Goal: Information Seeking & Learning: Learn about a topic

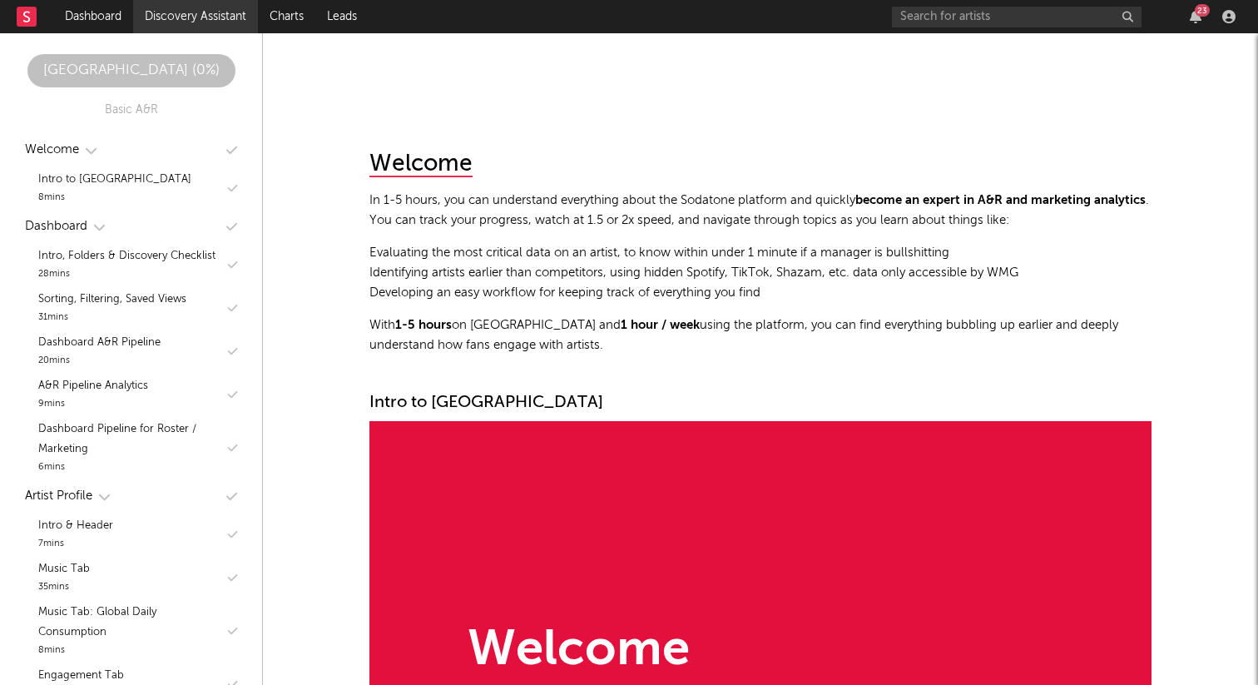
click at [219, 17] on link "Discovery Assistant" at bounding box center [195, 16] width 125 height 33
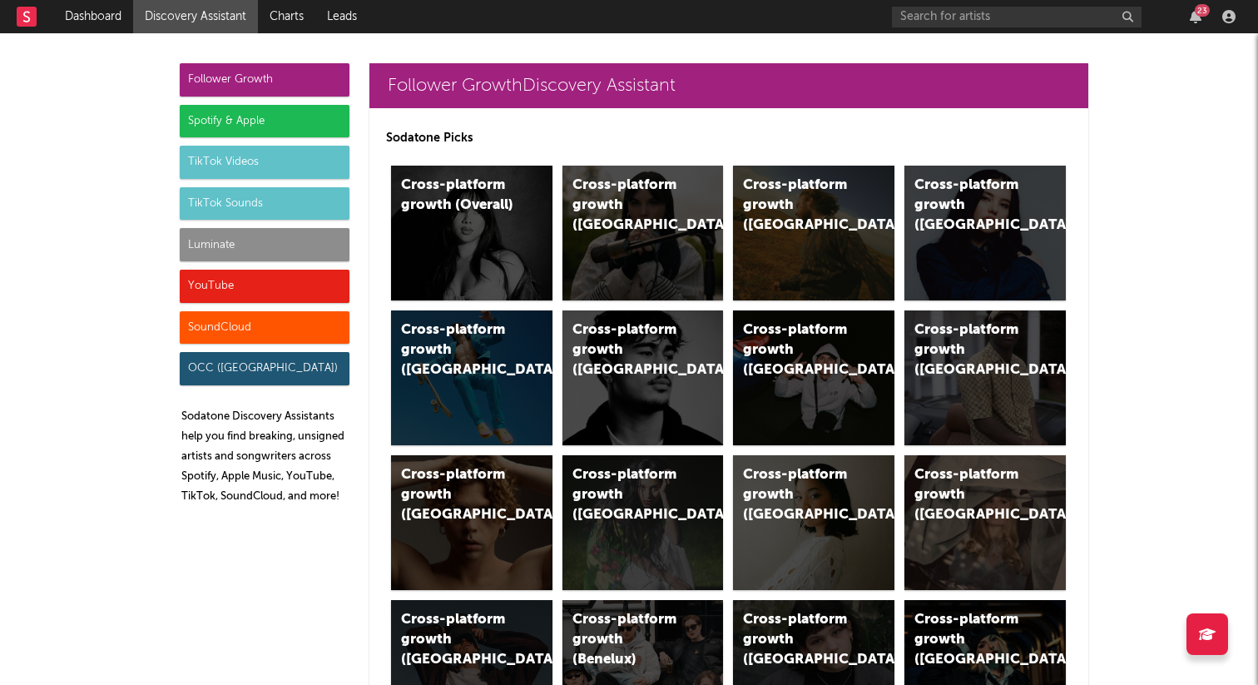
click at [256, 206] on div "TikTok Sounds" at bounding box center [265, 203] width 170 height 33
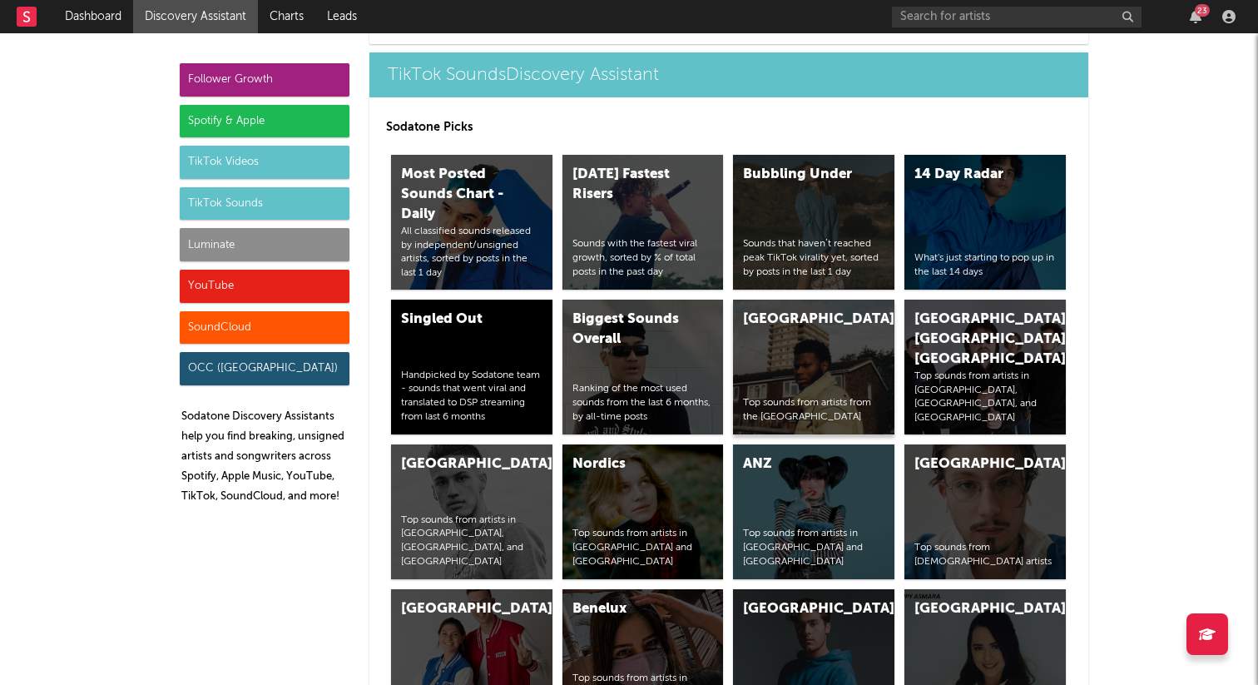
scroll to position [5632, 0]
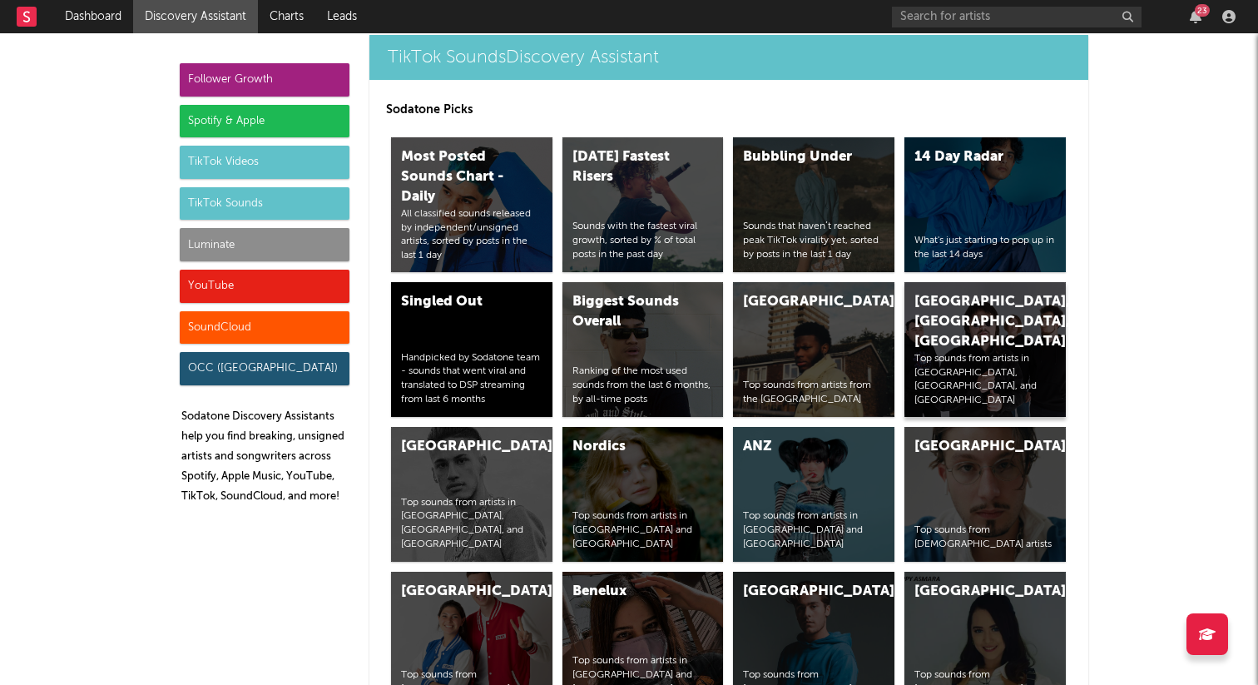
click at [944, 292] on div "[GEOGRAPHIC_DATA], [GEOGRAPHIC_DATA], [GEOGRAPHIC_DATA]" at bounding box center [971, 322] width 113 height 60
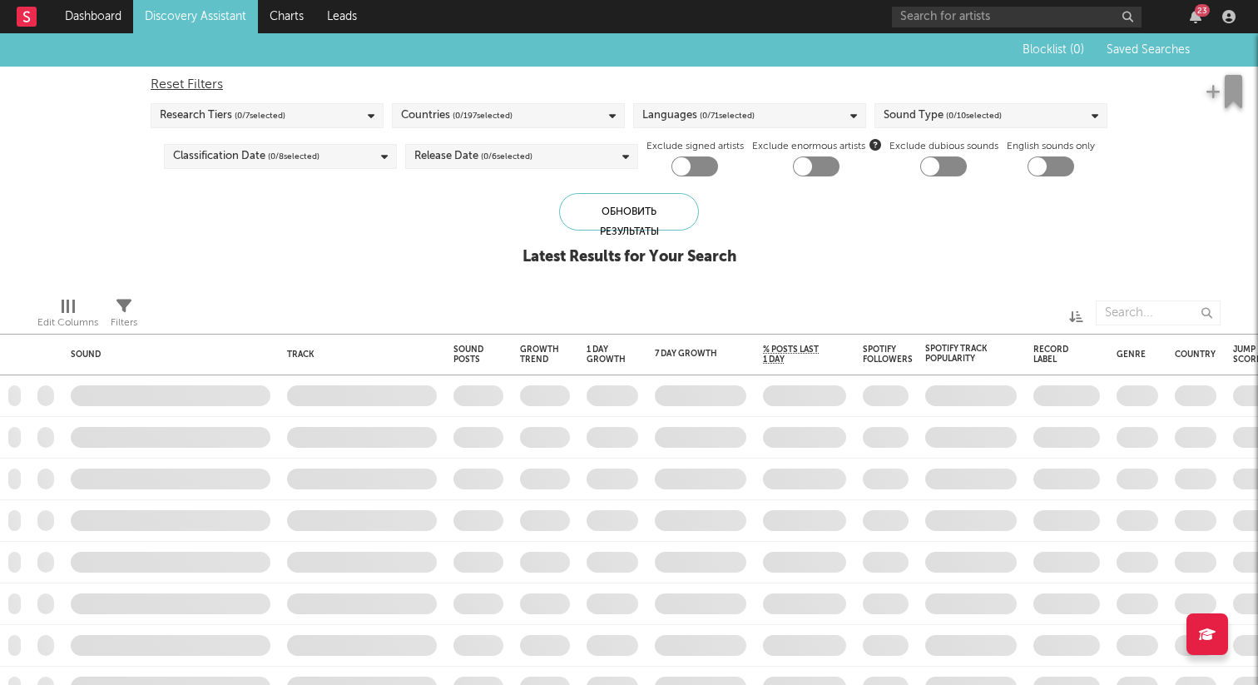
checkbox input "true"
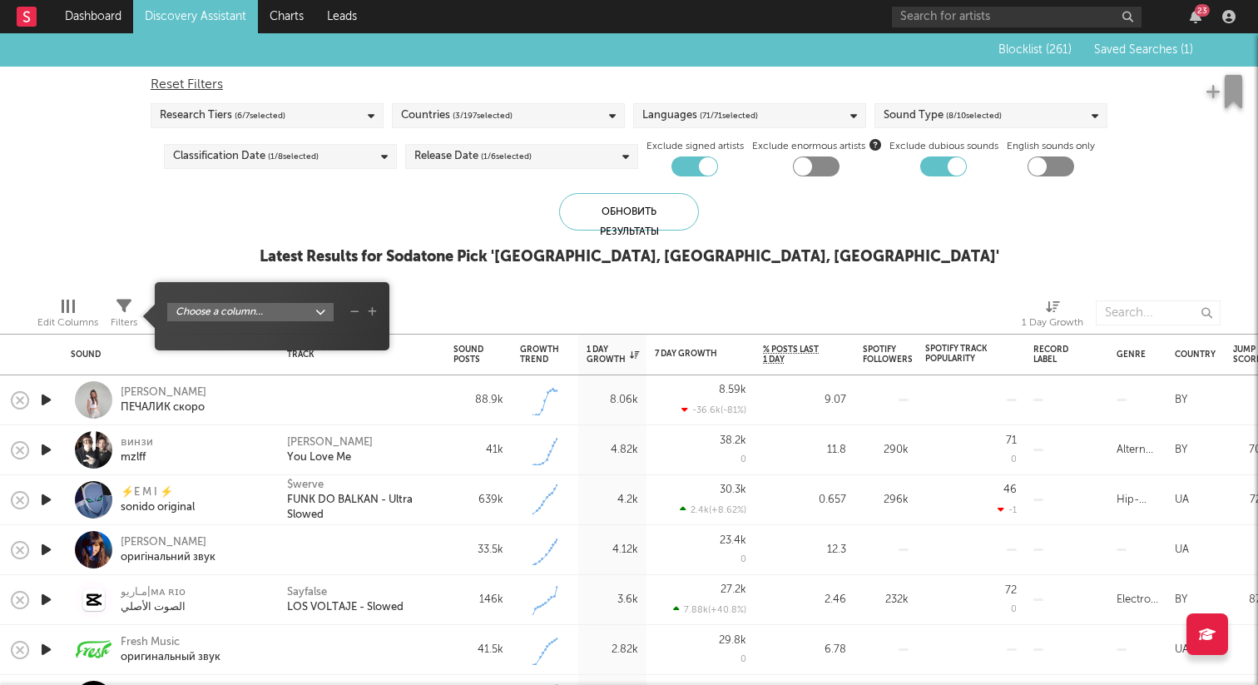
click at [128, 301] on icon at bounding box center [124, 306] width 15 height 15
click at [501, 356] on icon "button" at bounding box center [500, 354] width 8 height 8
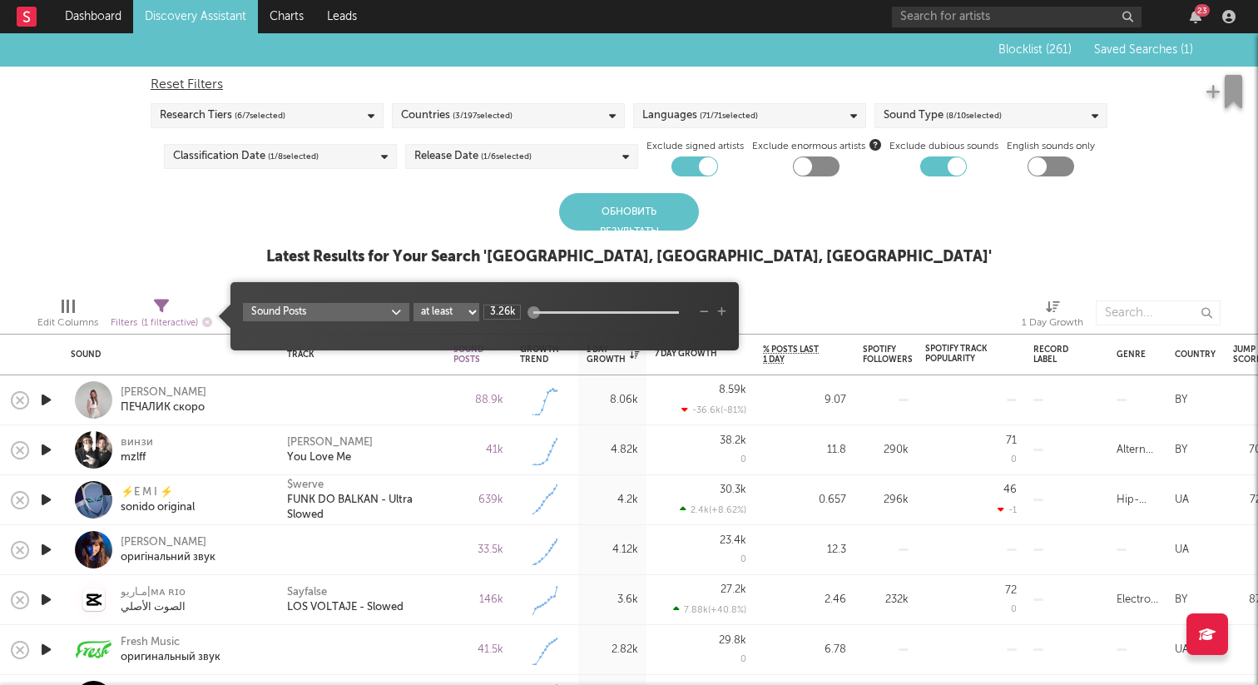
click at [469, 311] on select "at least at most between" at bounding box center [447, 312] width 66 height 18
click at [414, 303] on select "at least at most between" at bounding box center [447, 312] width 66 height 18
select select "max"
click at [505, 315] on input "3.26k" at bounding box center [502, 312] width 37 height 15
drag, startPoint x: 533, startPoint y: 312, endPoint x: 494, endPoint y: 312, distance: 39.1
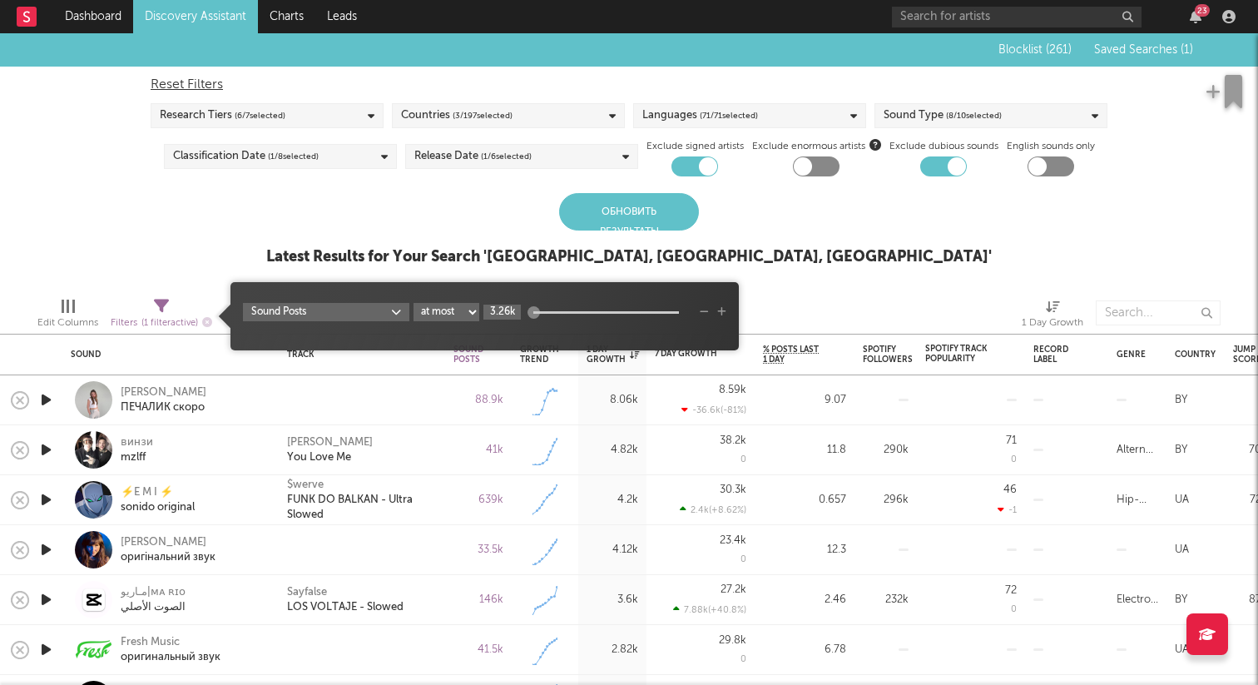
click at [494, 312] on div "3.26k" at bounding box center [588, 312] width 208 height 15
click at [499, 312] on input "3.26k" at bounding box center [502, 312] width 37 height 15
drag, startPoint x: 492, startPoint y: 312, endPoint x: 539, endPoint y: 312, distance: 46.6
click at [535, 312] on div "3.26k" at bounding box center [588, 312] width 208 height 15
type input "3"
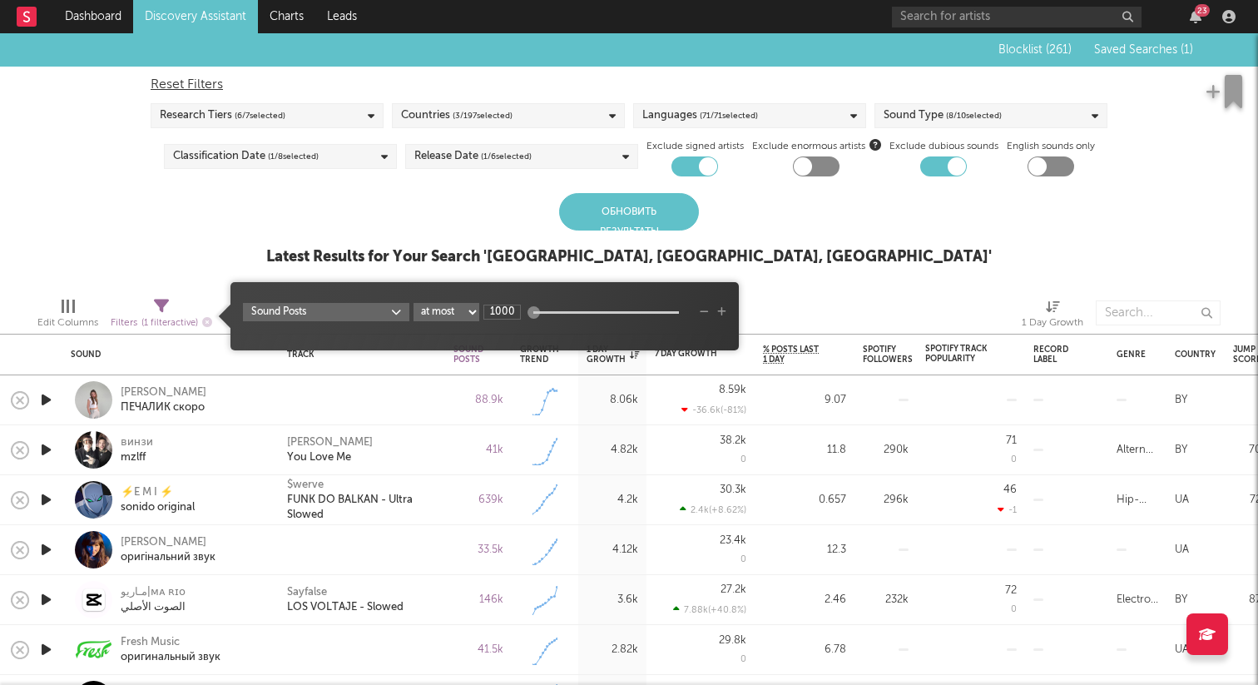
click at [566, 294] on span "Sound Posts at least at most between 1000" at bounding box center [485, 316] width 509 height 52
type input "1k"
click at [454, 235] on div "Обновить результаты Latest Results for Your Search ' [GEOGRAPHIC_DATA], [GEOGRA…" at bounding box center [629, 238] width 726 height 91
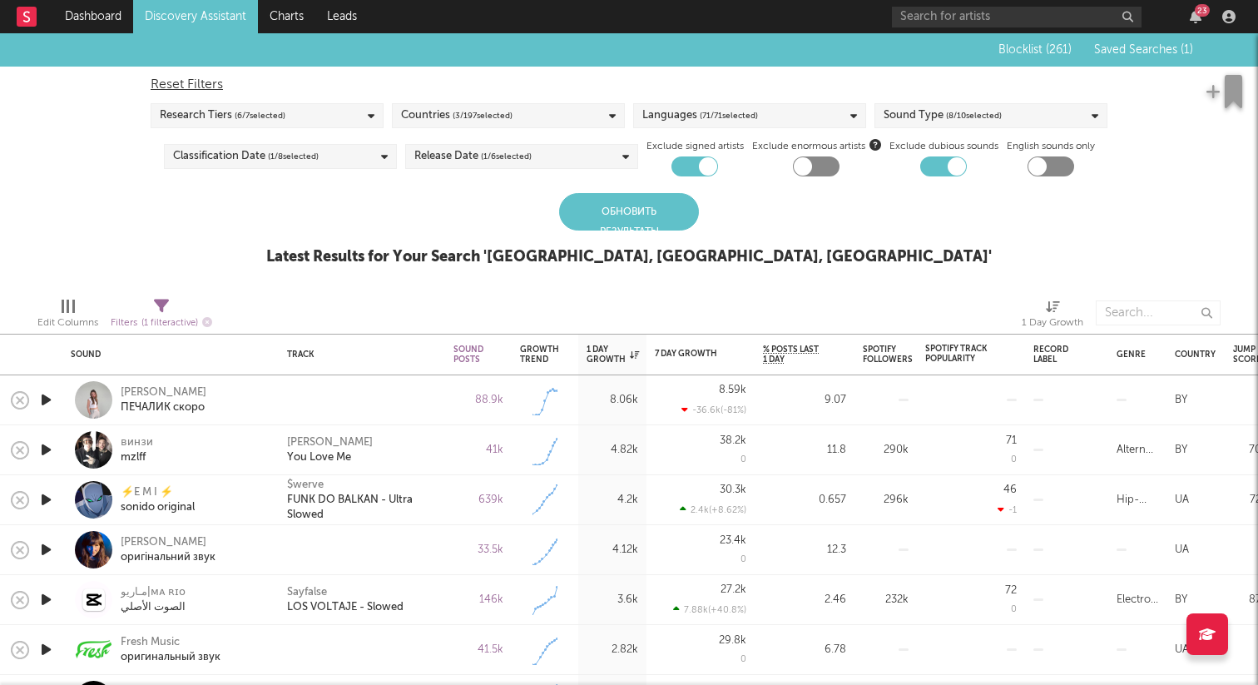
click at [618, 231] on div "Обновить результаты" at bounding box center [629, 211] width 140 height 37
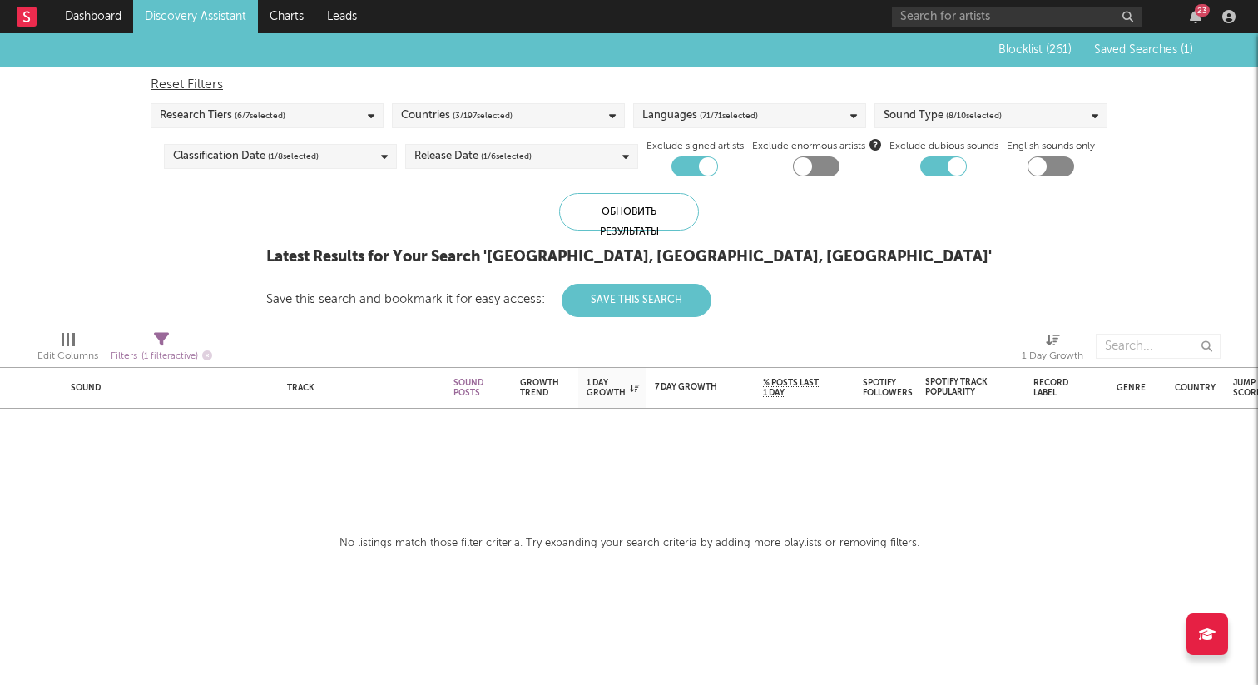
click at [466, 120] on span "( 3 / 197 selected)" at bounding box center [483, 116] width 60 height 20
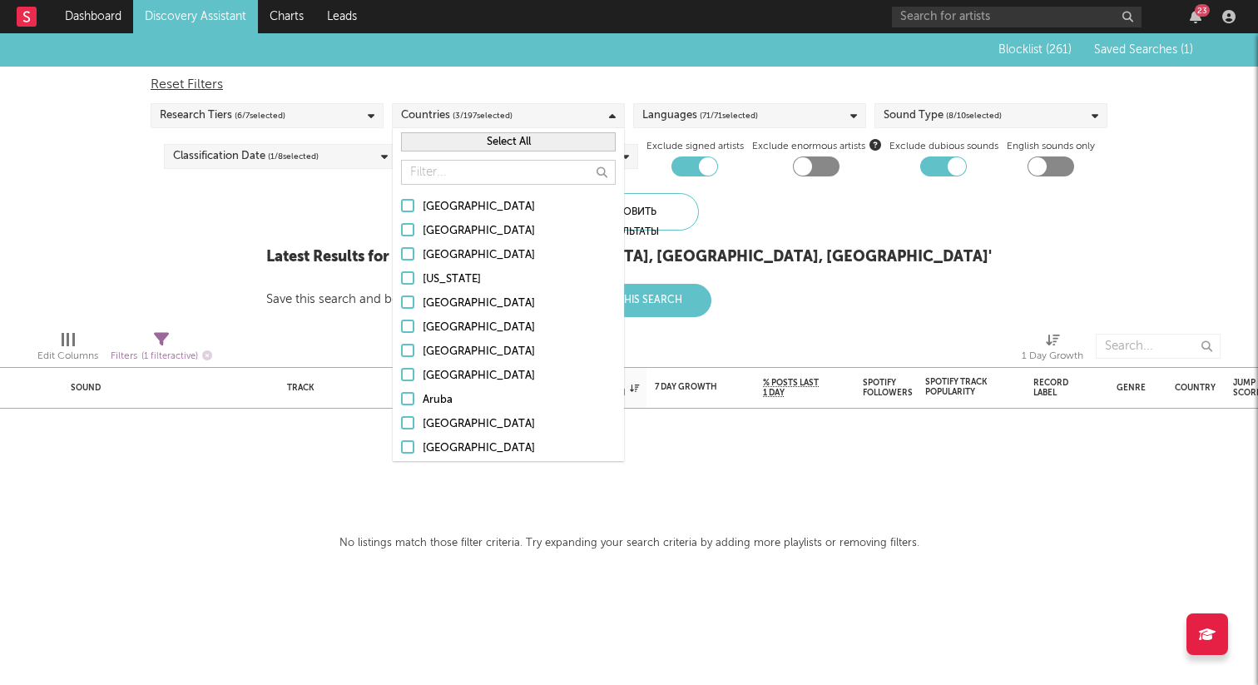
click at [466, 117] on span "( 3 / 197 selected)" at bounding box center [483, 116] width 60 height 20
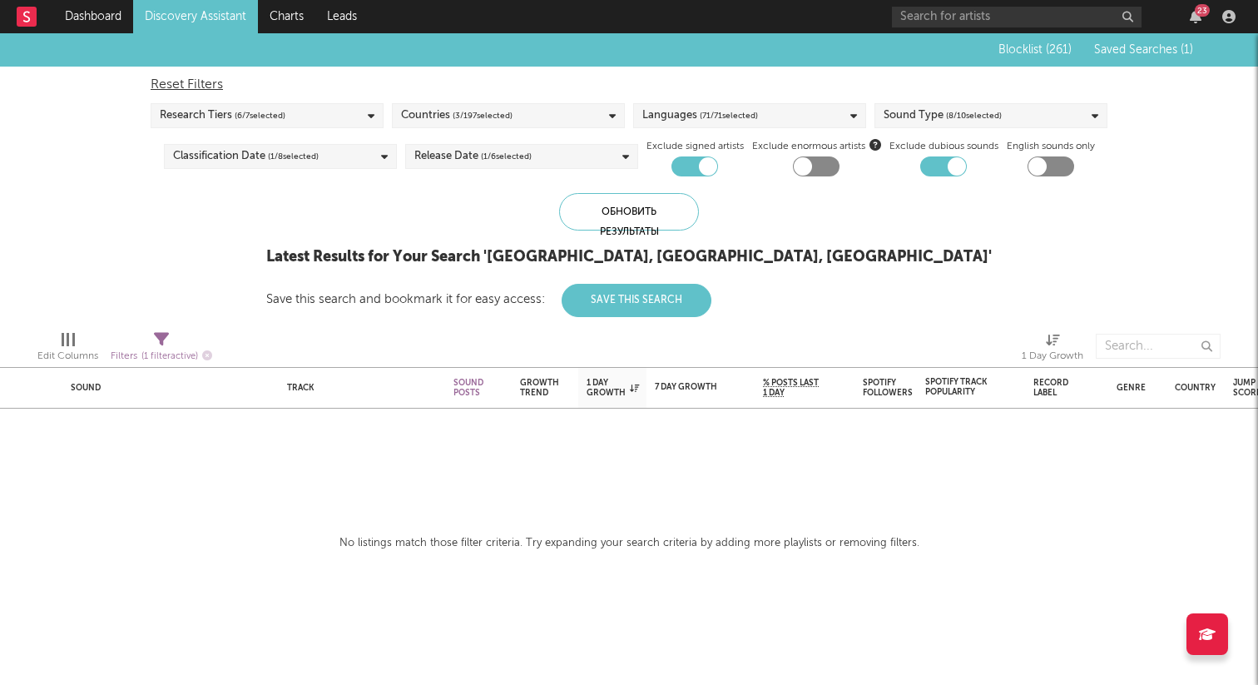
click at [931, 117] on div "Sound Type ( 8 / 10 selected)" at bounding box center [943, 116] width 118 height 20
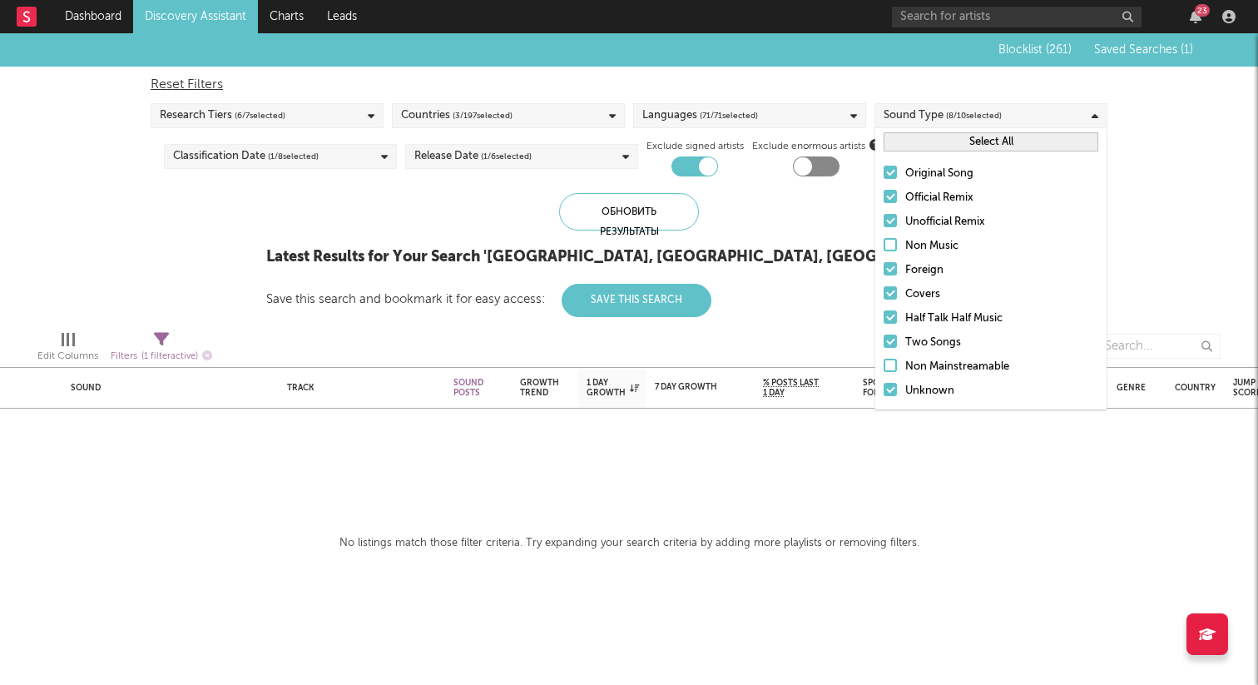
click at [931, 117] on div "Sound Type ( 8 / 10 selected)" at bounding box center [943, 116] width 118 height 20
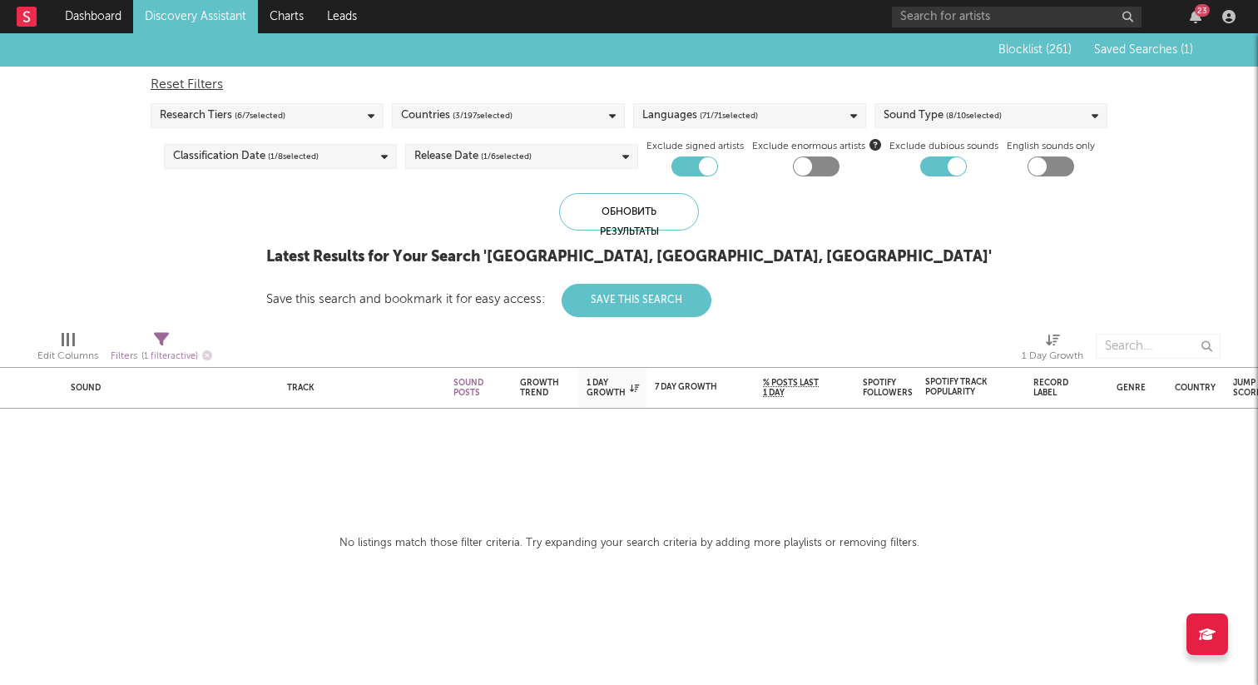
click at [163, 345] on icon at bounding box center [161, 339] width 15 height 15
select select "max"
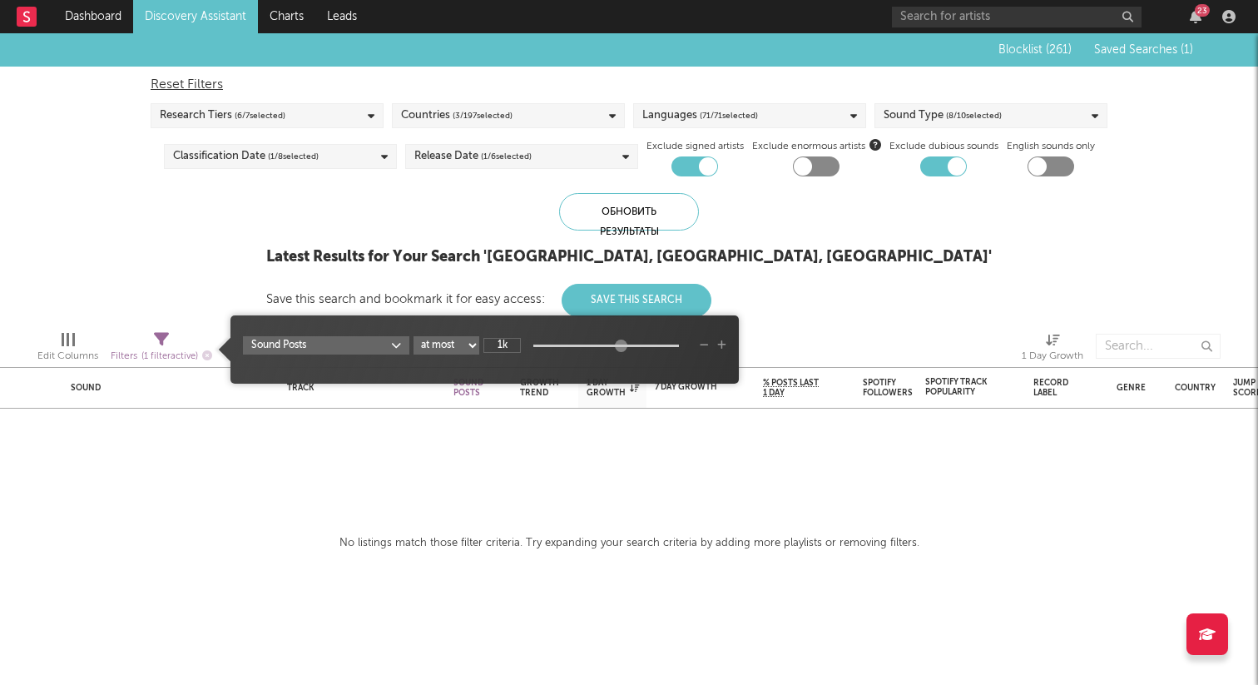
click at [518, 345] on input "1k" at bounding box center [502, 345] width 37 height 15
type input "1"
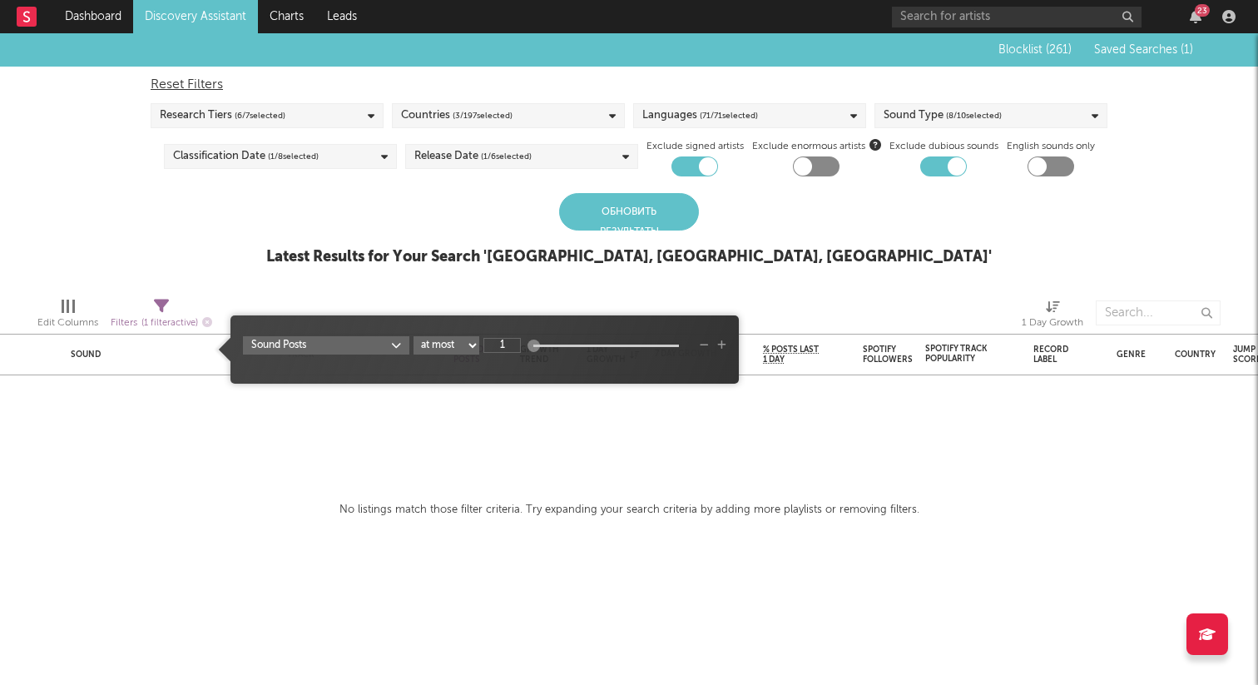
click at [375, 281] on div "Blocklist ( 261 ) Saved Searches ( 1 ) Reset Filters Research Tiers ( 6 / 7 sel…" at bounding box center [629, 158] width 1258 height 251
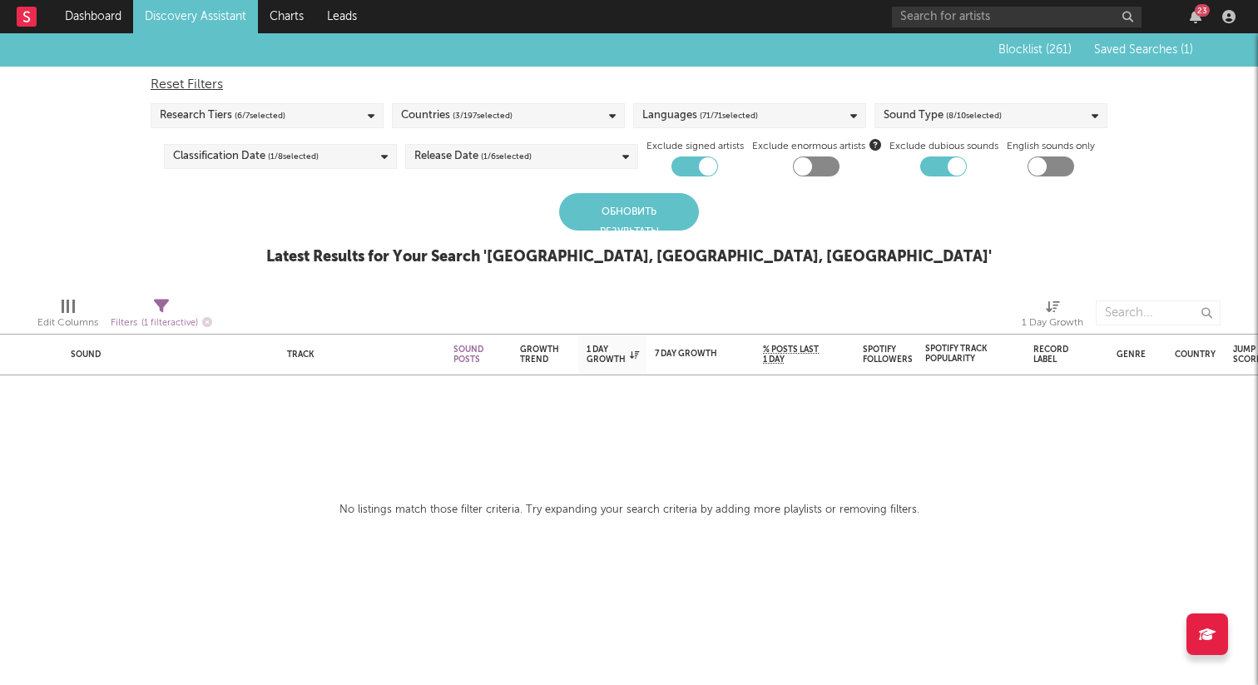
click at [151, 297] on div "Filters ( 1 filter active)" at bounding box center [162, 316] width 102 height 48
click at [171, 314] on div "Filters ( 1 filter active)" at bounding box center [162, 323] width 102 height 21
select select "max"
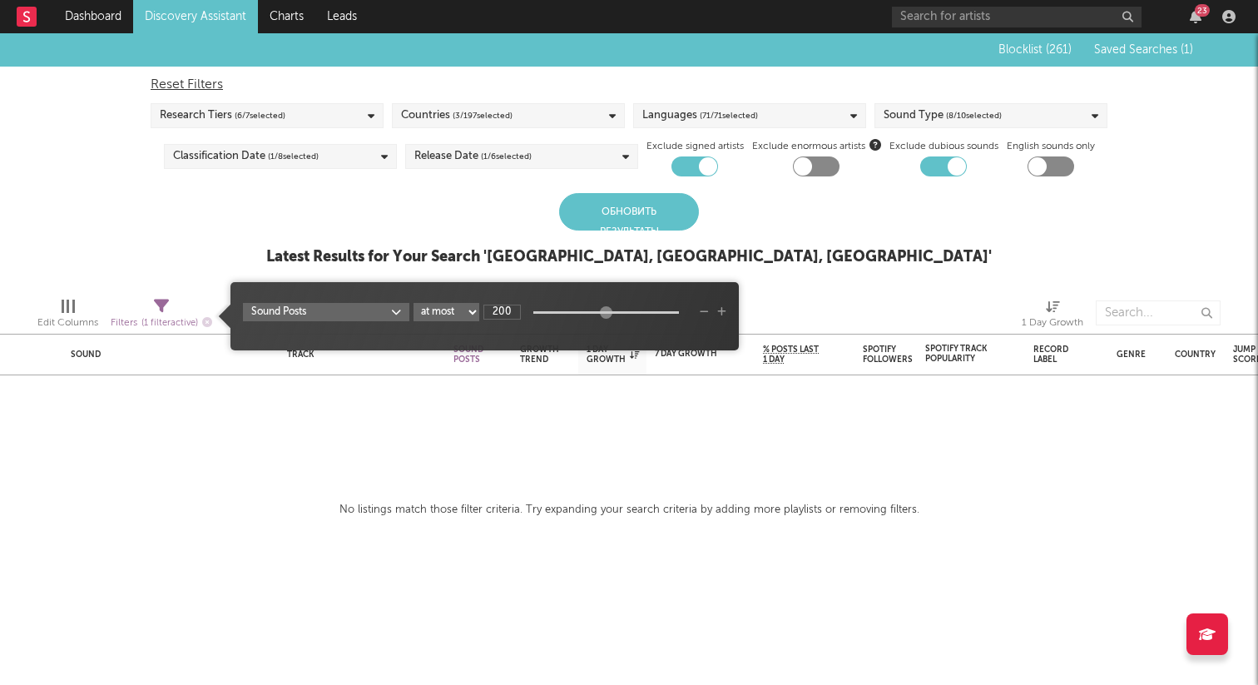
type input "2000"
click at [417, 249] on div "Blocklist ( 261 ) Saved Searches ( 1 ) Reset Filters Research Tiers ( 6 / 7 sel…" at bounding box center [629, 158] width 1258 height 251
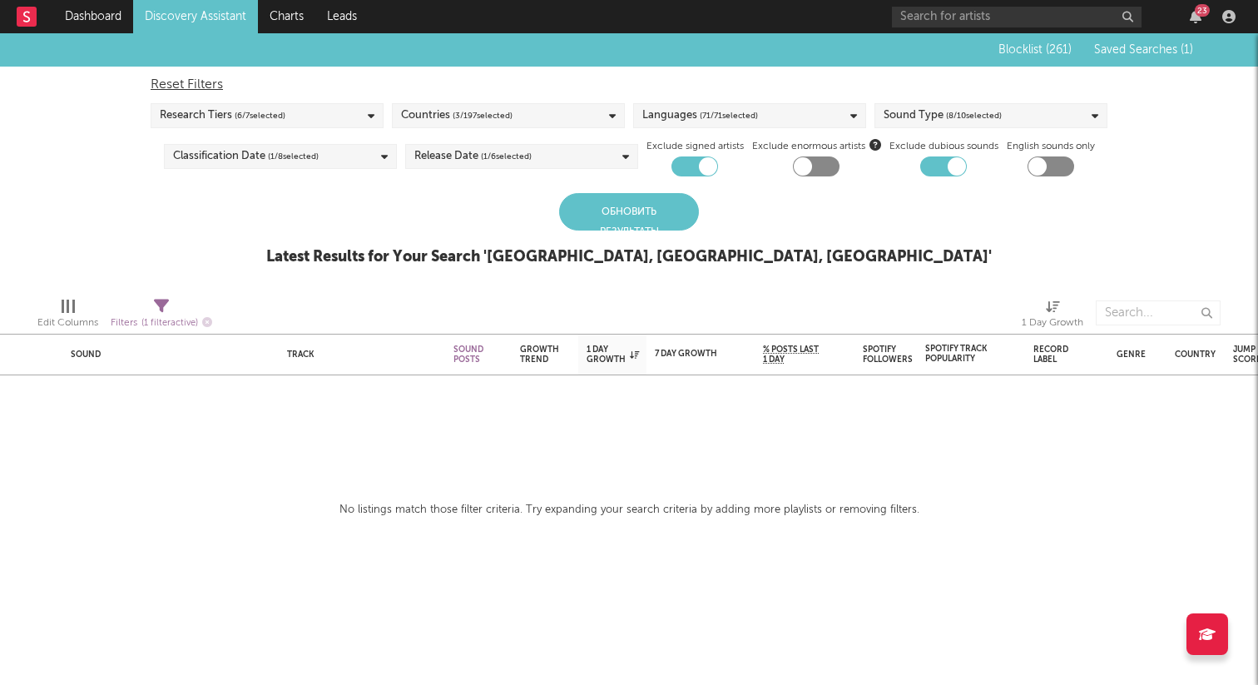
click at [653, 230] on div "Обновить результаты" at bounding box center [629, 211] width 140 height 37
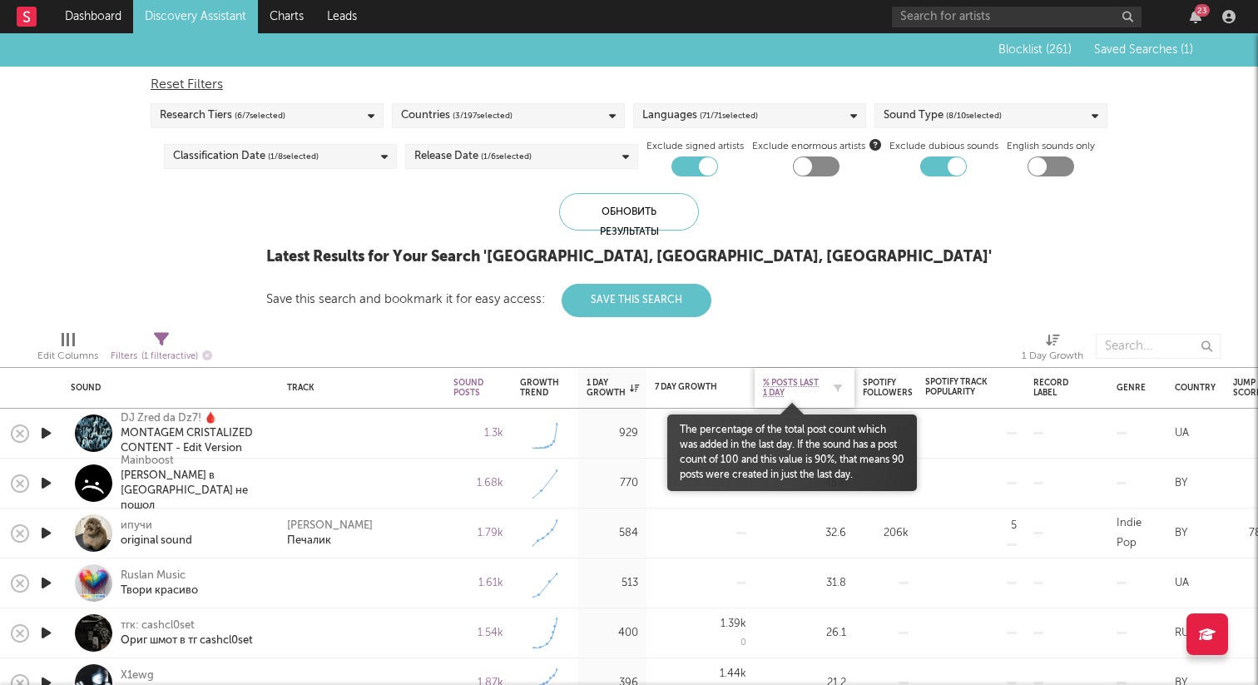
click at [783, 383] on span "% Posts Last 1 Day" at bounding box center [792, 388] width 58 height 20
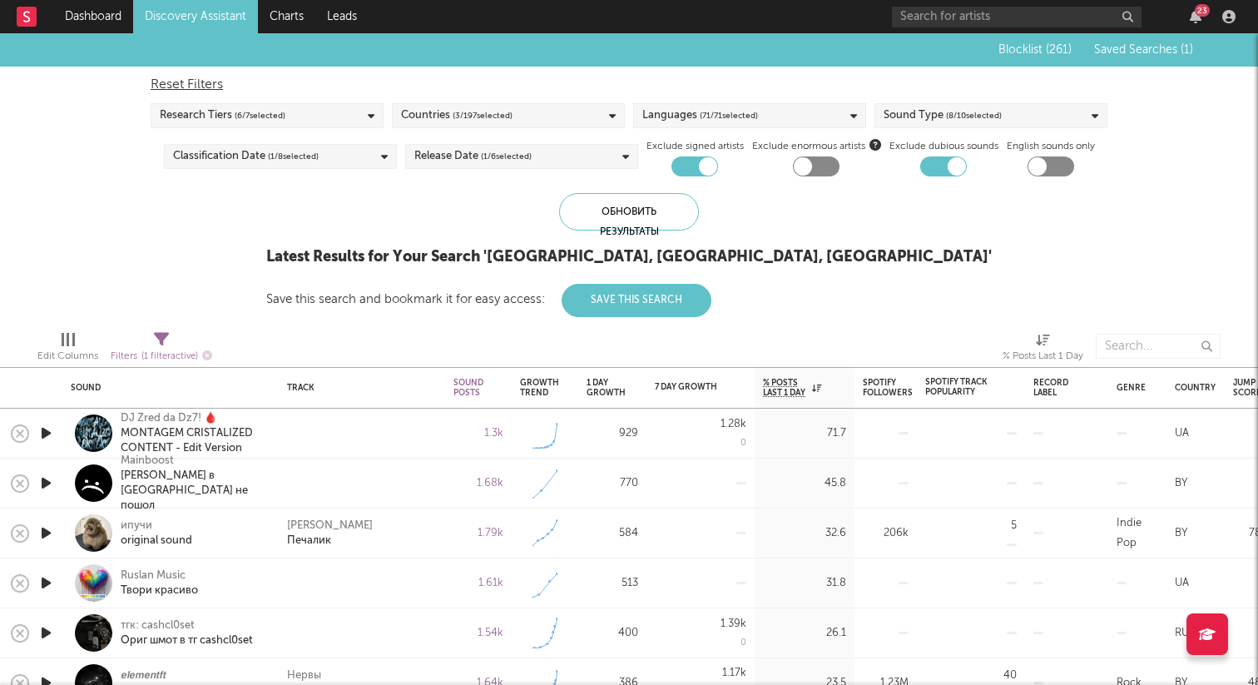
click at [43, 434] on icon "button" at bounding box center [45, 433] width 17 height 21
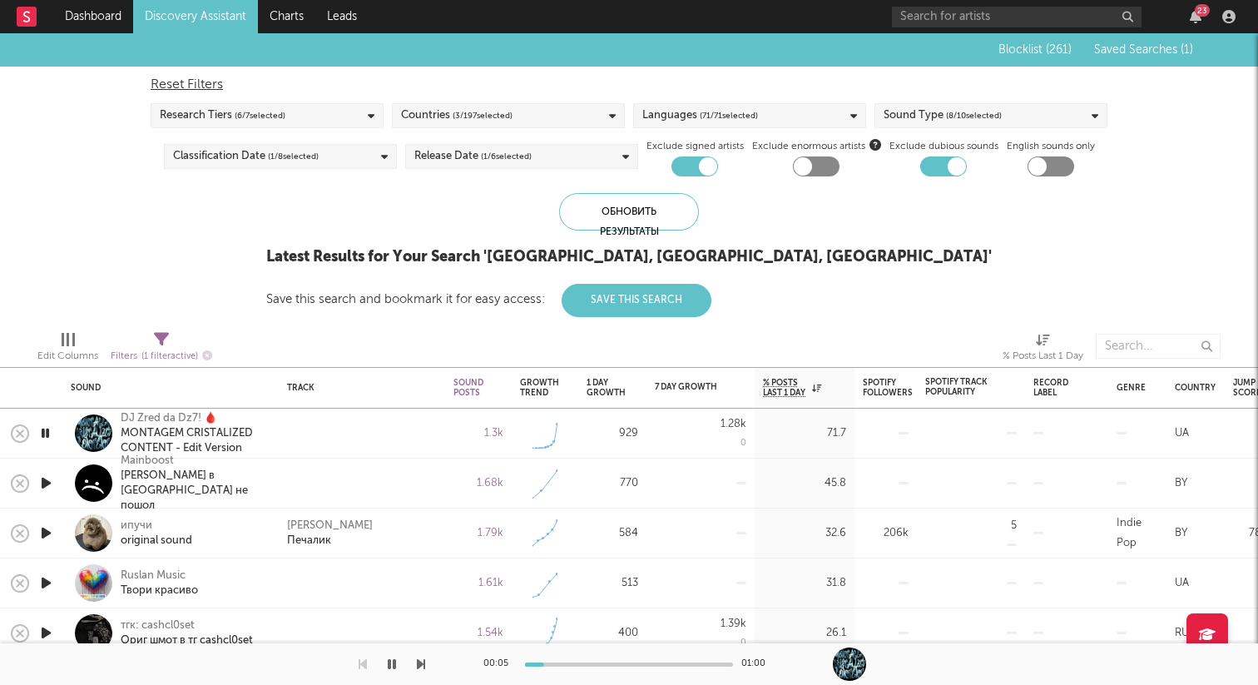
select select "max"
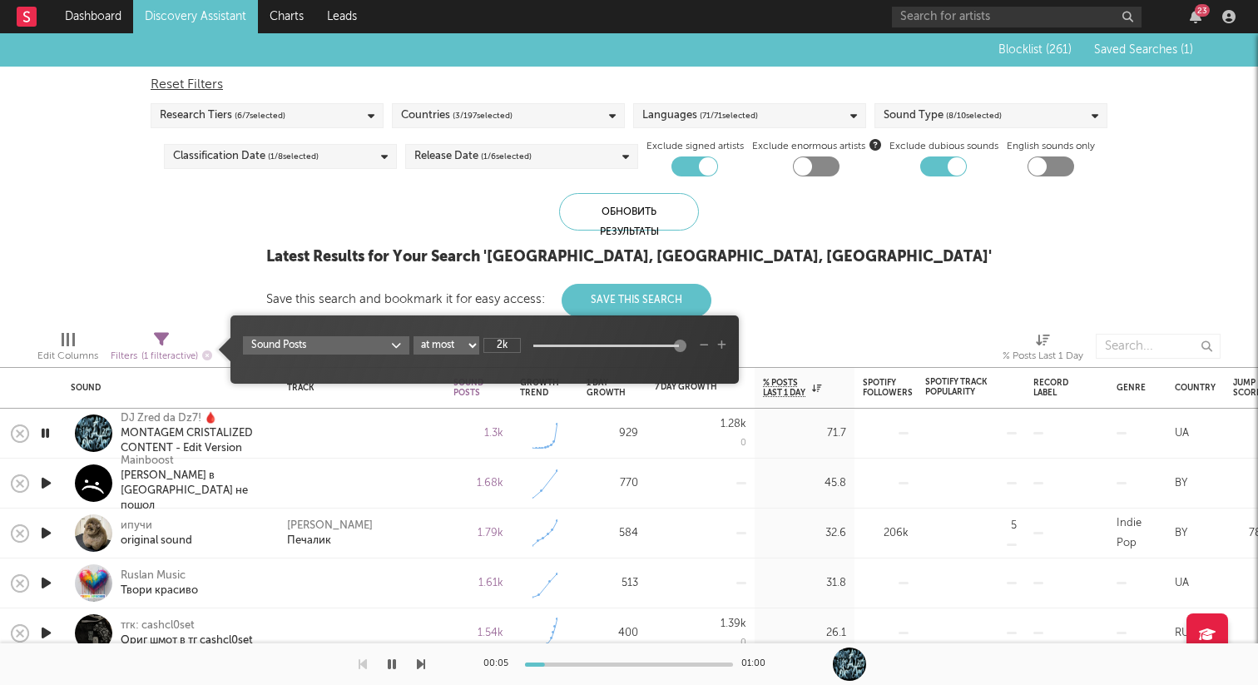
click at [182, 352] on span "( 1 filter active)" at bounding box center [169, 356] width 57 height 9
click at [501, 341] on input "2k" at bounding box center [502, 345] width 37 height 15
click at [529, 309] on div "Sound Track Sound Posts Growth Trend 1 Day Growth 7 Day Growth WoW % Growth % P…" at bounding box center [629, 359] width 1258 height 652
type input "1k"
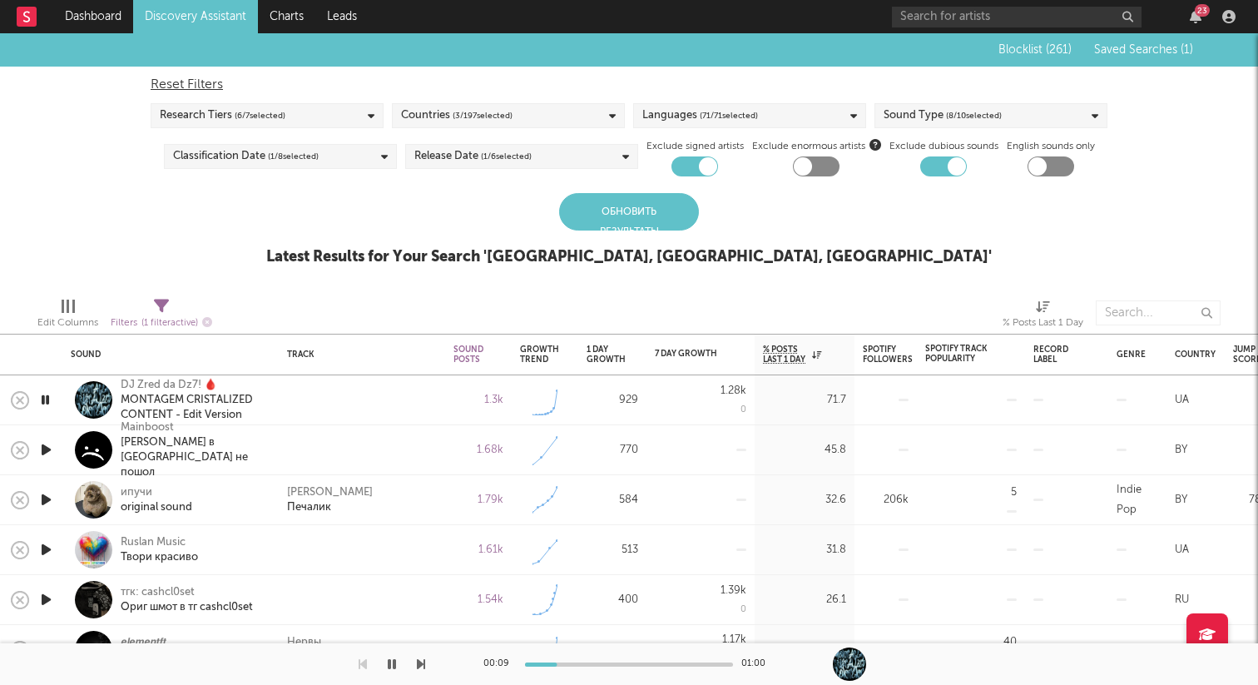
click at [162, 305] on icon at bounding box center [161, 306] width 15 height 15
select select "max"
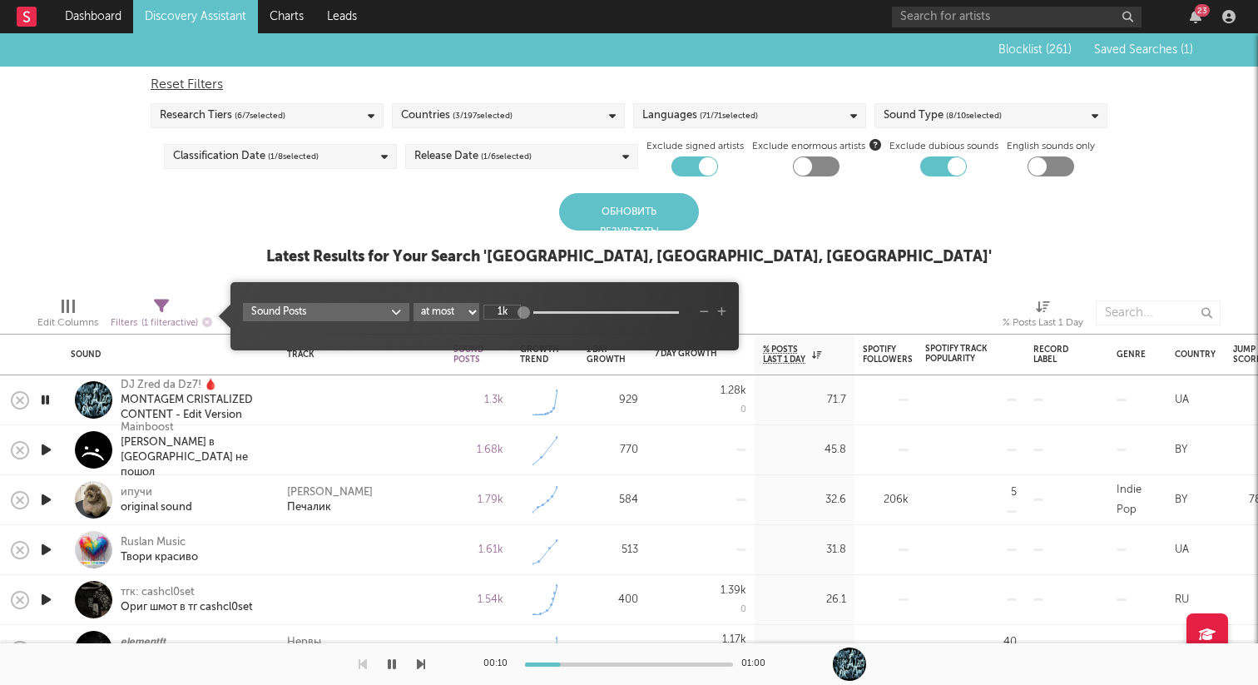
click at [462, 251] on div "Latest Results for Your Search ' [GEOGRAPHIC_DATA], [GEOGRAPHIC_DATA], [GEOGRAP…" at bounding box center [629, 257] width 726 height 20
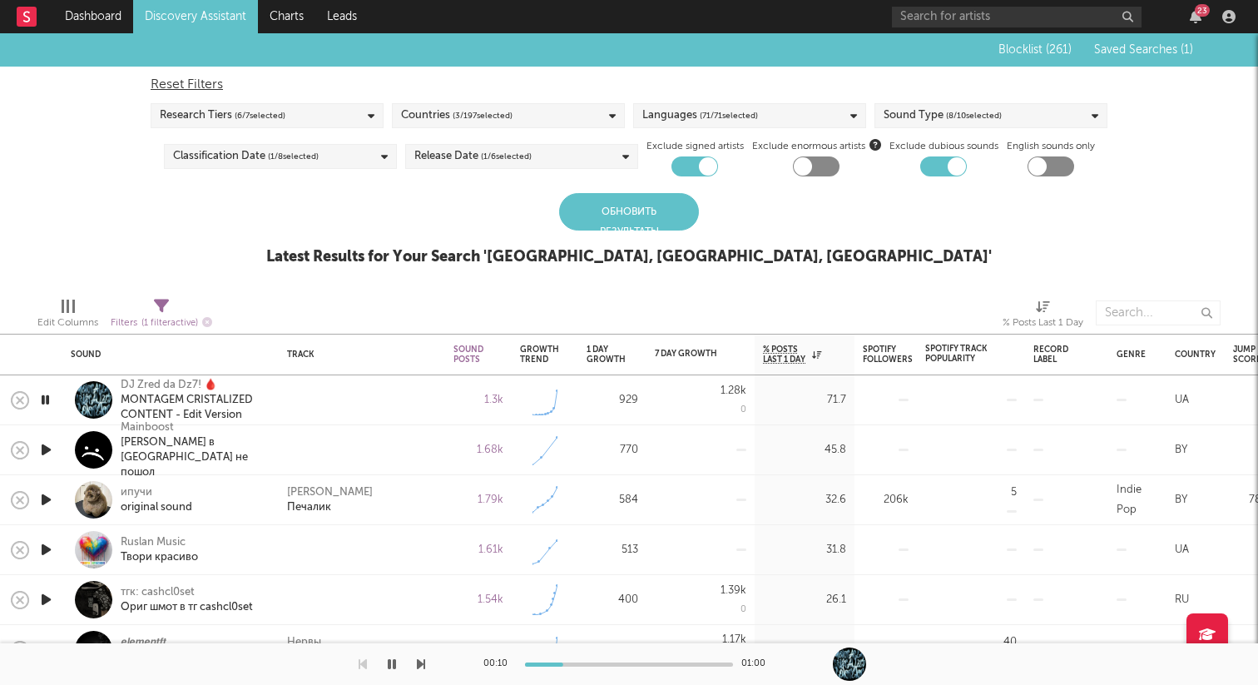
click at [637, 212] on div "Обновить результаты" at bounding box center [629, 211] width 140 height 37
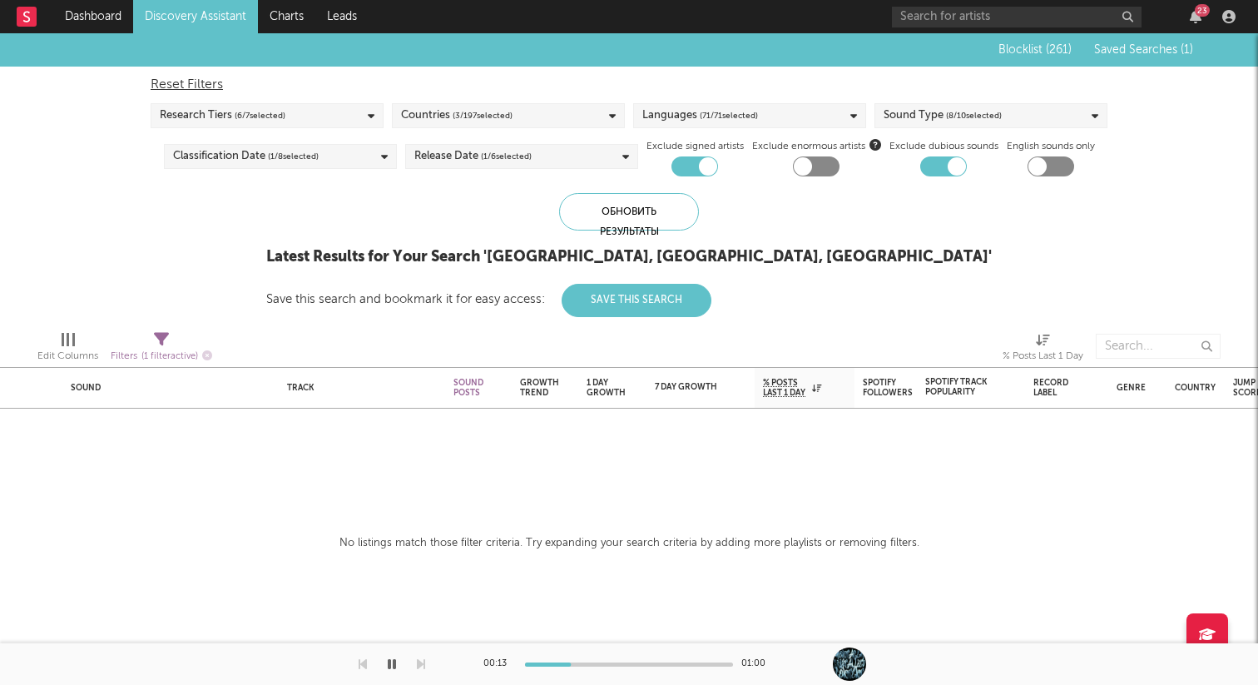
click at [177, 330] on div "Filters ( 1 filter active)" at bounding box center [162, 349] width 102 height 48
select select "max"
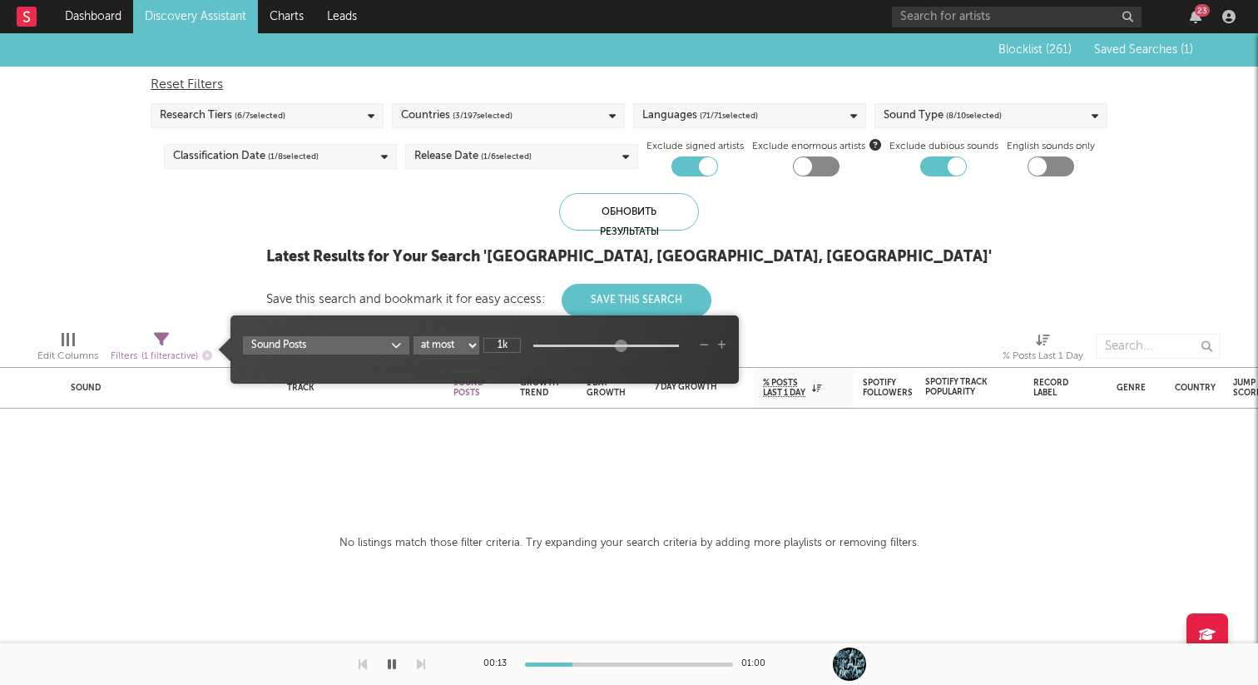
click at [161, 341] on icon at bounding box center [161, 339] width 15 height 15
click at [499, 343] on input "1k" at bounding box center [502, 345] width 37 height 15
click at [514, 343] on input "1500k" at bounding box center [502, 345] width 37 height 15
click at [436, 259] on div "Latest Results for Your Search ' [GEOGRAPHIC_DATA], [GEOGRAPHIC_DATA], [GEOGRAP…" at bounding box center [629, 257] width 726 height 20
type input "1.5k"
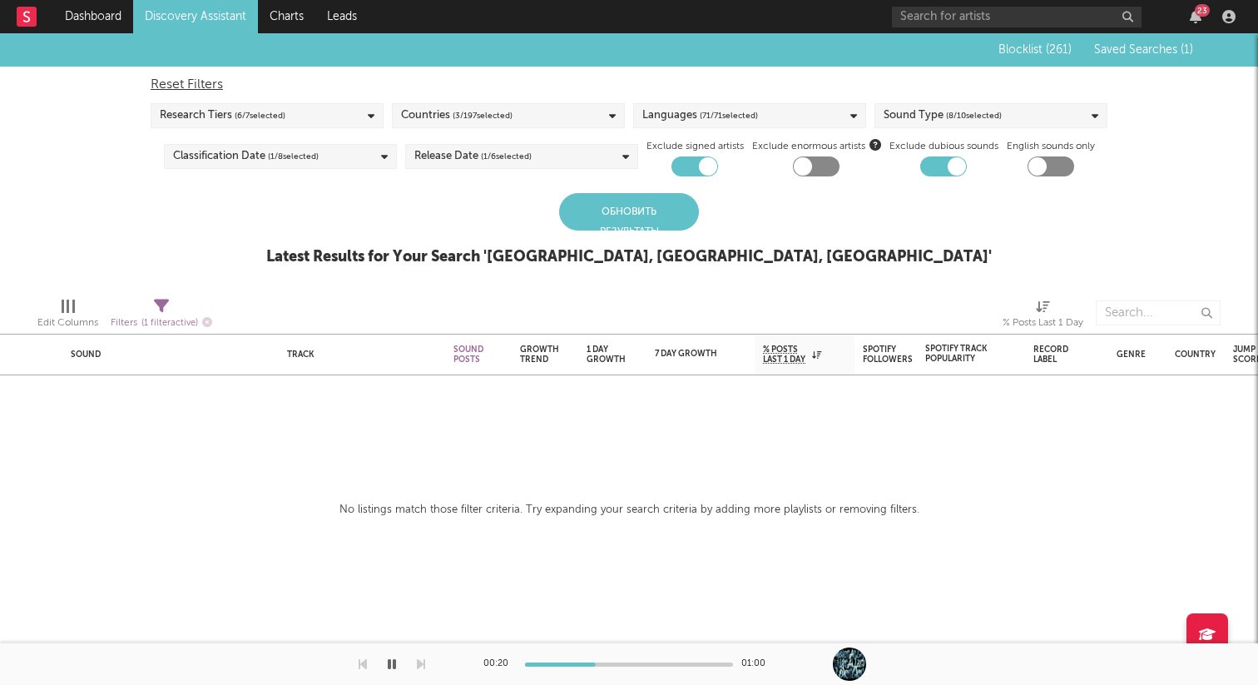
click at [660, 212] on div "Обновить результаты" at bounding box center [629, 211] width 140 height 37
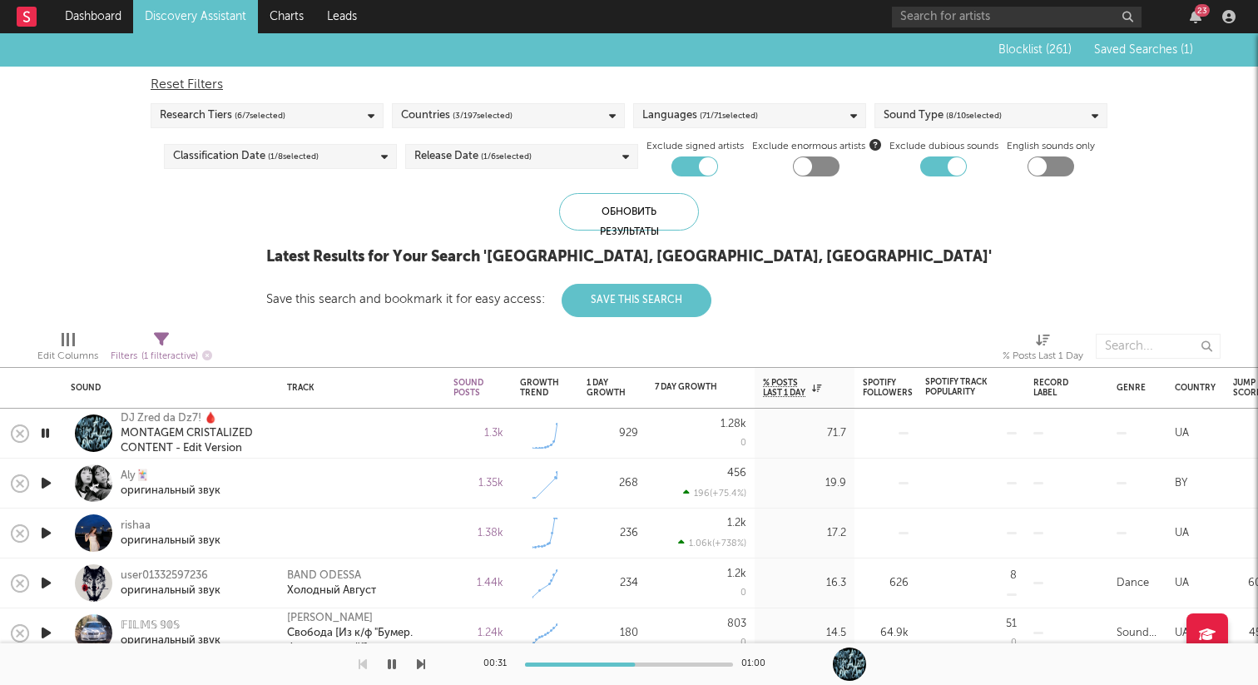
click at [51, 475] on icon "button" at bounding box center [45, 483] width 17 height 21
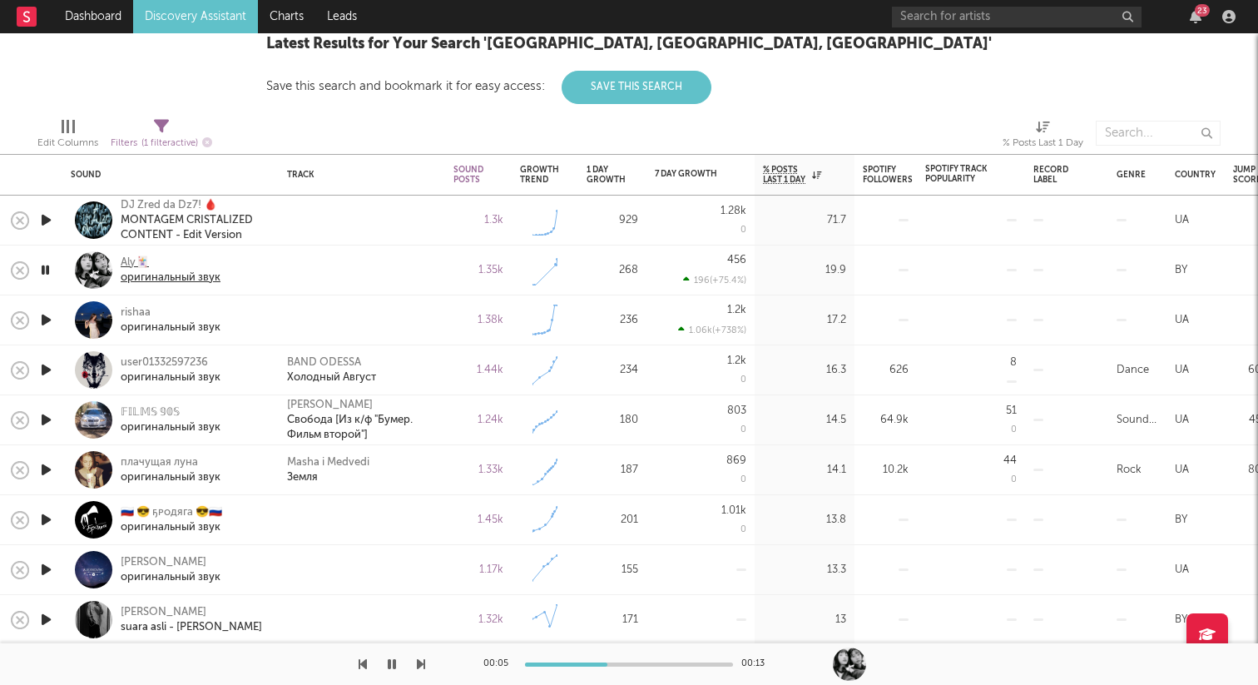
click at [130, 261] on div "Aly🃏" at bounding box center [171, 263] width 100 height 15
click at [50, 317] on icon "button" at bounding box center [45, 320] width 17 height 21
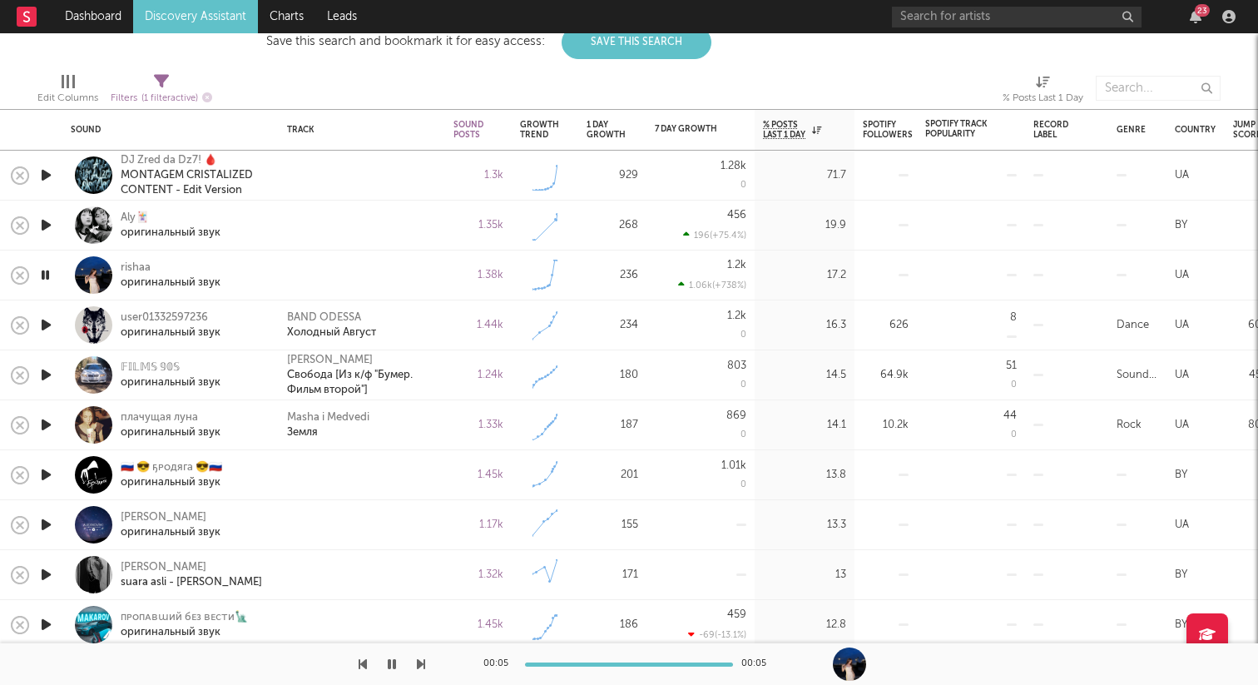
click at [48, 321] on icon "button" at bounding box center [45, 325] width 17 height 21
click at [52, 474] on icon "button" at bounding box center [45, 474] width 17 height 21
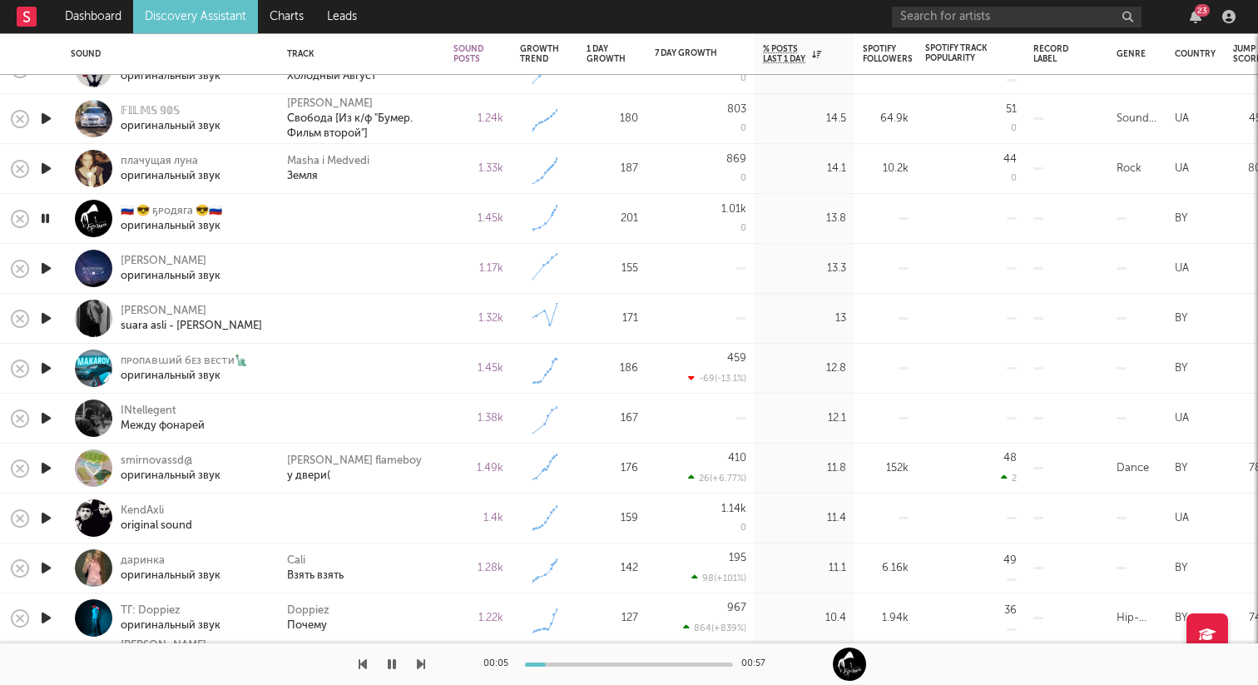
click at [46, 271] on icon "button" at bounding box center [45, 268] width 17 height 21
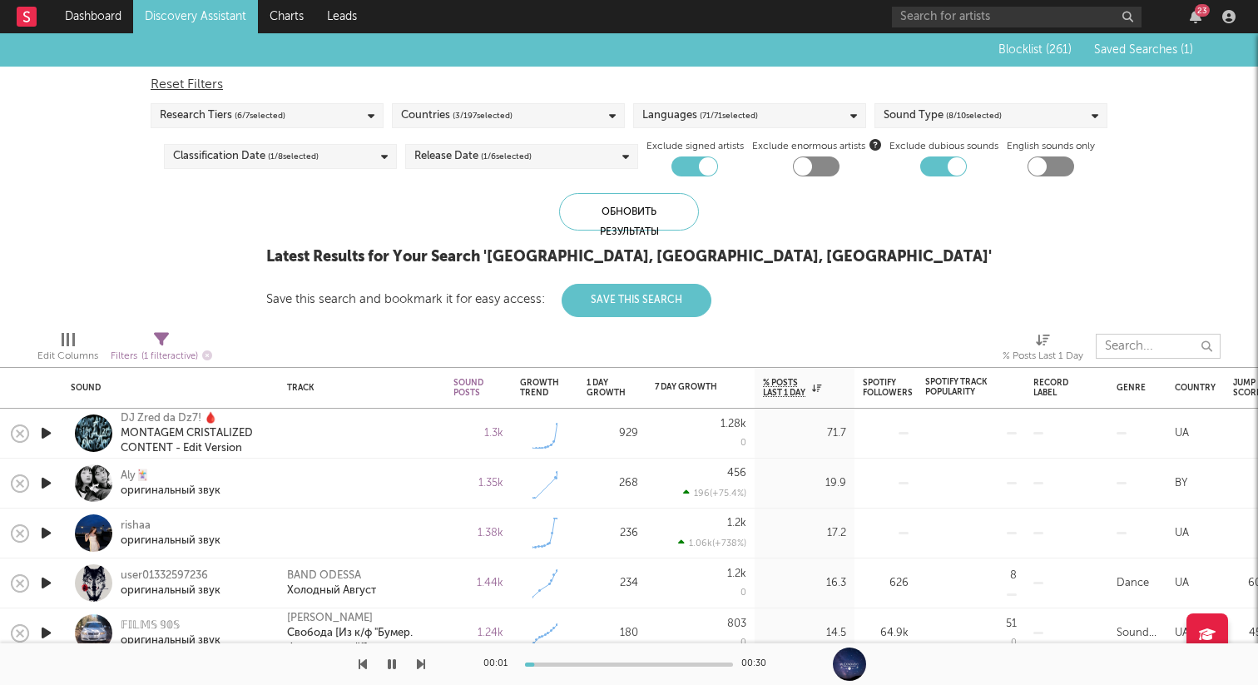
click at [1160, 347] on input "text" at bounding box center [1158, 346] width 125 height 25
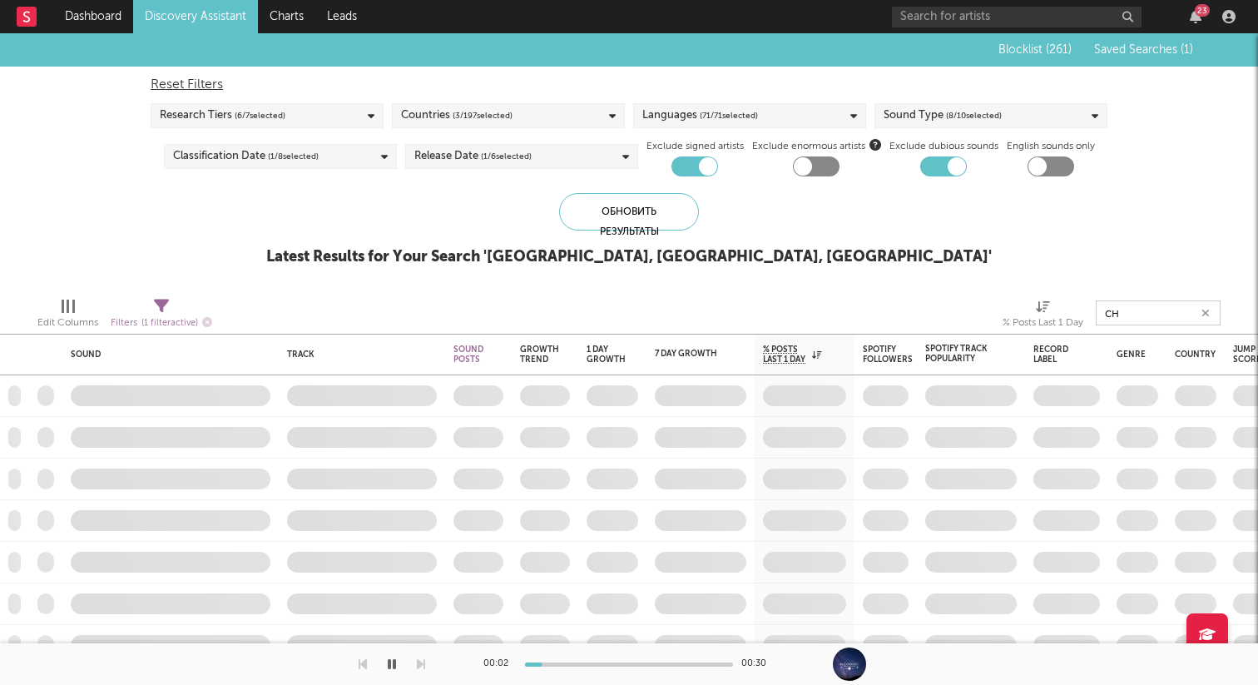
type input "с"
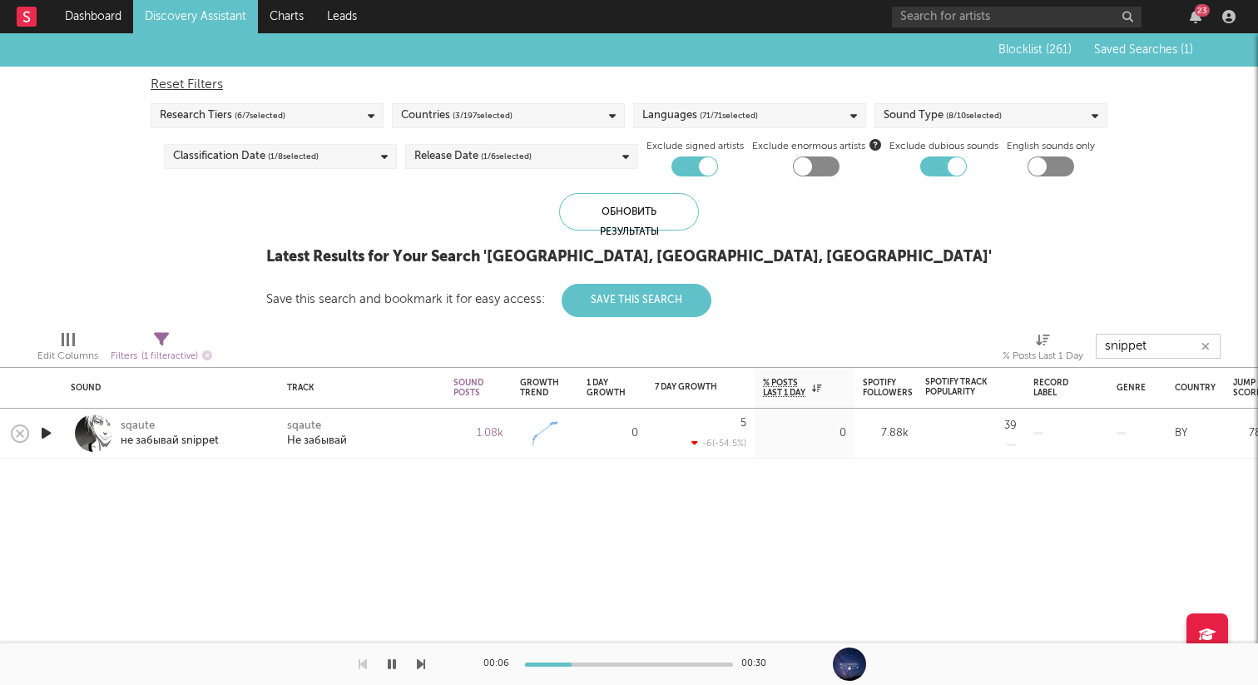
click at [52, 432] on icon "button" at bounding box center [45, 433] width 17 height 21
click at [53, 435] on div at bounding box center [45, 433] width 17 height 21
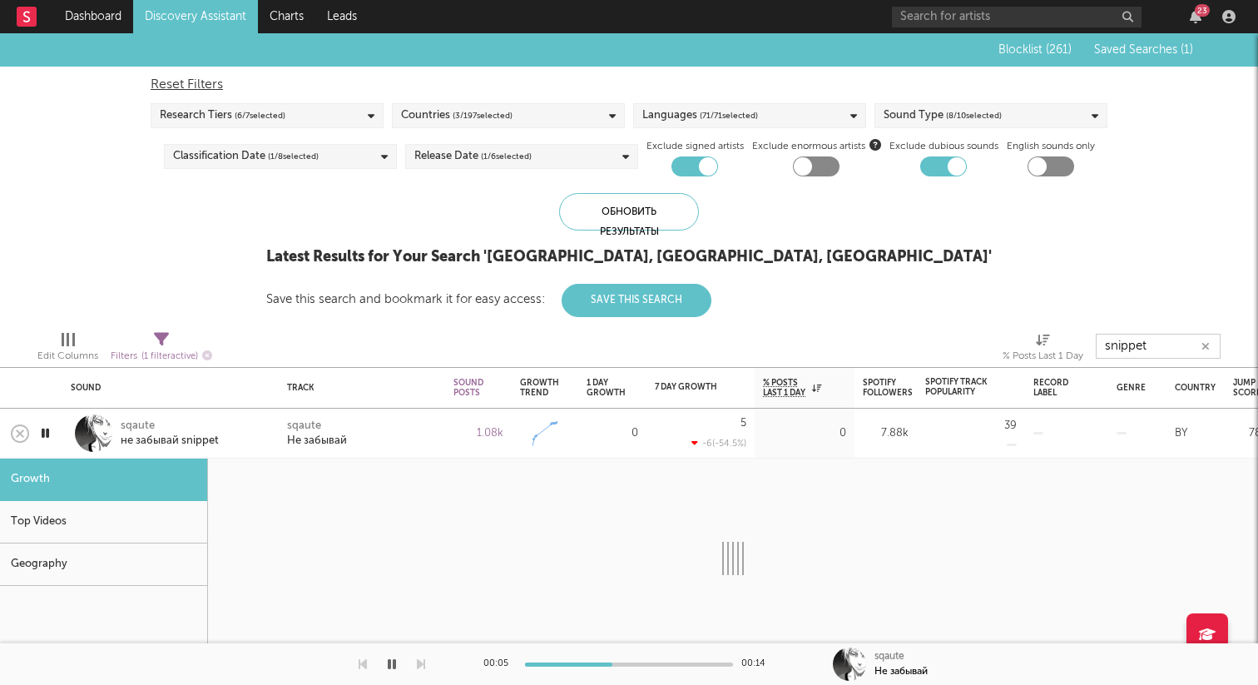
drag, startPoint x: 1164, startPoint y: 350, endPoint x: 1080, endPoint y: 346, distance: 83.3
click at [1080, 346] on div "Edit Columns Filters ( 1 filter active) % Posts Last 1 Day snippet" at bounding box center [629, 342] width 1258 height 50
type input "сниппет"
select select "6m"
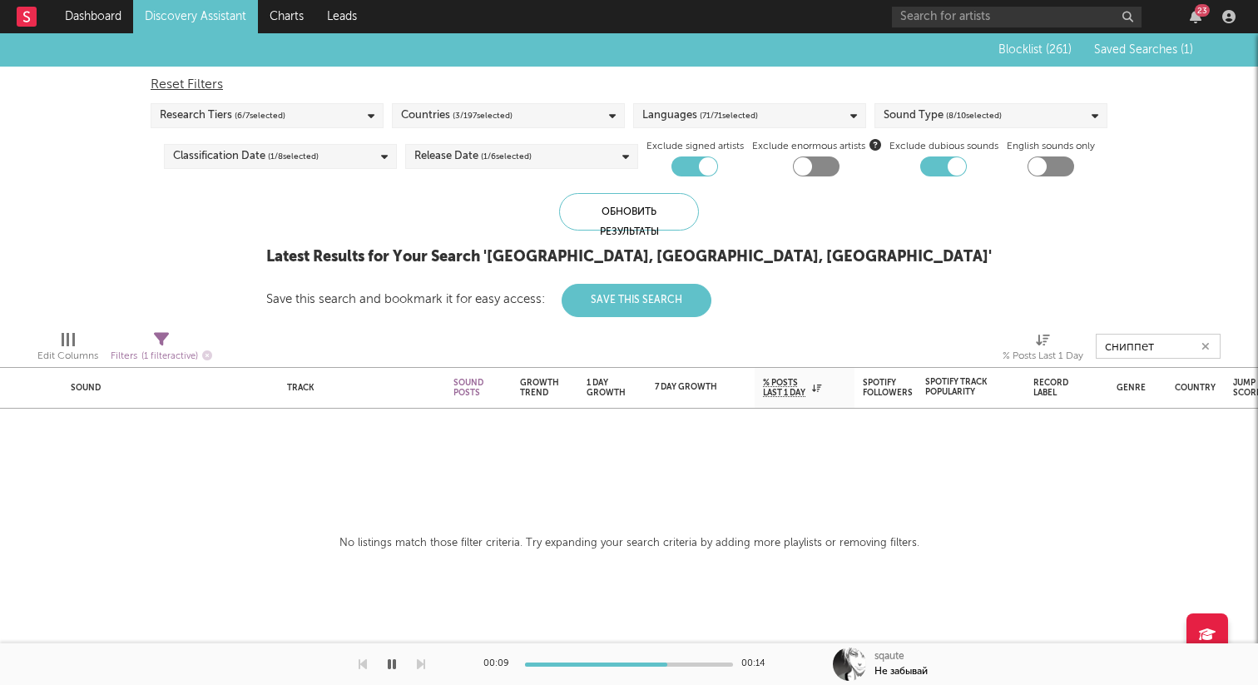
drag, startPoint x: 1166, startPoint y: 345, endPoint x: 1032, endPoint y: 345, distance: 134.0
click at [1032, 345] on div "Edit Columns Filters ( 1 filter active) % Posts Last 1 Day сниппет" at bounding box center [629, 342] width 1258 height 50
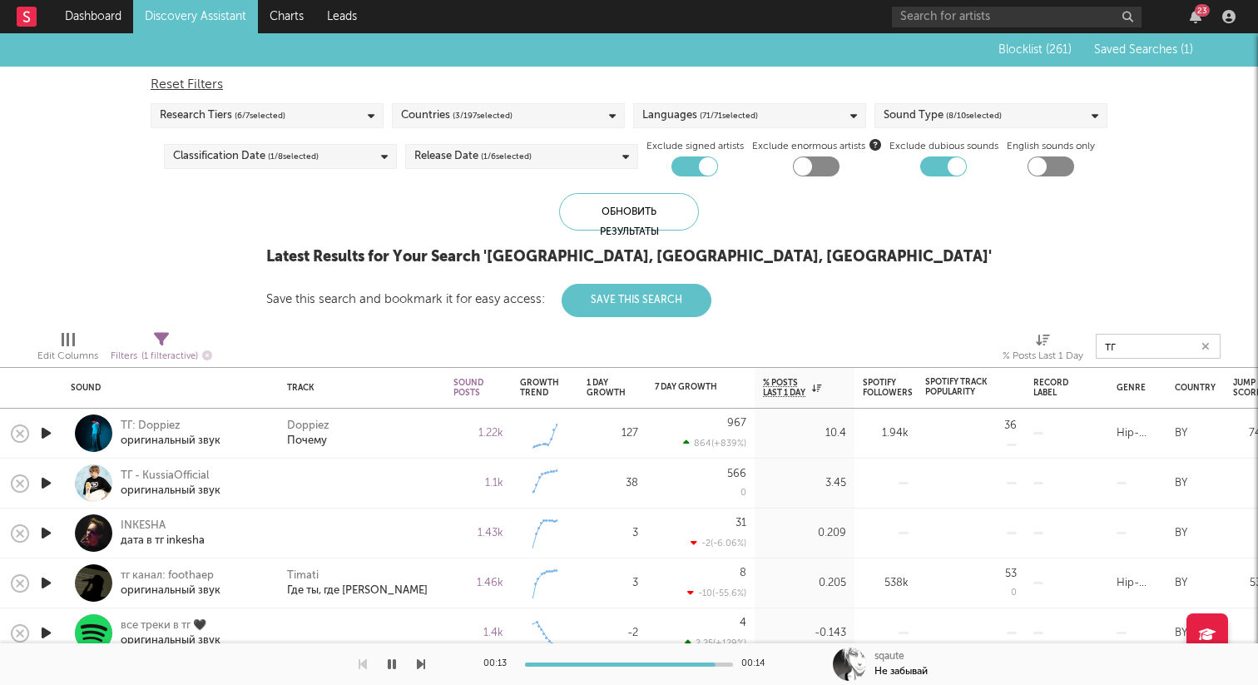
click at [42, 435] on icon "button" at bounding box center [45, 433] width 17 height 21
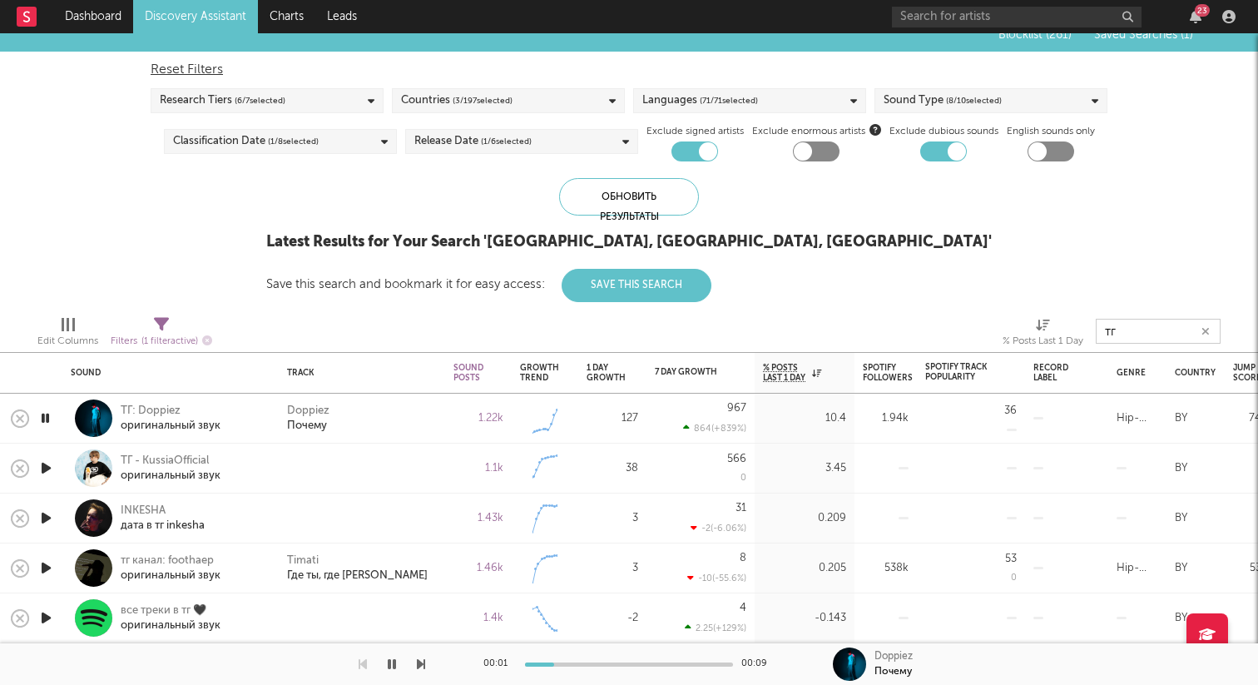
type input "тг"
click at [49, 516] on icon "button" at bounding box center [45, 518] width 17 height 21
click at [50, 516] on icon "button" at bounding box center [45, 518] width 16 height 21
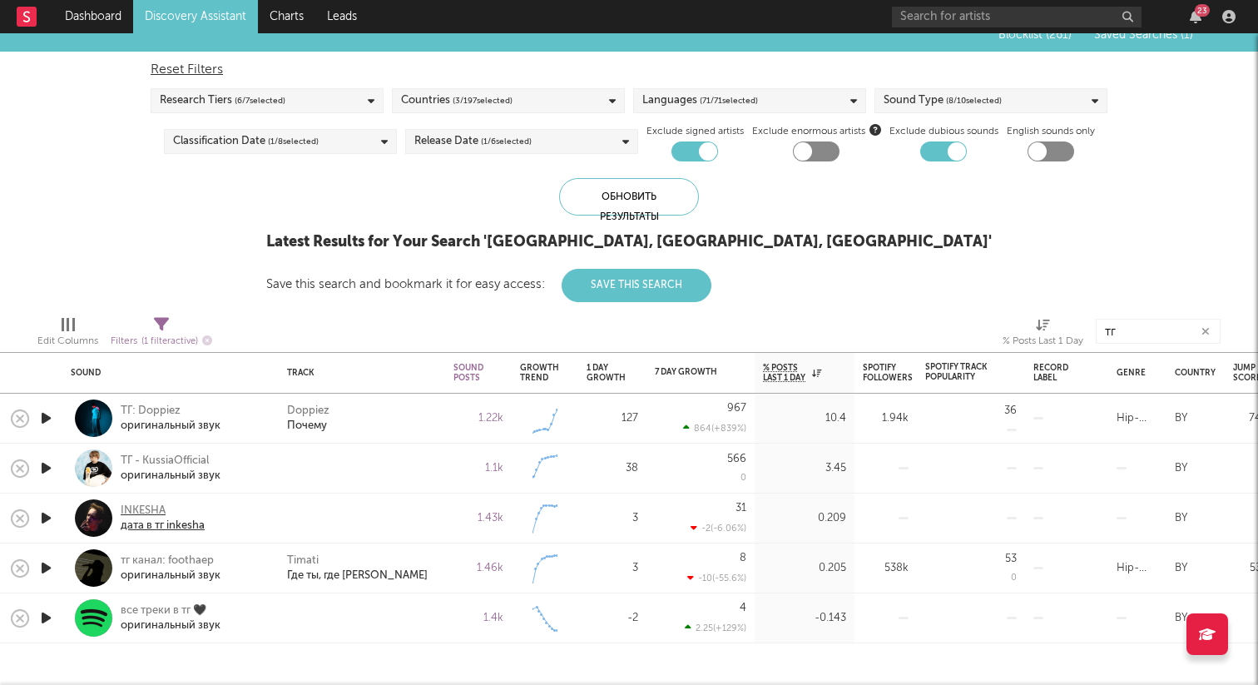
click at [141, 509] on div "INKESHA" at bounding box center [163, 511] width 84 height 15
click at [212, 340] on icon "button" at bounding box center [207, 340] width 10 height 10
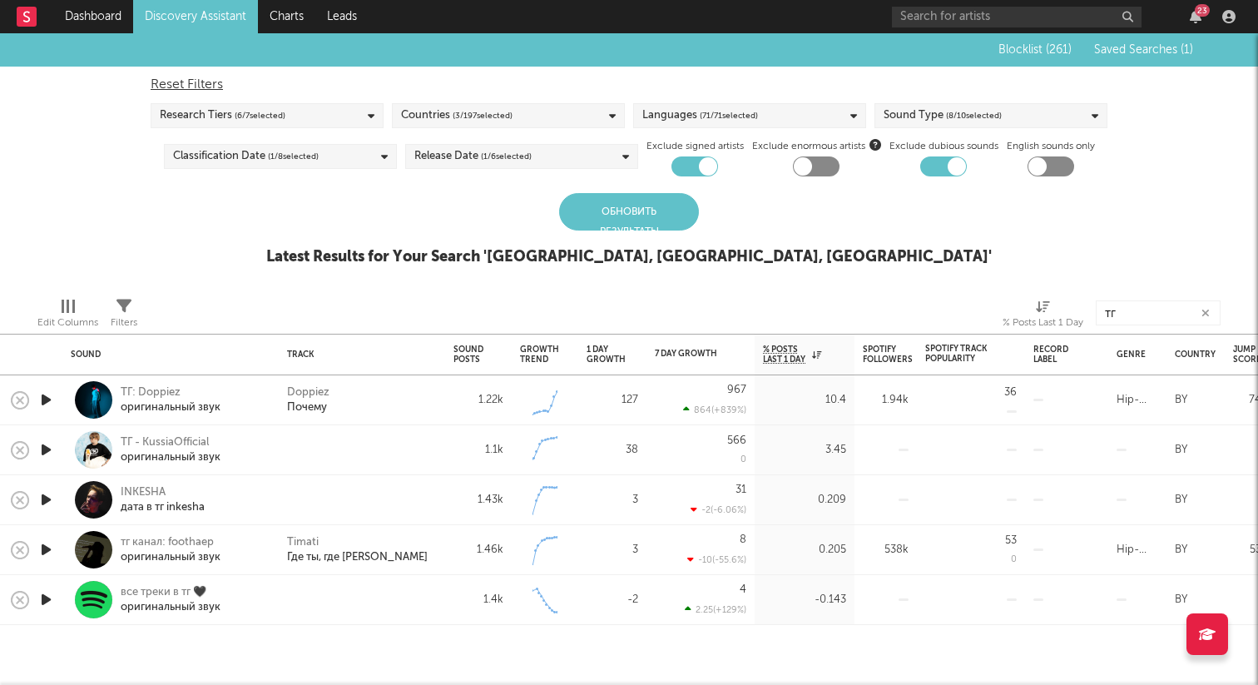
click at [367, 104] on div "Research Tiers ( 6 / 7 selected)" at bounding box center [267, 115] width 233 height 25
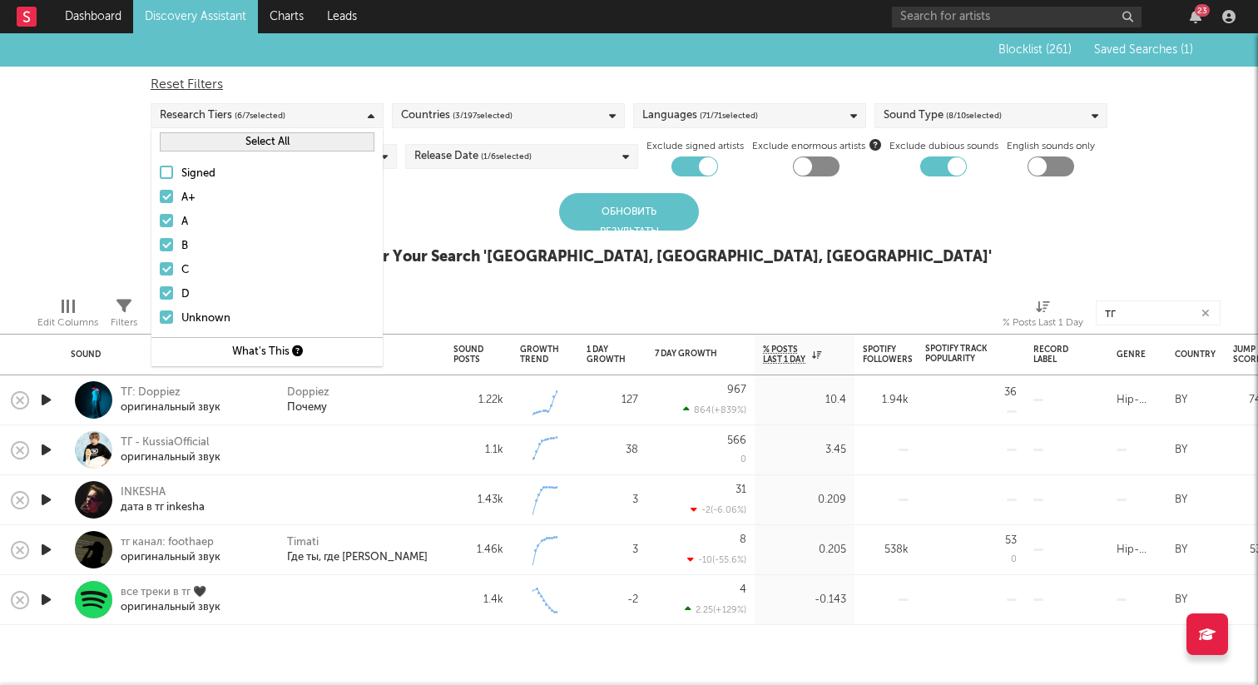
click at [342, 107] on div "Research Tiers ( 6 / 7 selected)" at bounding box center [267, 115] width 233 height 25
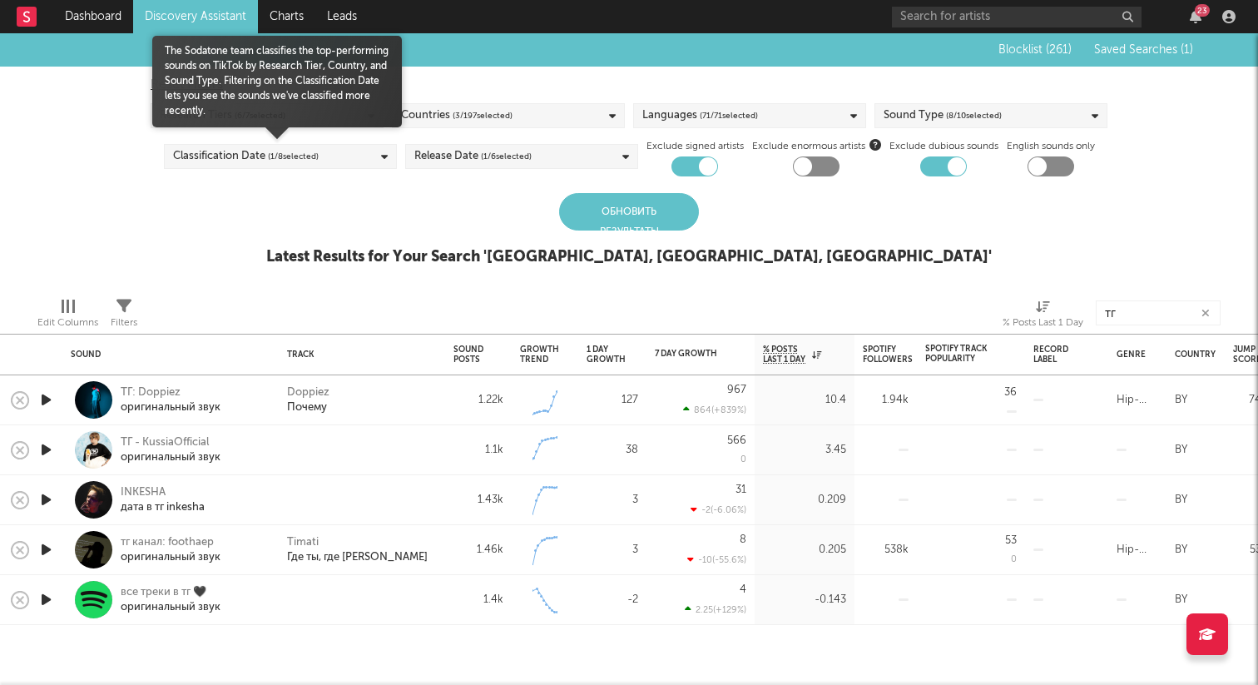
click at [356, 161] on div "Classification Date ( 1 / 8 selected)" at bounding box center [280, 156] width 233 height 25
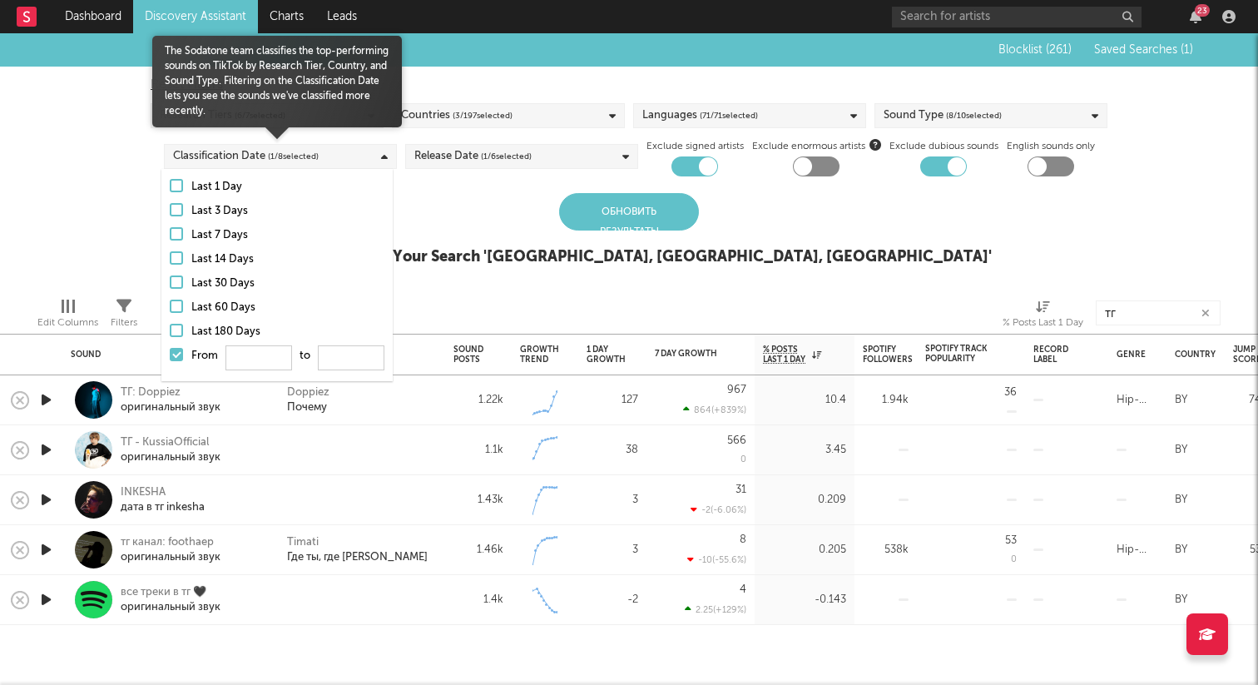
click at [356, 156] on div "Classification Date ( 1 / 8 selected)" at bounding box center [280, 156] width 233 height 25
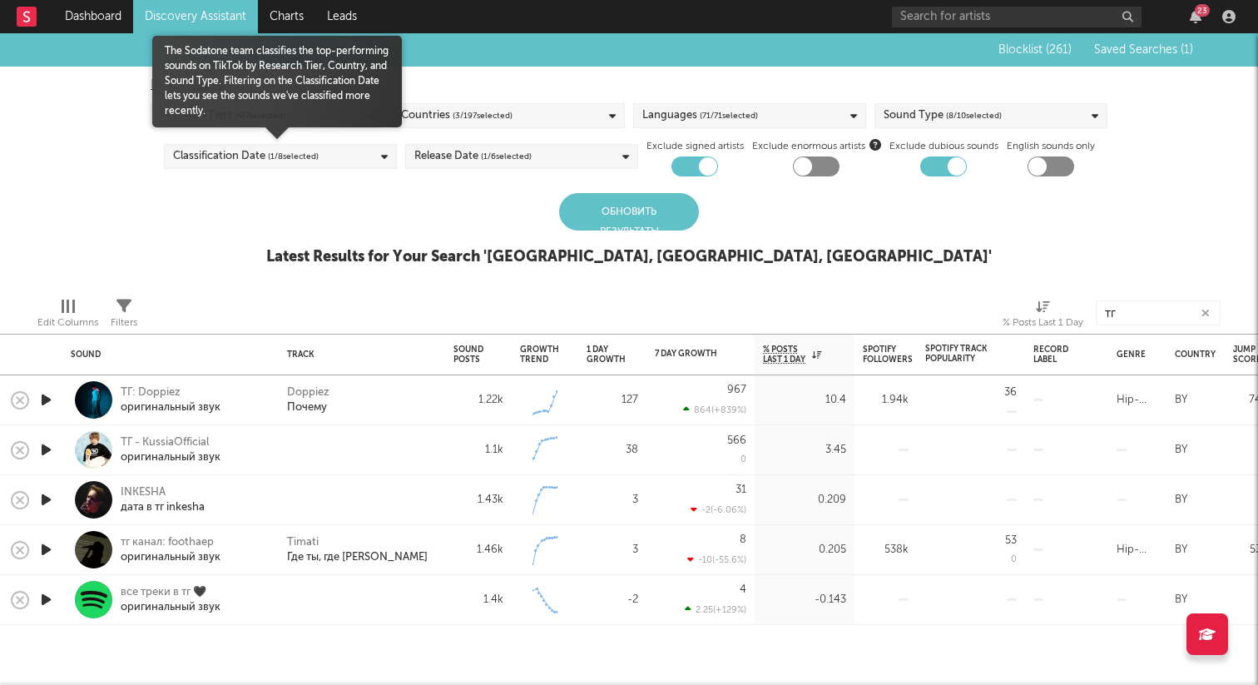
click at [356, 156] on div "Classification Date ( 1 / 8 selected)" at bounding box center [280, 156] width 233 height 25
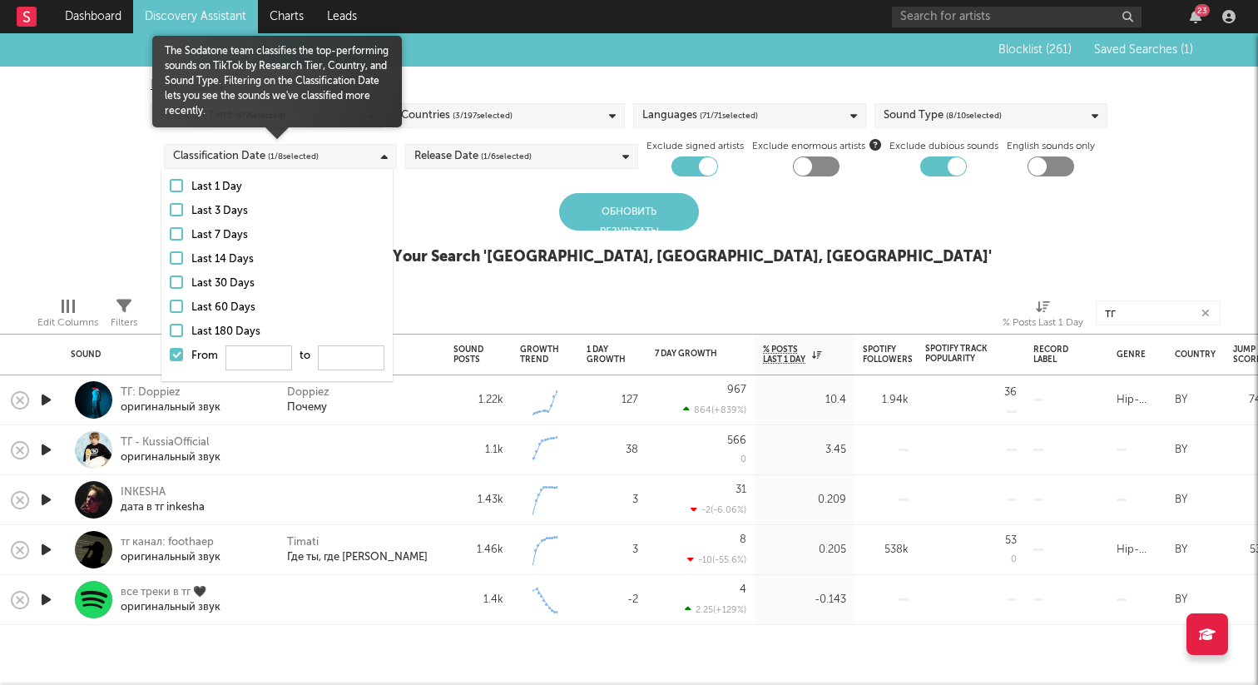
click at [171, 306] on div at bounding box center [176, 306] width 13 height 13
click at [170, 306] on input "Last 60 Days" at bounding box center [170, 308] width 0 height 20
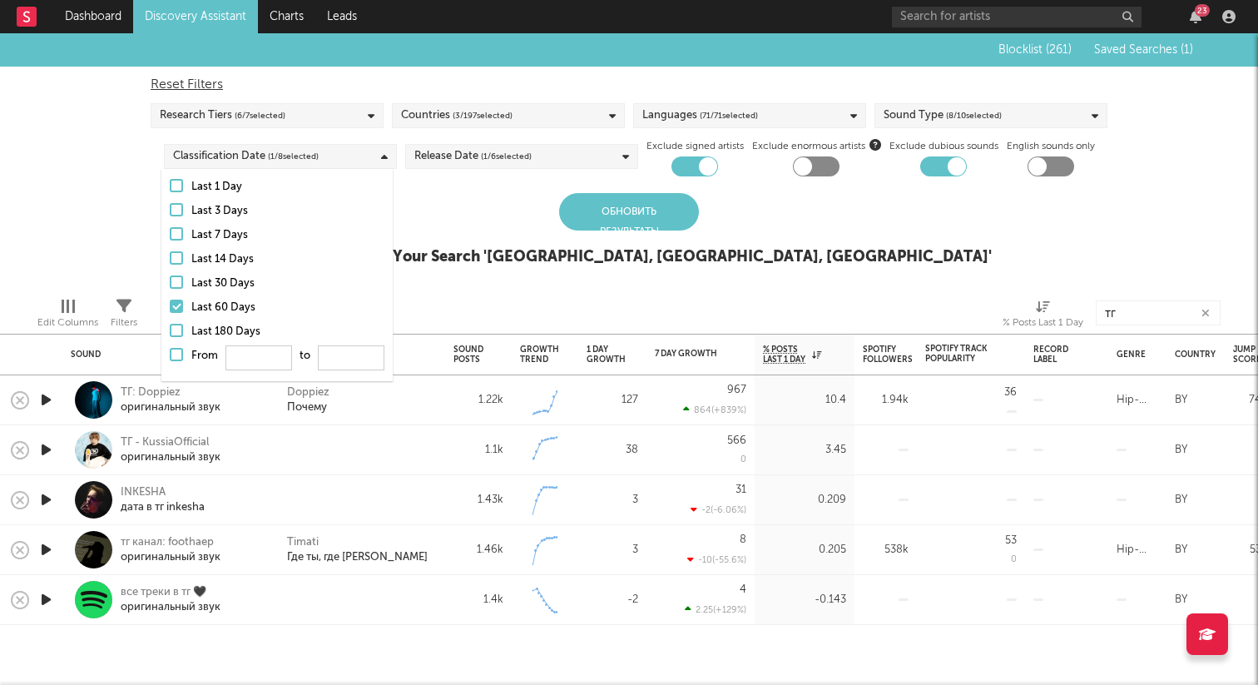
click at [437, 231] on div "Обновить результаты Latest Results for Your Search ' [GEOGRAPHIC_DATA], [GEOGRA…" at bounding box center [629, 238] width 726 height 91
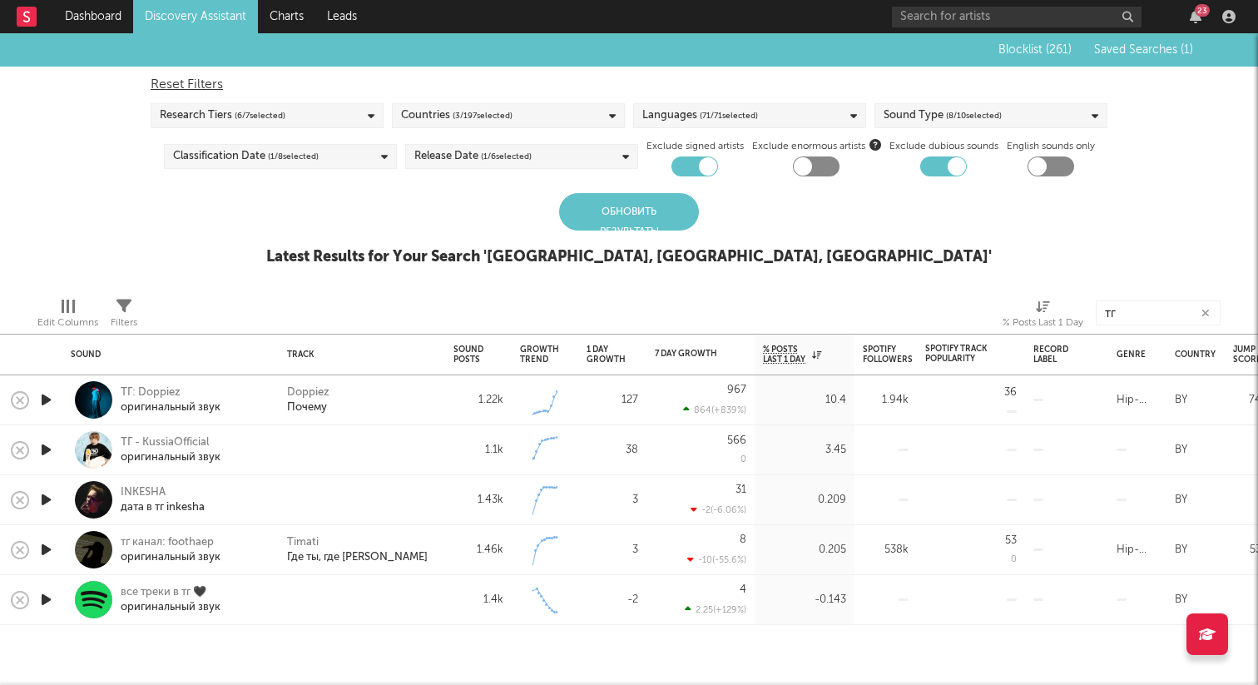
click at [511, 146] on span "( 1 / 6 selected)" at bounding box center [506, 156] width 51 height 20
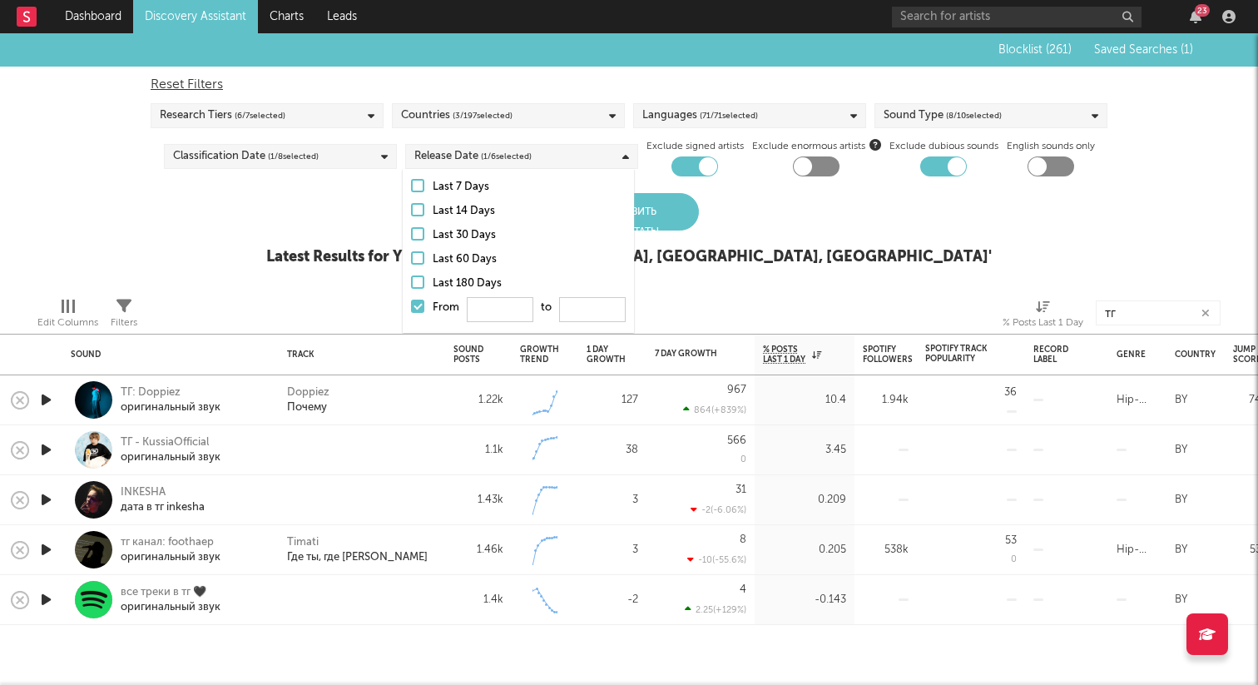
click at [511, 146] on span "( 1 / 6 selected)" at bounding box center [506, 156] width 51 height 20
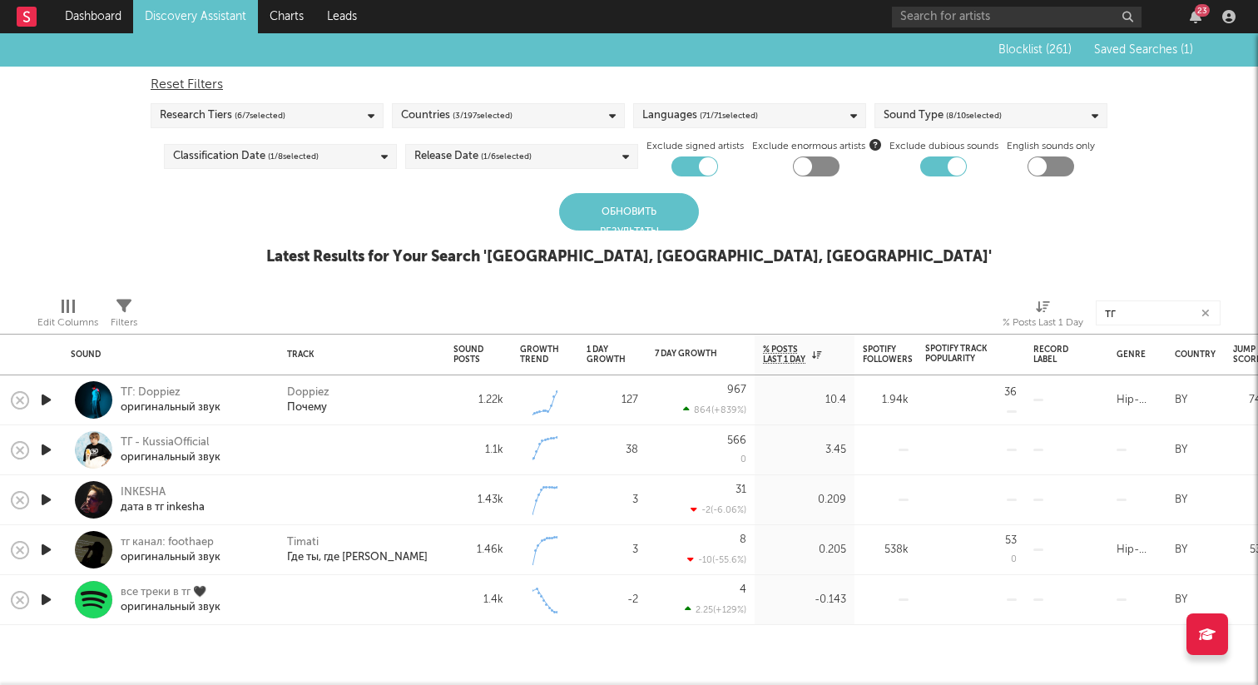
click at [511, 146] on span "( 1 / 6 selected)" at bounding box center [506, 156] width 51 height 20
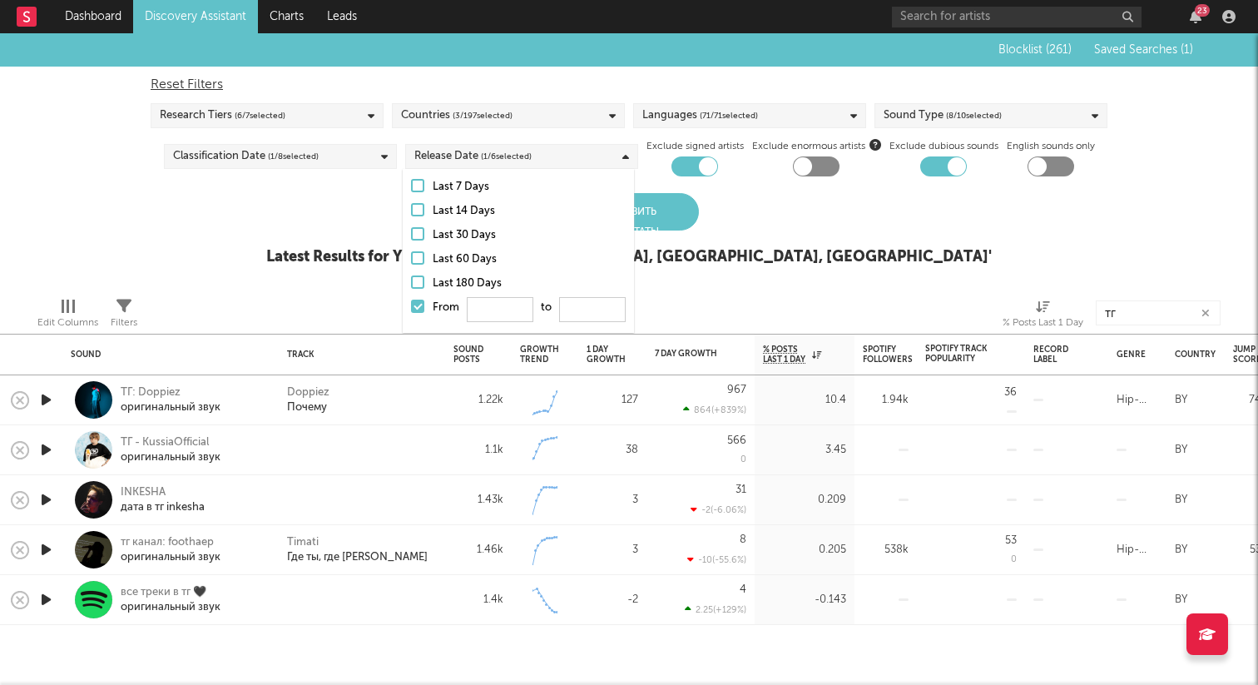
click at [481, 107] on span "( 3 / 197 selected)" at bounding box center [483, 116] width 60 height 20
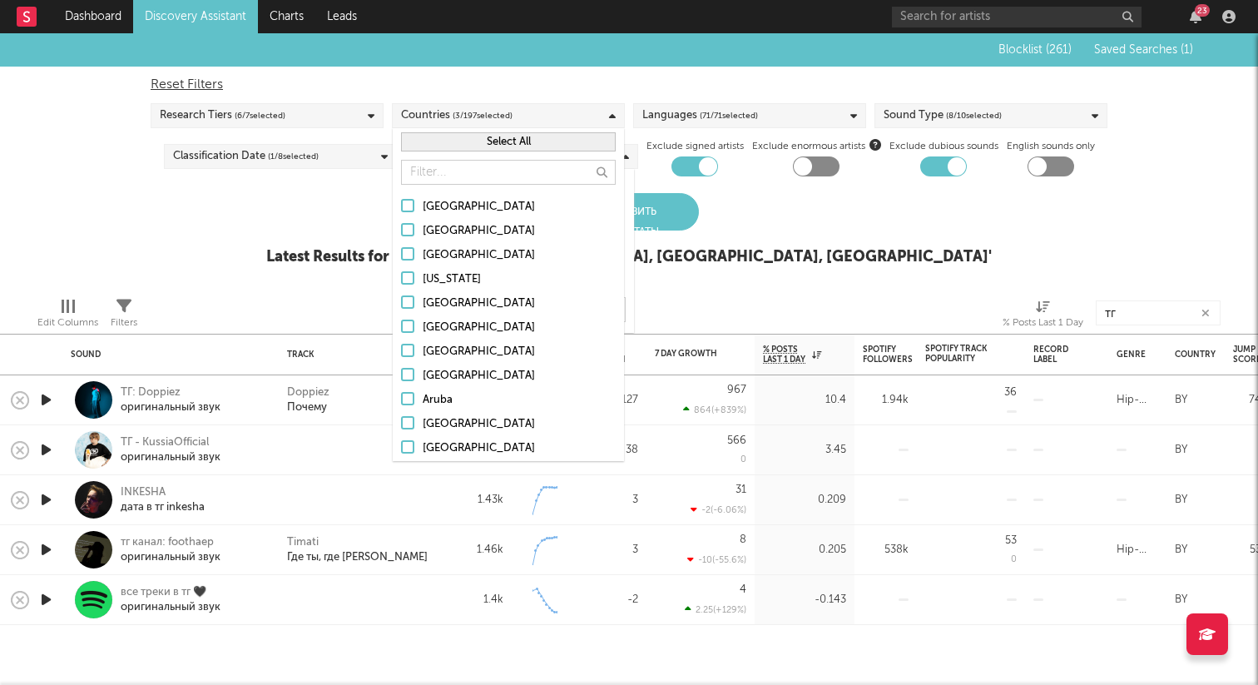
click at [653, 119] on div "Languages ( 71 / 71 selected)" at bounding box center [701, 116] width 116 height 20
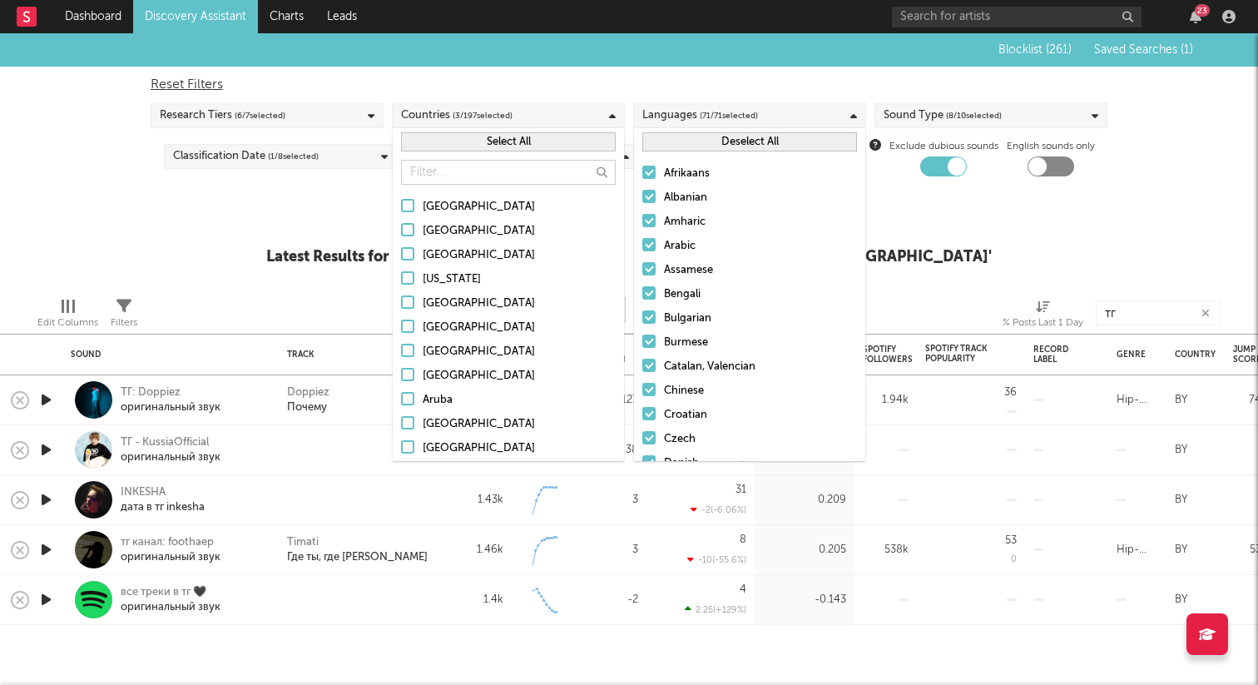
click at [686, 152] on div "Deselect All" at bounding box center [749, 141] width 231 height 27
click at [687, 146] on button "Deselect All" at bounding box center [750, 141] width 215 height 19
click at [512, 150] on button "Select All" at bounding box center [508, 141] width 215 height 19
click at [711, 122] on span "( 0 / 71 selected)" at bounding box center [727, 116] width 55 height 20
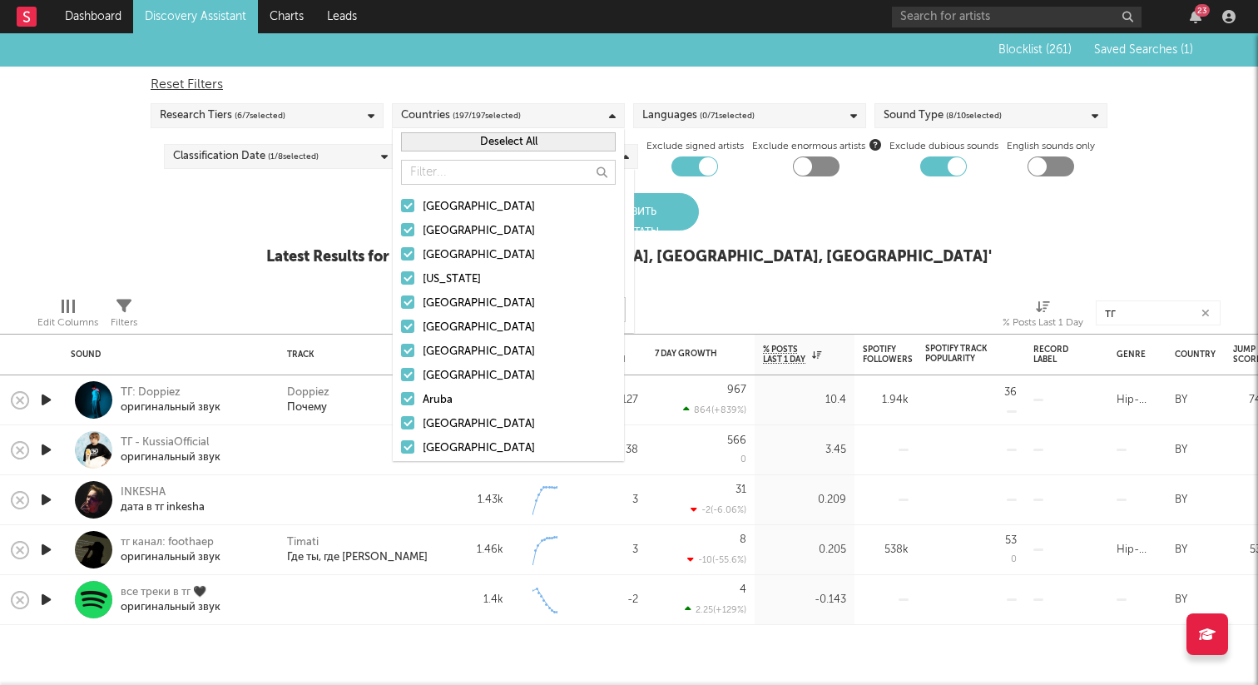
click at [711, 117] on span "( 0 / 71 selected)" at bounding box center [727, 116] width 55 height 20
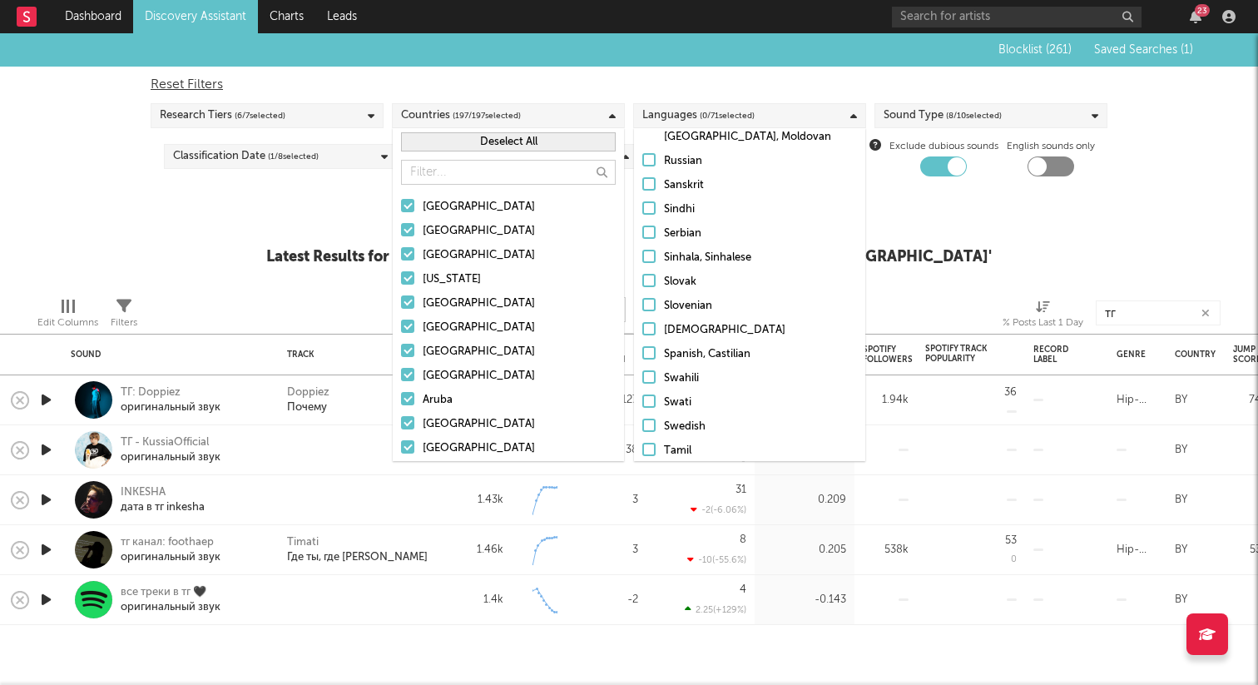
scroll to position [1168, 0]
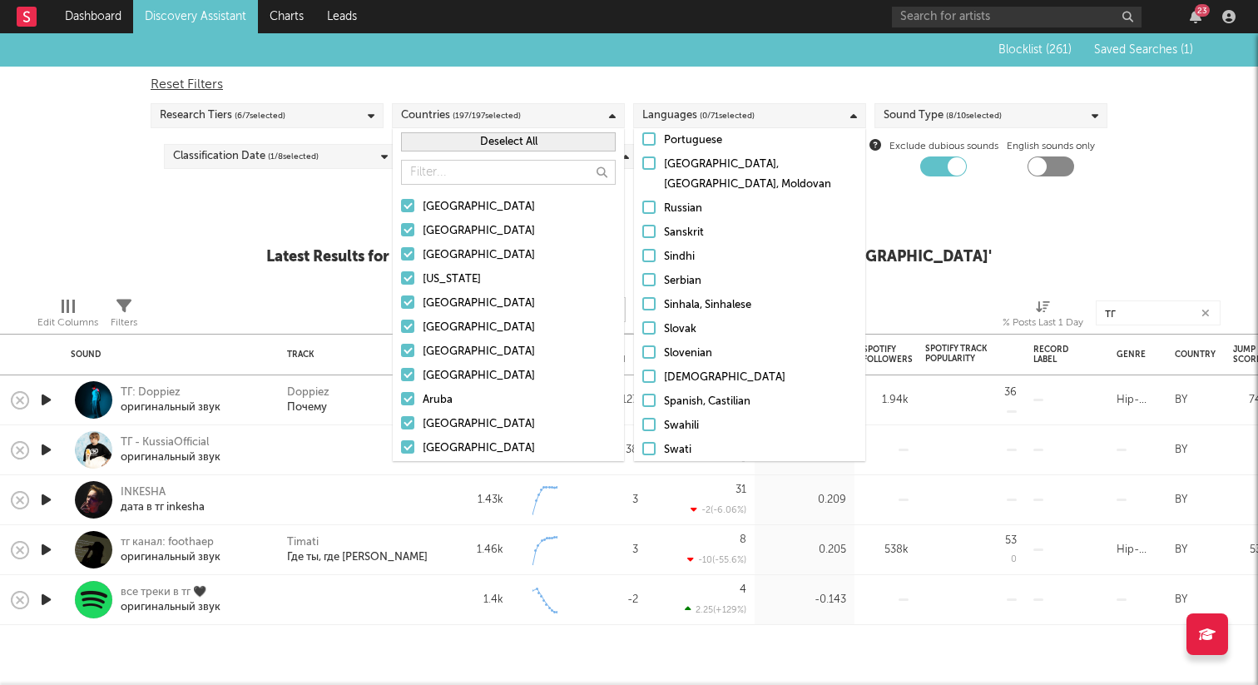
click at [646, 201] on div at bounding box center [649, 207] width 13 height 13
click at [643, 199] on input "Russian" at bounding box center [643, 209] width 0 height 20
click at [333, 192] on div "Blocklist ( 261 ) Saved Searches ( 1 ) Reset Filters Research Tiers ( 6 / 7 sel…" at bounding box center [629, 158] width 1258 height 251
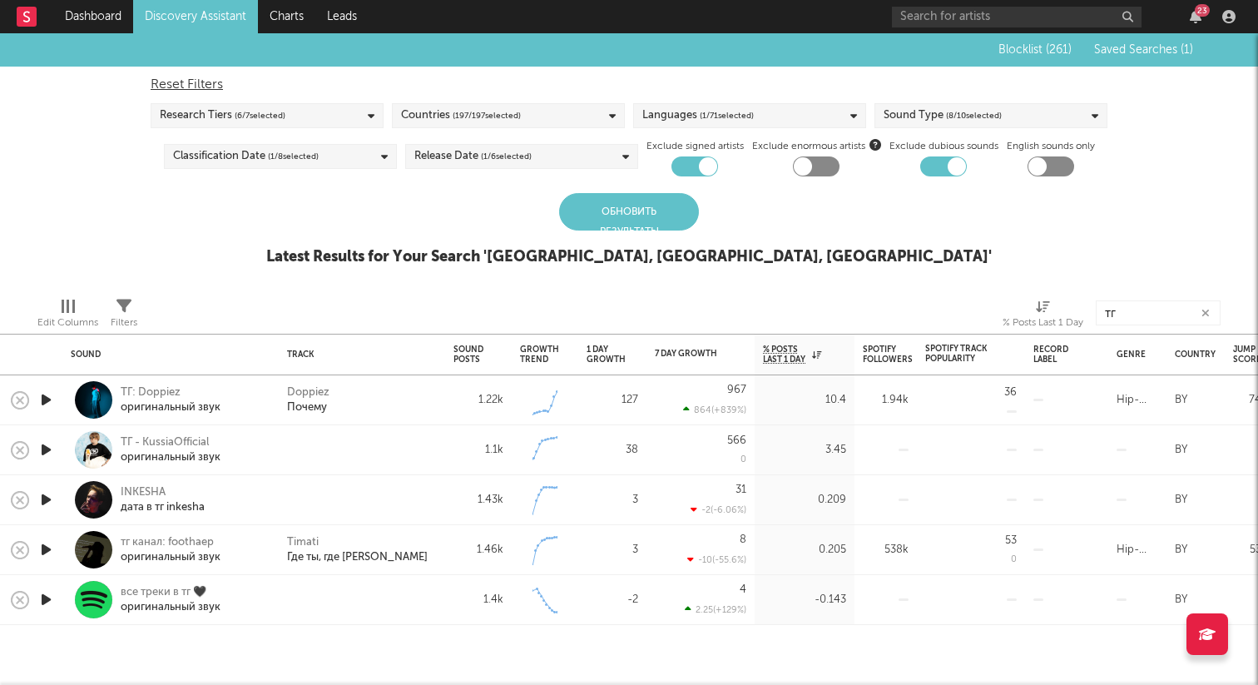
click at [622, 212] on div "Обновить результаты" at bounding box center [629, 211] width 140 height 37
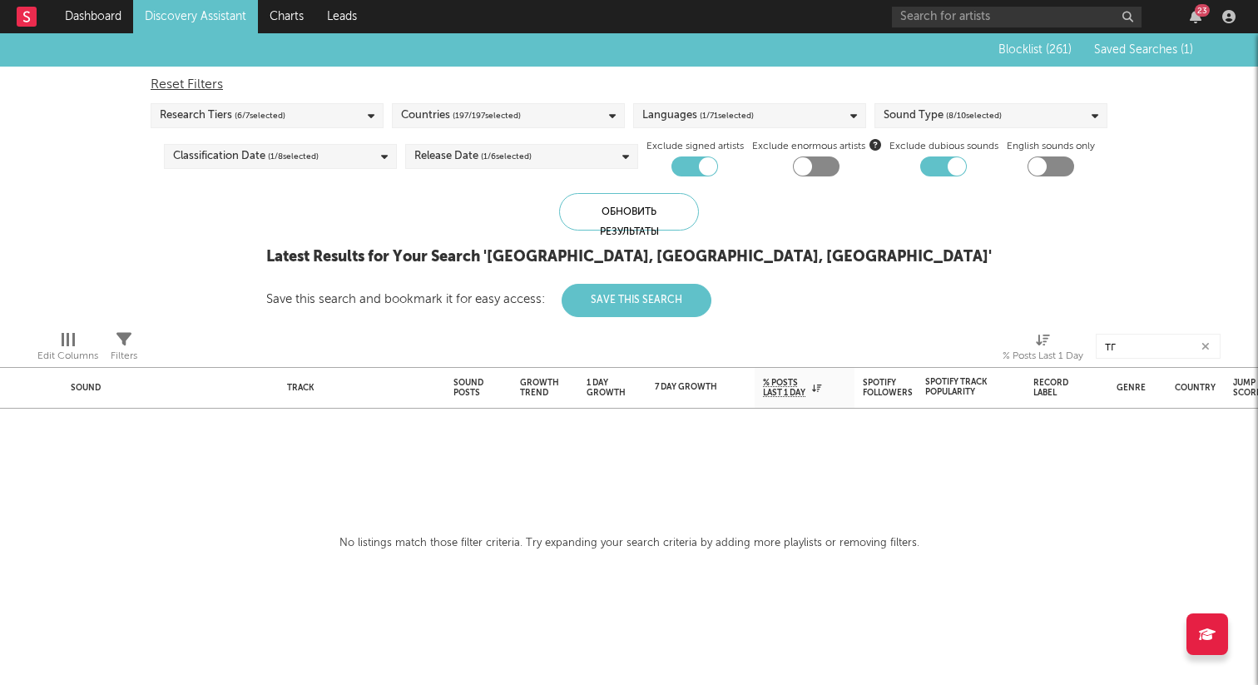
click at [191, 6] on link "Discovery Assistant" at bounding box center [195, 16] width 125 height 33
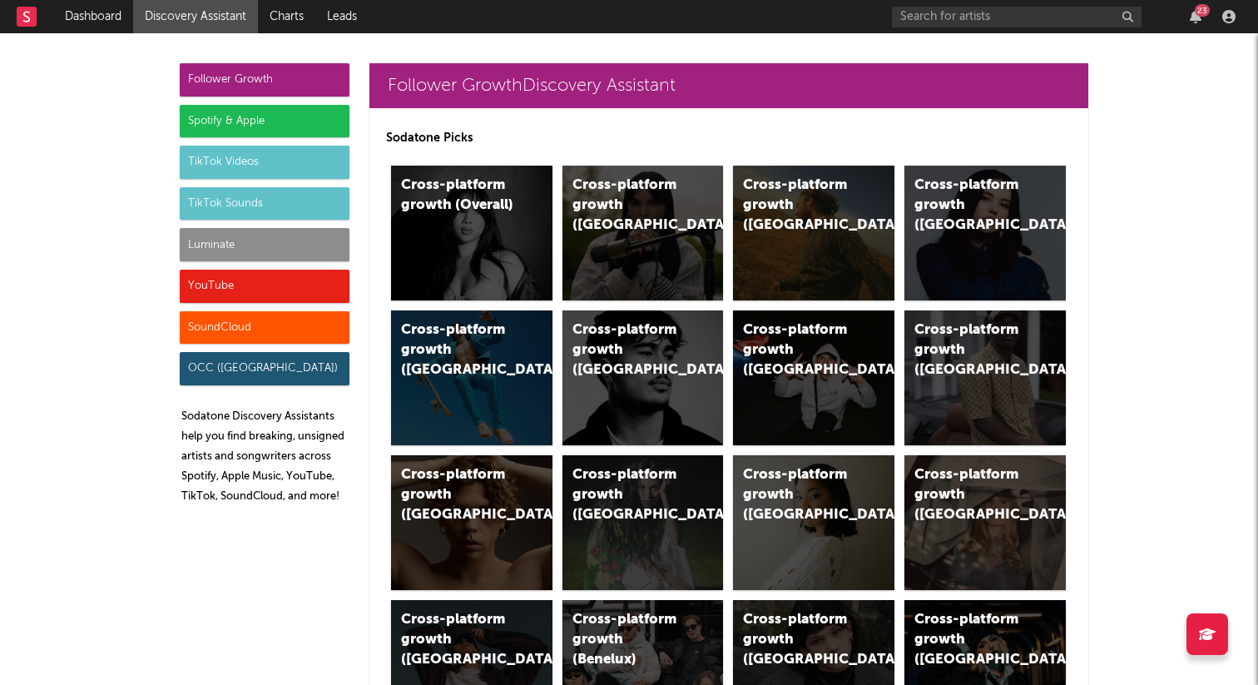
click at [265, 199] on div "TikTok Sounds" at bounding box center [265, 203] width 170 height 33
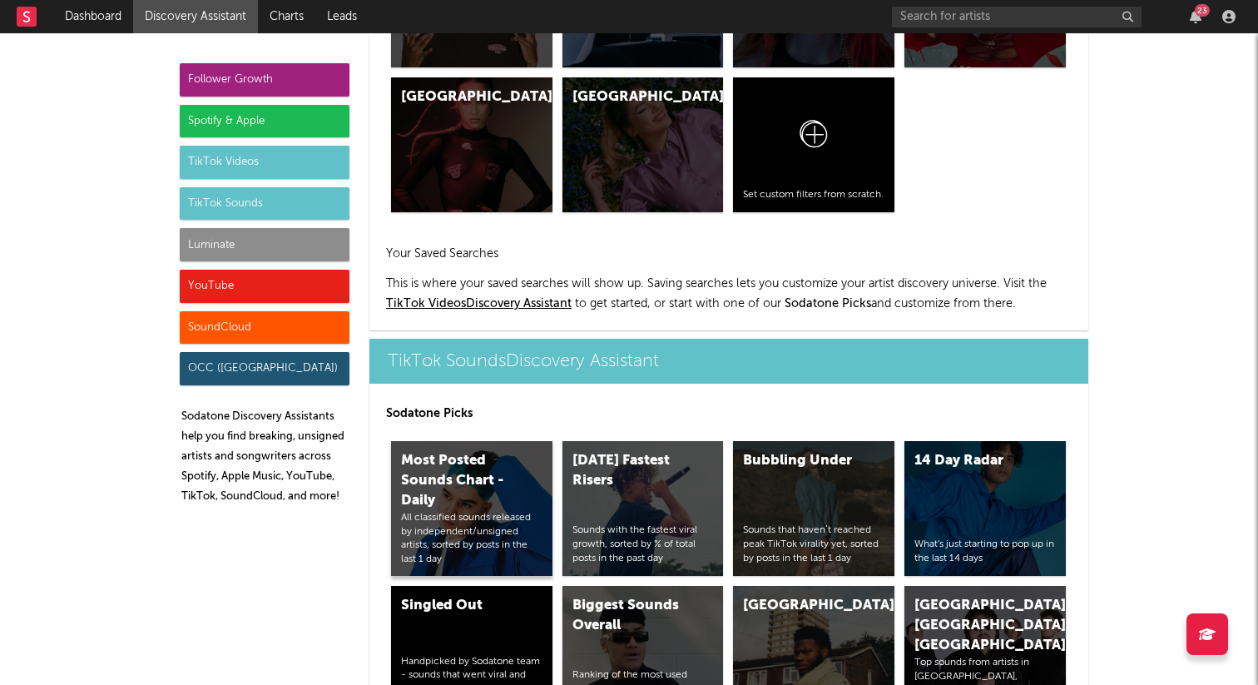
scroll to position [5561, 0]
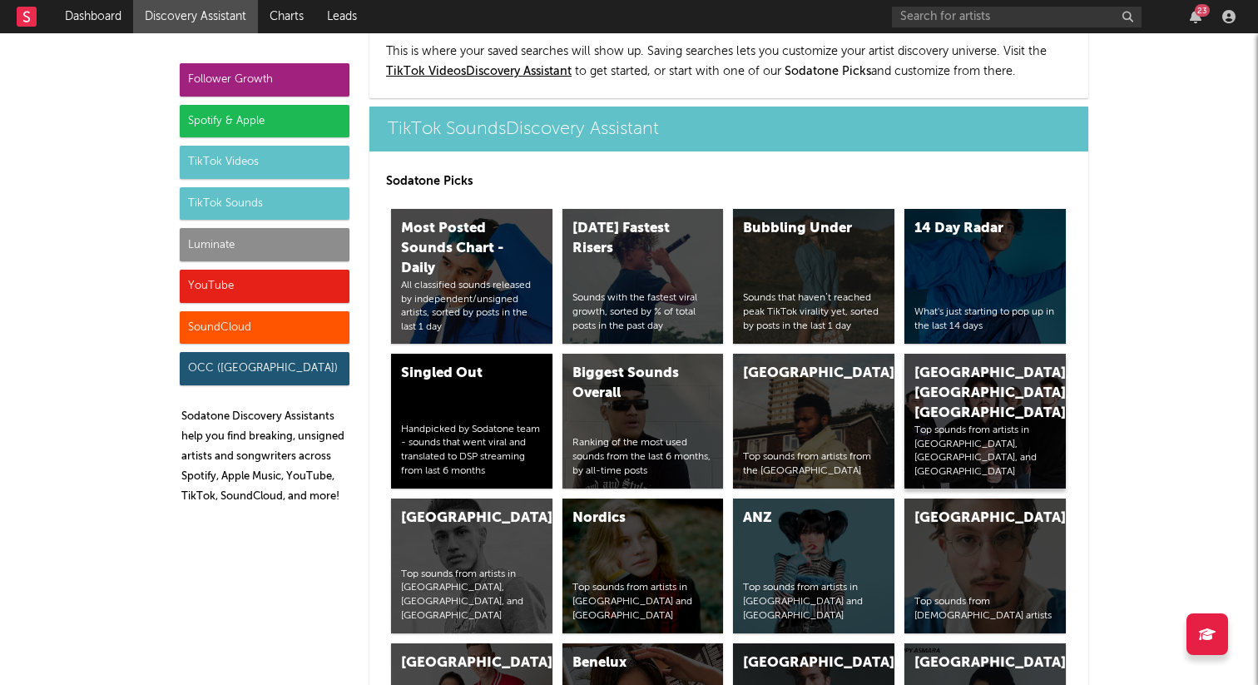
click at [946, 364] on div "[GEOGRAPHIC_DATA], [GEOGRAPHIC_DATA], [GEOGRAPHIC_DATA]" at bounding box center [971, 394] width 113 height 60
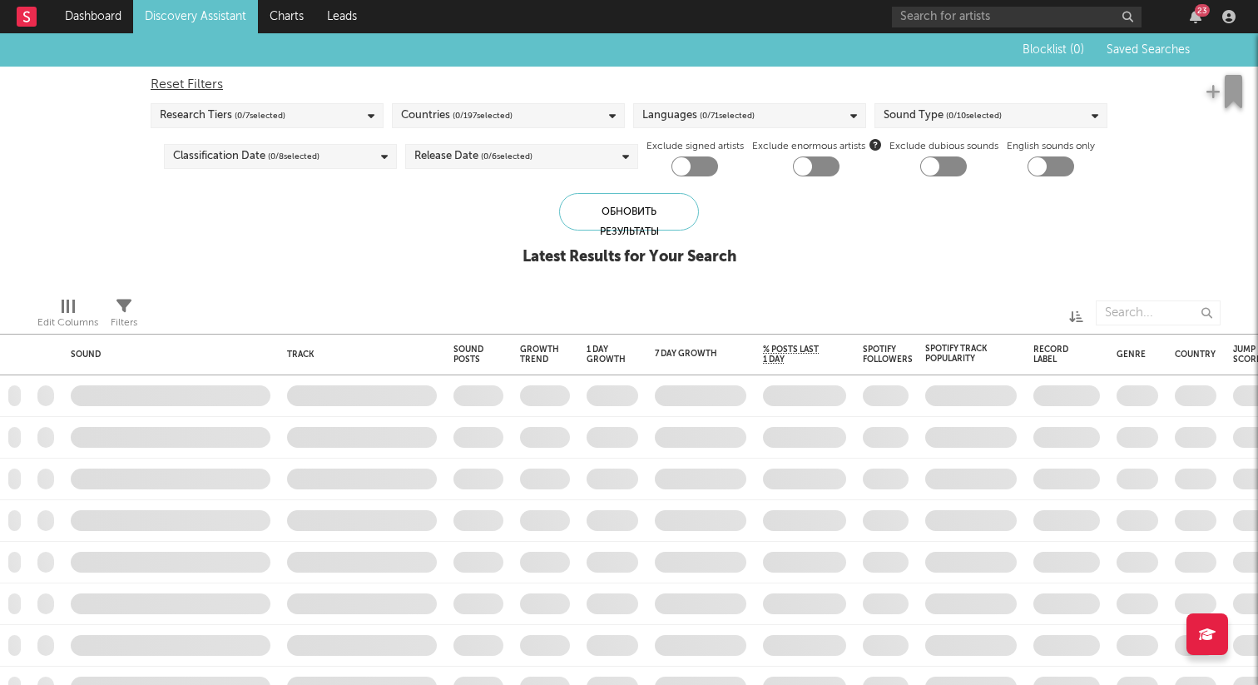
checkbox input "true"
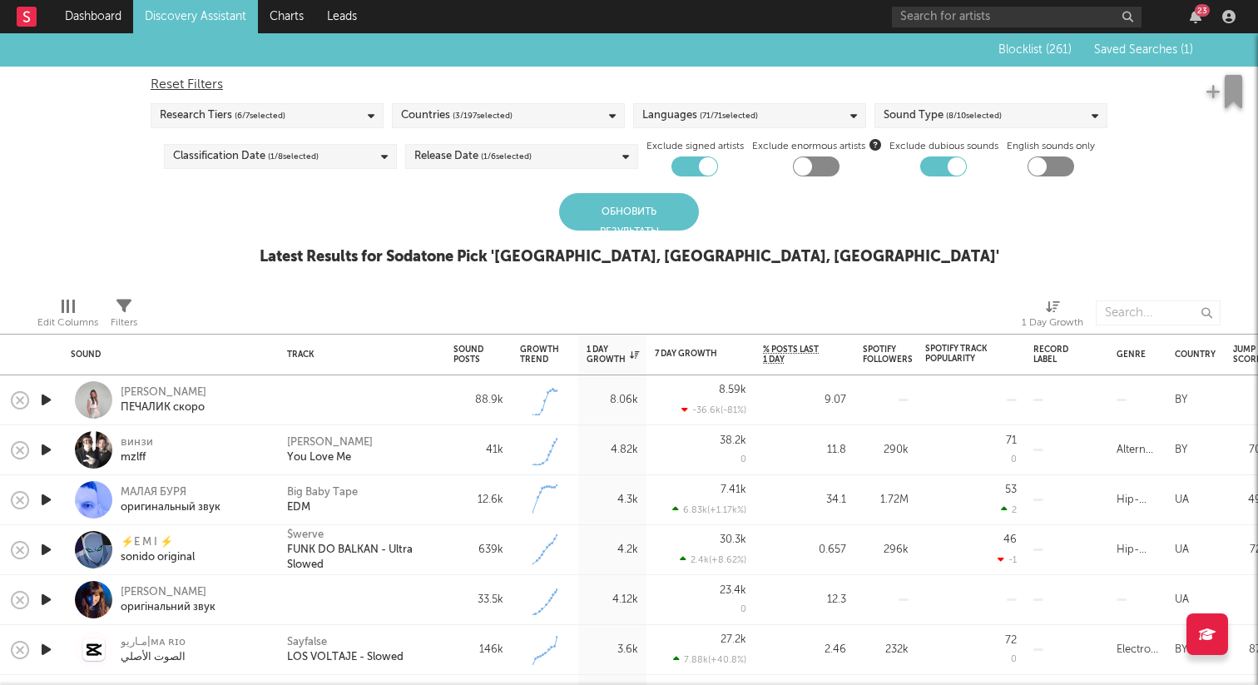
click at [645, 212] on div "Обновить результаты" at bounding box center [629, 211] width 140 height 37
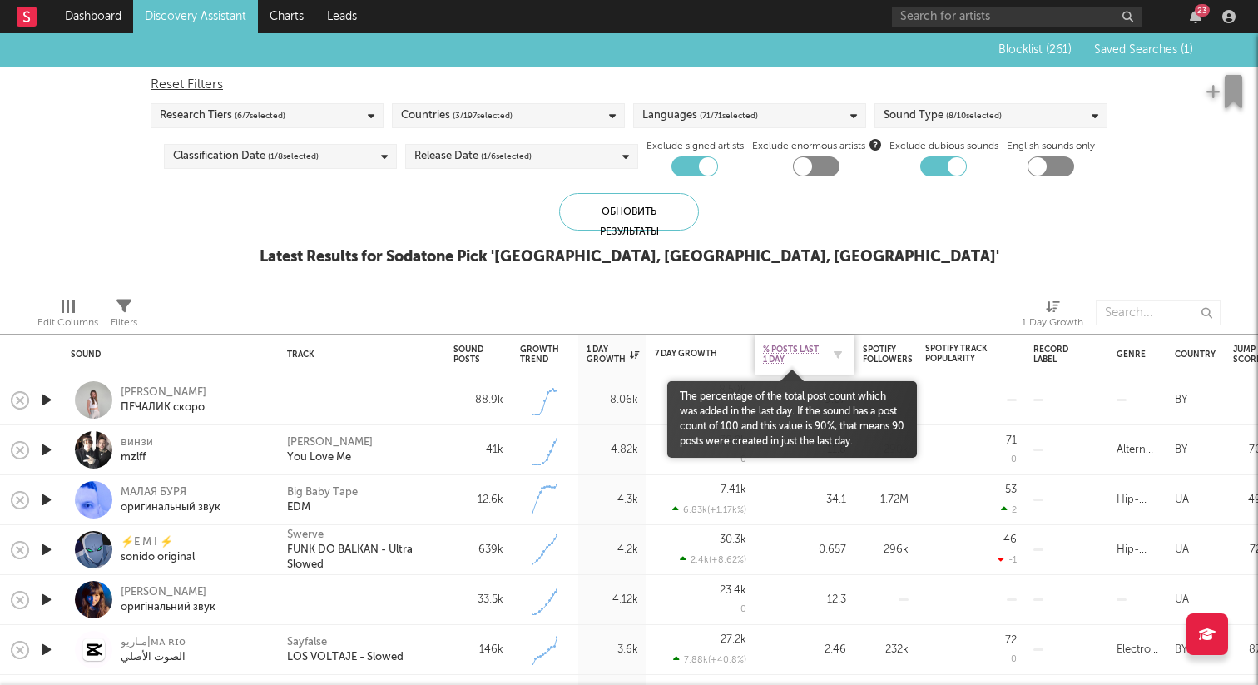
click at [806, 350] on span "% Posts Last 1 Day" at bounding box center [792, 355] width 58 height 20
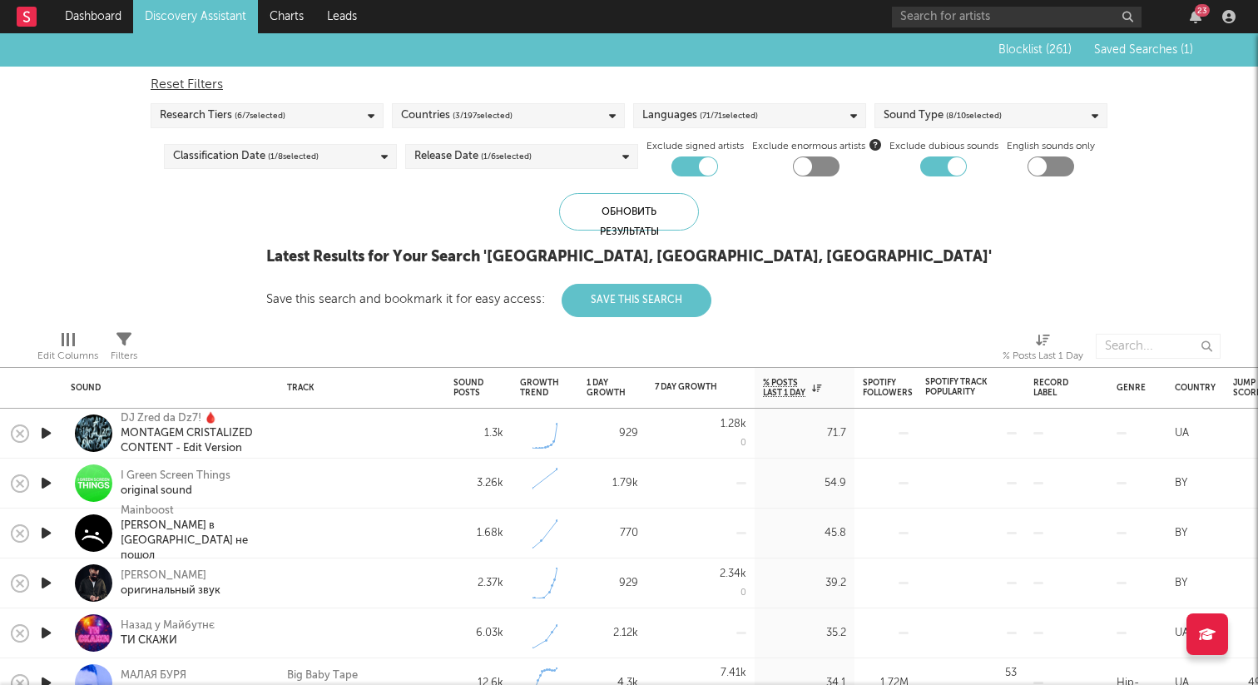
click at [48, 480] on icon "button" at bounding box center [45, 483] width 17 height 21
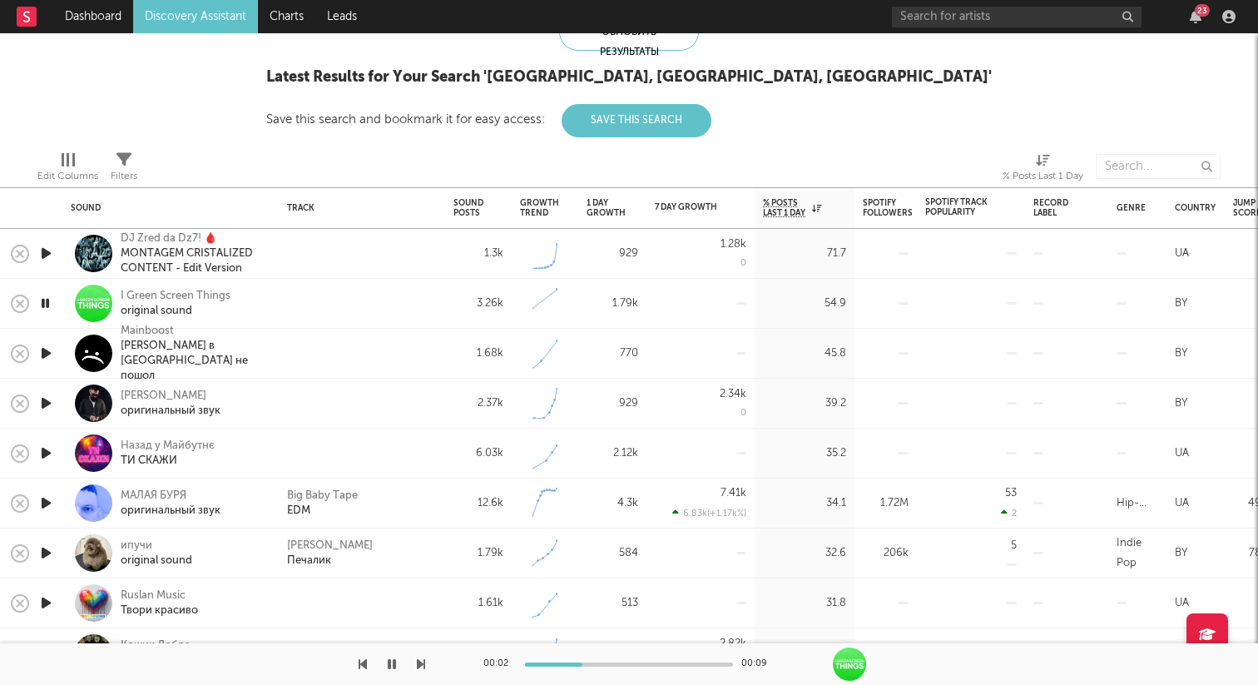
click at [47, 307] on icon "button" at bounding box center [45, 303] width 16 height 21
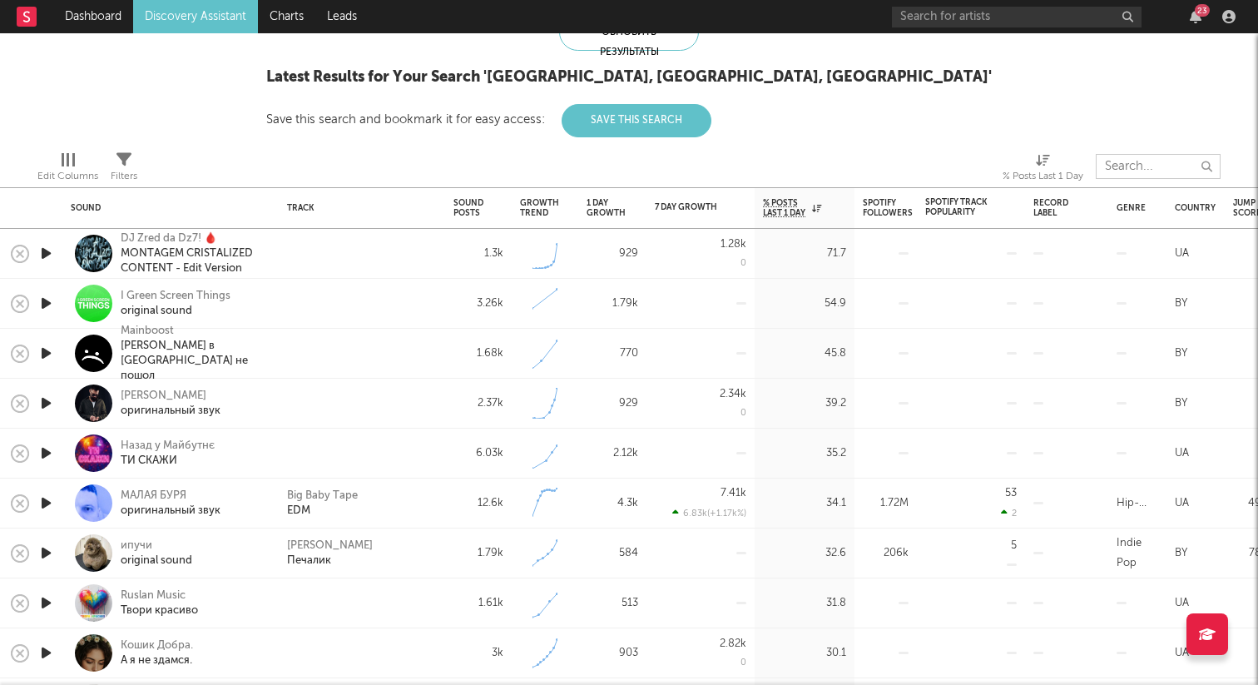
click at [1107, 170] on input "text" at bounding box center [1158, 166] width 125 height 25
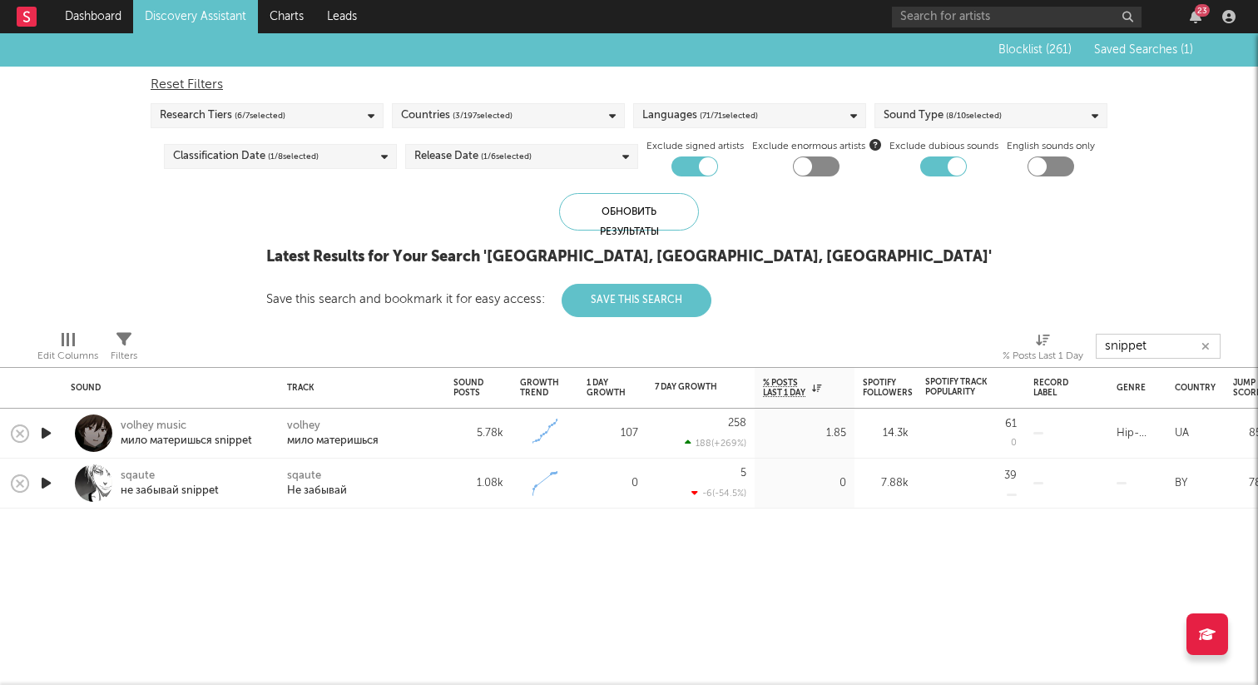
drag, startPoint x: 1159, startPoint y: 343, endPoint x: 1091, endPoint y: 343, distance: 68.3
click at [1091, 343] on div "Edit Columns Filters % Posts Last 1 Day snippet" at bounding box center [629, 342] width 1258 height 50
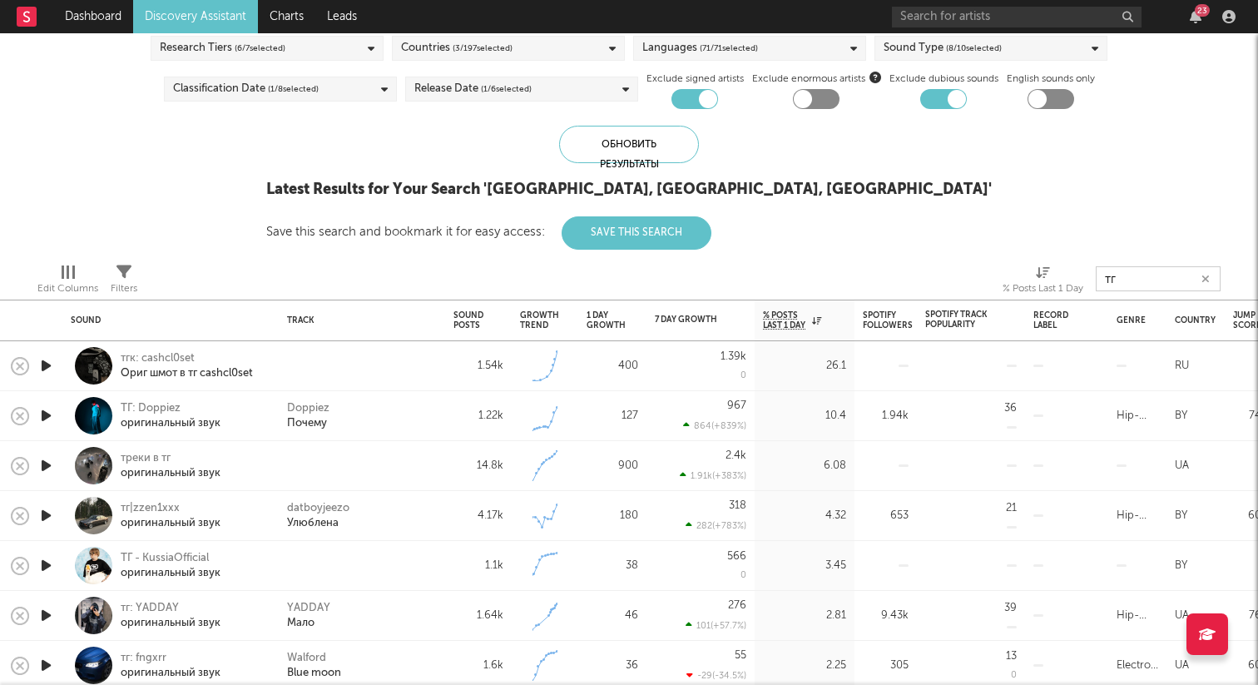
type input "тг"
click at [61, 362] on div at bounding box center [45, 366] width 33 height 50
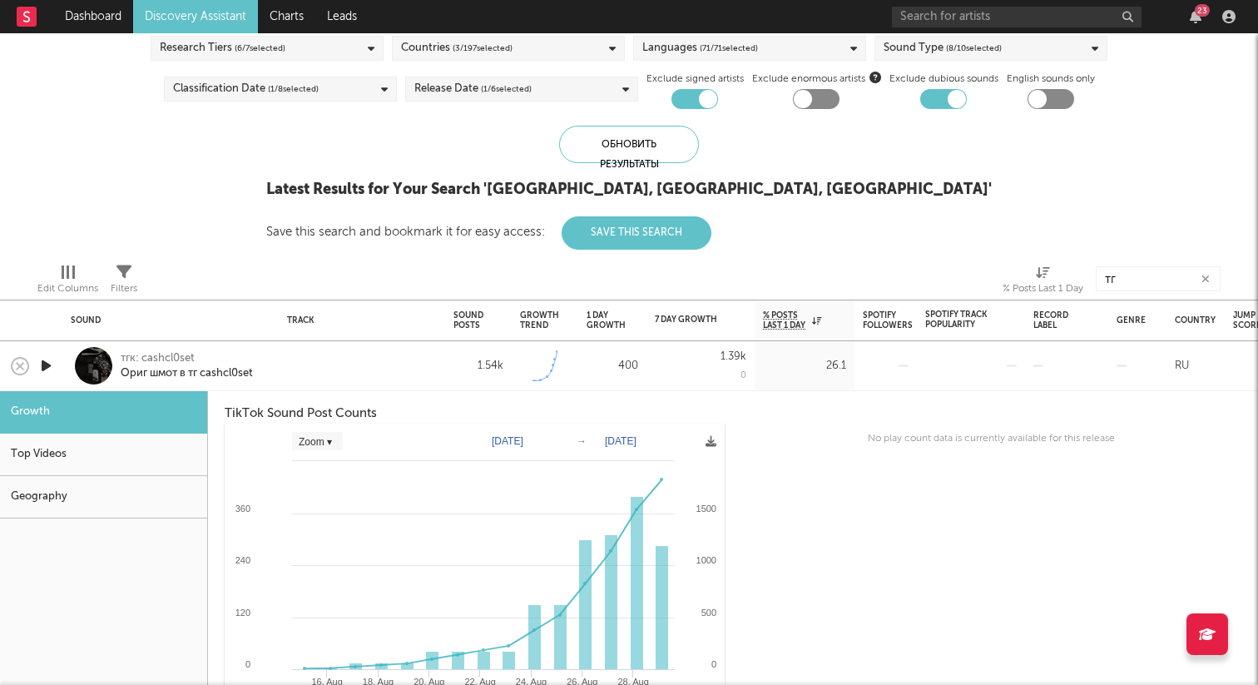
click at [93, 362] on div at bounding box center [93, 365] width 37 height 37
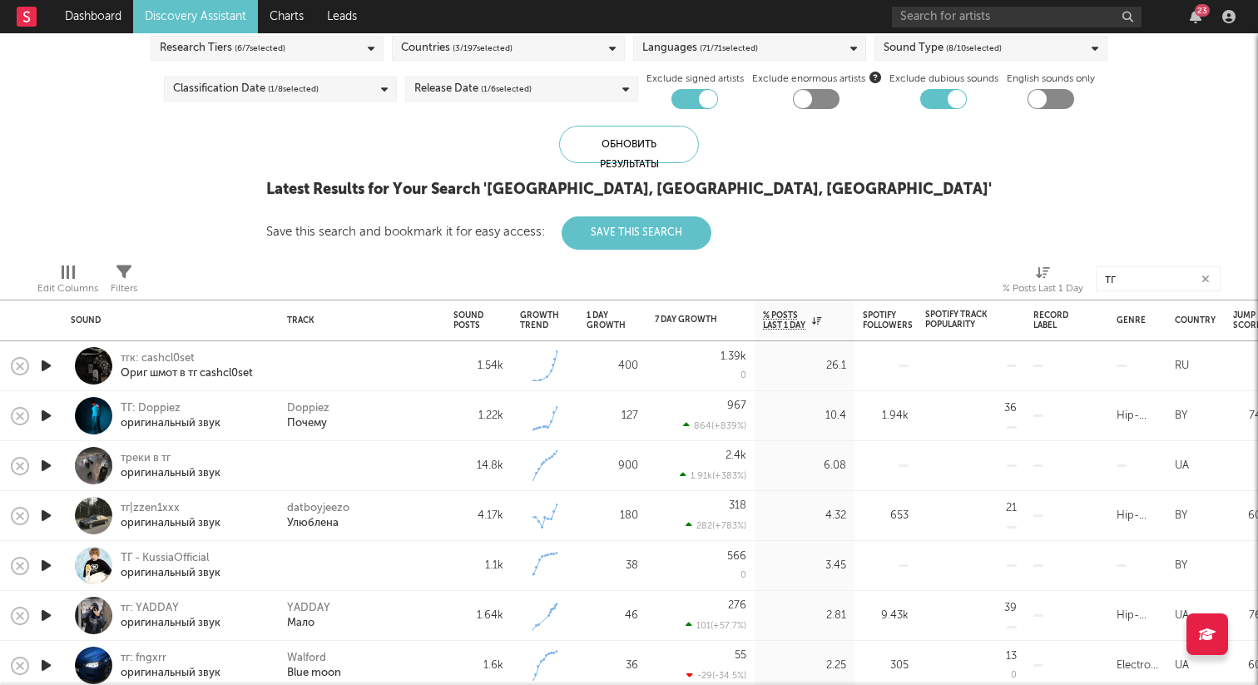
click at [49, 368] on icon "button" at bounding box center [45, 365] width 17 height 21
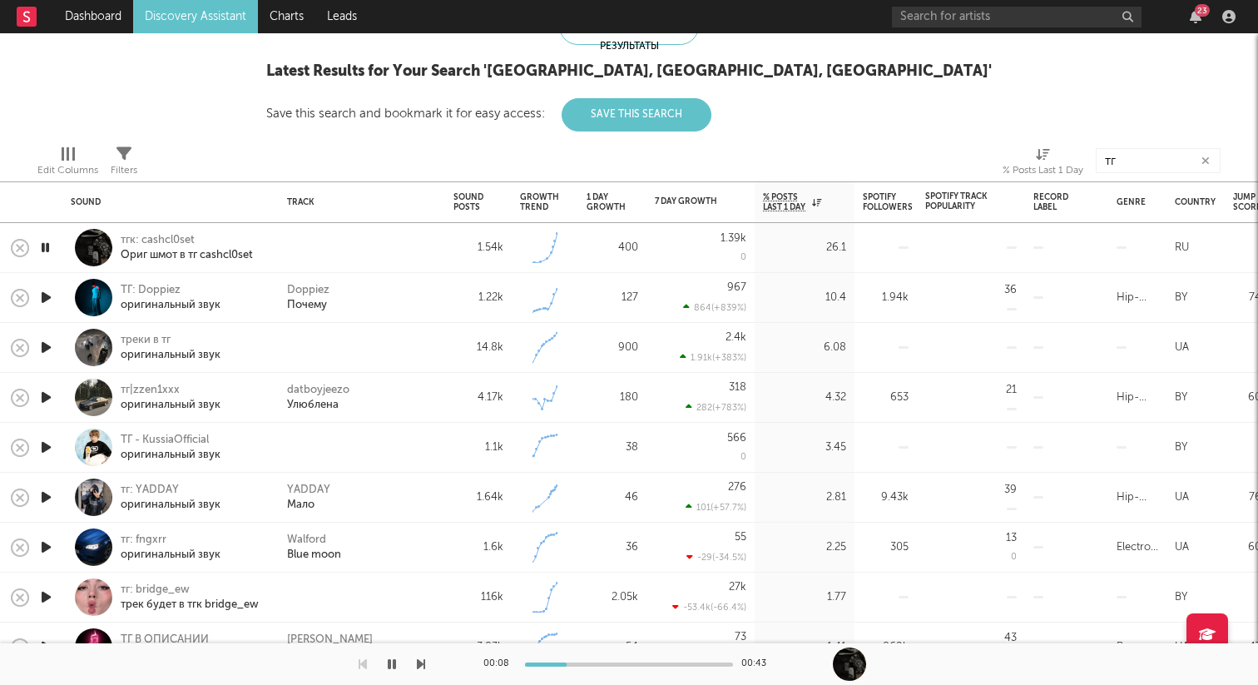
click at [46, 247] on icon "button" at bounding box center [45, 247] width 16 height 21
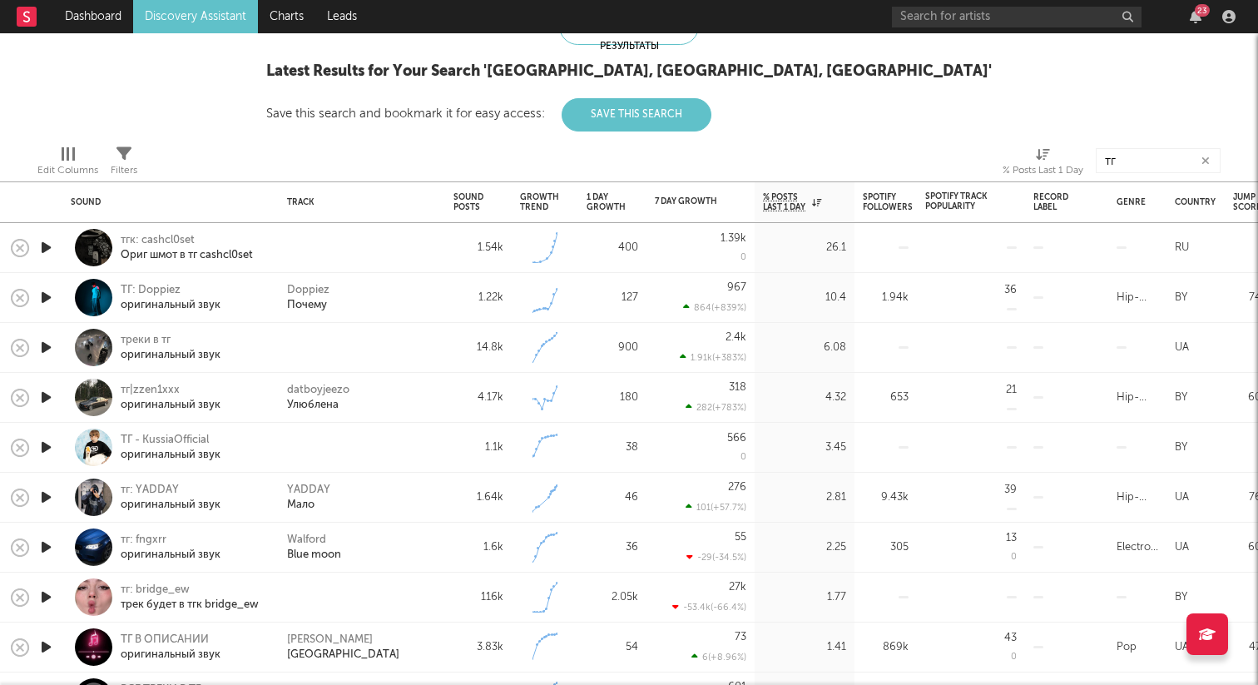
click at [47, 302] on icon "button" at bounding box center [45, 297] width 17 height 21
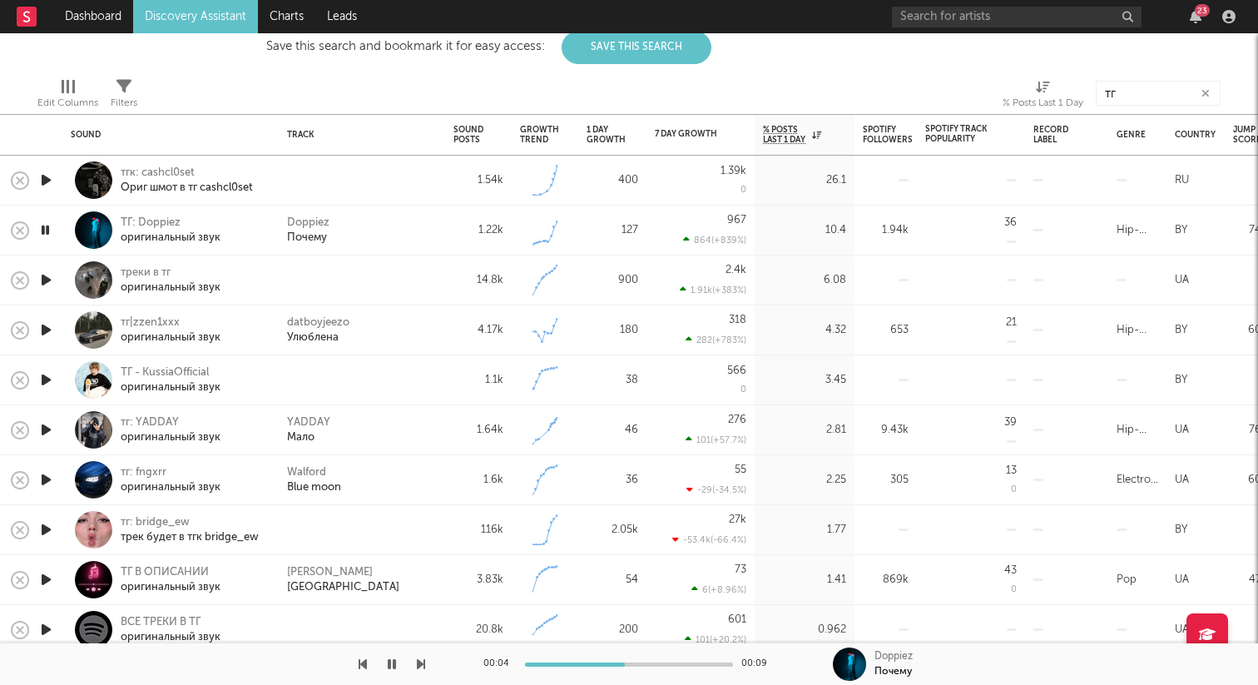
click at [47, 227] on icon "button" at bounding box center [45, 230] width 16 height 21
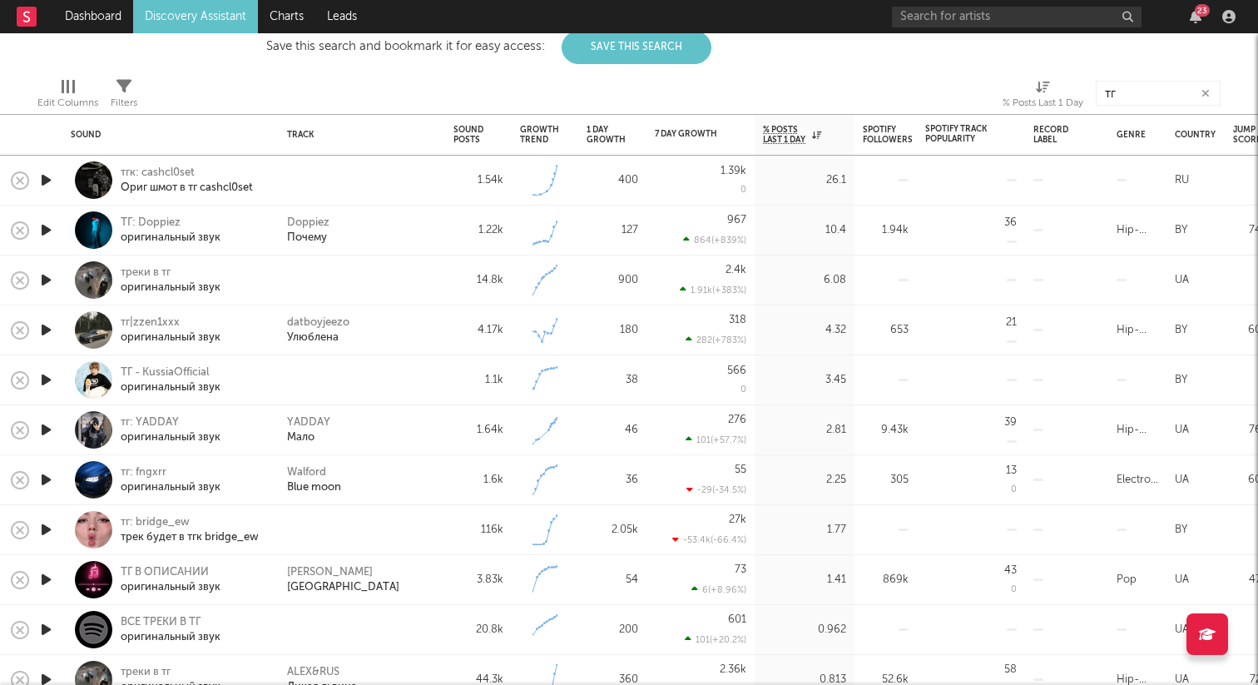
click at [51, 283] on icon "button" at bounding box center [45, 280] width 17 height 21
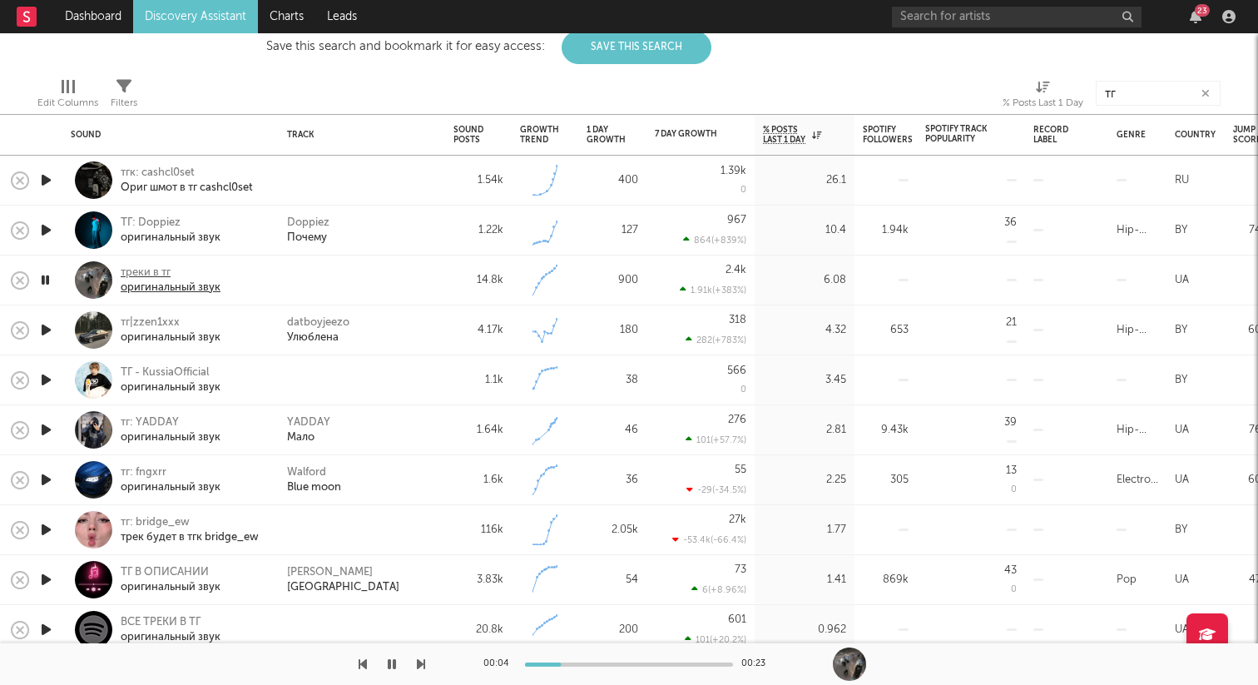
click at [166, 278] on div "треки в тг" at bounding box center [171, 273] width 100 height 15
click at [172, 279] on div "треки в тг" at bounding box center [171, 273] width 100 height 15
click at [46, 281] on icon "button" at bounding box center [45, 280] width 16 height 21
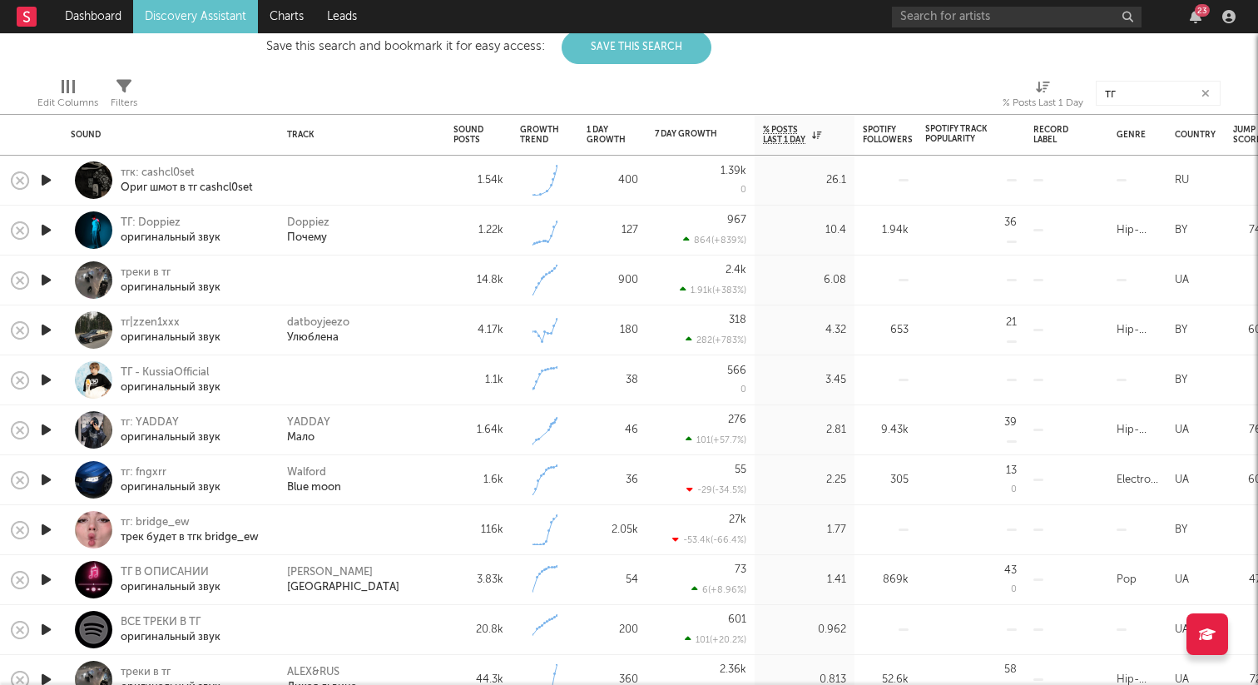
click at [49, 331] on icon "button" at bounding box center [45, 330] width 17 height 21
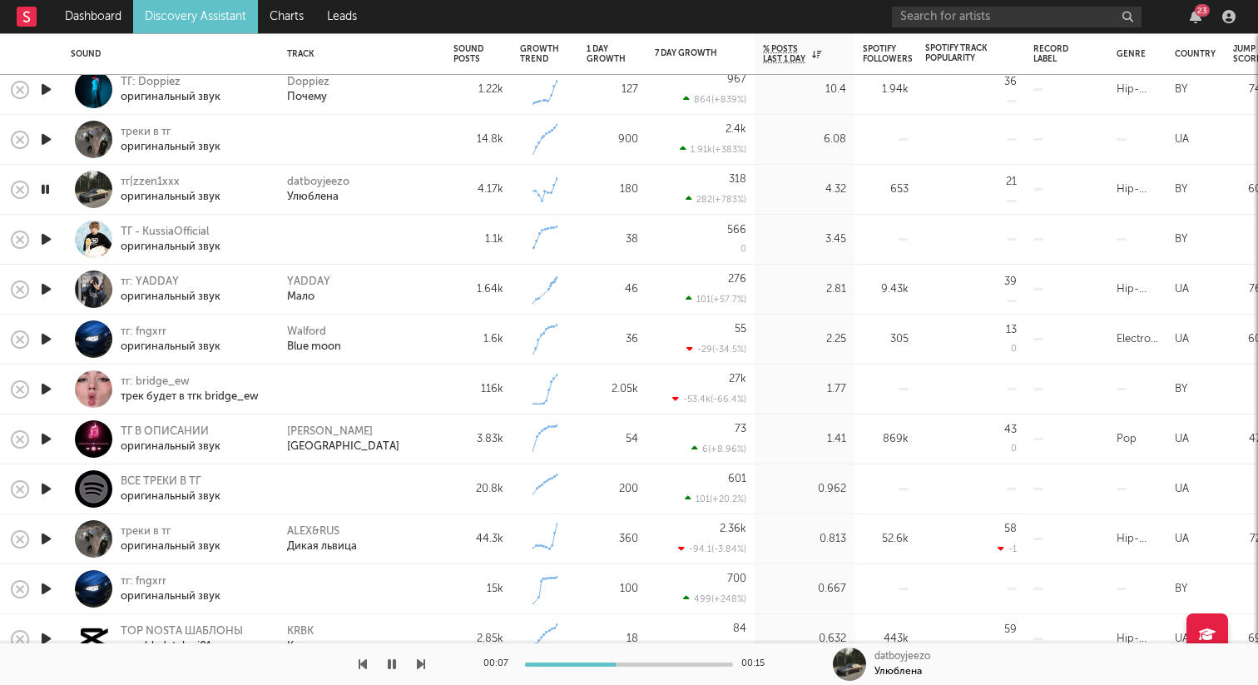
click at [48, 241] on icon "button" at bounding box center [45, 239] width 17 height 21
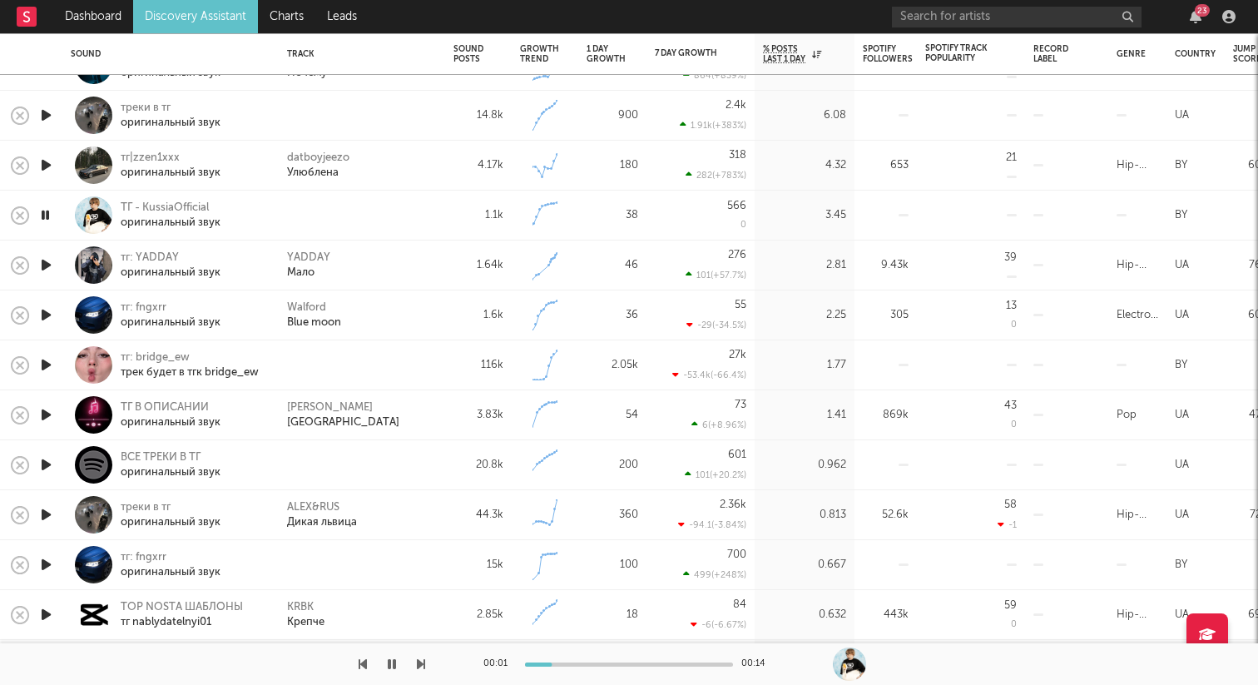
click at [47, 215] on icon "button" at bounding box center [45, 215] width 16 height 21
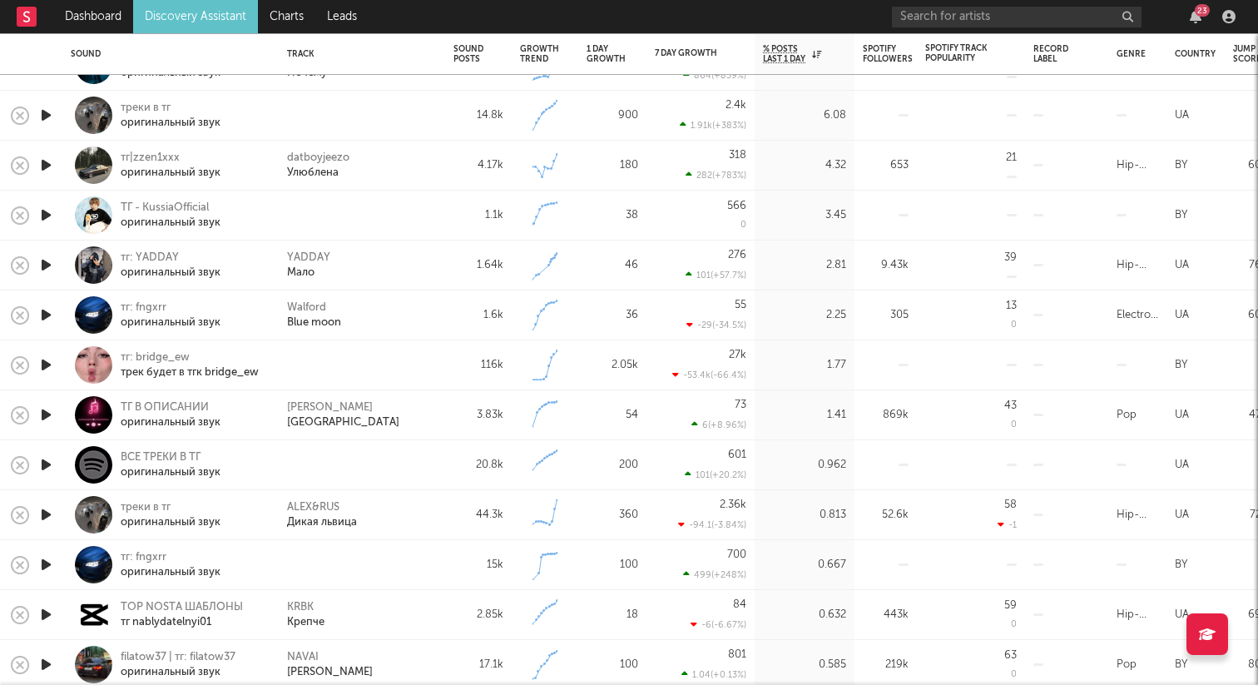
click at [52, 316] on icon "button" at bounding box center [45, 315] width 17 height 21
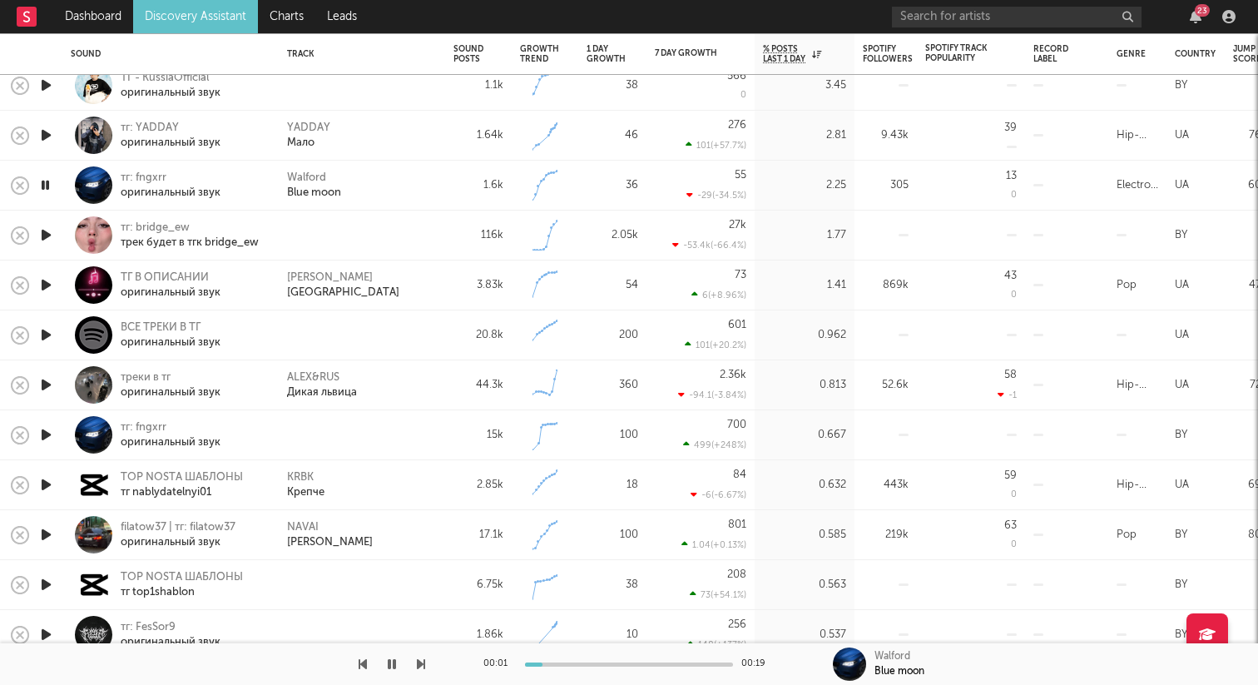
click at [47, 234] on icon "button" at bounding box center [45, 235] width 17 height 21
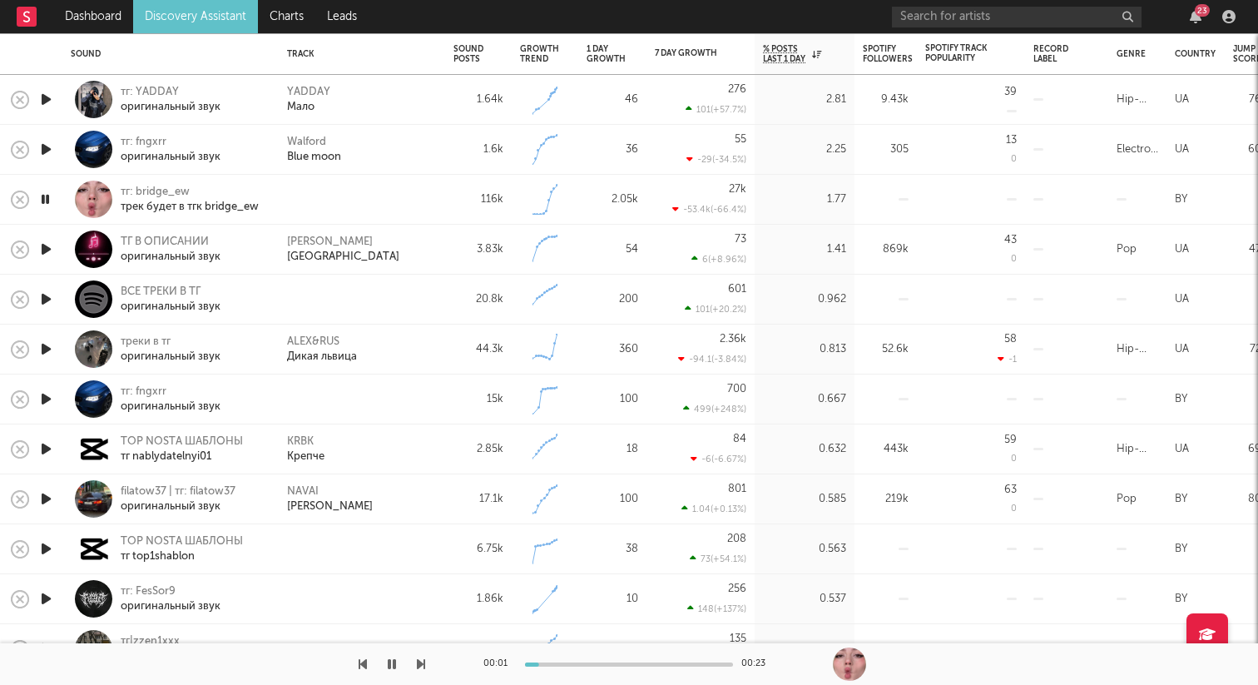
click at [40, 300] on icon "button" at bounding box center [45, 299] width 17 height 21
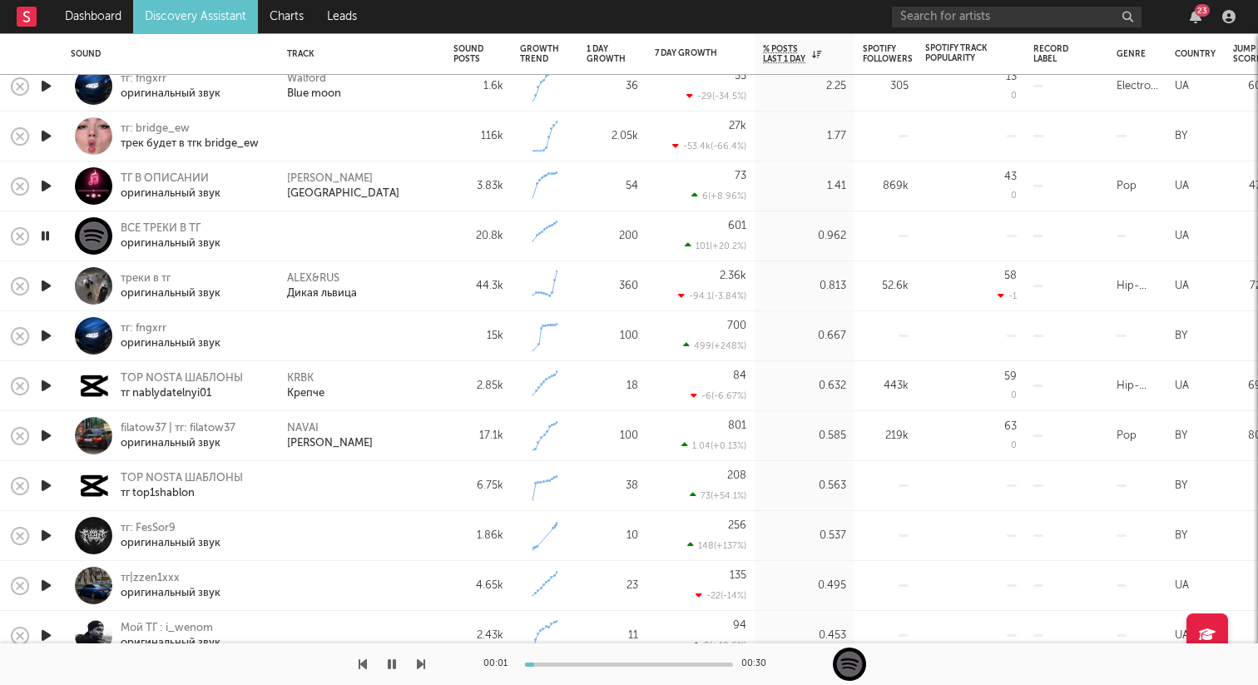
click at [49, 240] on icon "button" at bounding box center [45, 236] width 16 height 21
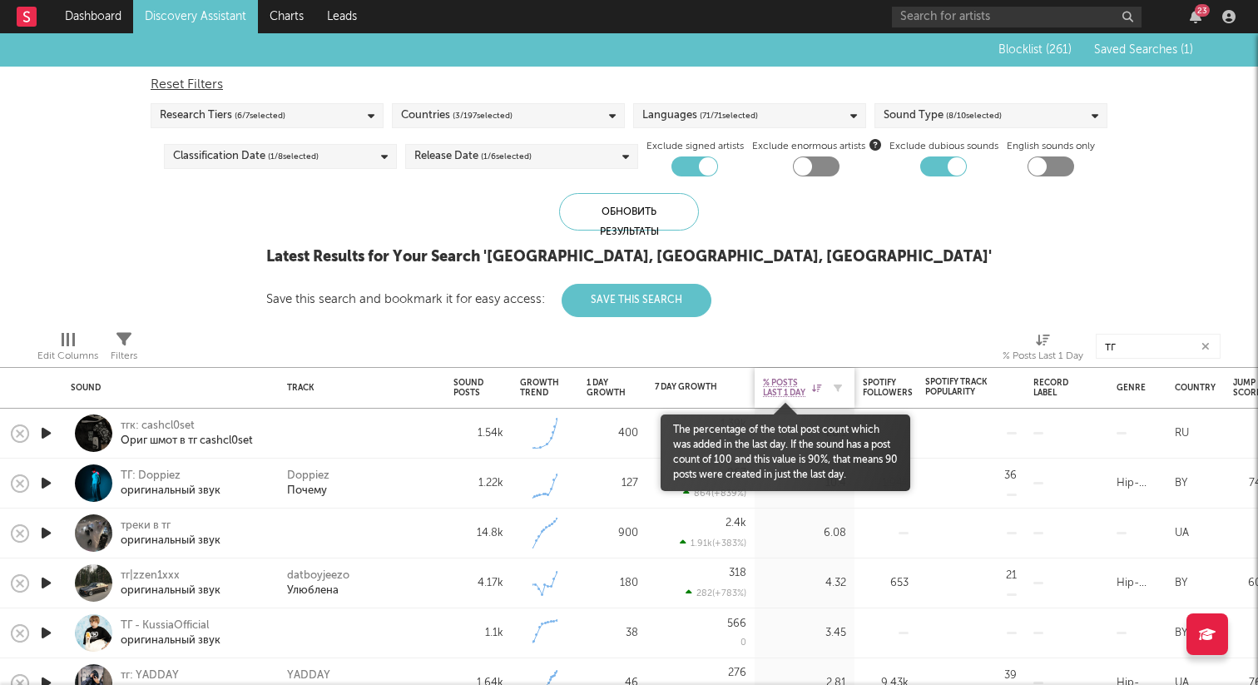
click at [807, 382] on span "% Posts Last 1 Day" at bounding box center [785, 388] width 45 height 20
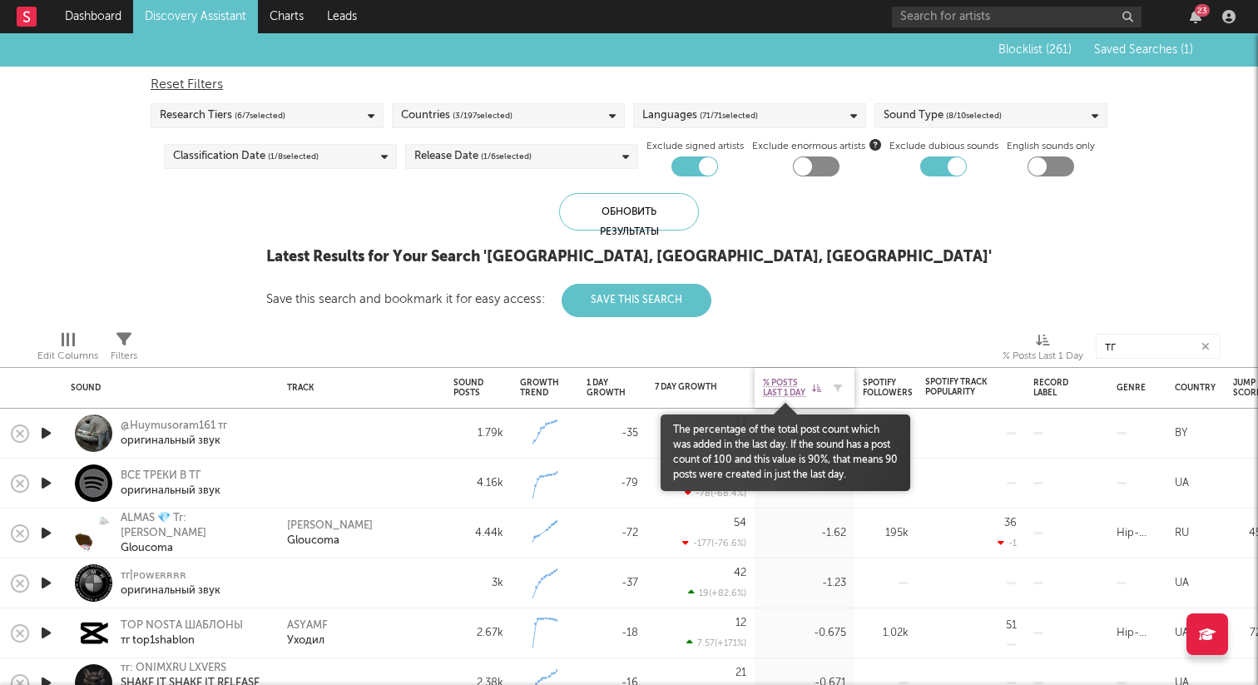
click at [803, 386] on span "% Posts Last 1 Day" at bounding box center [785, 388] width 45 height 20
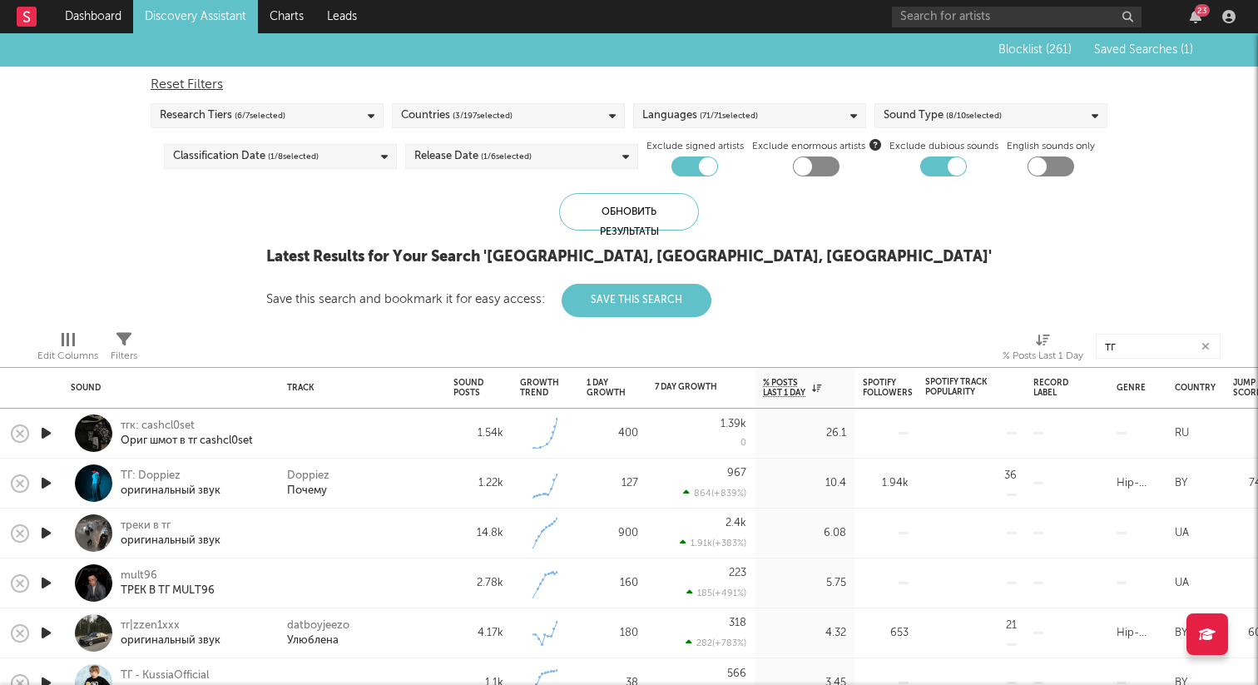
click at [1209, 346] on icon "button" at bounding box center [1206, 346] width 8 height 11
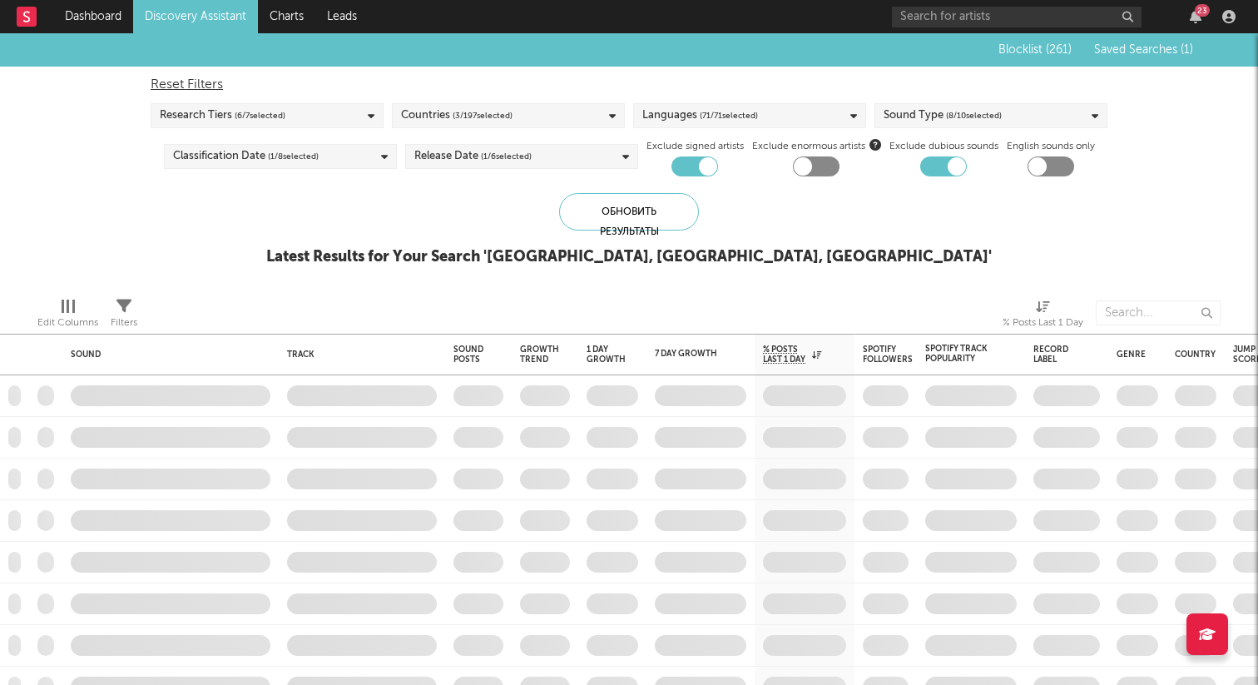
click at [1001, 274] on div "Blocklist ( 261 ) Saved Searches ( 1 ) Reset Filters Research Tiers ( 6 / 7 sel…" at bounding box center [629, 158] width 1258 height 251
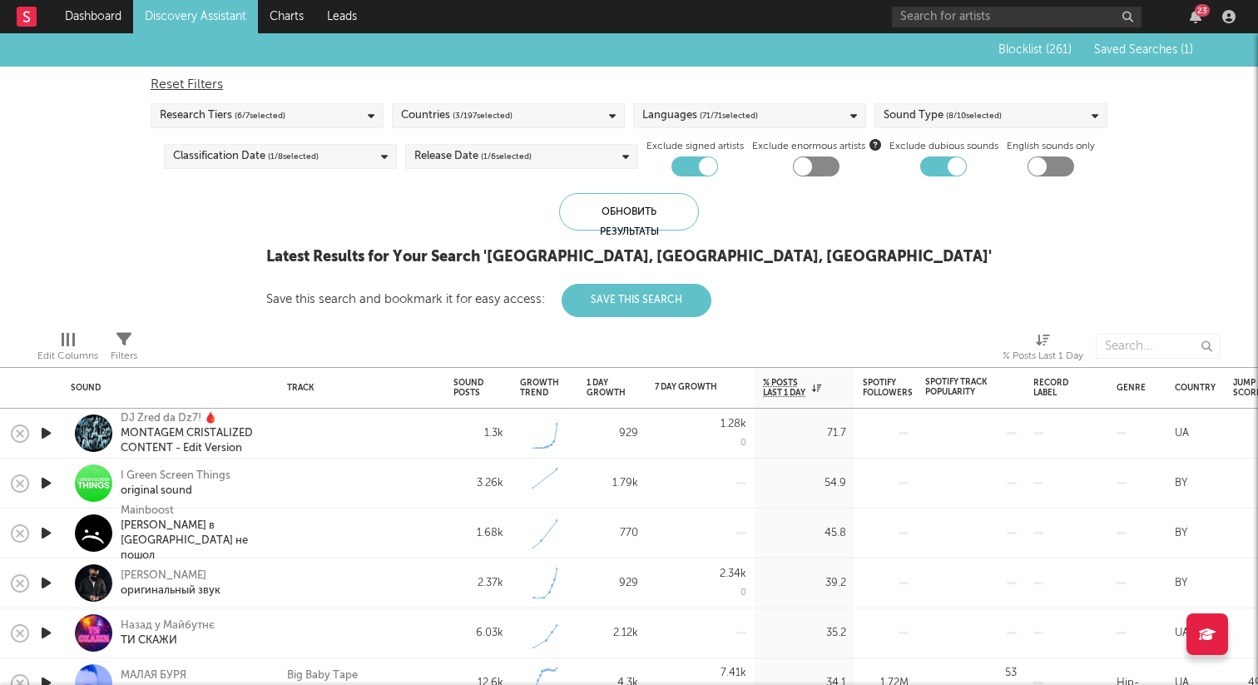
click at [543, 117] on div "Countries ( 3 / 197 selected)" at bounding box center [508, 115] width 233 height 25
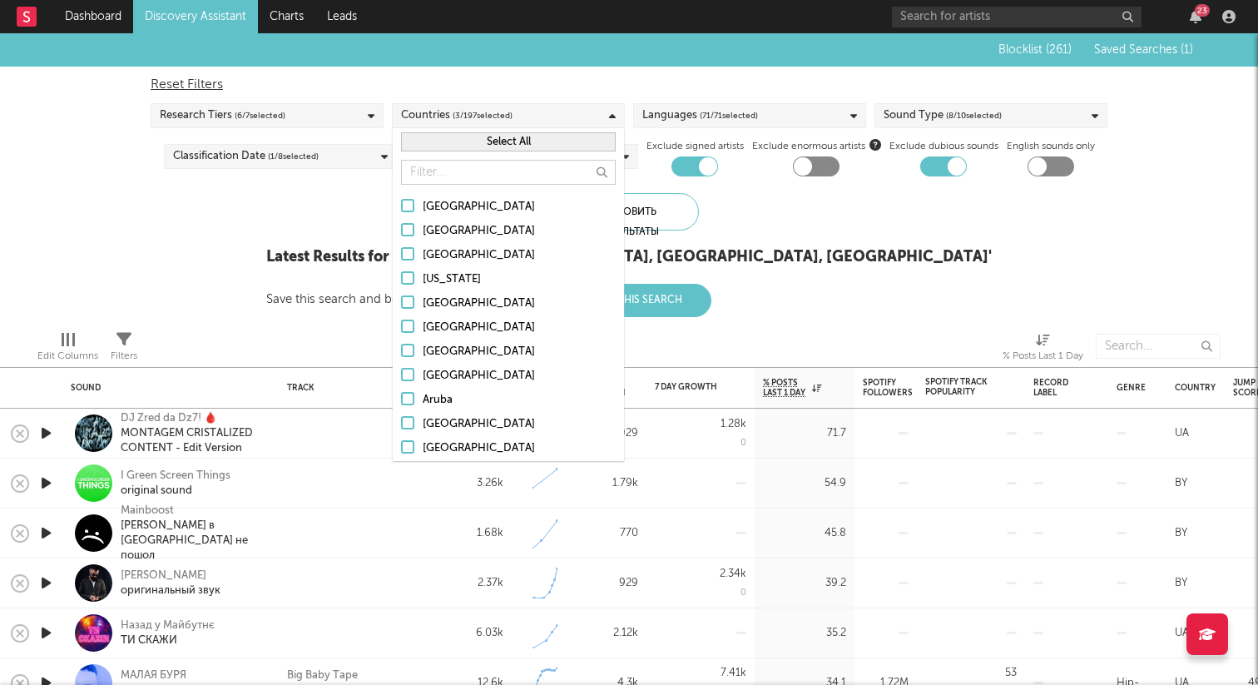
click at [489, 139] on button "Select All" at bounding box center [508, 141] width 215 height 19
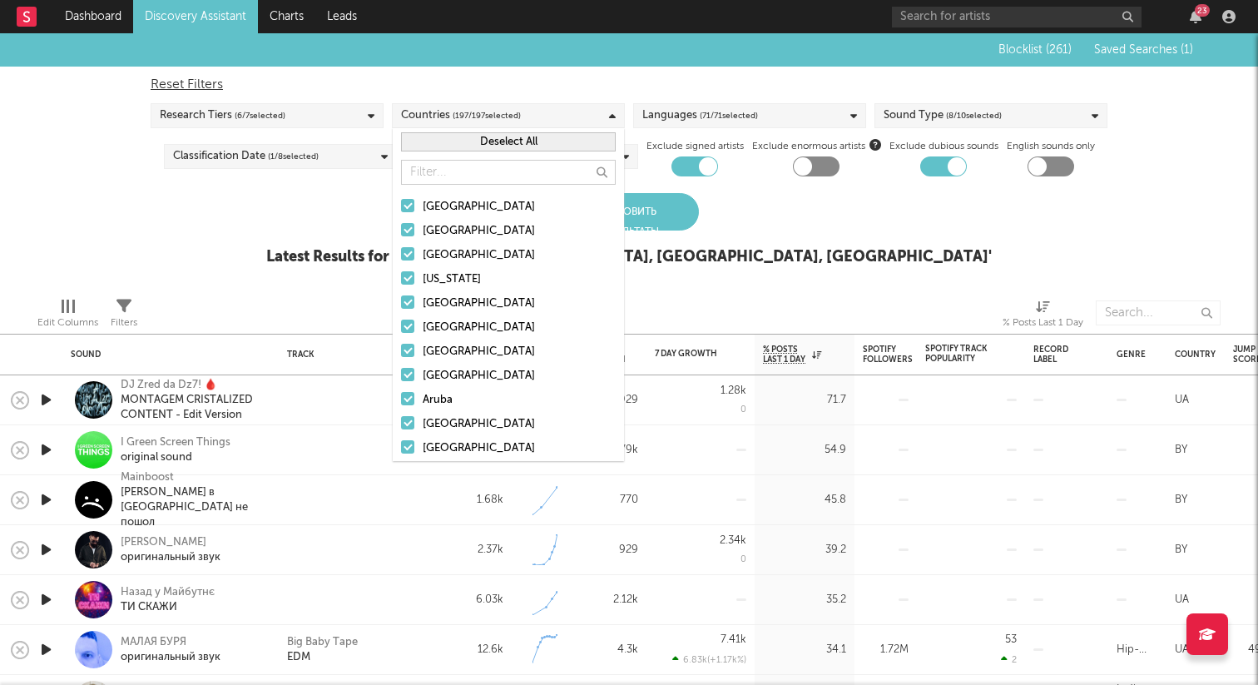
click at [634, 75] on div "Reset Filters" at bounding box center [629, 85] width 957 height 20
checkbox input "false"
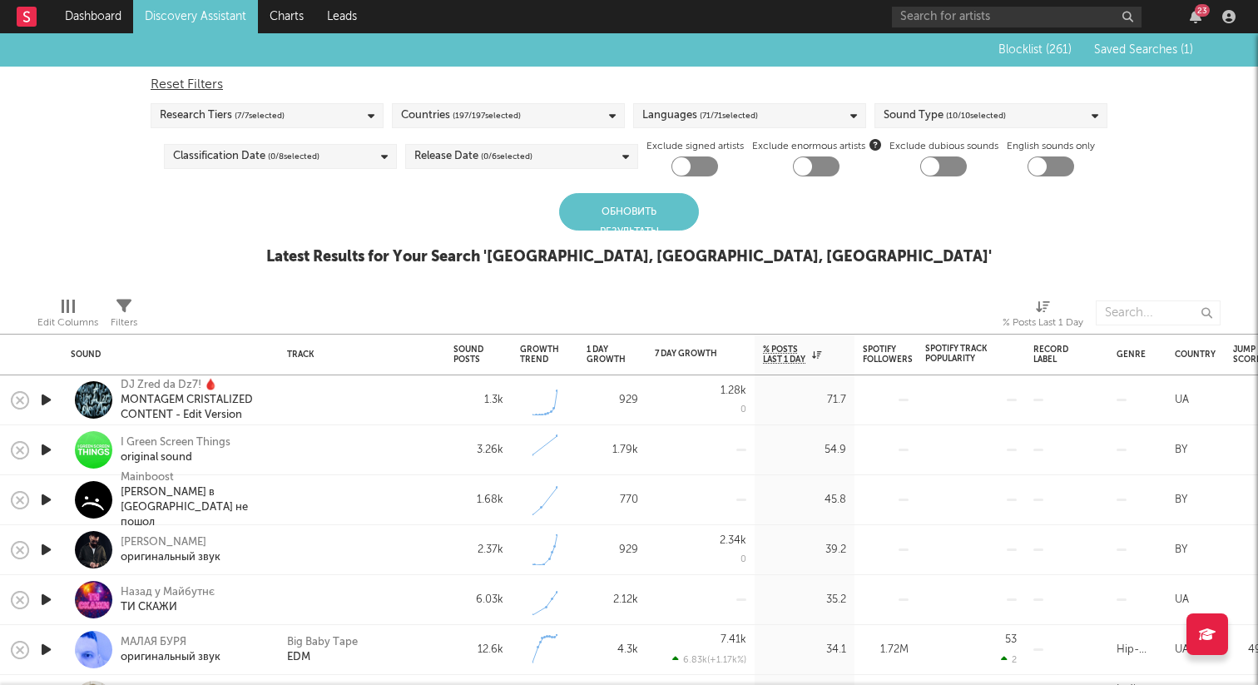
click at [638, 219] on div "Обновить результаты" at bounding box center [629, 211] width 140 height 37
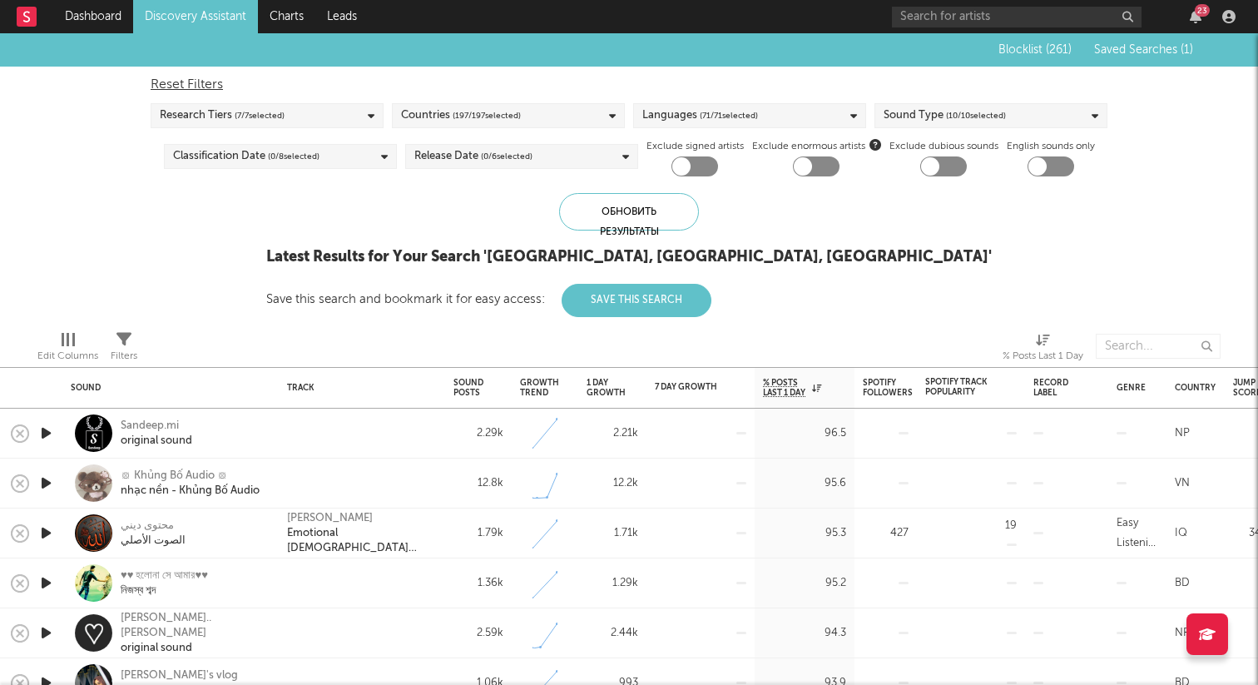
click at [700, 112] on span "( 71 / 71 selected)" at bounding box center [729, 116] width 58 height 20
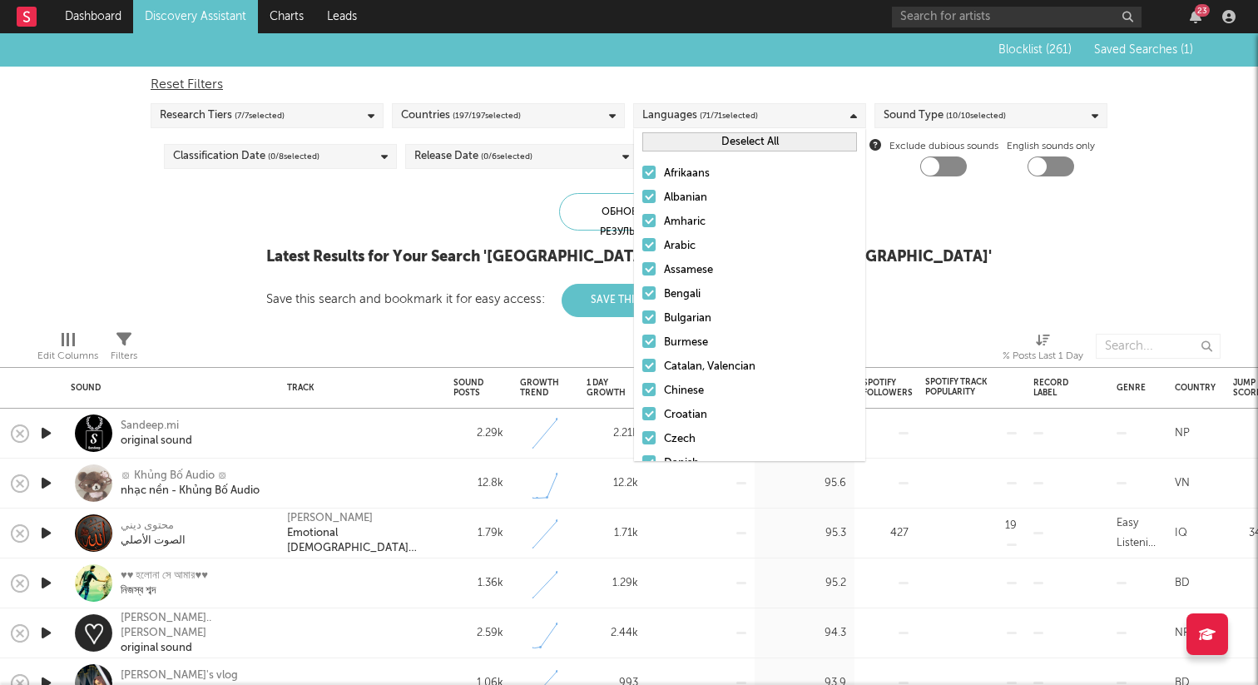
click at [698, 143] on button "Deselect All" at bounding box center [750, 141] width 215 height 19
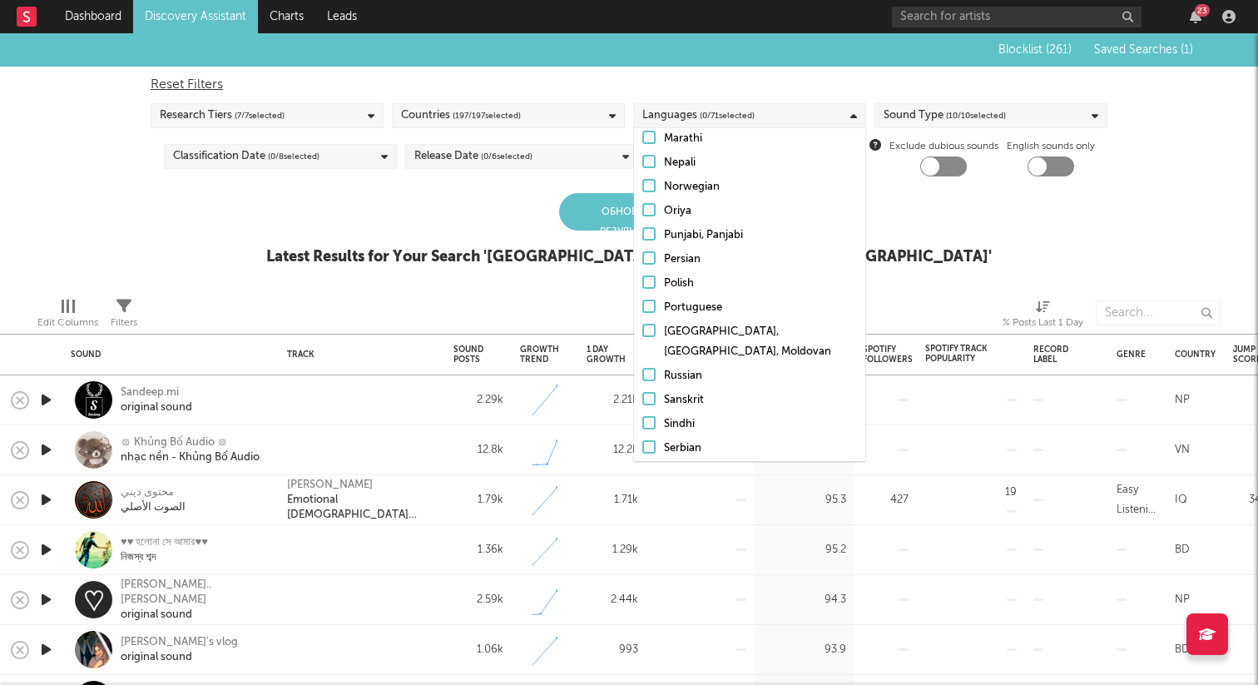
scroll to position [1100, 0]
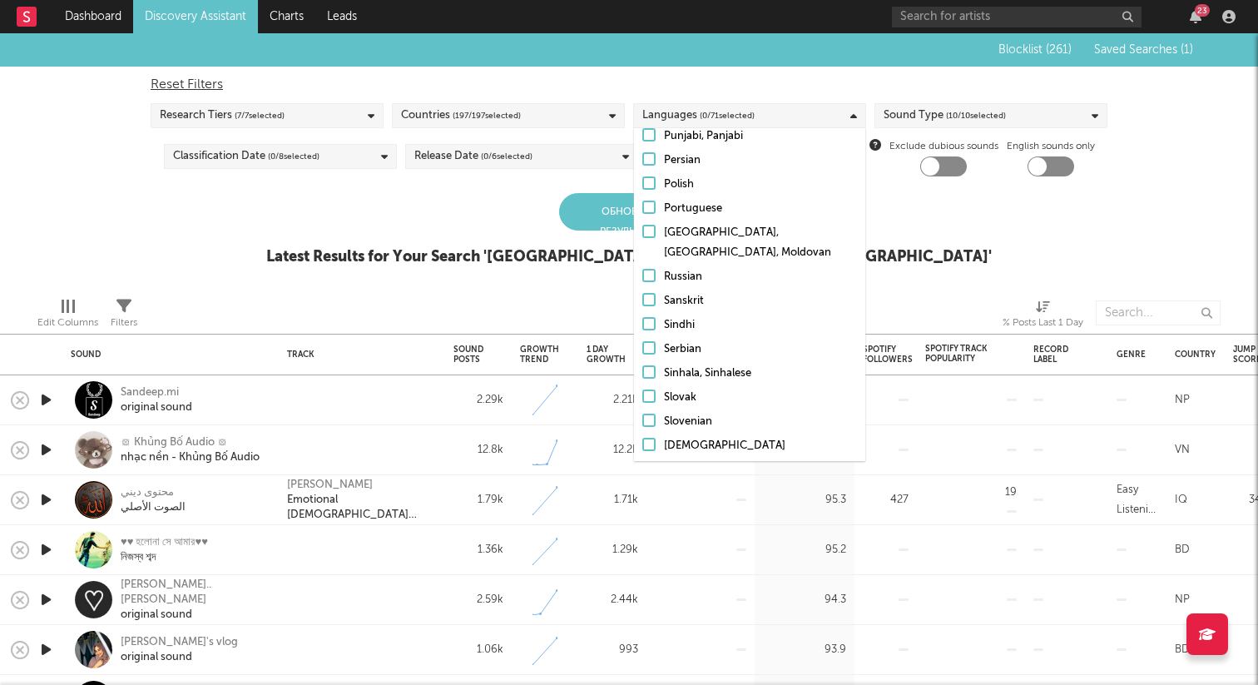
click at [659, 267] on label "Russian" at bounding box center [750, 277] width 215 height 20
click at [643, 267] on input "Russian" at bounding box center [643, 277] width 0 height 20
click at [573, 211] on div "Обновить результаты" at bounding box center [629, 211] width 140 height 37
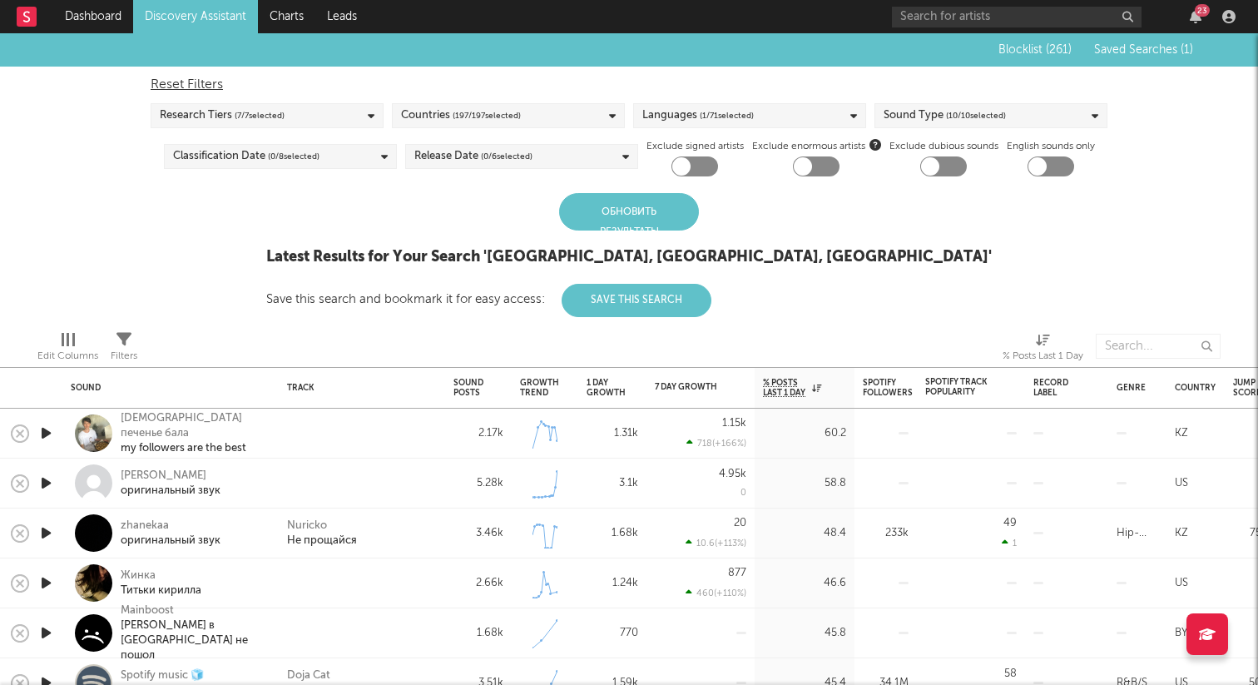
click at [589, 209] on div "Обновить результаты" at bounding box center [629, 211] width 140 height 37
click at [43, 426] on icon "button" at bounding box center [45, 433] width 17 height 21
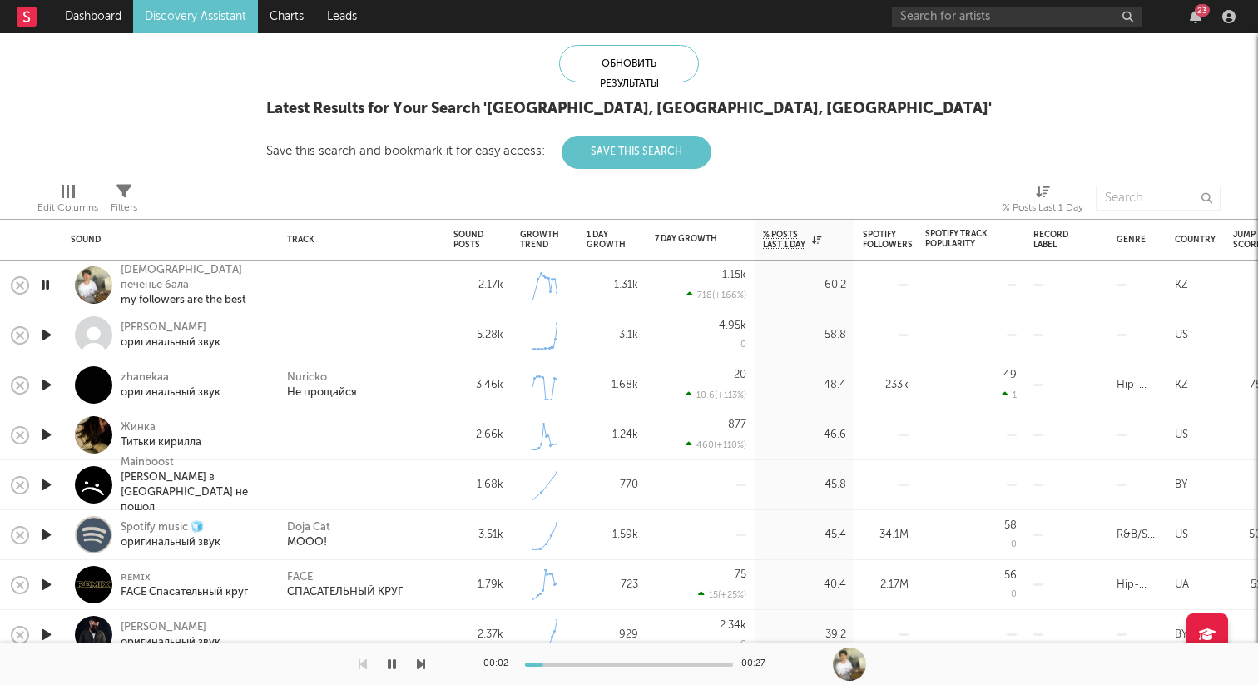
click at [45, 339] on icon "button" at bounding box center [45, 335] width 17 height 21
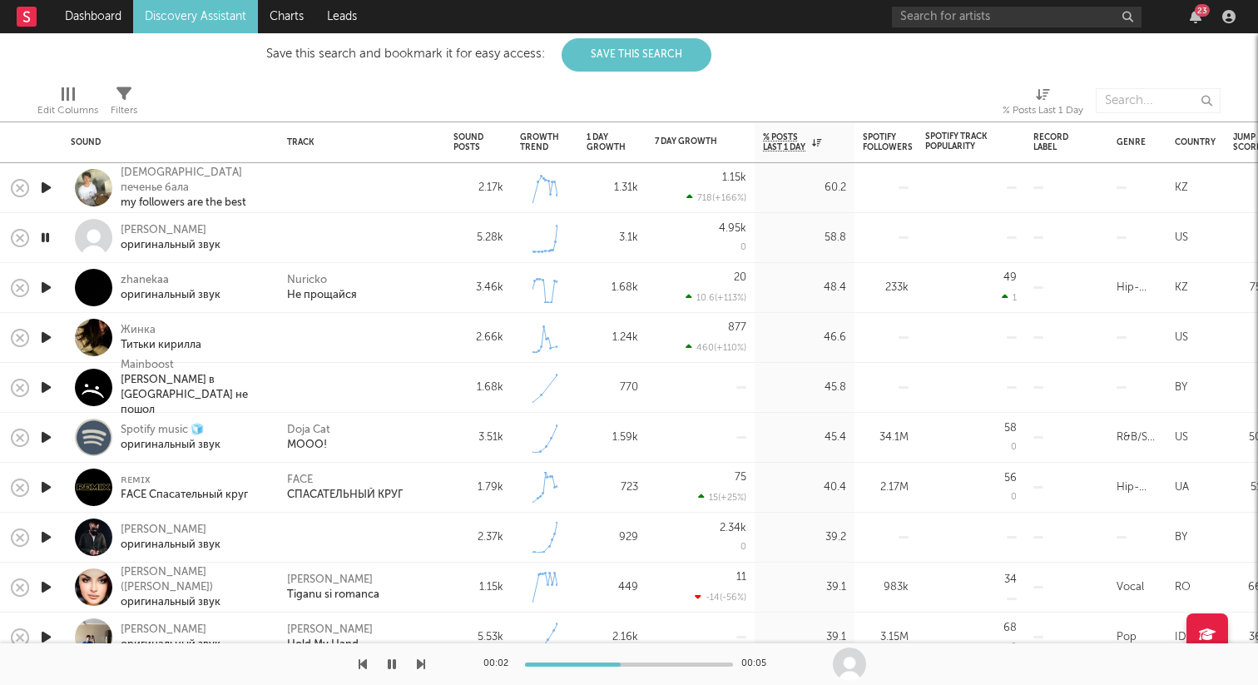
click at [46, 287] on icon "button" at bounding box center [45, 287] width 17 height 21
click at [47, 339] on icon "button" at bounding box center [45, 337] width 17 height 21
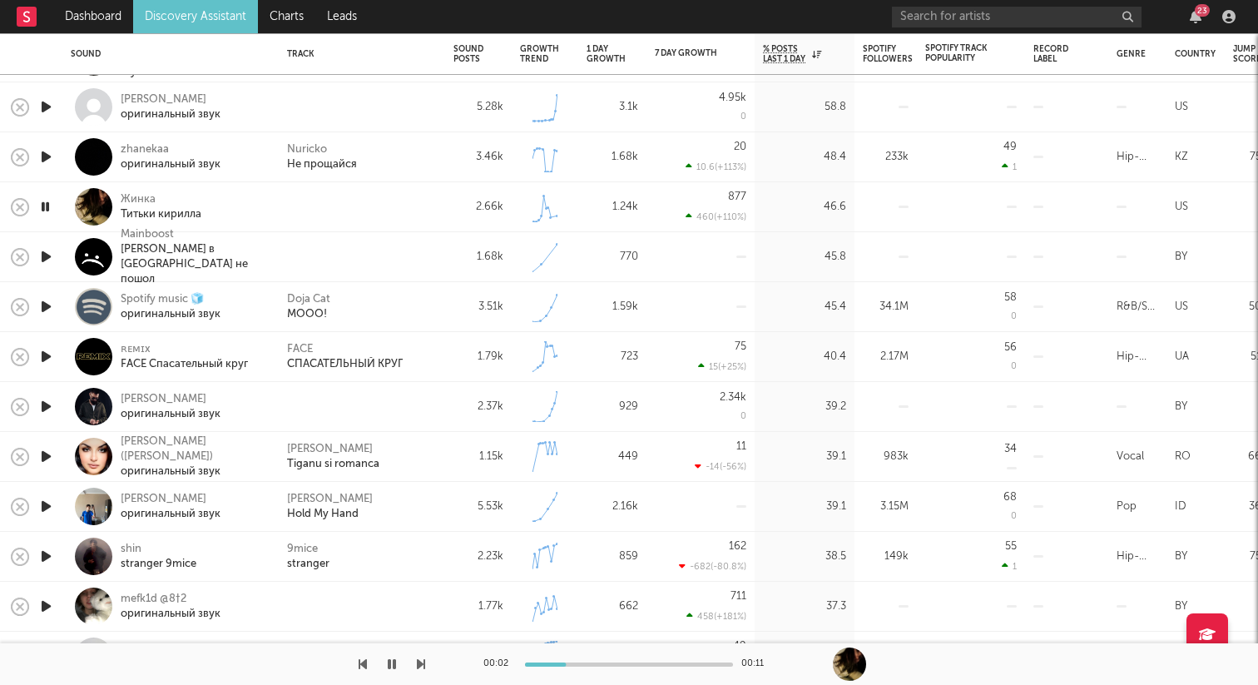
click at [51, 204] on icon "button" at bounding box center [45, 206] width 16 height 21
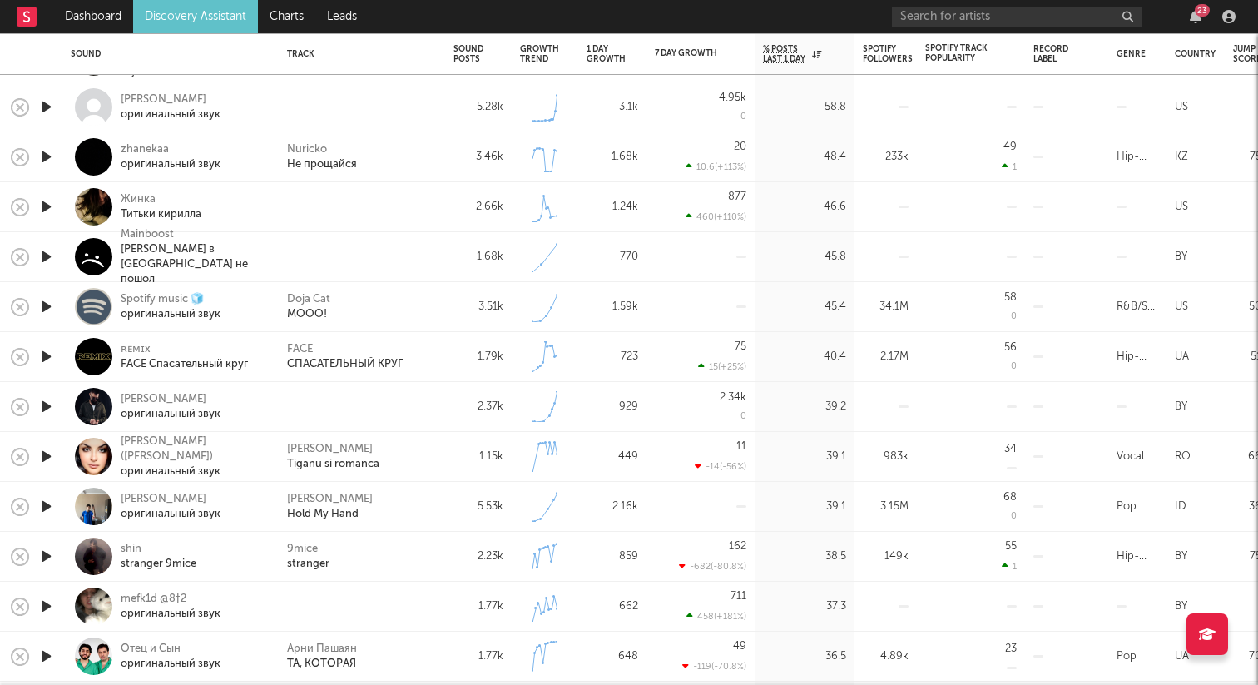
click at [46, 405] on icon "button" at bounding box center [45, 406] width 17 height 21
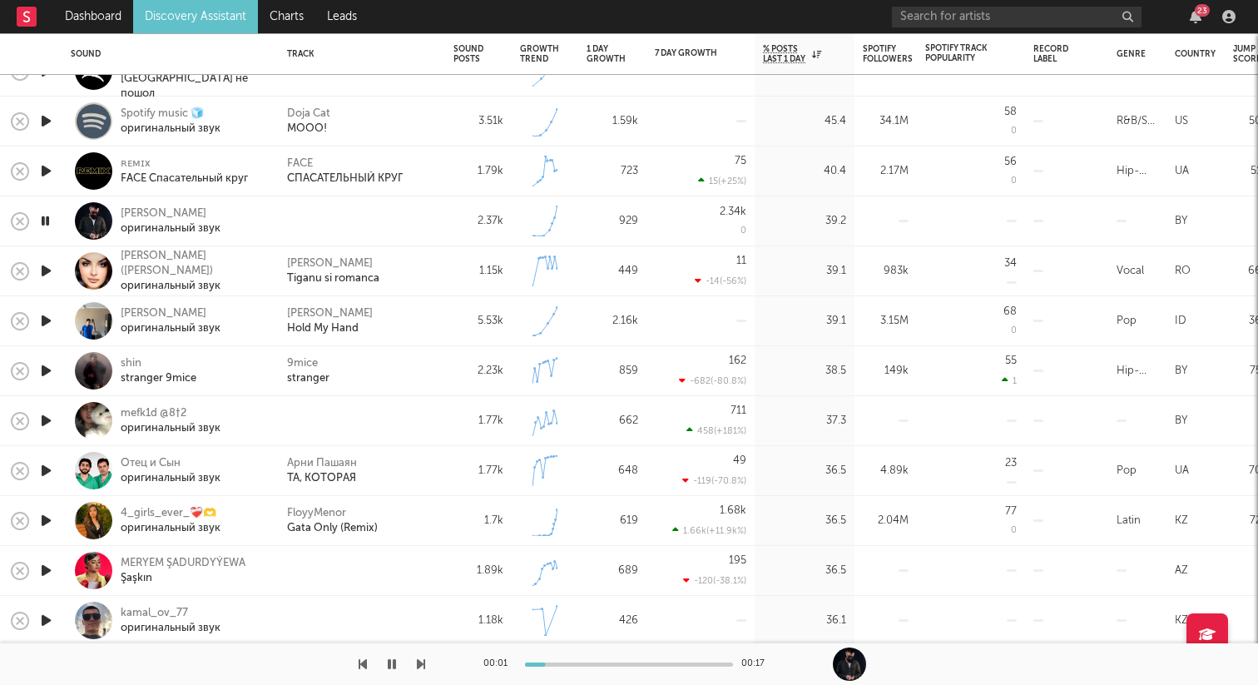
click at [49, 419] on icon "button" at bounding box center [45, 420] width 17 height 21
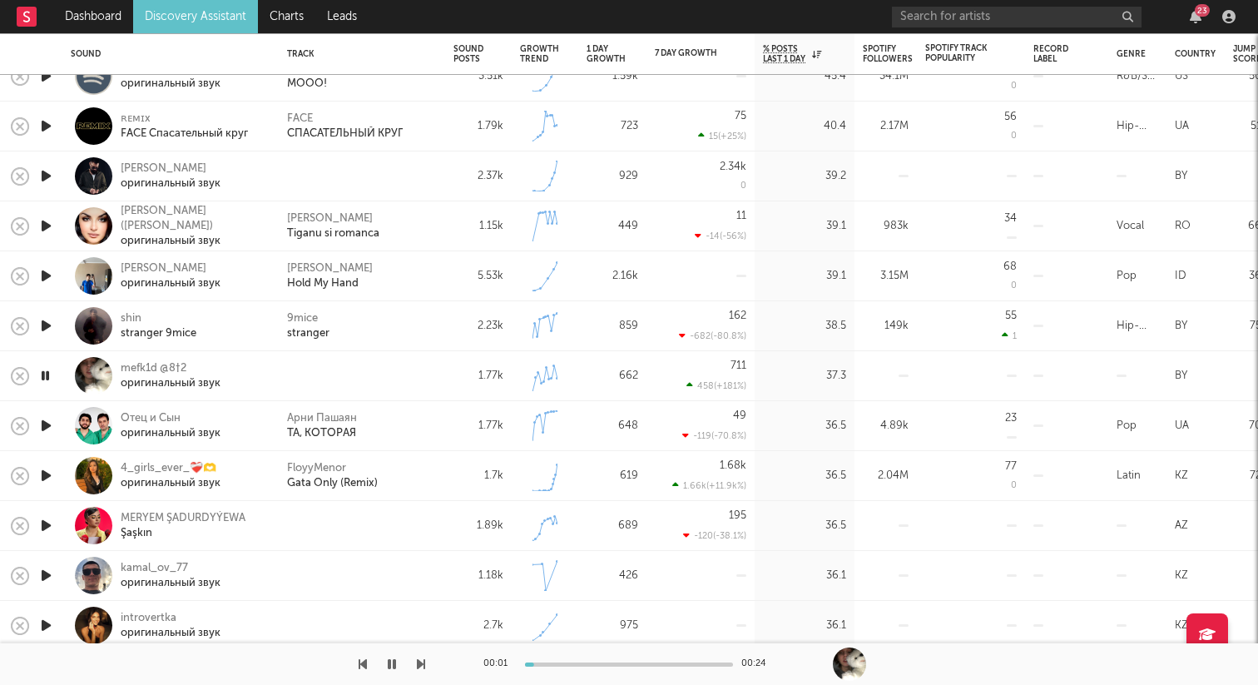
click at [58, 327] on div at bounding box center [45, 326] width 33 height 50
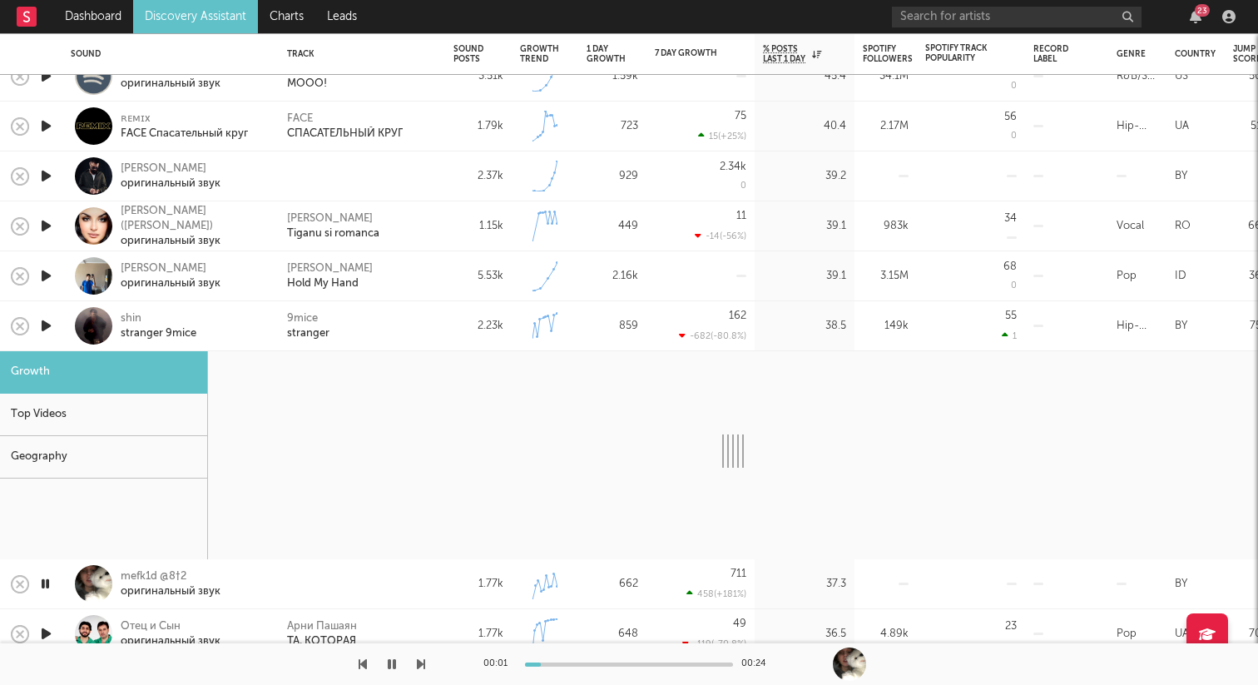
click at [92, 327] on div at bounding box center [93, 325] width 37 height 37
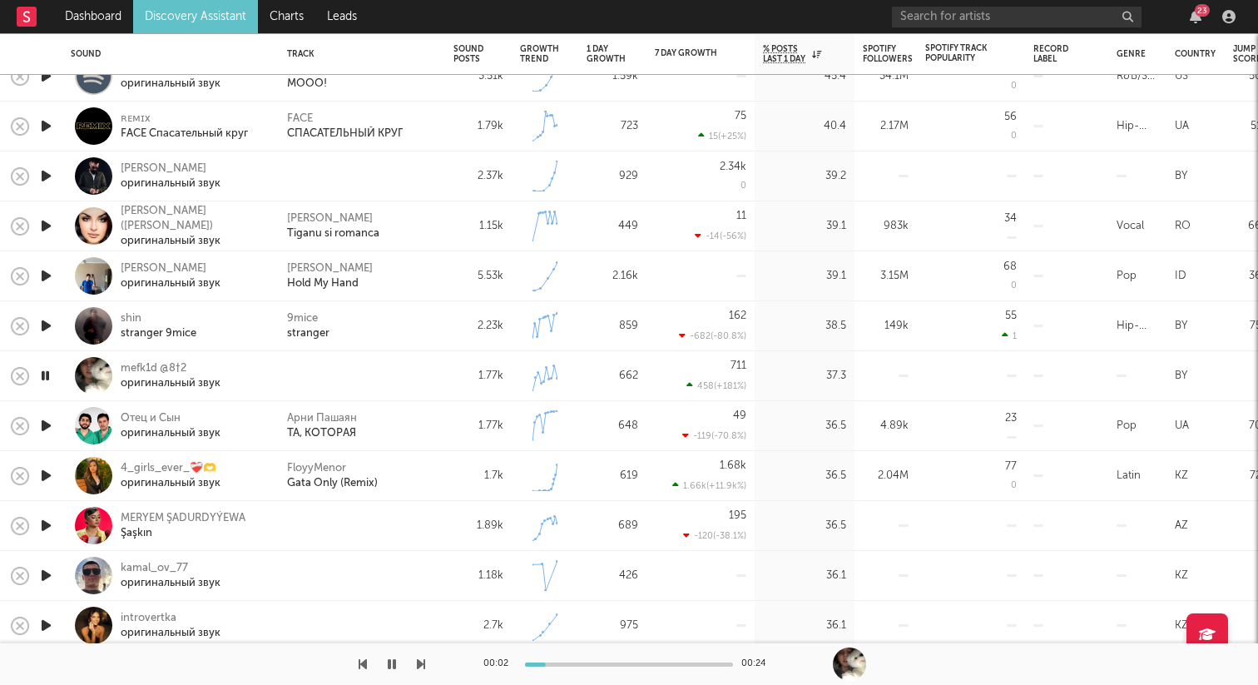
click at [46, 325] on icon "button" at bounding box center [45, 325] width 17 height 21
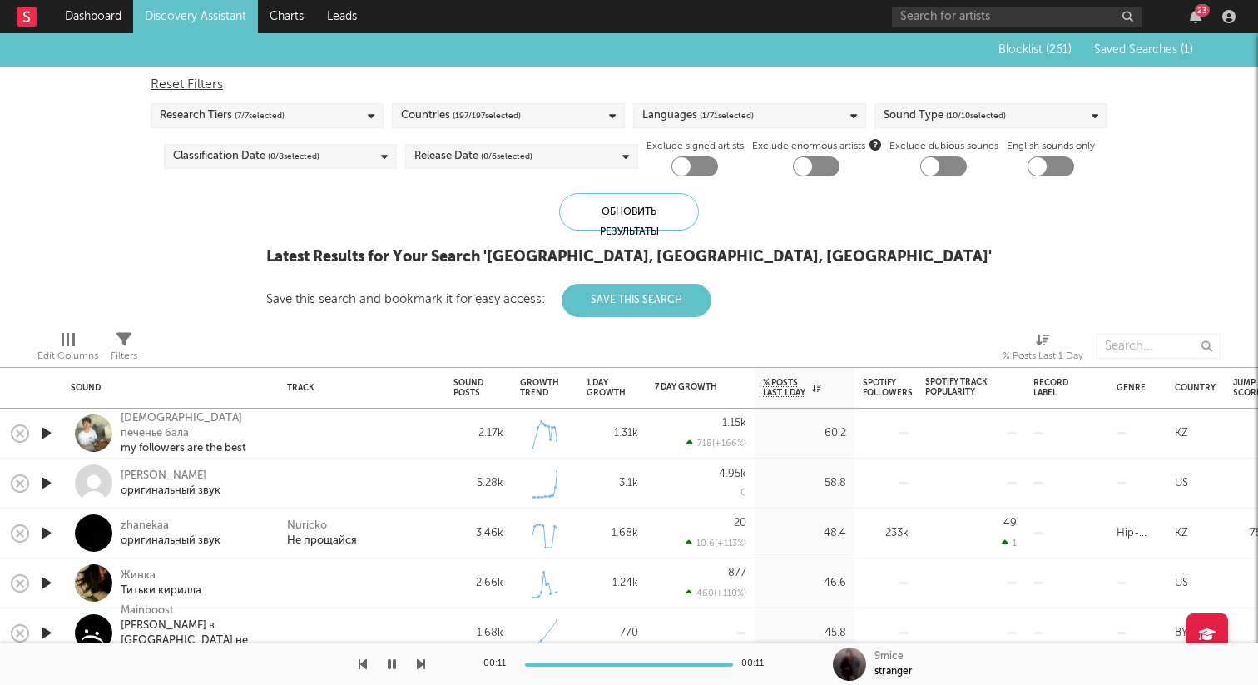
click at [712, 302] on button "Save This Search" at bounding box center [637, 300] width 150 height 33
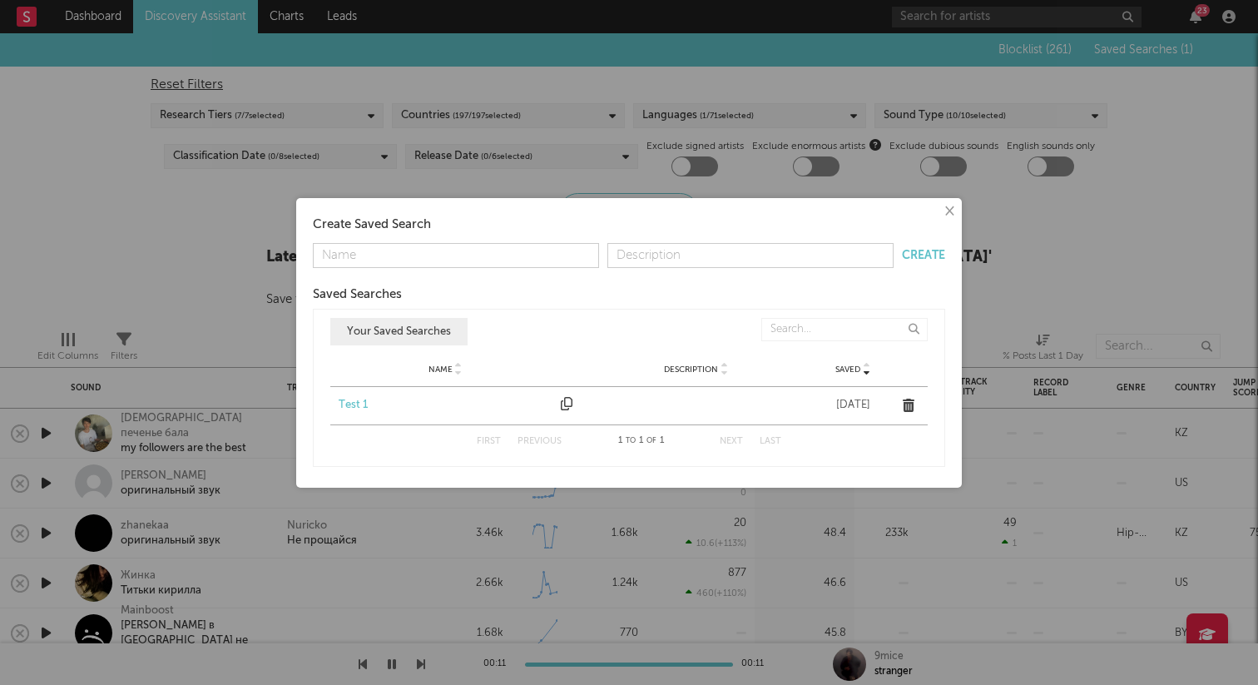
click at [948, 216] on button "×" at bounding box center [949, 211] width 18 height 18
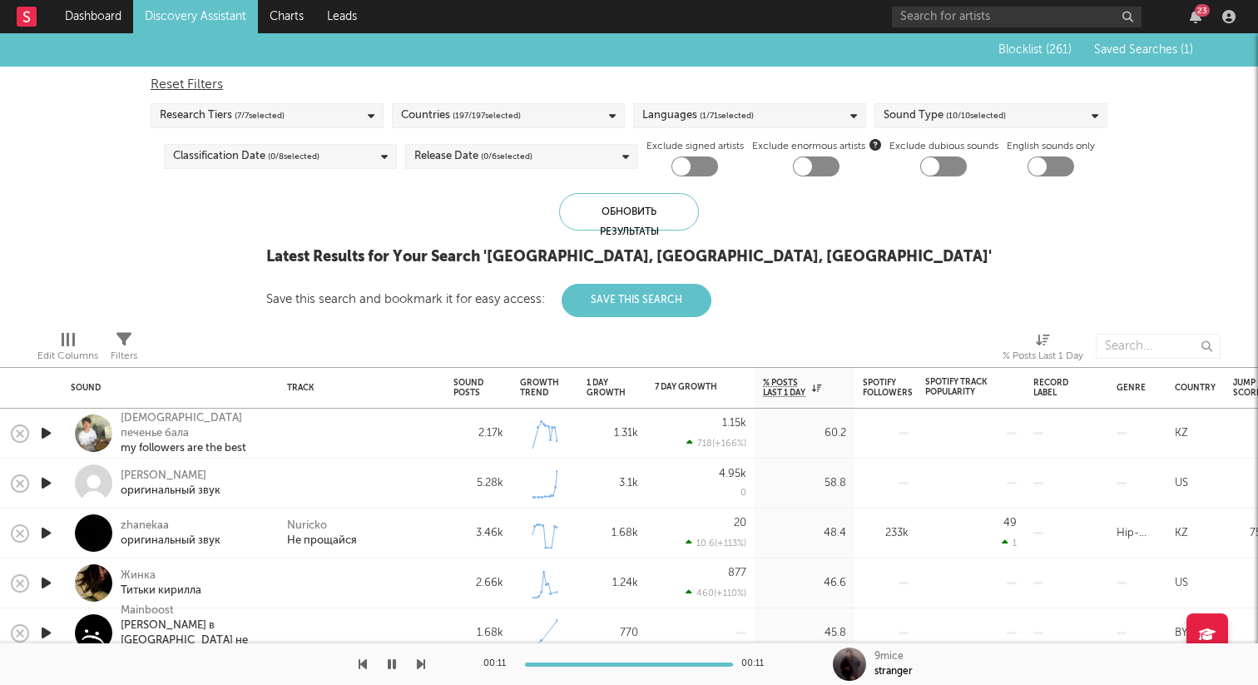
click at [712, 305] on button "Save This Search" at bounding box center [637, 300] width 150 height 33
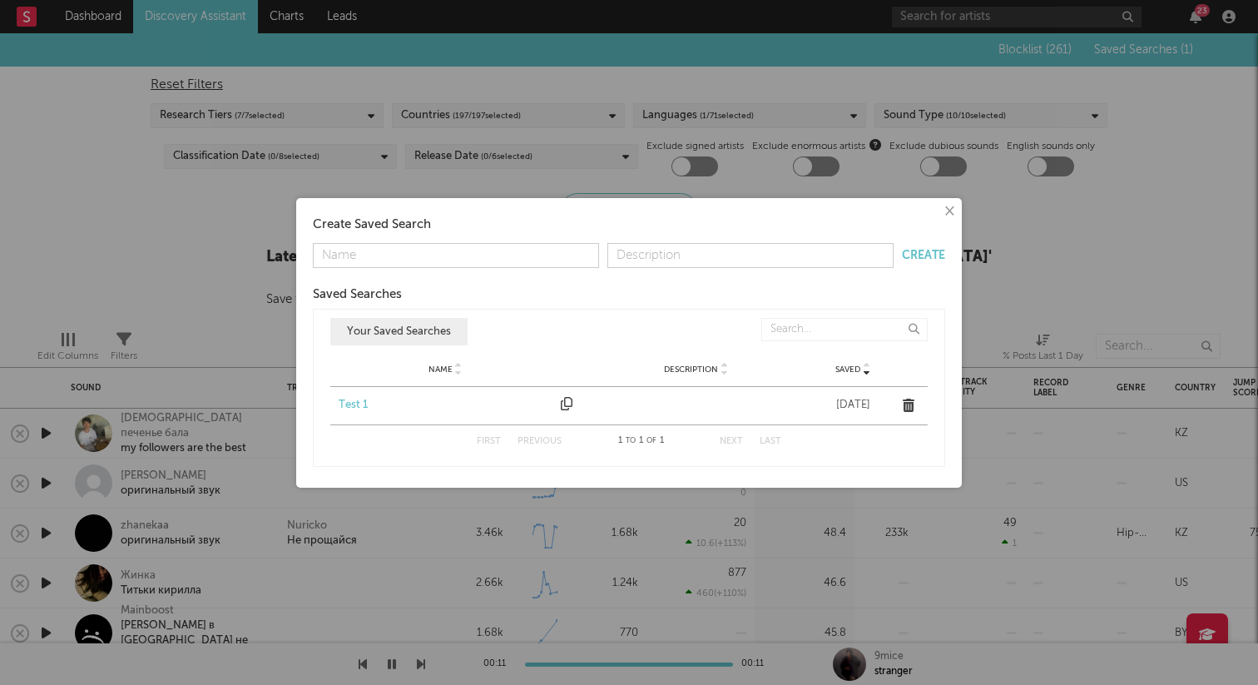
click at [375, 398] on div "Test 1" at bounding box center [446, 405] width 214 height 17
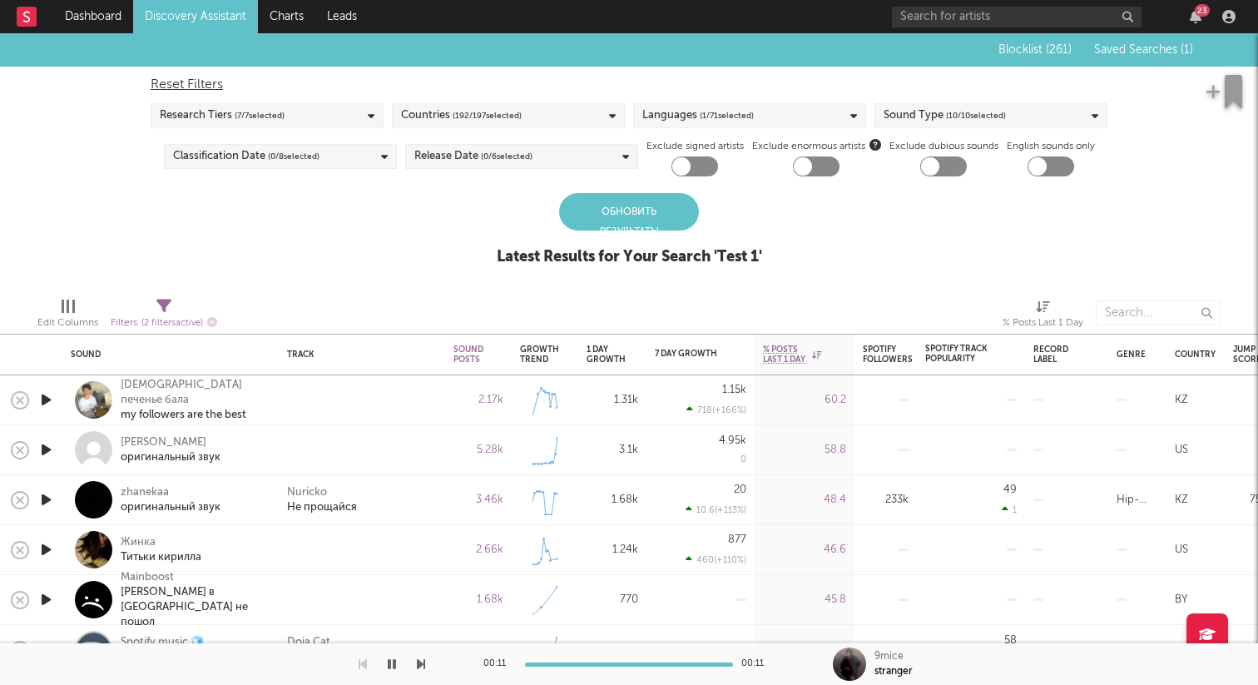
click at [657, 221] on div "Обновить результаты" at bounding box center [629, 211] width 140 height 37
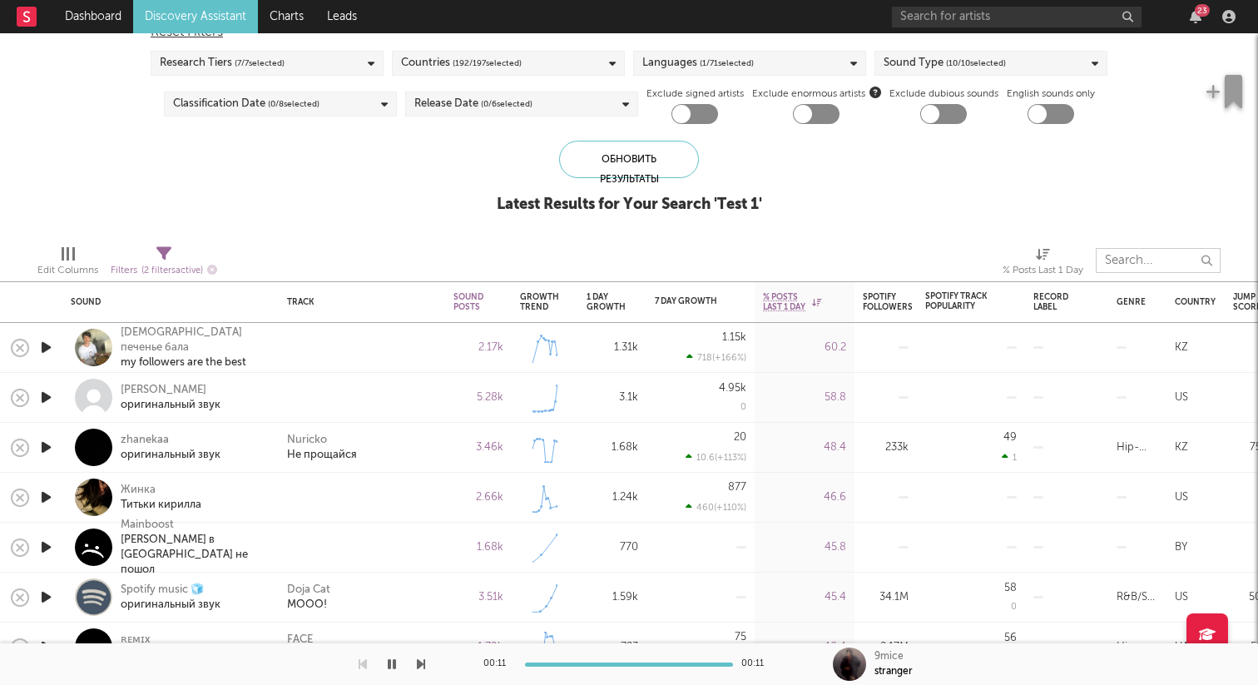
click at [1147, 258] on input "text" at bounding box center [1158, 260] width 125 height 25
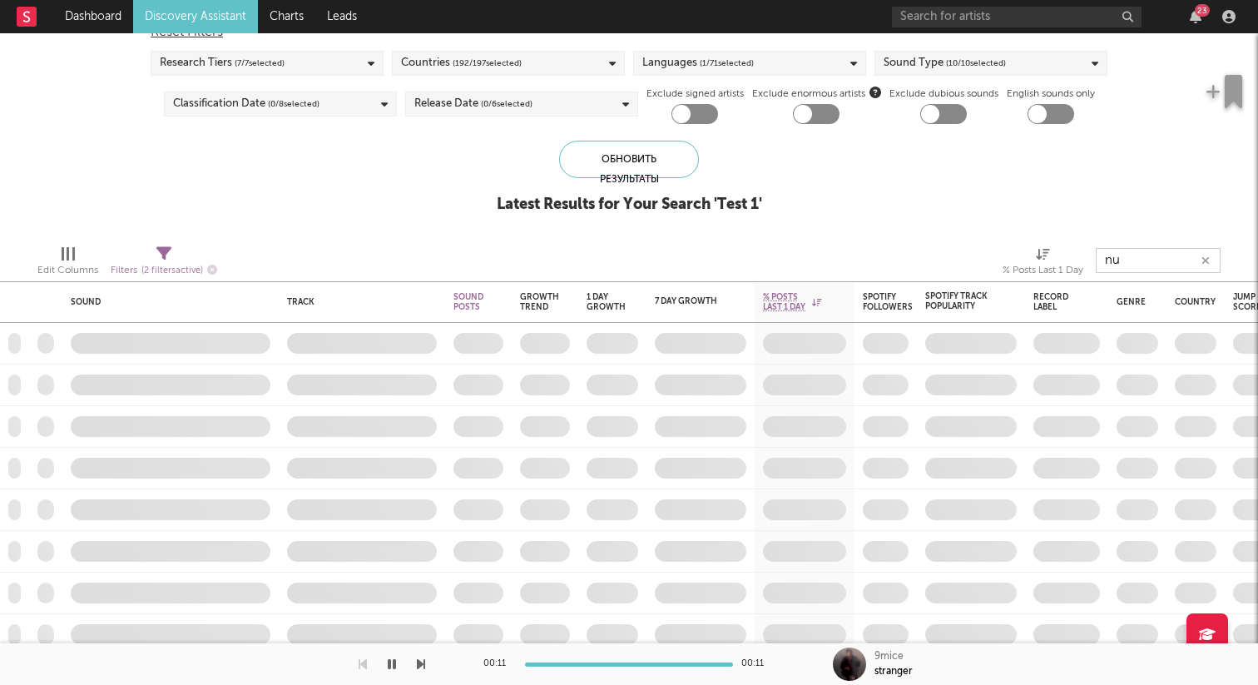
type input "n"
type input "тг"
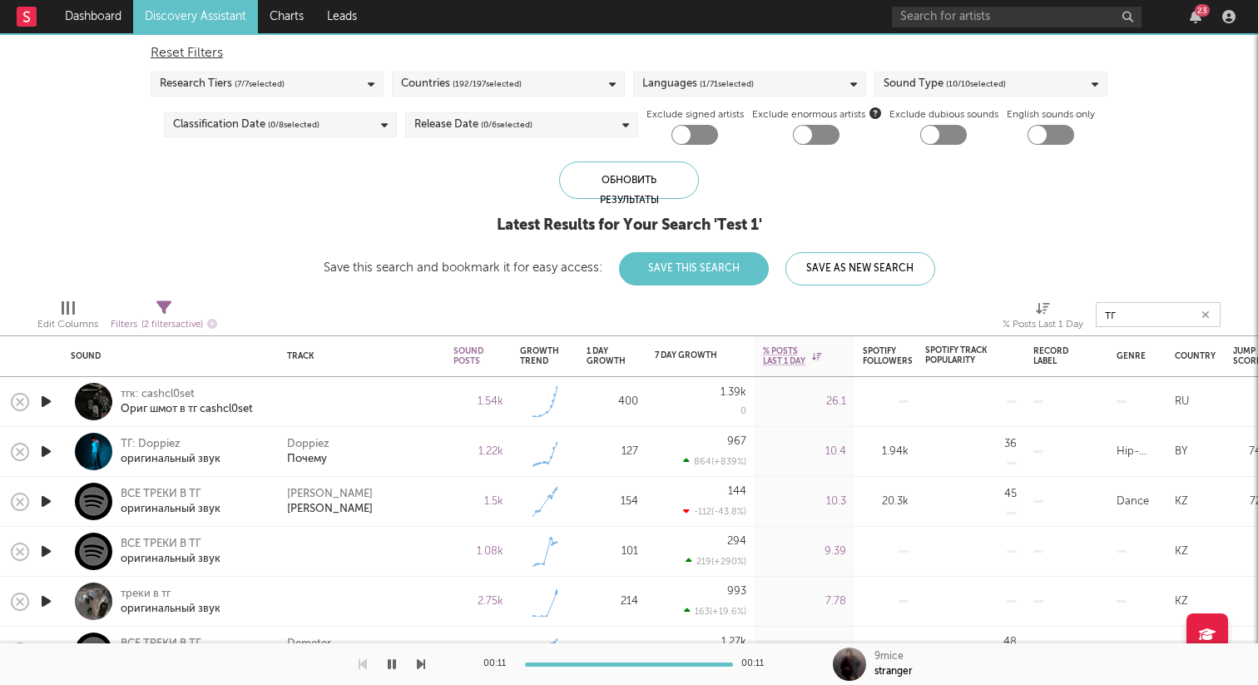
click at [47, 402] on icon "button" at bounding box center [45, 401] width 17 height 21
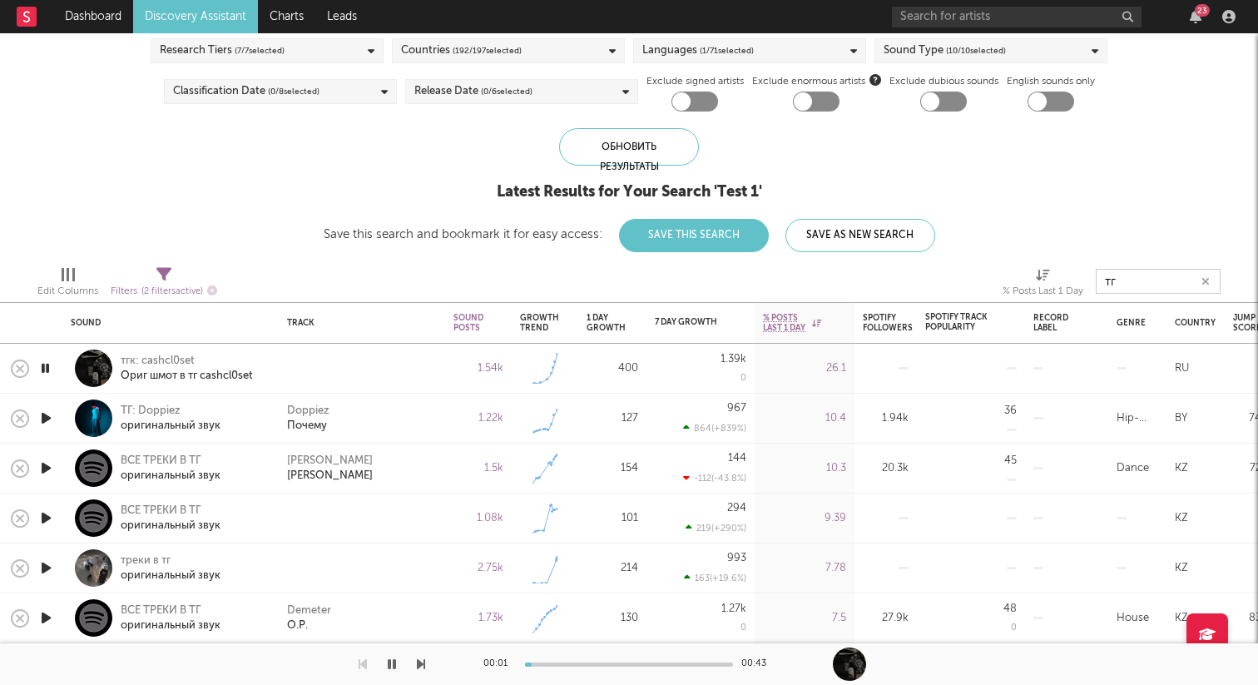
click at [50, 515] on icon "button" at bounding box center [45, 518] width 17 height 21
click at [46, 568] on icon "button" at bounding box center [45, 568] width 17 height 21
type input "т"
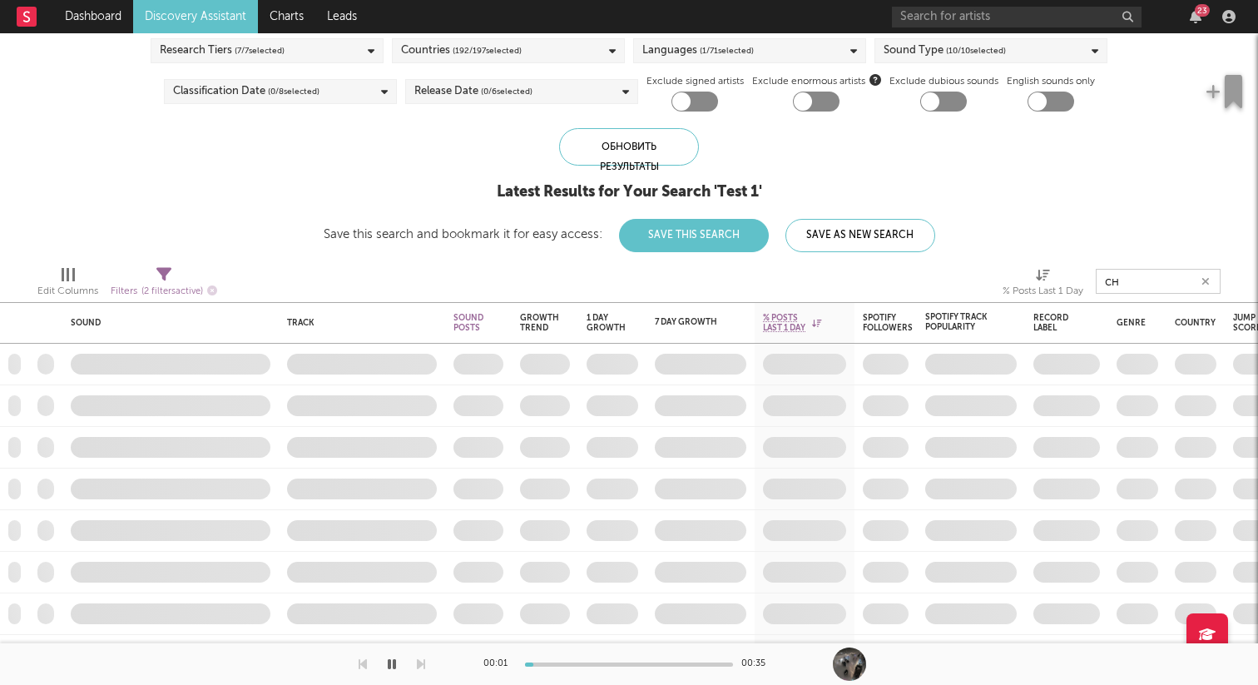
type input "сни"
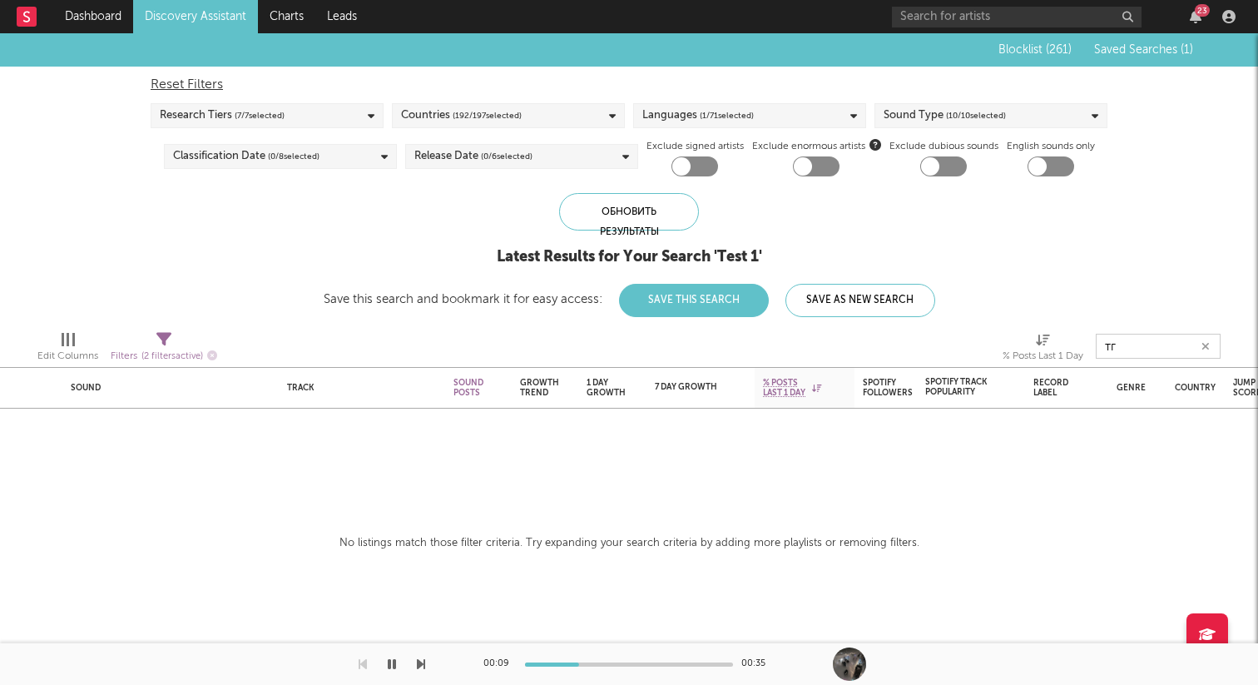
type input "тгк"
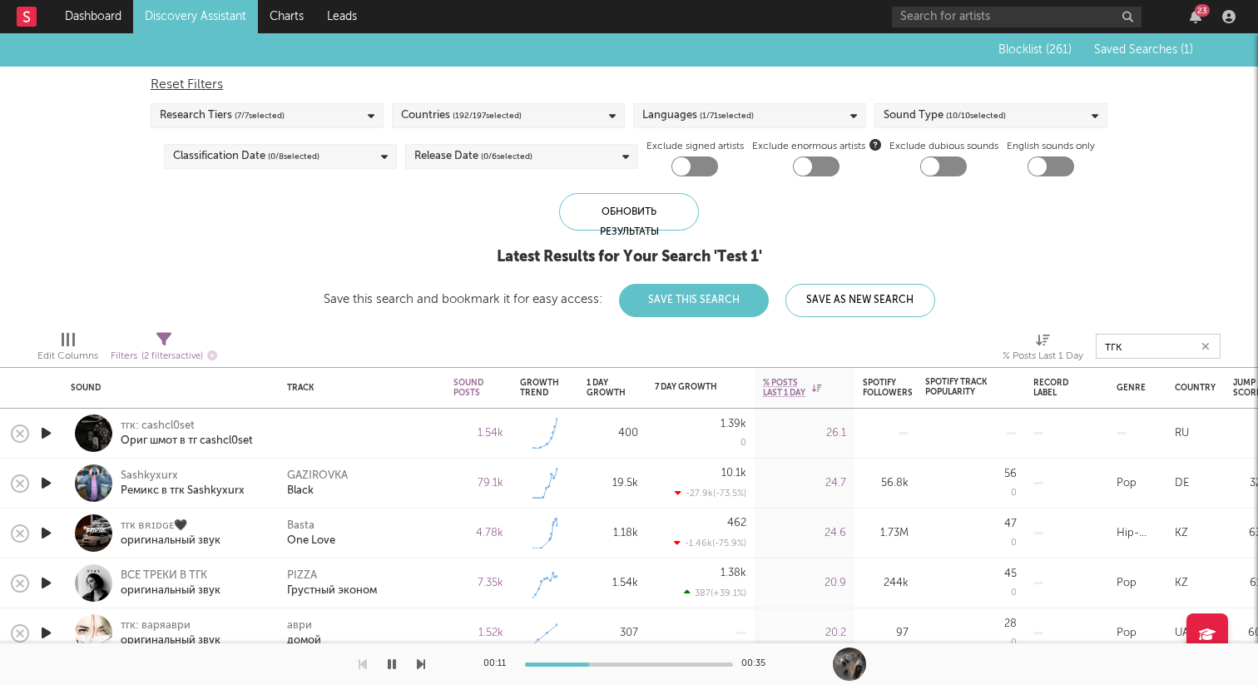
click at [50, 431] on icon "button" at bounding box center [45, 433] width 17 height 21
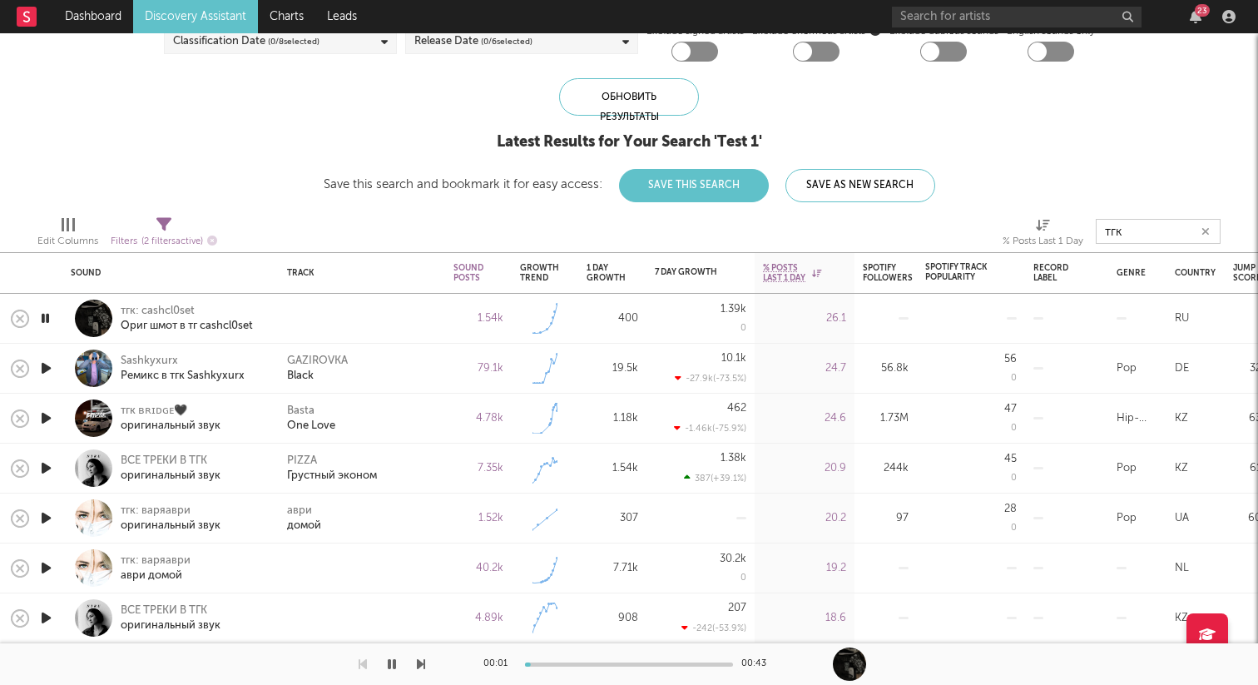
click at [42, 363] on icon "button" at bounding box center [45, 368] width 17 height 21
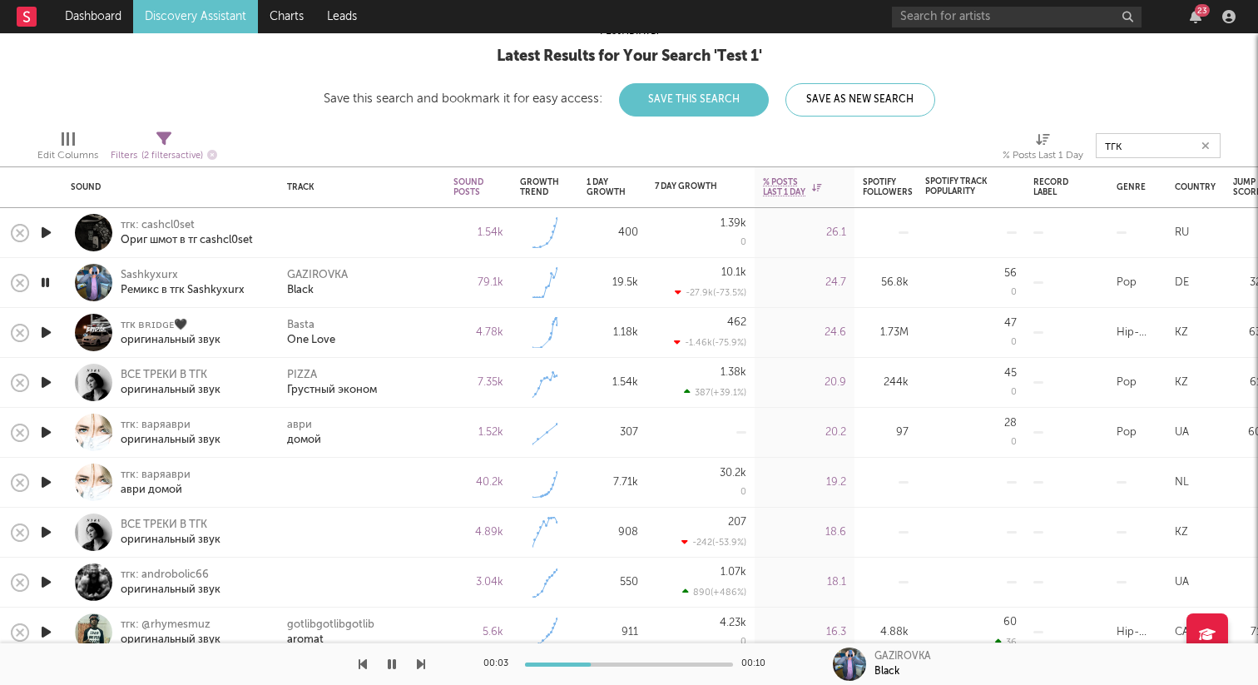
click at [48, 283] on icon "button" at bounding box center [45, 282] width 16 height 21
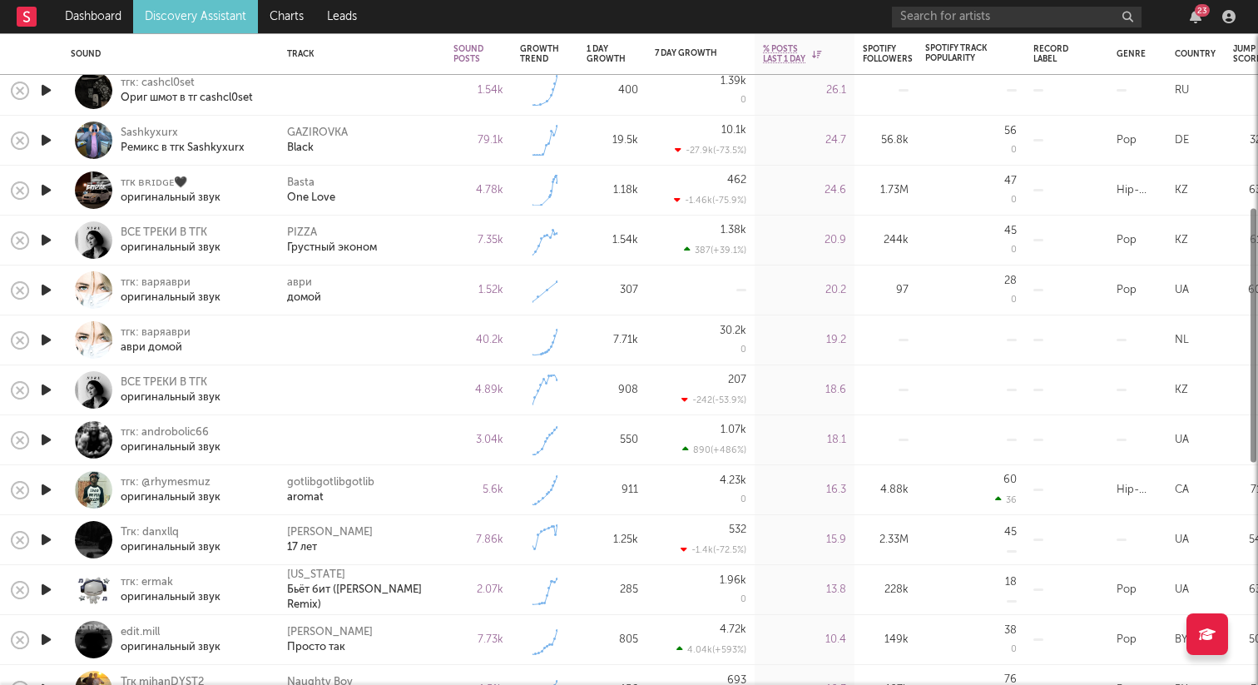
click at [47, 337] on icon "button" at bounding box center [45, 340] width 17 height 21
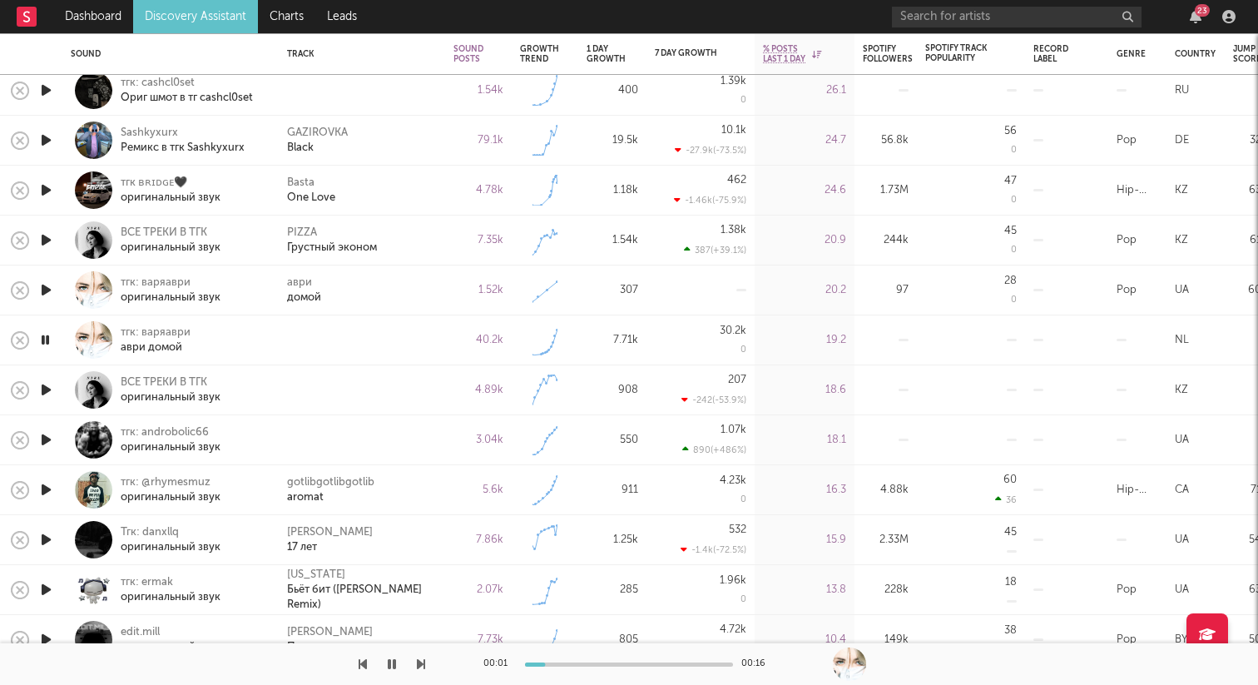
click at [47, 385] on icon "button" at bounding box center [45, 390] width 17 height 21
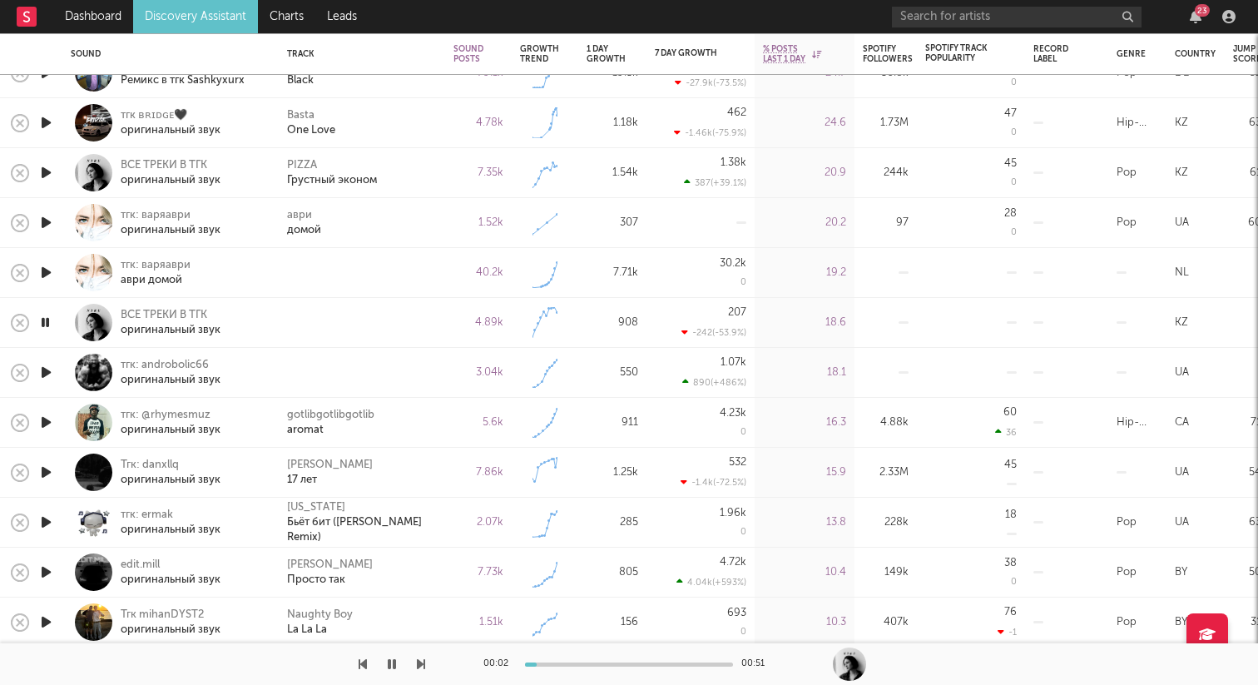
click at [48, 369] on icon "button" at bounding box center [45, 372] width 17 height 21
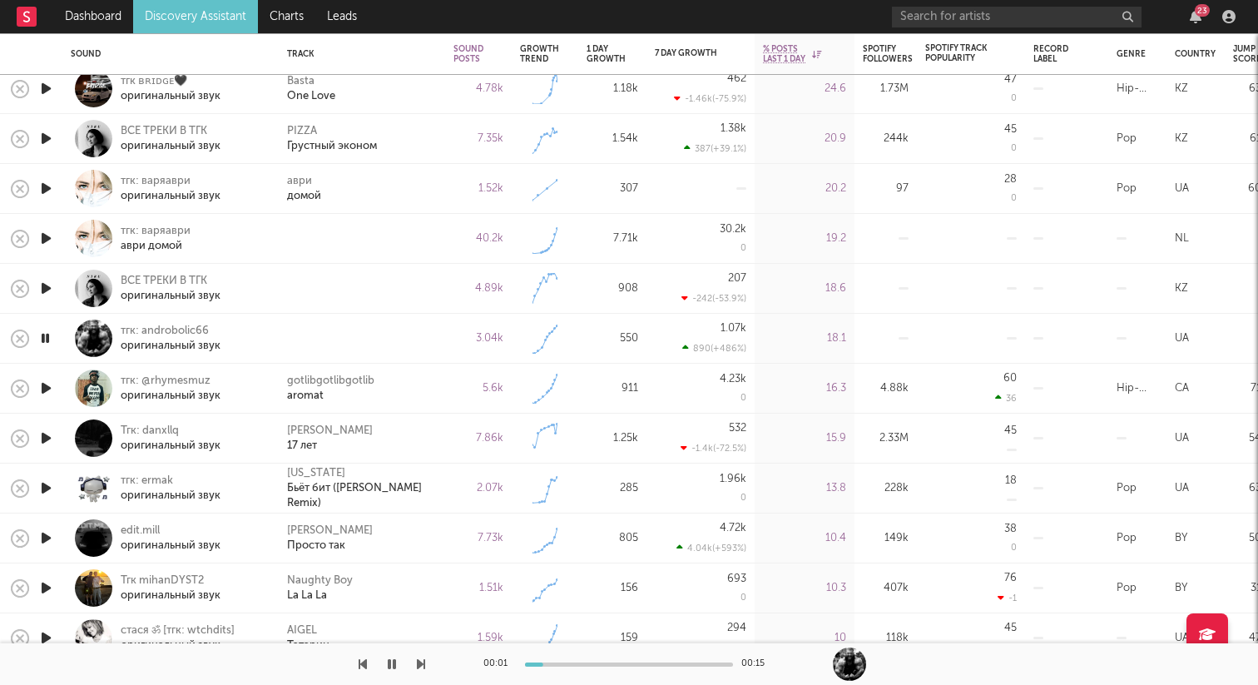
click at [48, 337] on icon "button" at bounding box center [45, 338] width 16 height 21
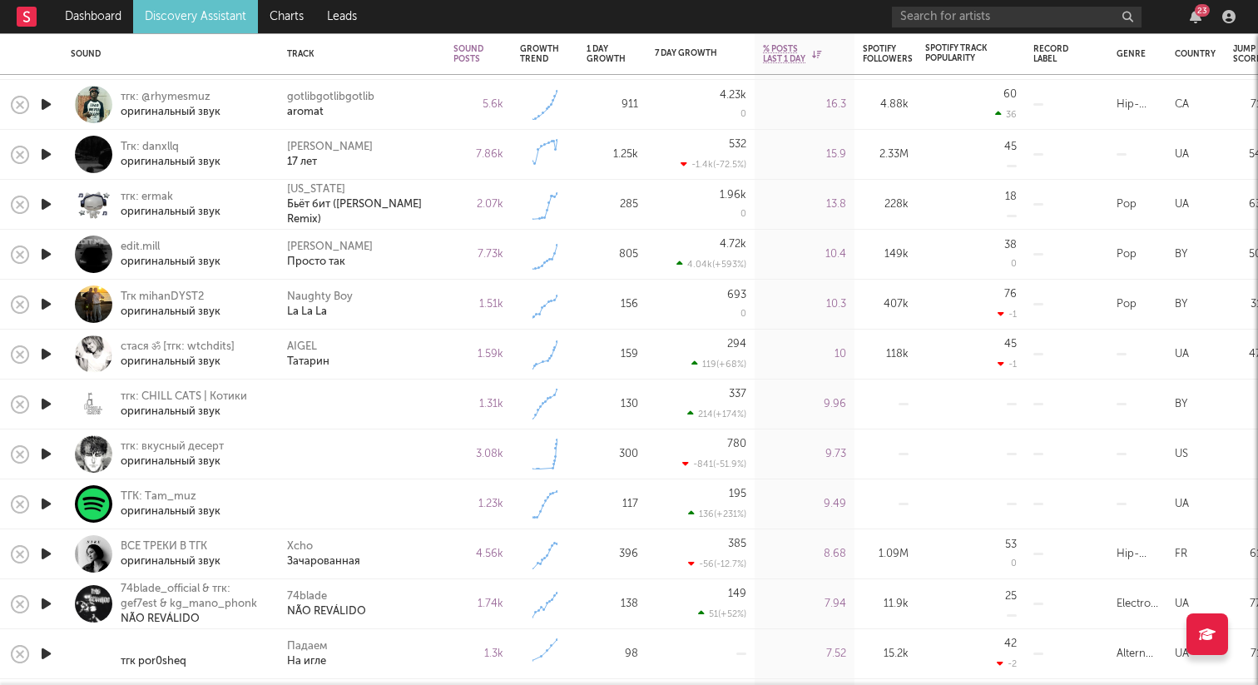
click at [50, 404] on icon "button" at bounding box center [45, 404] width 17 height 21
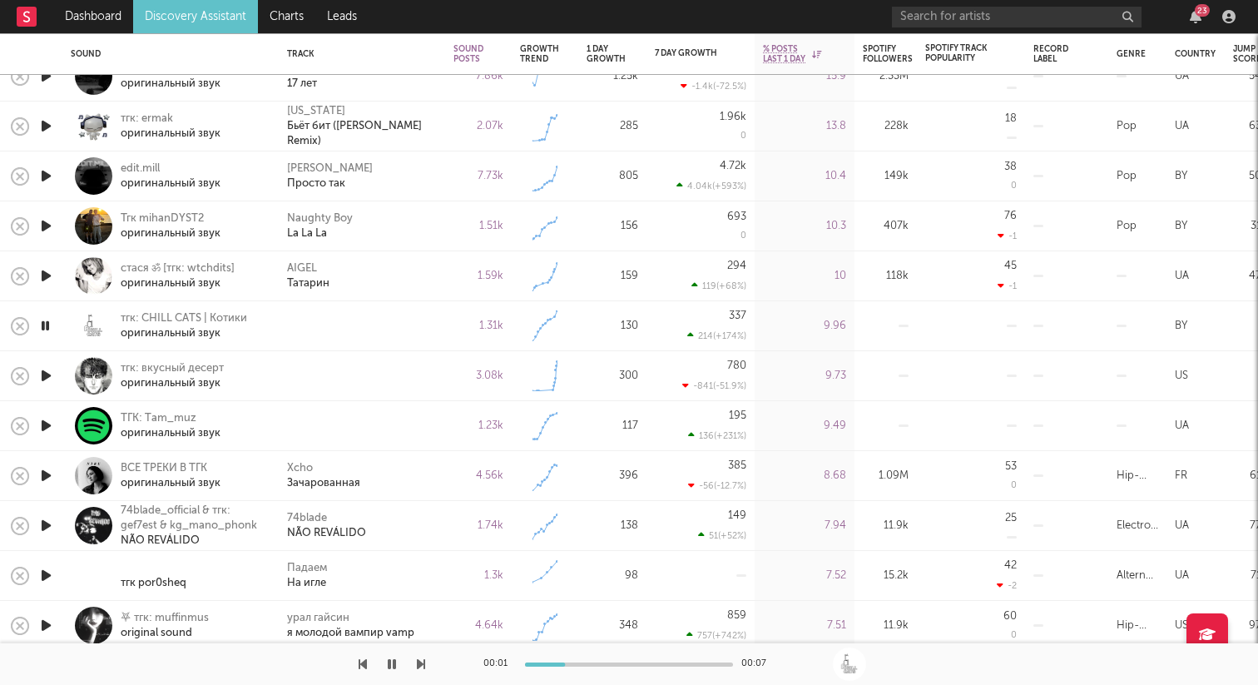
click at [46, 372] on icon "button" at bounding box center [45, 375] width 17 height 21
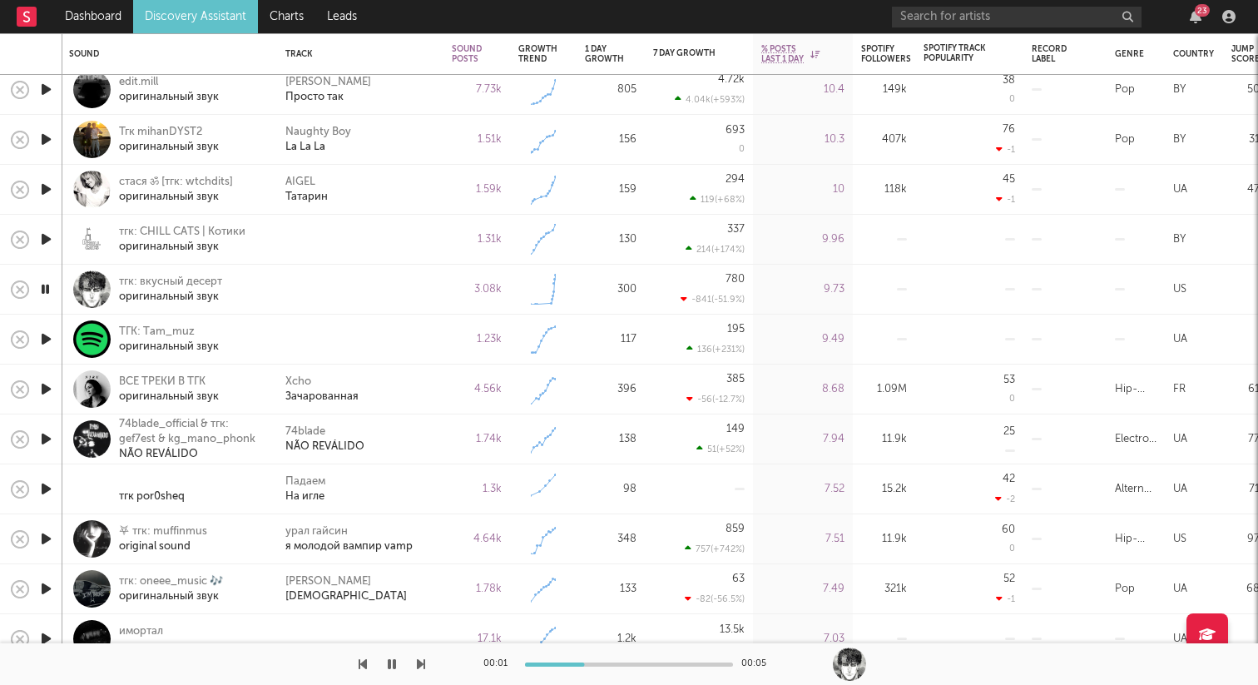
click at [50, 338] on icon "button" at bounding box center [45, 339] width 17 height 21
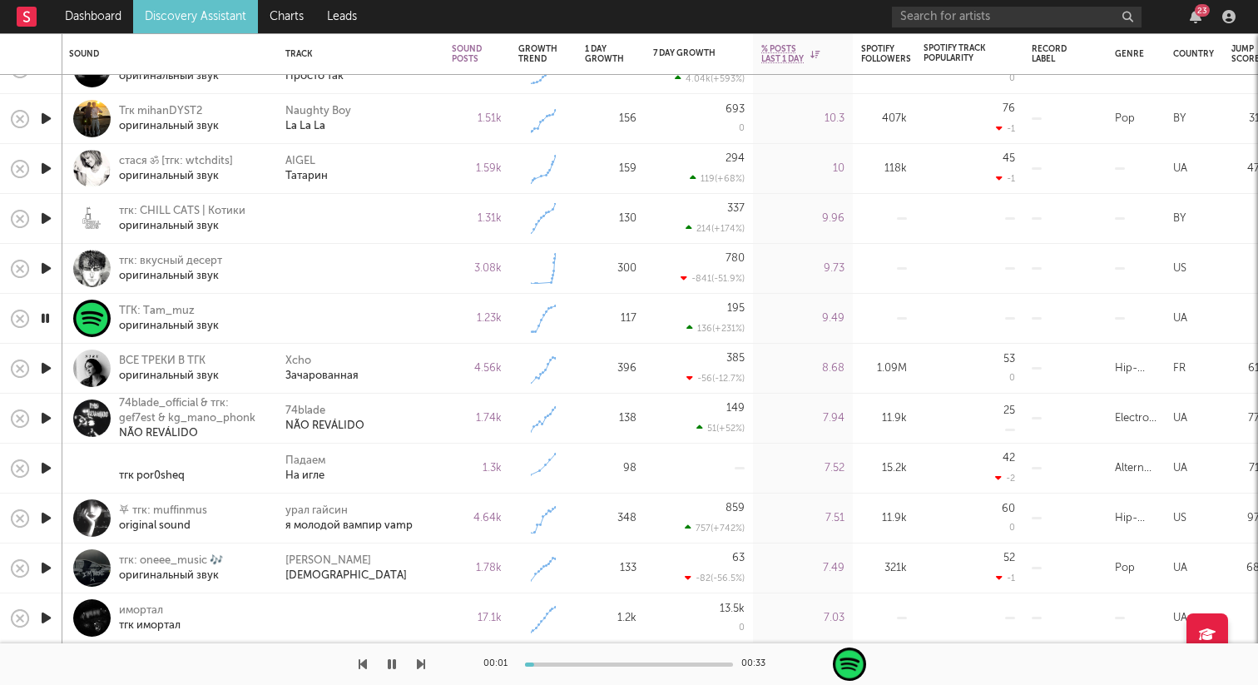
click at [52, 615] on icon "button" at bounding box center [45, 618] width 17 height 21
click at [46, 616] on icon "button" at bounding box center [45, 618] width 16 height 21
click at [141, 606] on div "имортал" at bounding box center [150, 610] width 62 height 15
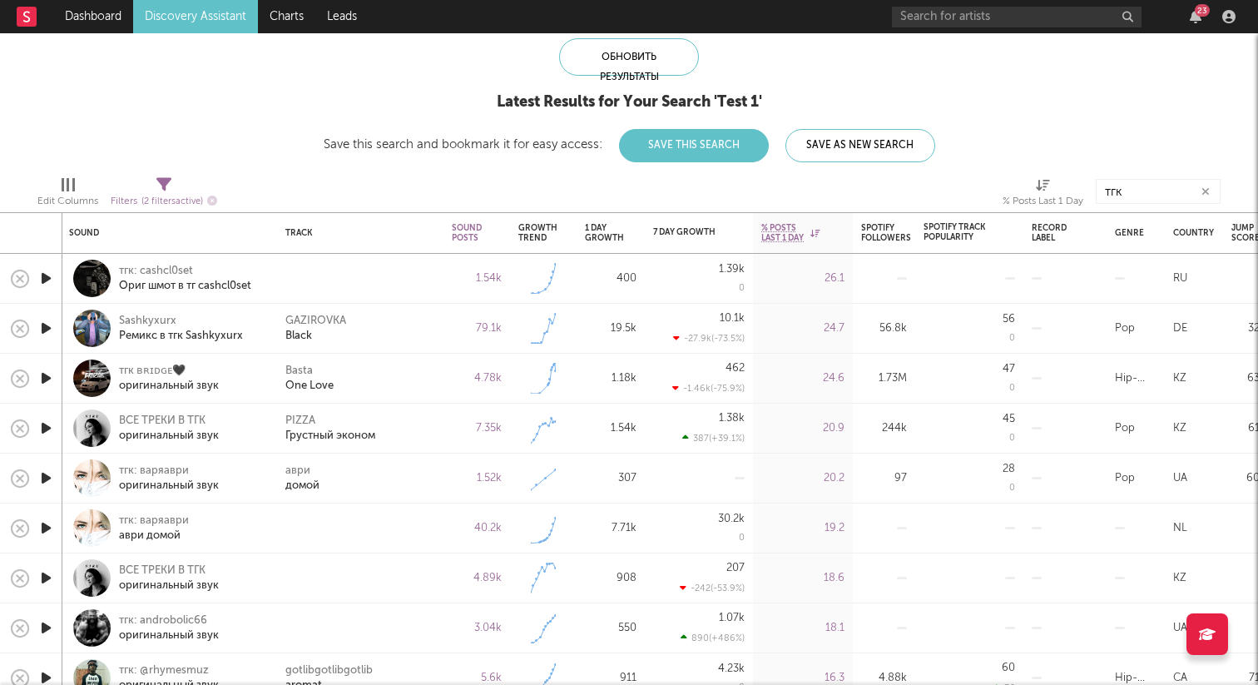
click at [1212, 194] on button "button" at bounding box center [1205, 192] width 13 height 16
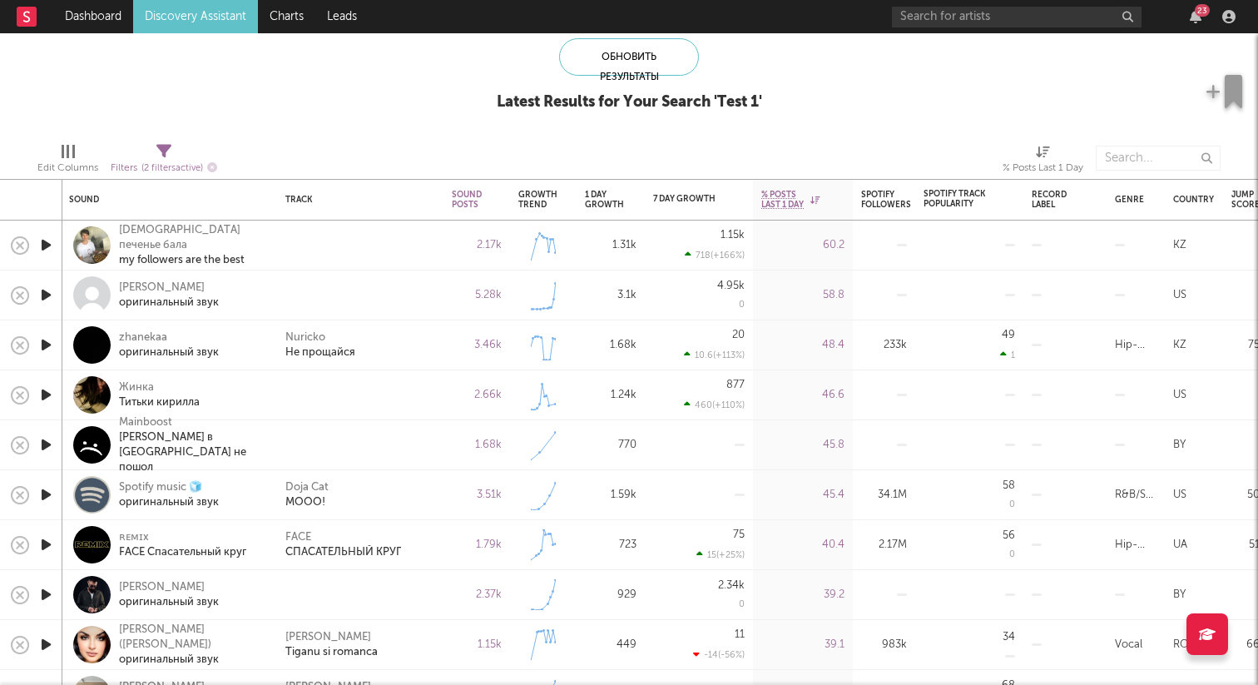
click at [47, 345] on icon "button" at bounding box center [45, 345] width 17 height 21
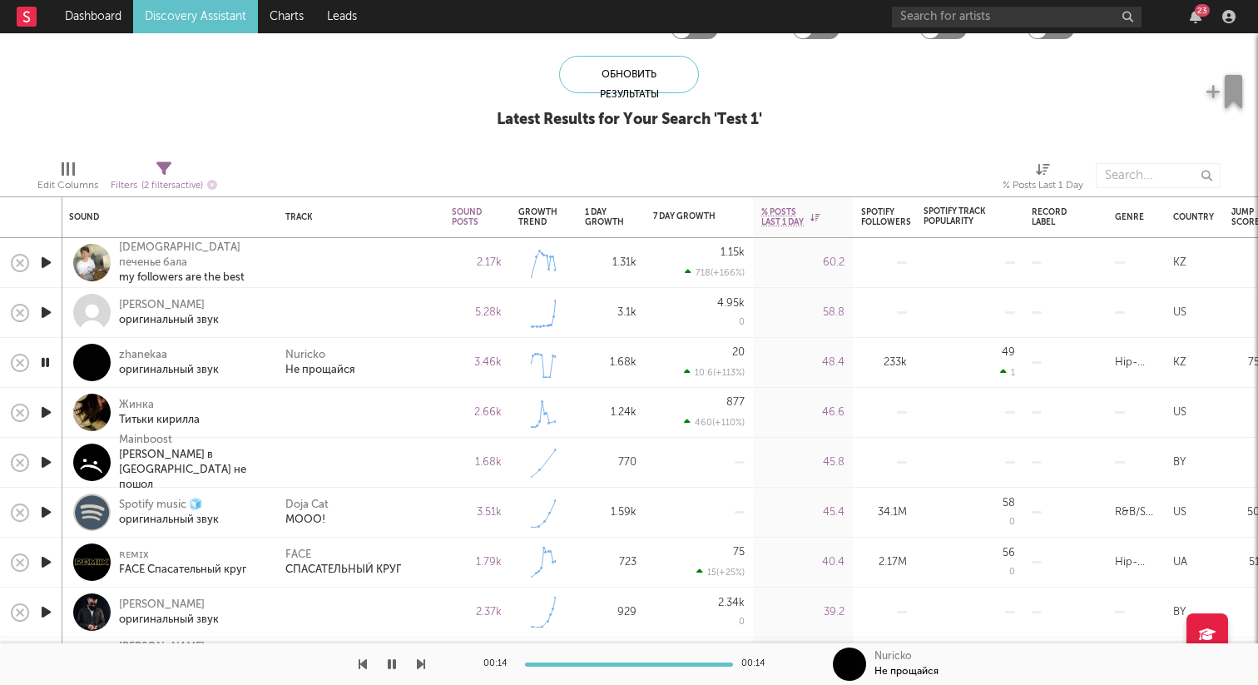
click at [44, 413] on icon "button" at bounding box center [45, 412] width 17 height 21
click at [44, 467] on icon "button" at bounding box center [45, 462] width 17 height 21
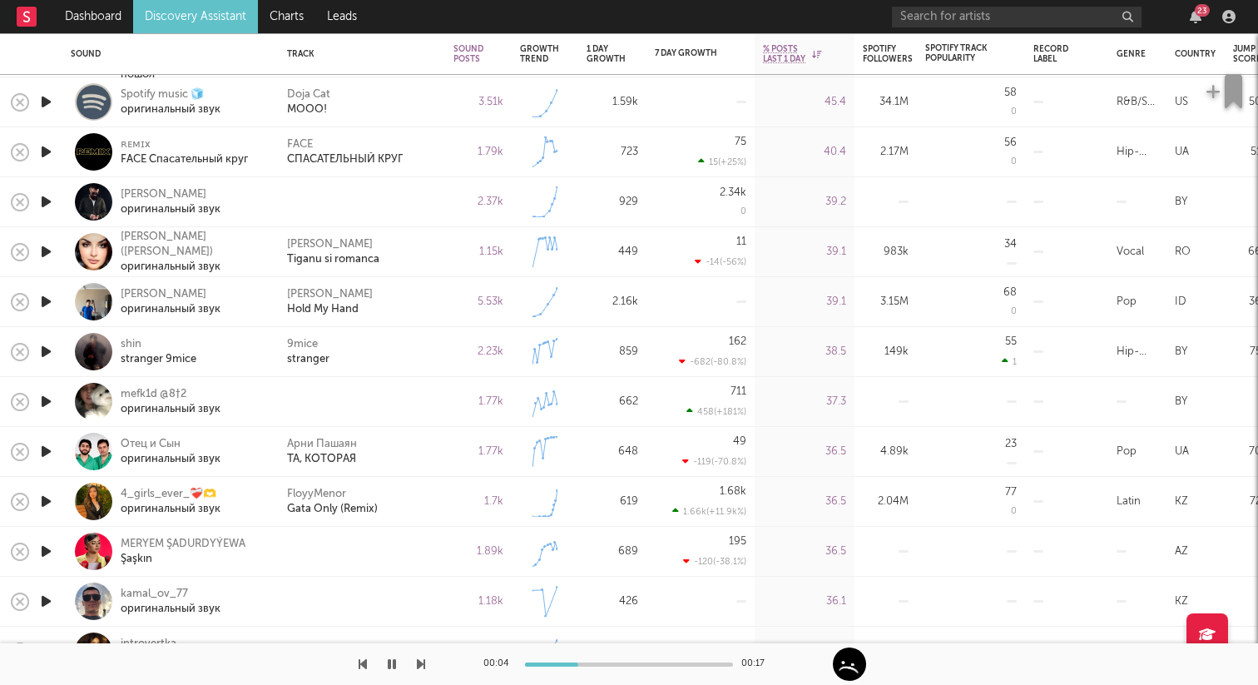
click at [49, 404] on icon "button" at bounding box center [45, 401] width 17 height 21
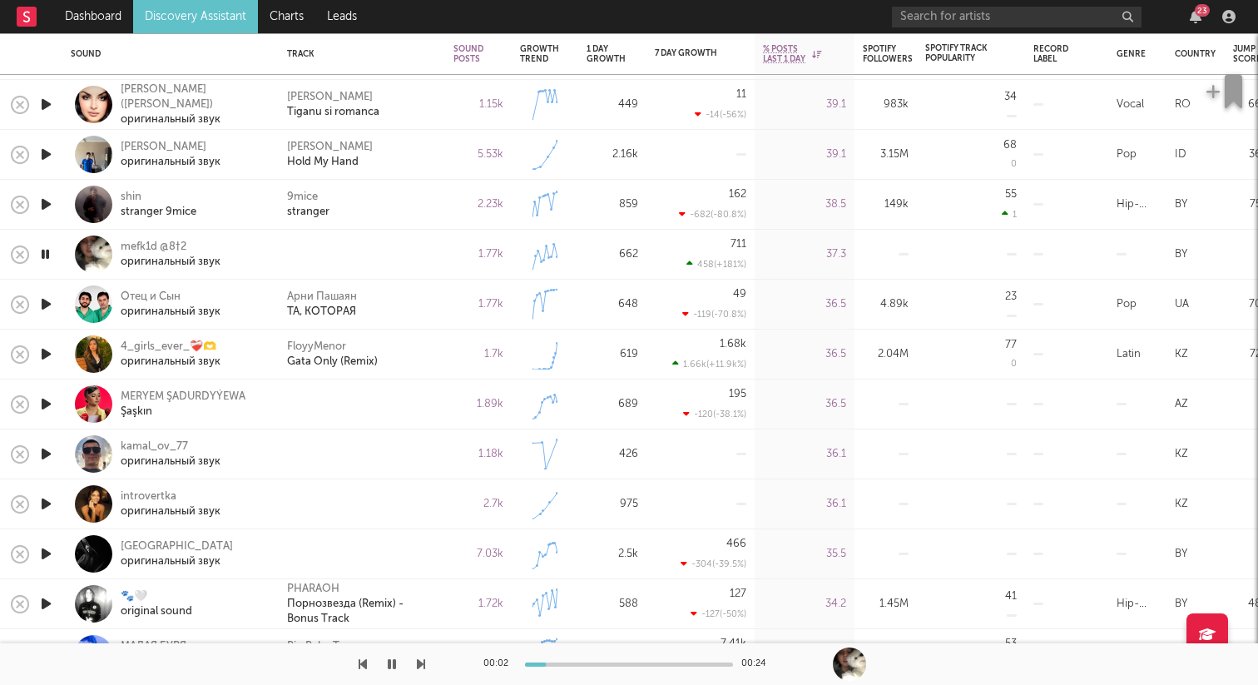
click at [52, 400] on icon "button" at bounding box center [45, 404] width 17 height 21
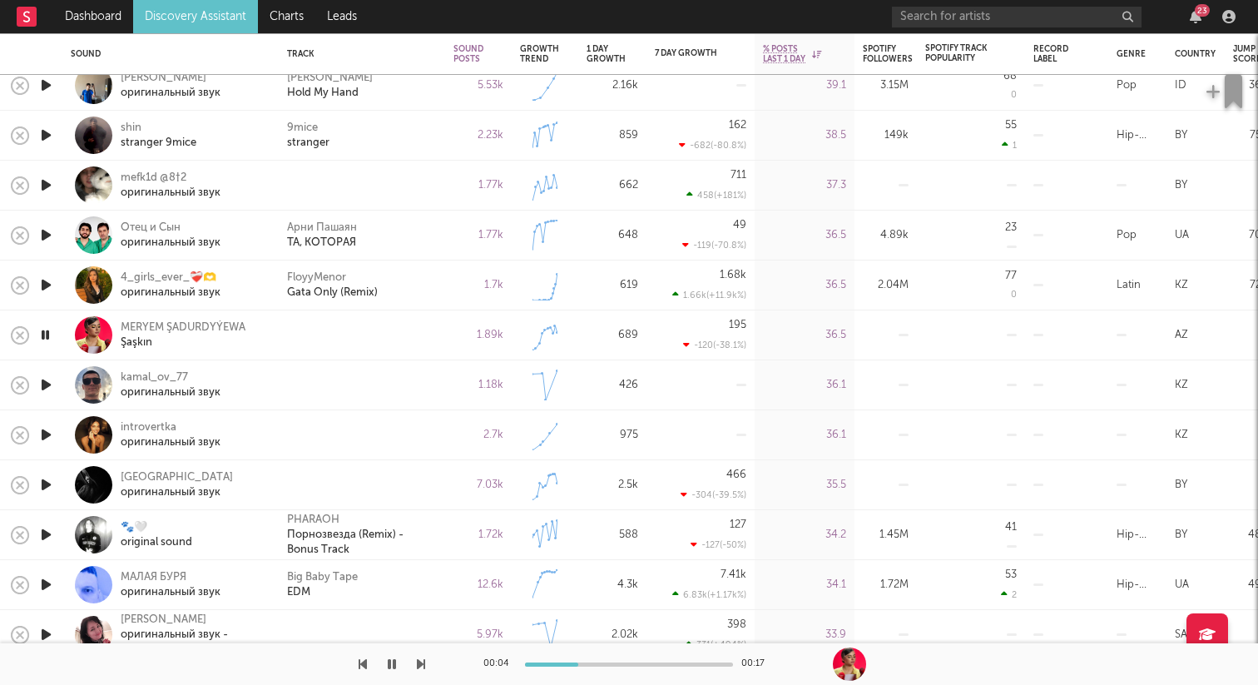
click at [53, 387] on icon "button" at bounding box center [45, 385] width 17 height 21
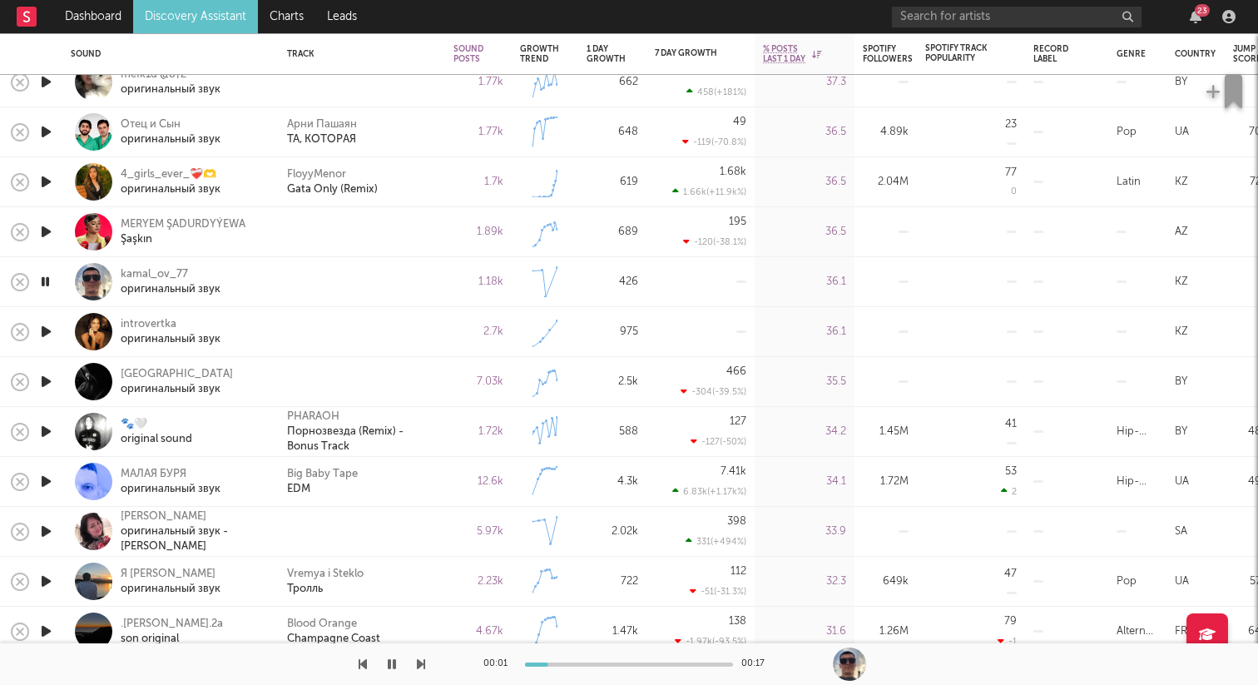
click at [47, 335] on icon "button" at bounding box center [45, 331] width 17 height 21
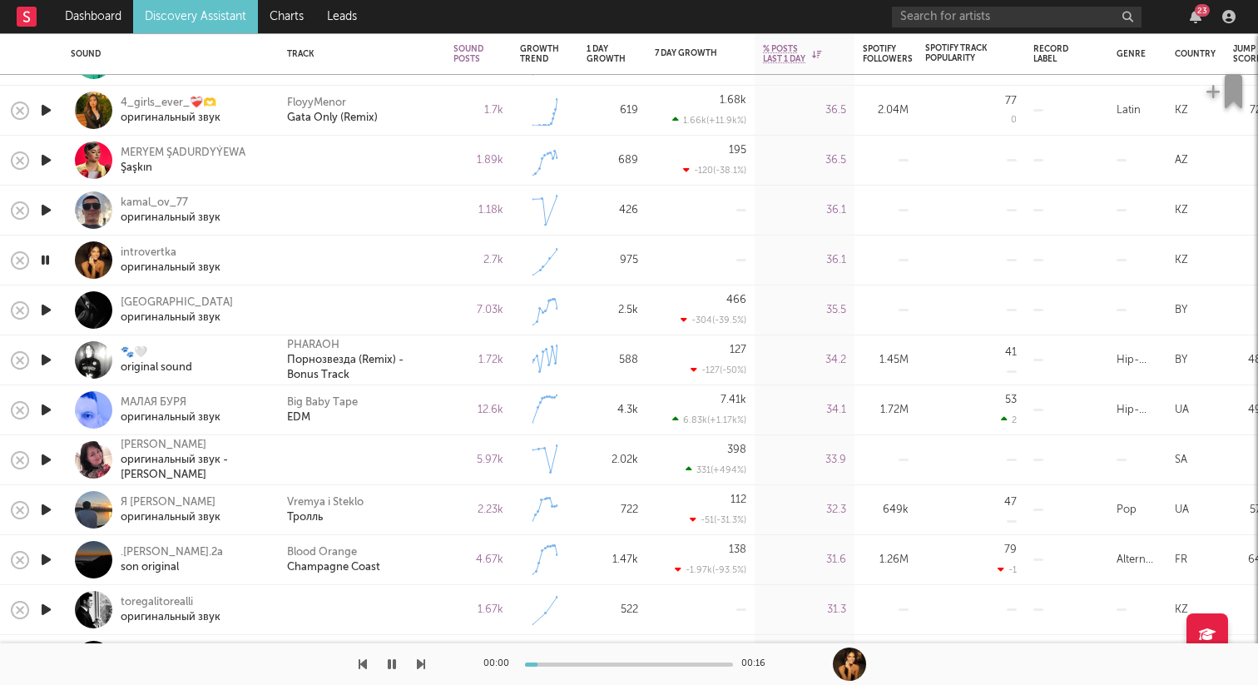
click at [48, 313] on icon "button" at bounding box center [45, 310] width 17 height 21
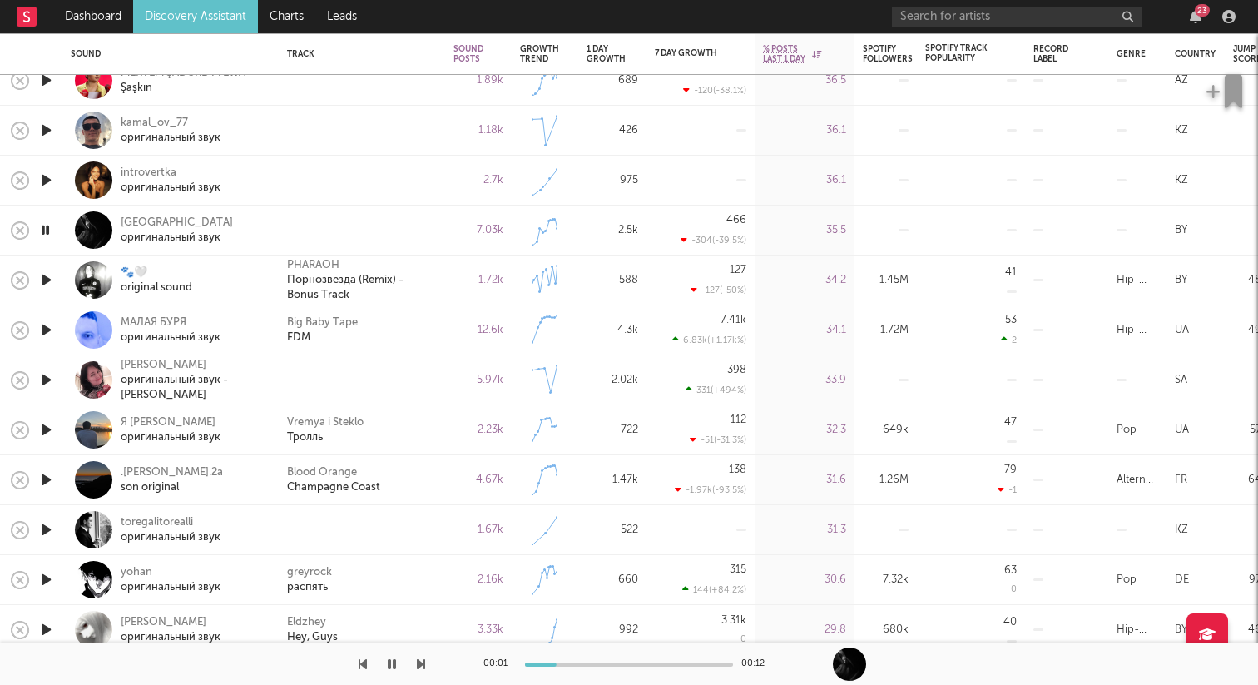
click at [50, 377] on icon "button" at bounding box center [45, 380] width 17 height 21
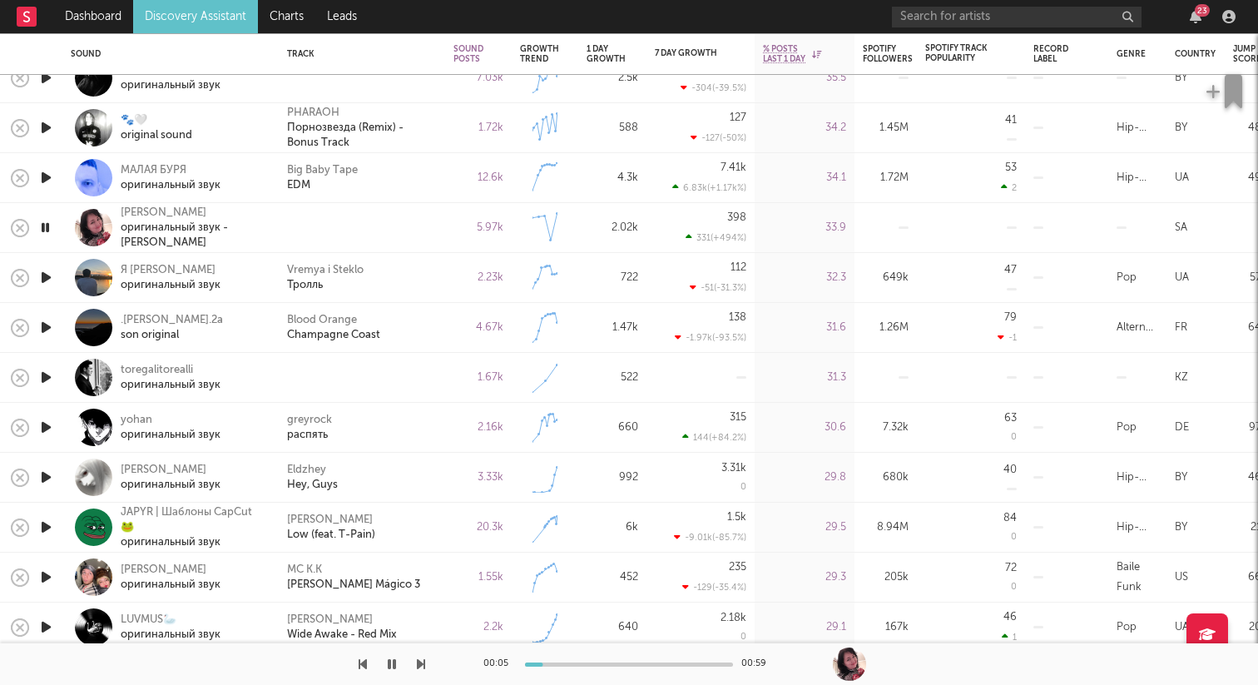
click at [48, 376] on icon "button" at bounding box center [45, 377] width 17 height 21
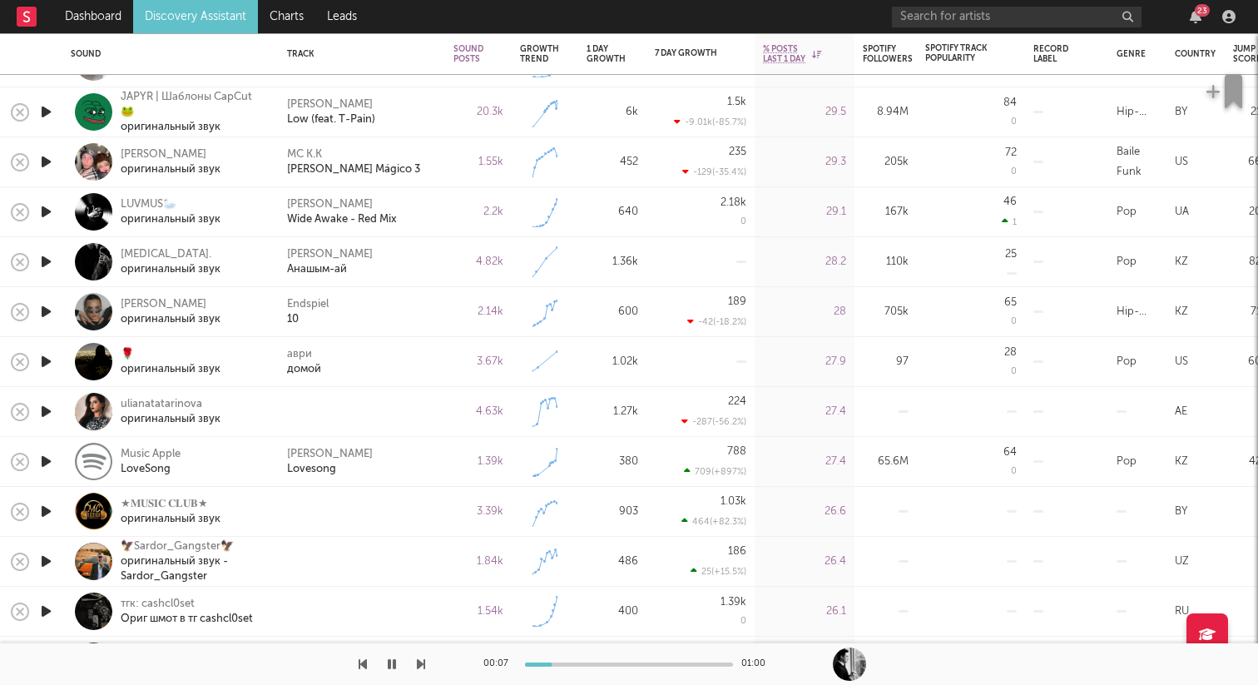
click at [49, 355] on icon "button" at bounding box center [45, 361] width 17 height 21
click at [47, 356] on icon "button" at bounding box center [45, 361] width 16 height 21
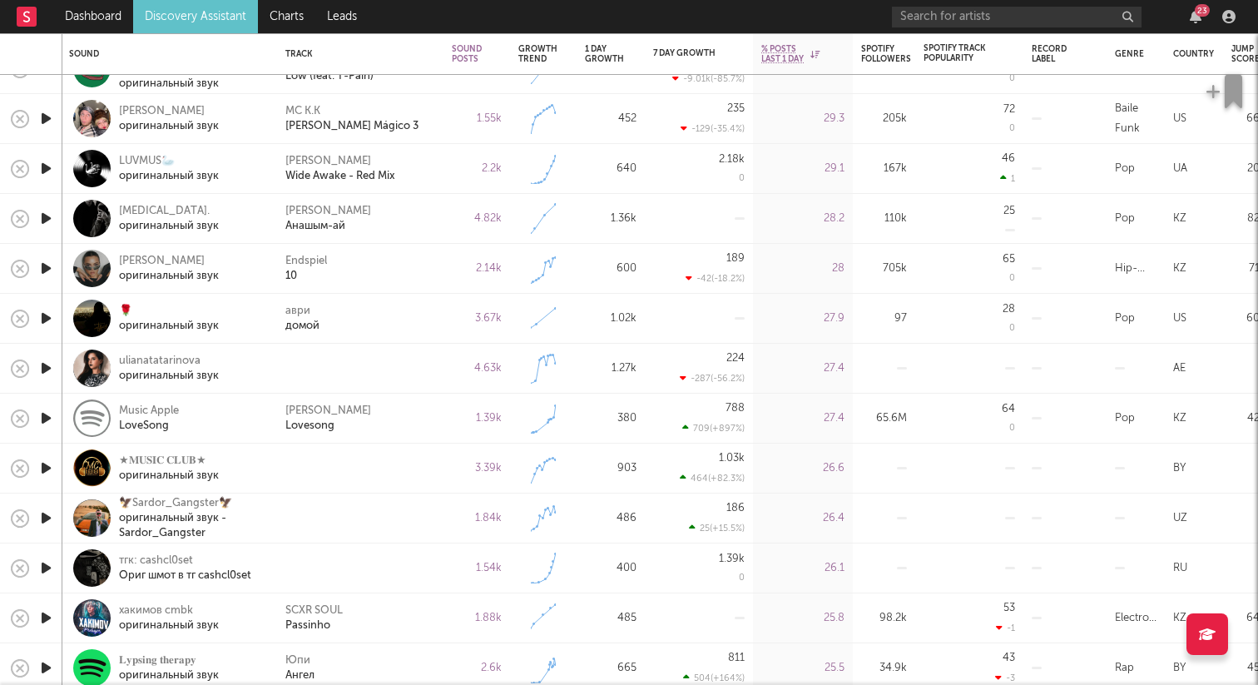
click at [50, 370] on icon "button" at bounding box center [45, 368] width 17 height 21
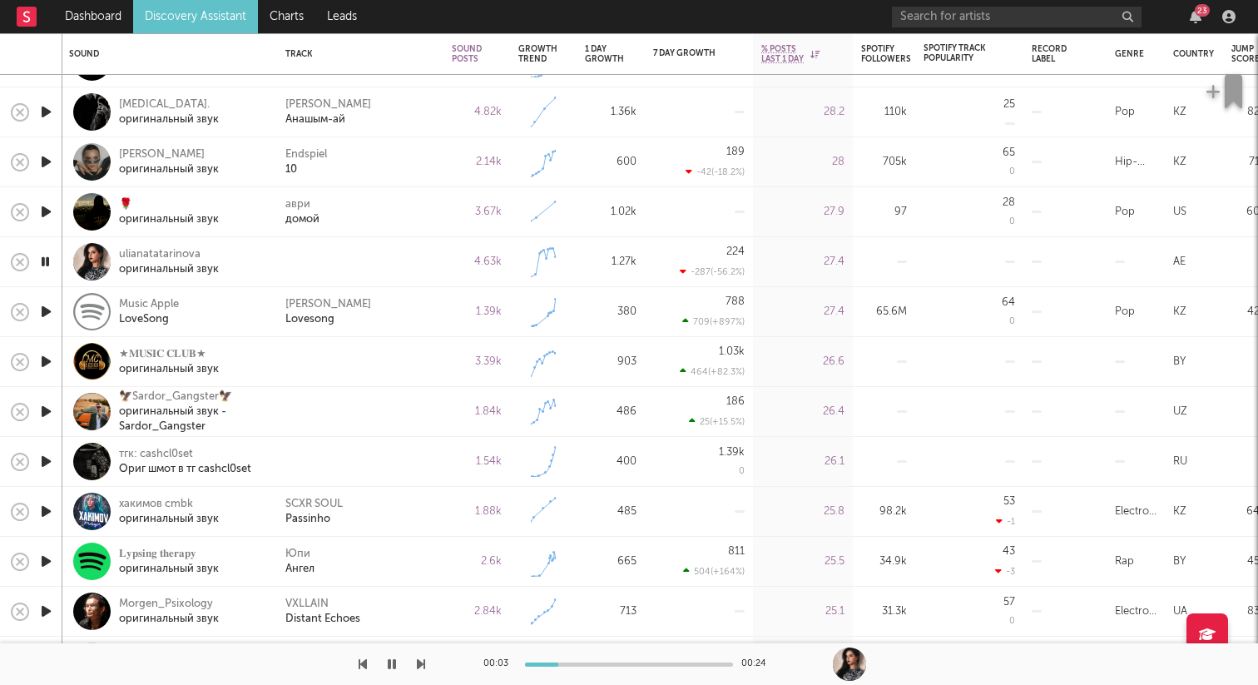
click at [51, 459] on icon "button" at bounding box center [45, 461] width 17 height 21
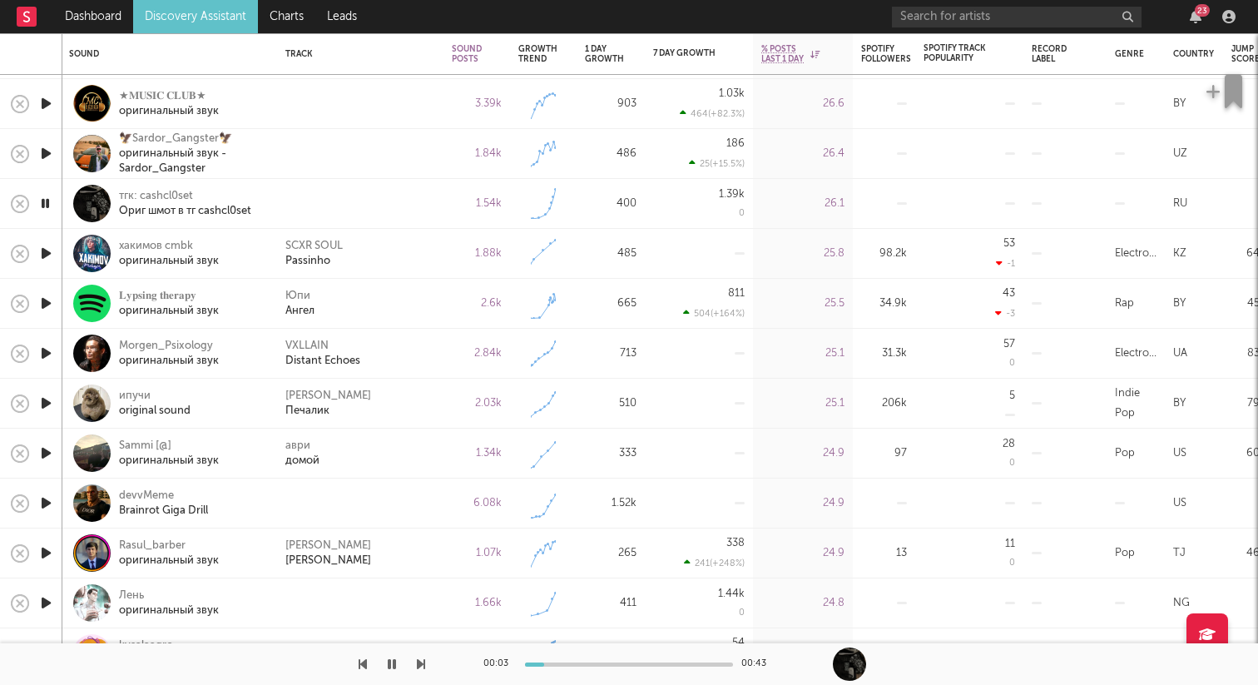
click at [46, 504] on icon "button" at bounding box center [45, 503] width 17 height 21
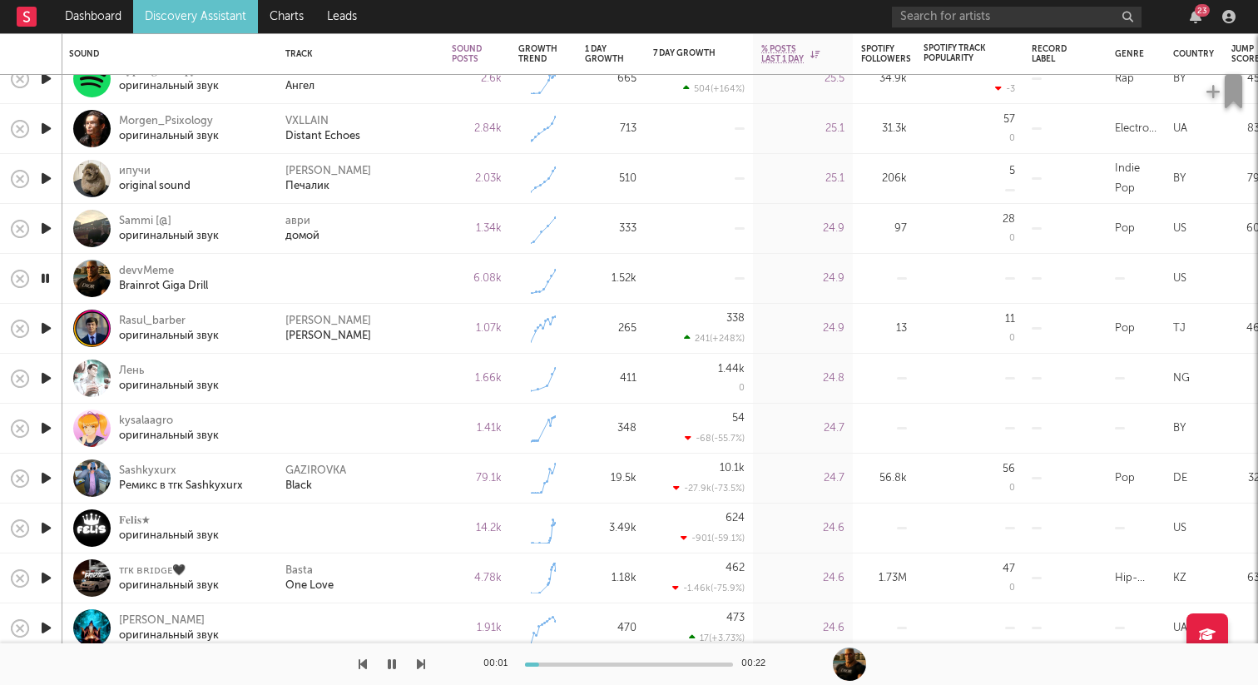
click at [46, 374] on icon "button" at bounding box center [45, 378] width 17 height 21
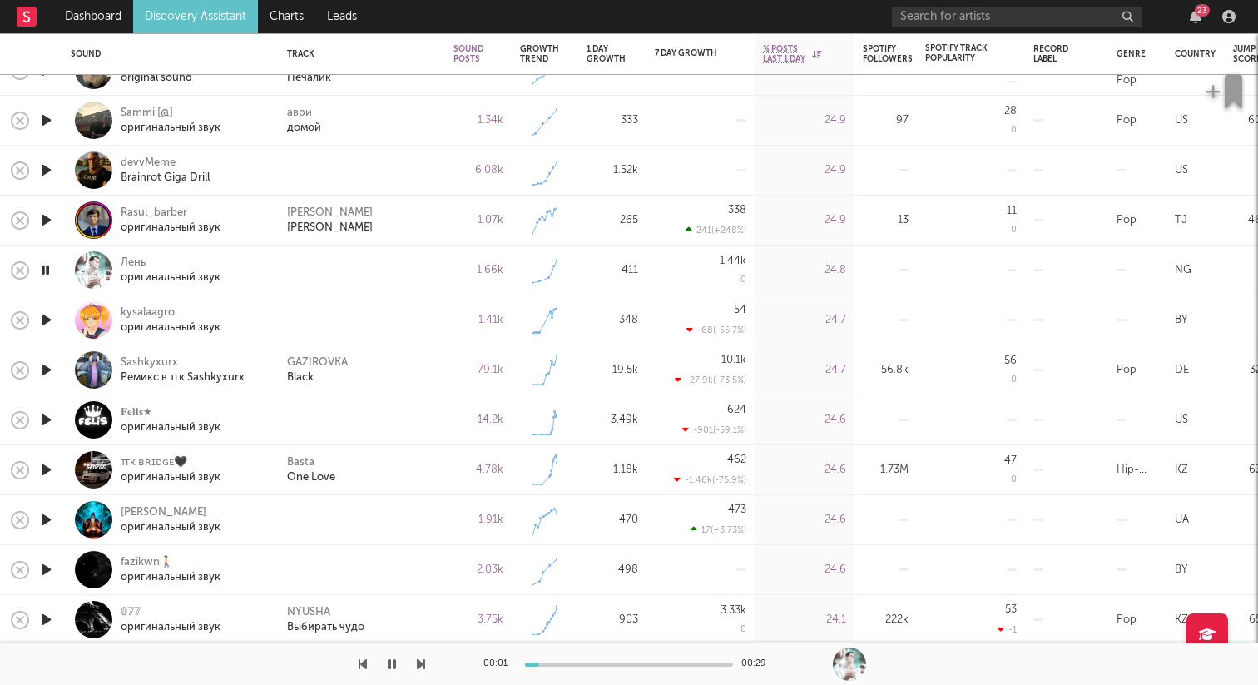
click at [48, 319] on icon "button" at bounding box center [45, 320] width 17 height 21
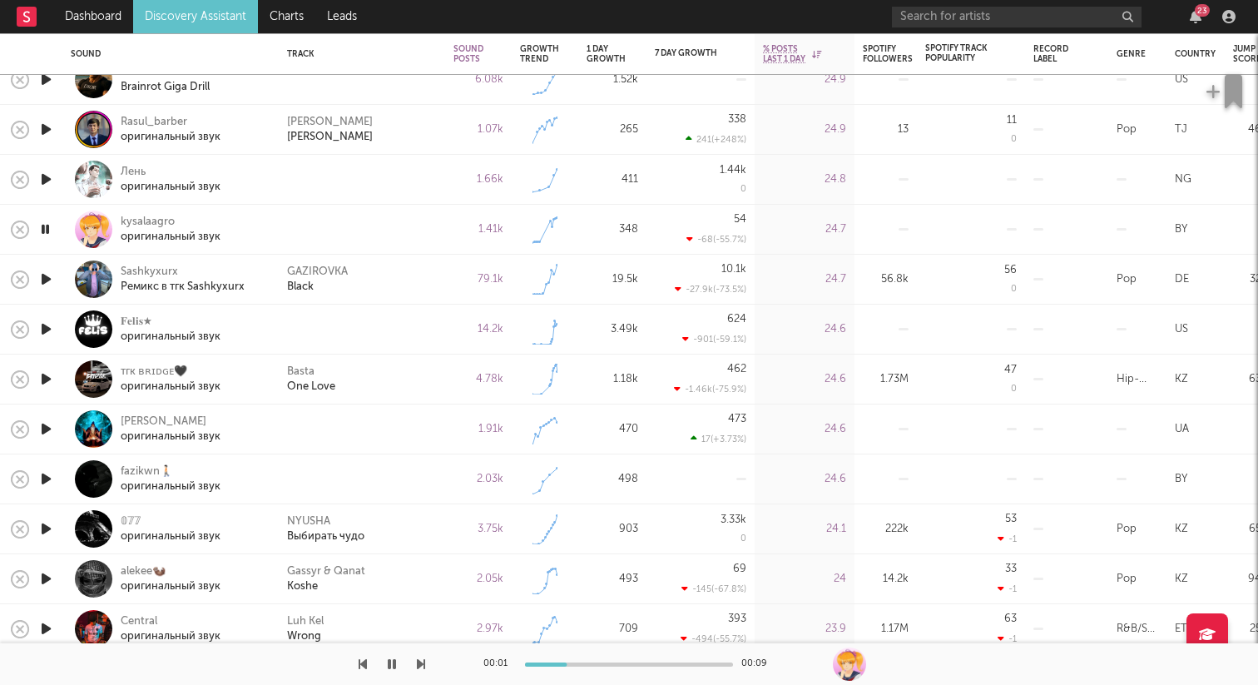
click at [47, 326] on icon "button" at bounding box center [45, 329] width 17 height 21
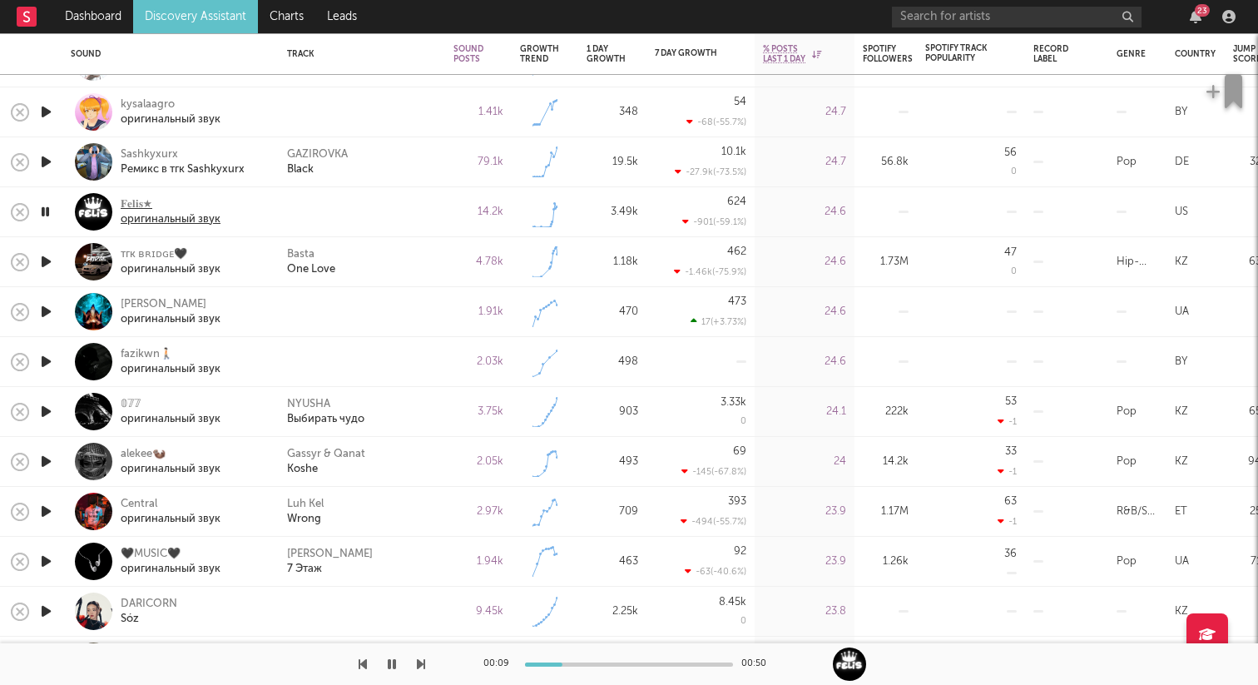
click at [137, 203] on div "𝐅𝐞𝐥𝐢𝐬★" at bounding box center [171, 204] width 100 height 15
click at [49, 315] on icon "button" at bounding box center [45, 311] width 17 height 21
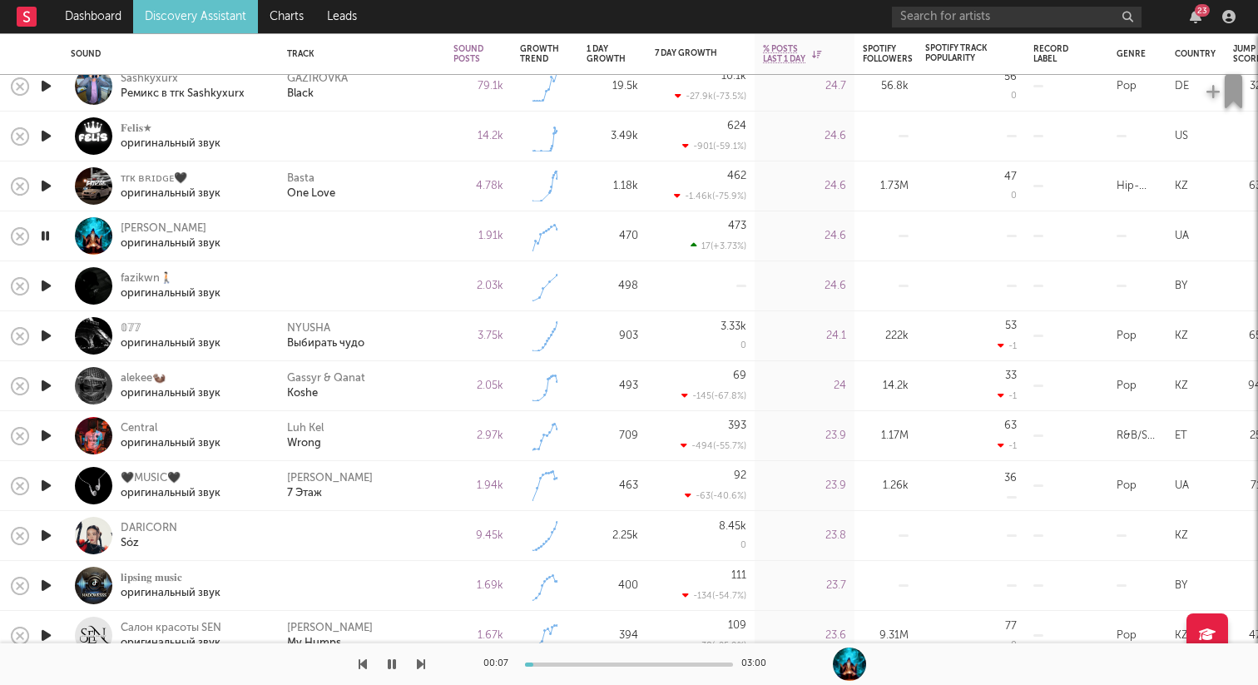
click at [48, 289] on icon "button" at bounding box center [45, 286] width 17 height 21
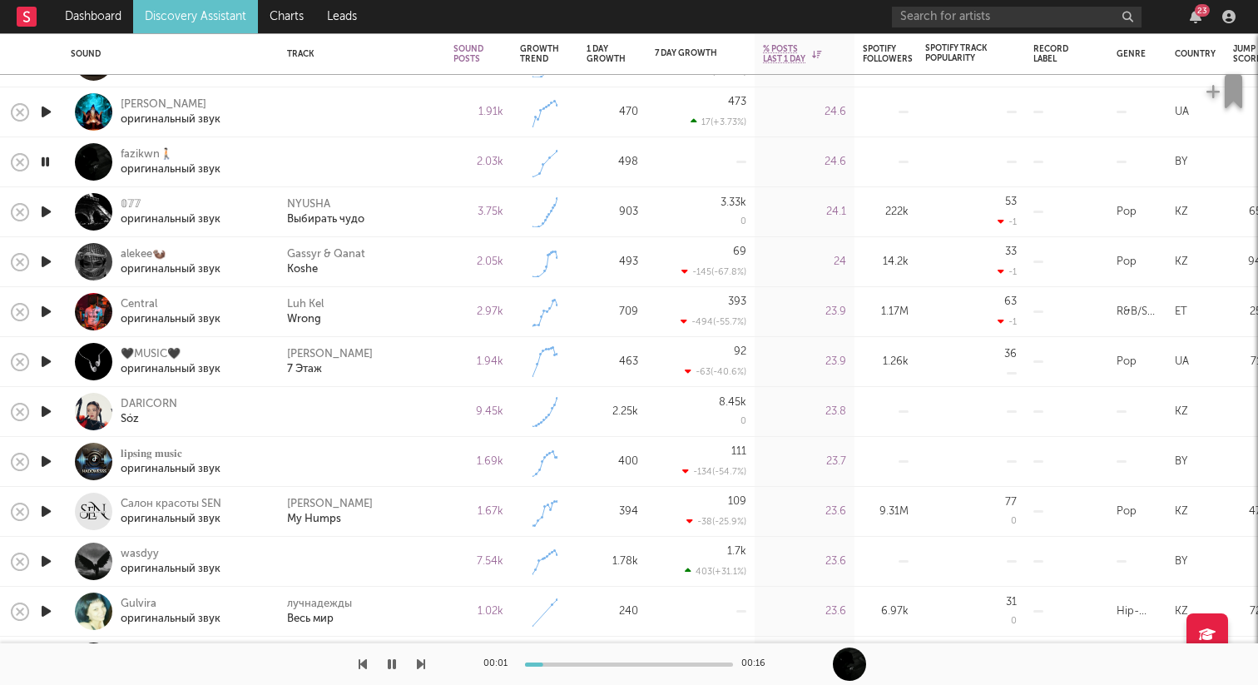
click at [52, 407] on icon "button" at bounding box center [45, 411] width 17 height 21
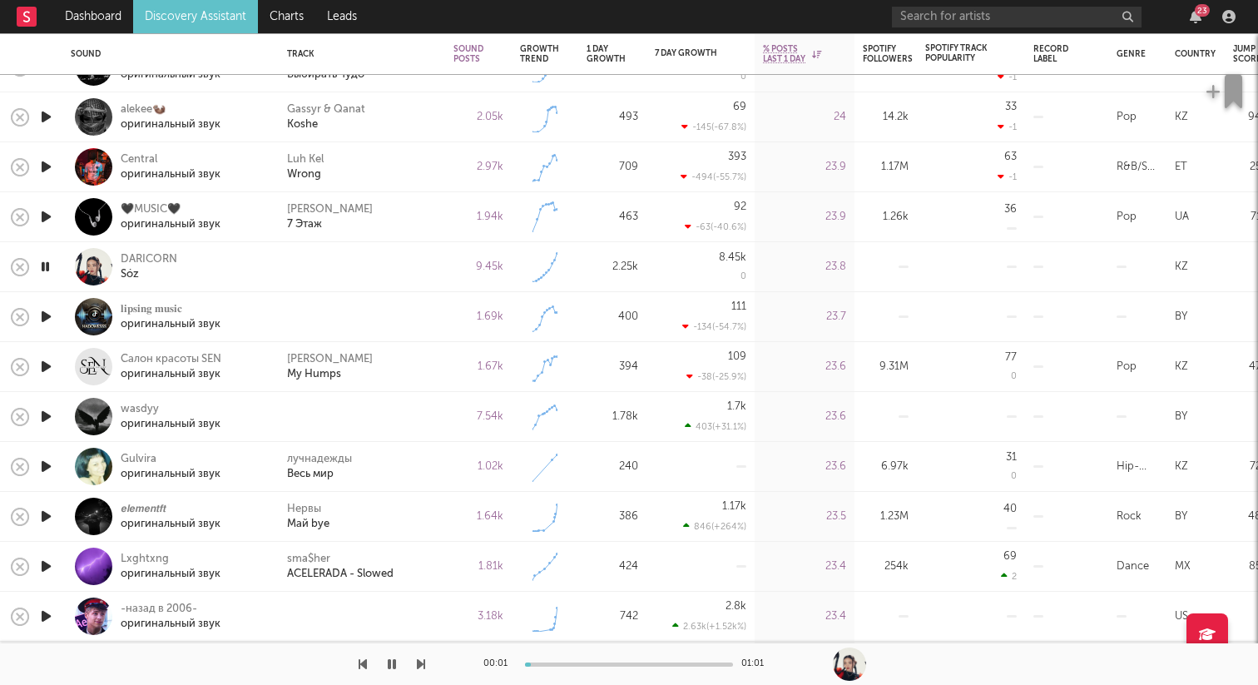
click at [51, 316] on icon "button" at bounding box center [45, 316] width 17 height 21
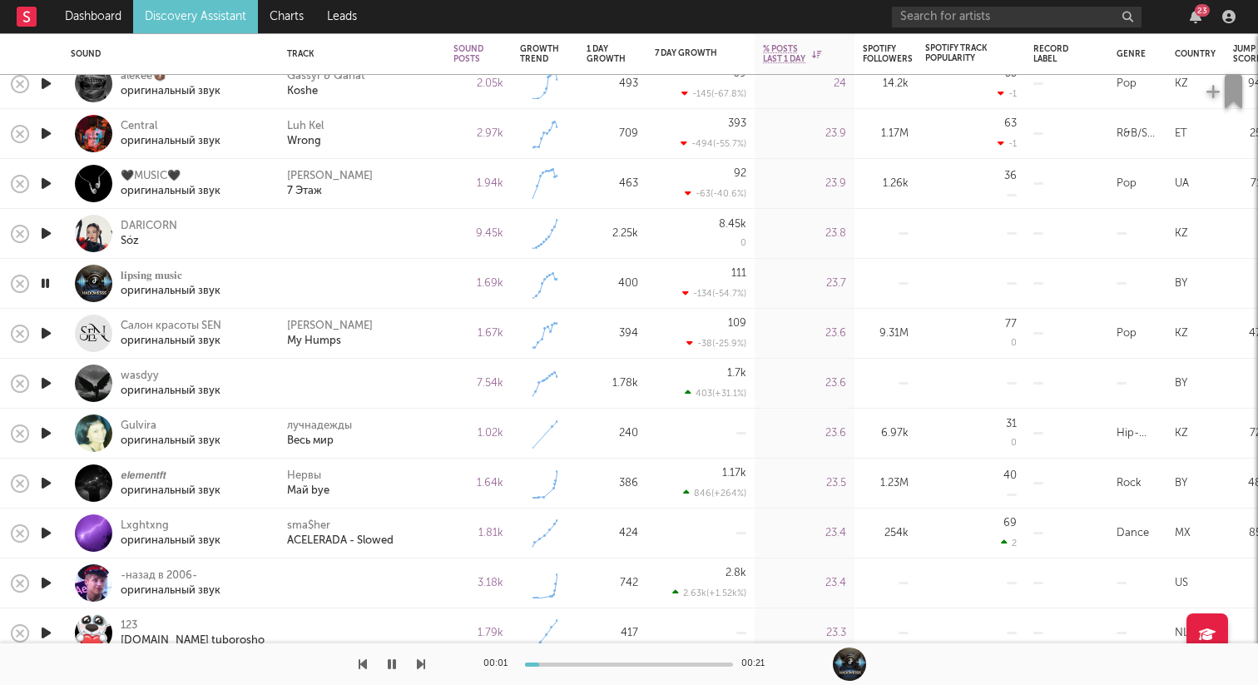
click at [49, 181] on icon "button" at bounding box center [45, 183] width 17 height 21
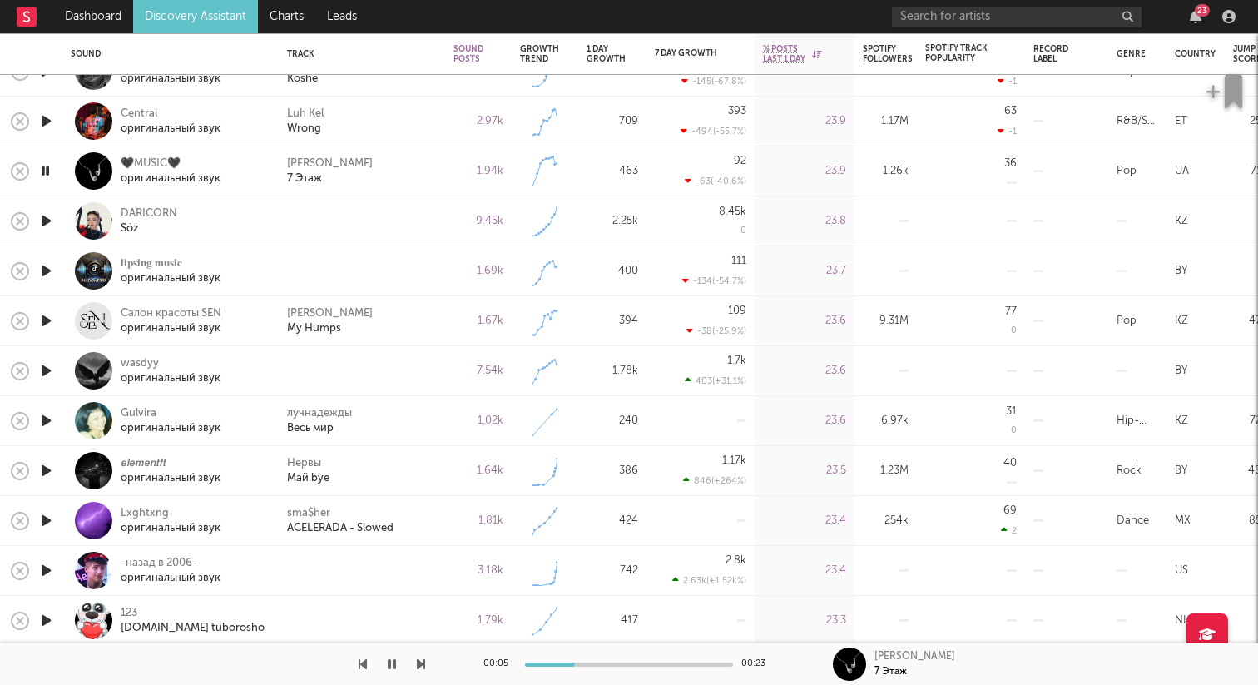
click at [47, 364] on icon "button" at bounding box center [45, 370] width 17 height 21
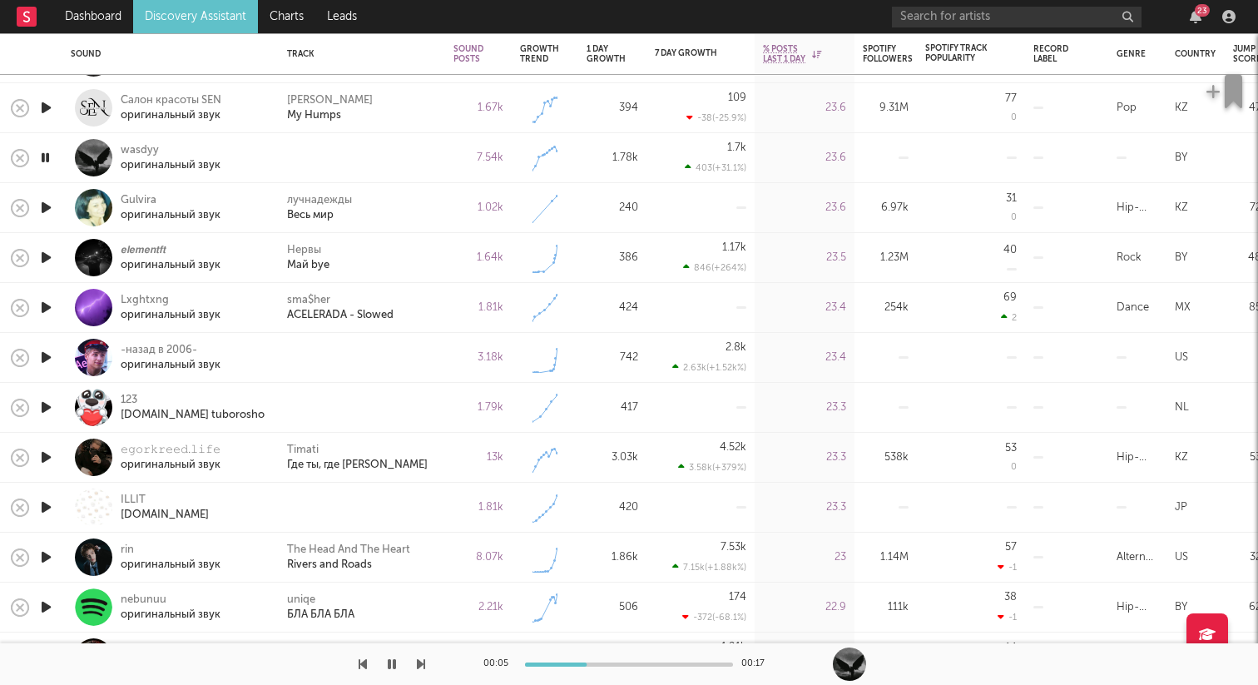
click at [50, 354] on icon "button" at bounding box center [45, 357] width 17 height 21
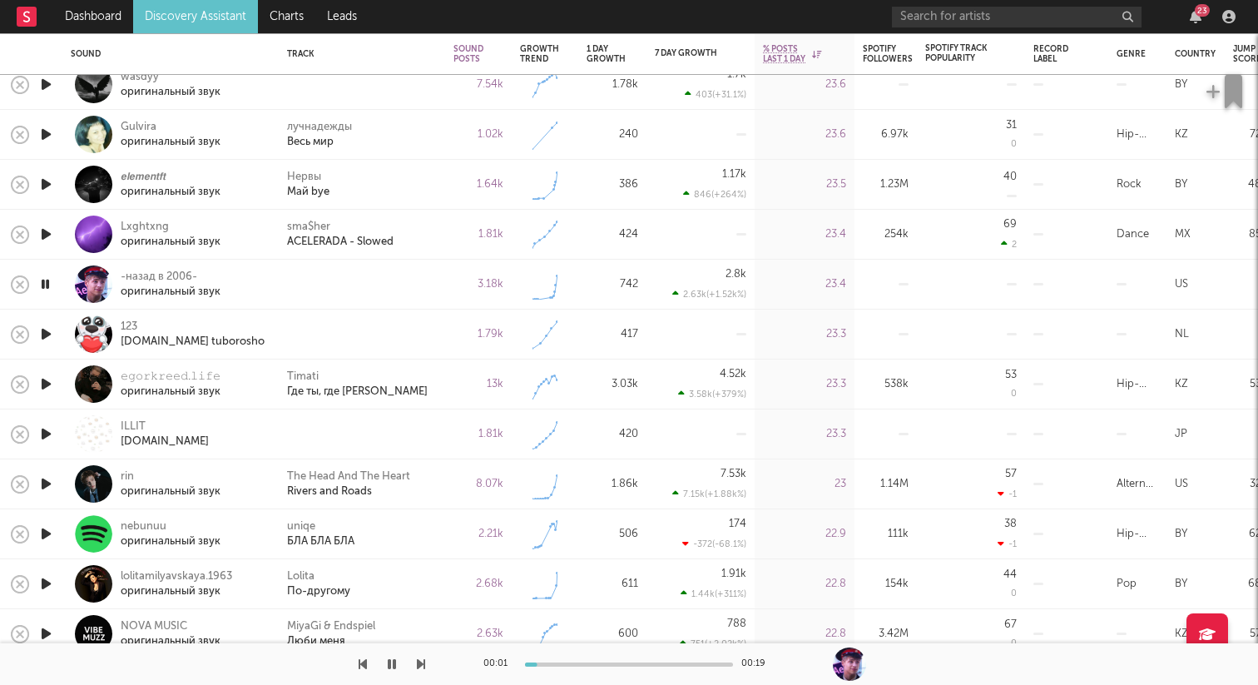
click at [46, 335] on icon "button" at bounding box center [45, 334] width 17 height 21
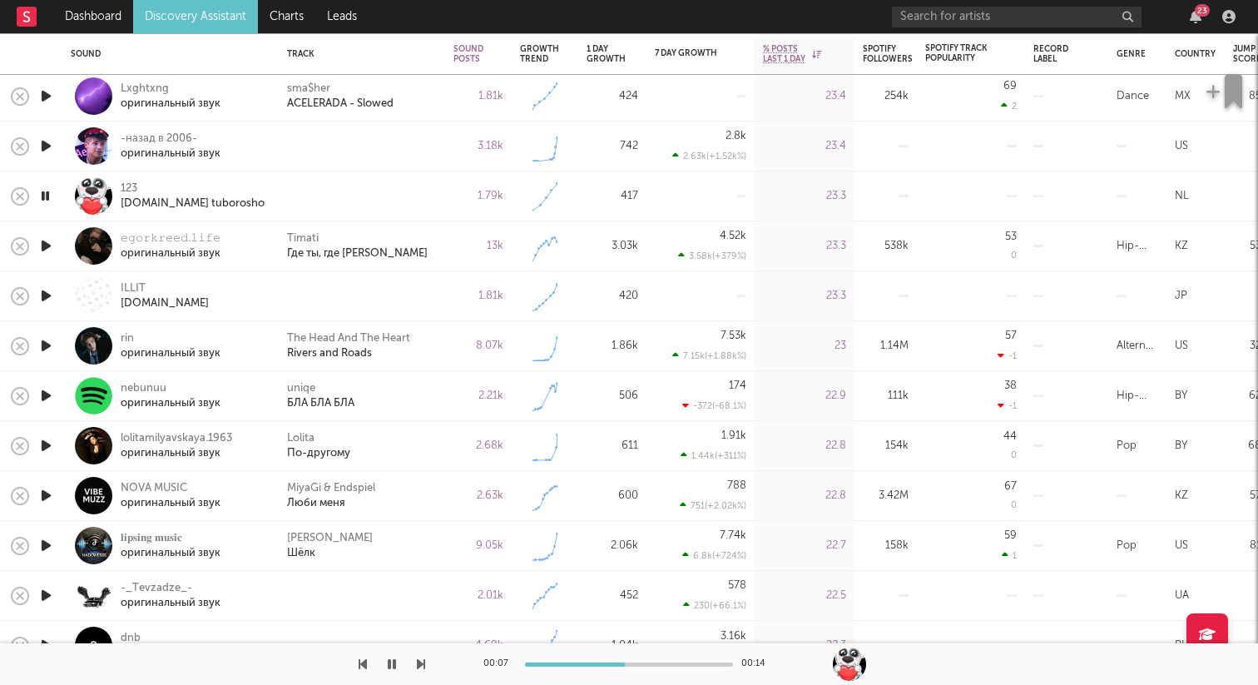
click at [45, 295] on icon "button" at bounding box center [45, 295] width 17 height 21
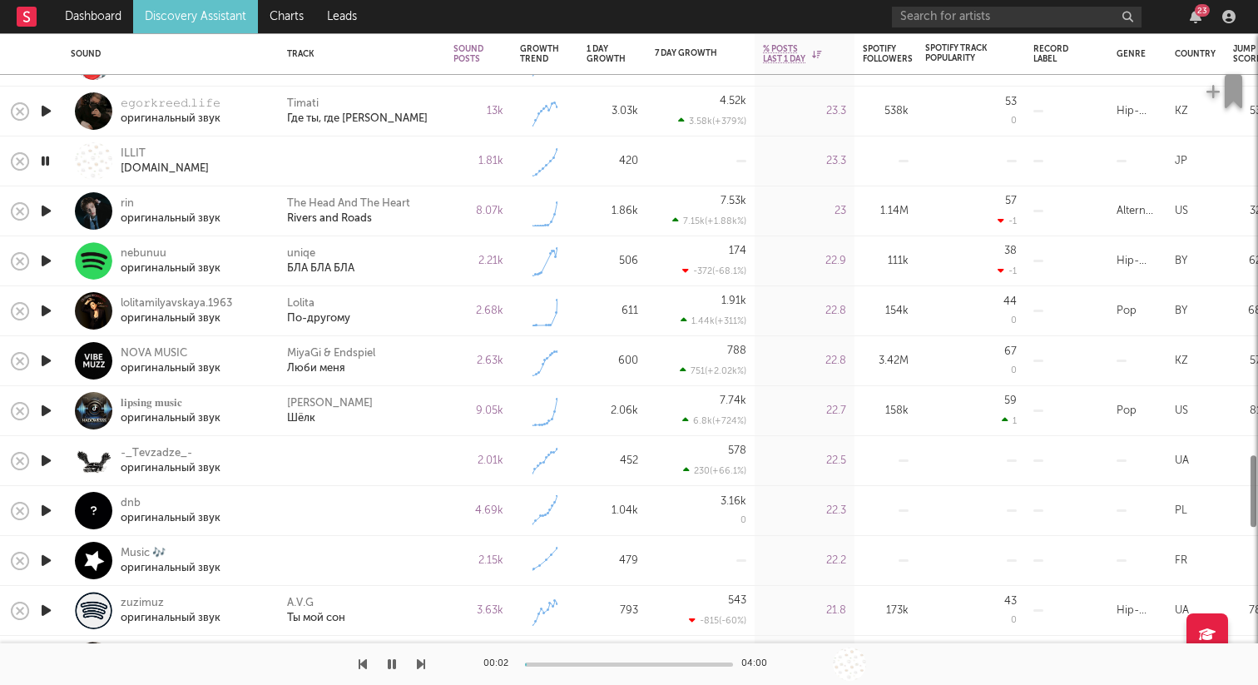
click at [39, 456] on icon "button" at bounding box center [45, 460] width 17 height 21
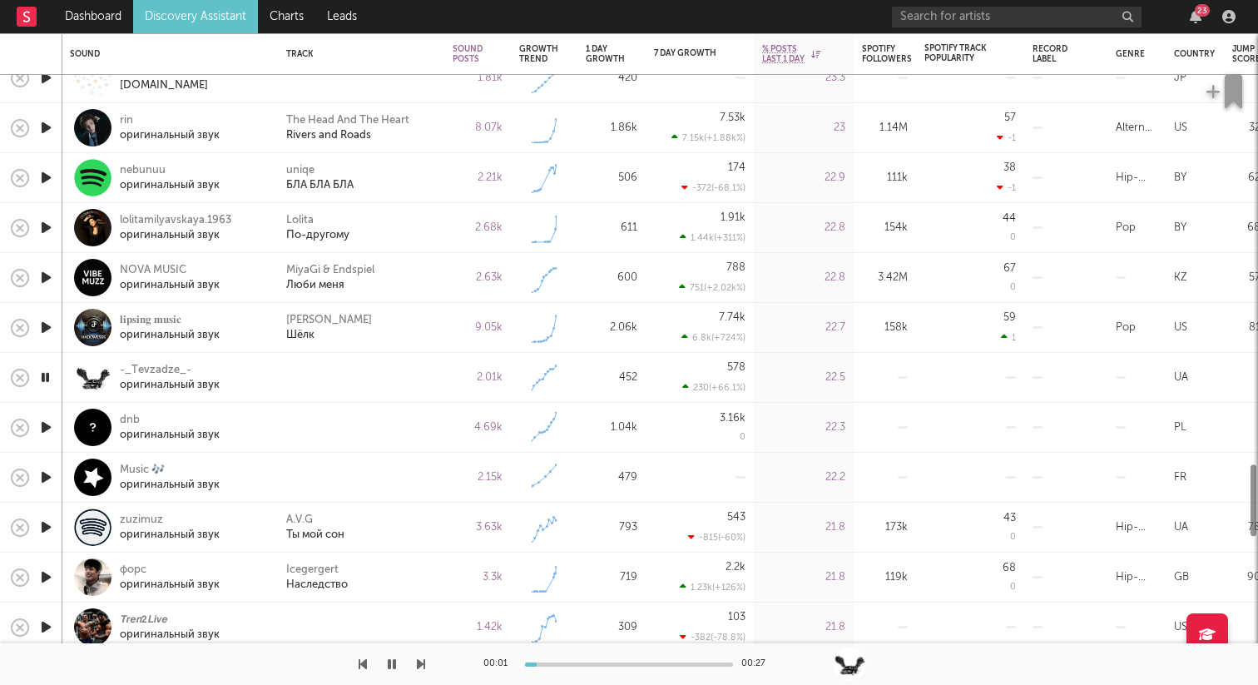
click at [50, 420] on icon "button" at bounding box center [45, 427] width 17 height 21
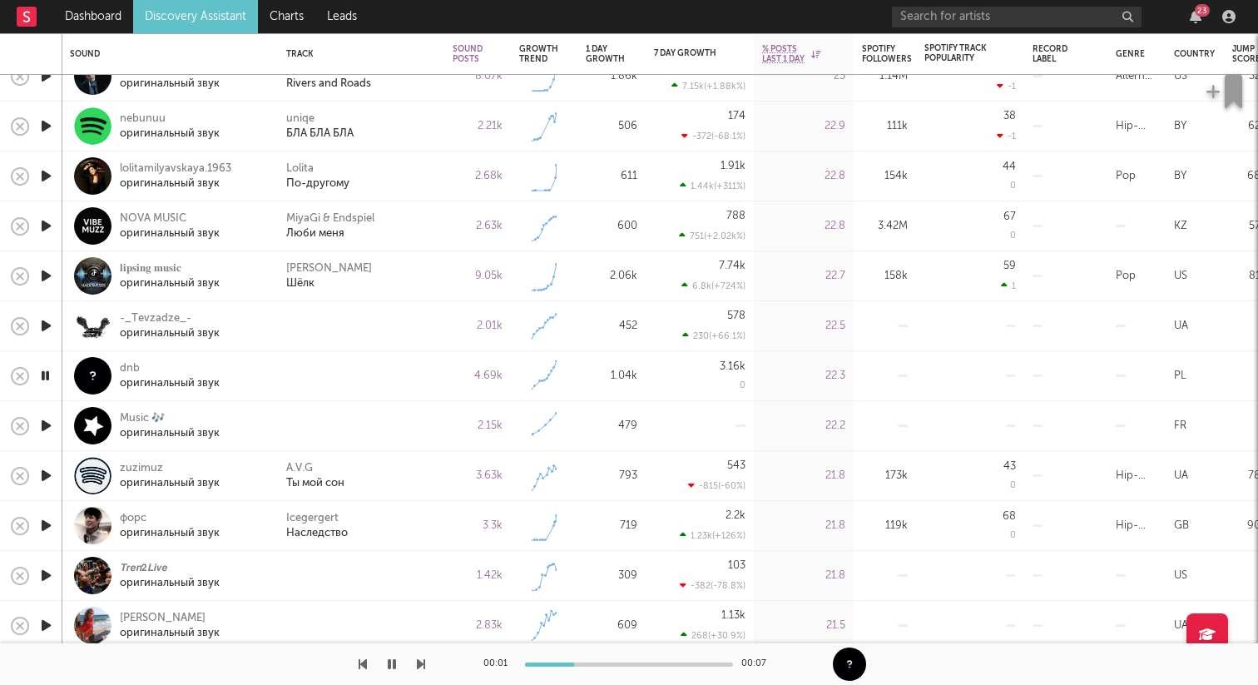
click at [47, 424] on icon "button" at bounding box center [45, 425] width 17 height 21
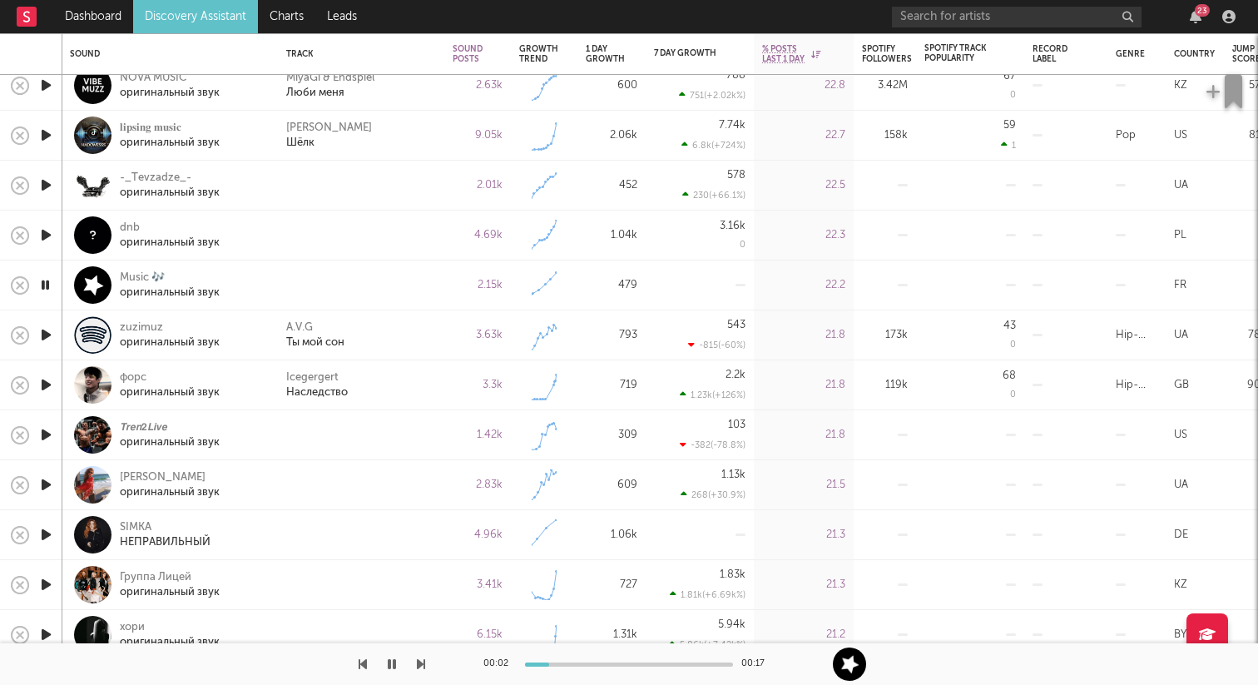
click at [46, 427] on icon "button" at bounding box center [45, 434] width 17 height 21
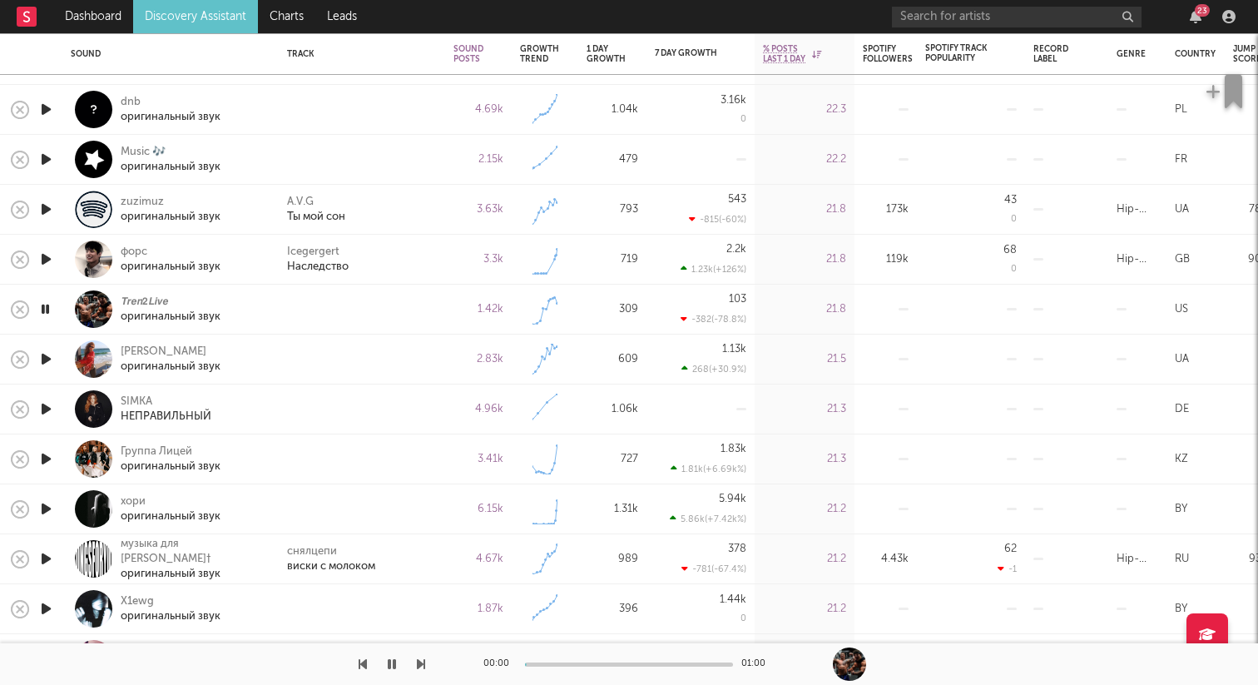
click at [45, 356] on icon "button" at bounding box center [45, 359] width 17 height 21
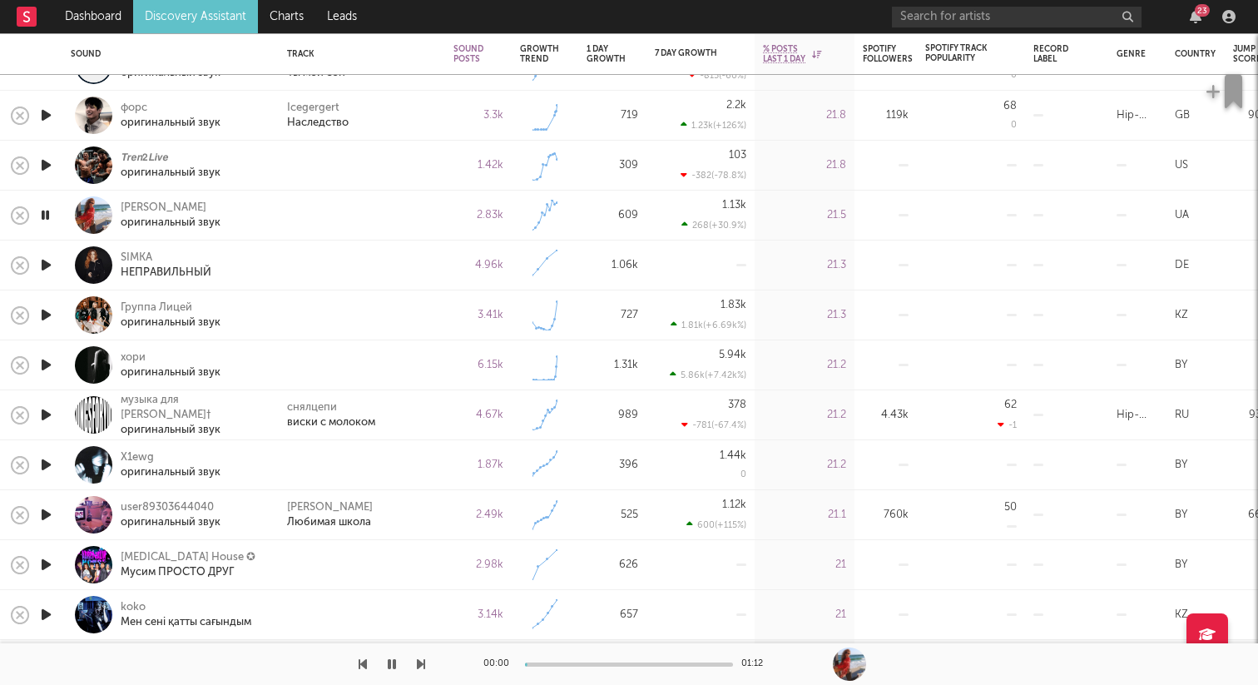
click at [48, 257] on icon "button" at bounding box center [45, 265] width 17 height 21
click at [45, 316] on icon "button" at bounding box center [45, 315] width 17 height 21
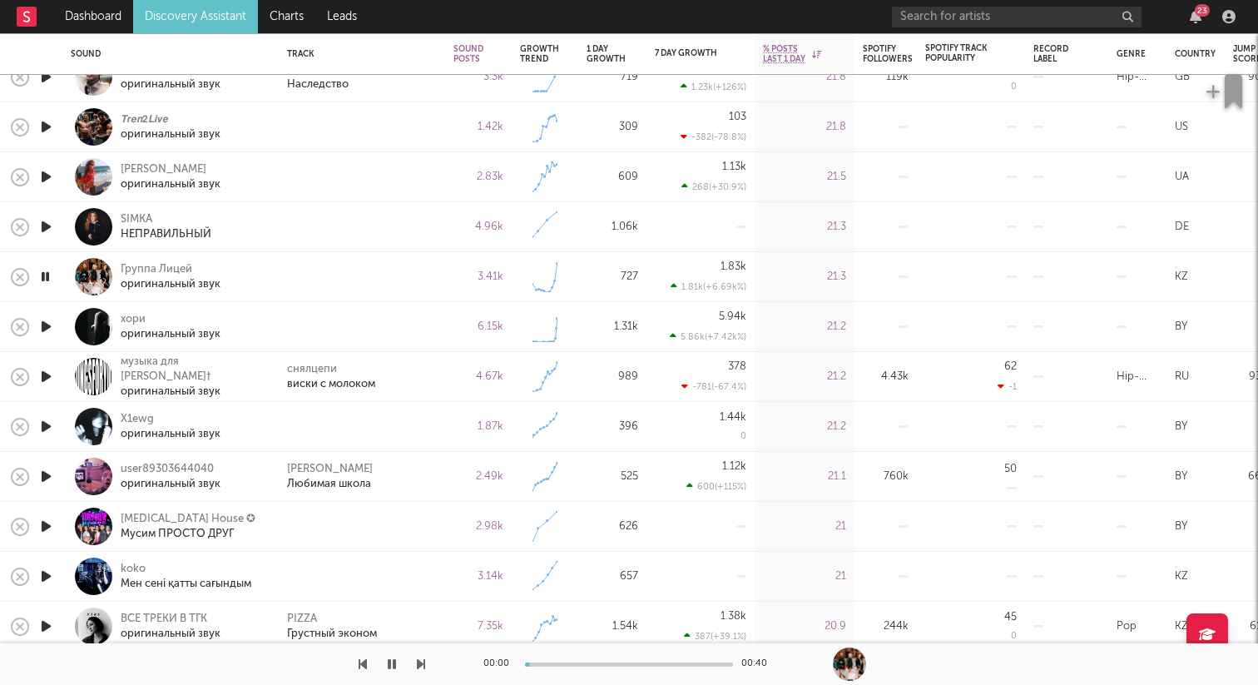
click at [45, 322] on icon "button" at bounding box center [45, 326] width 17 height 21
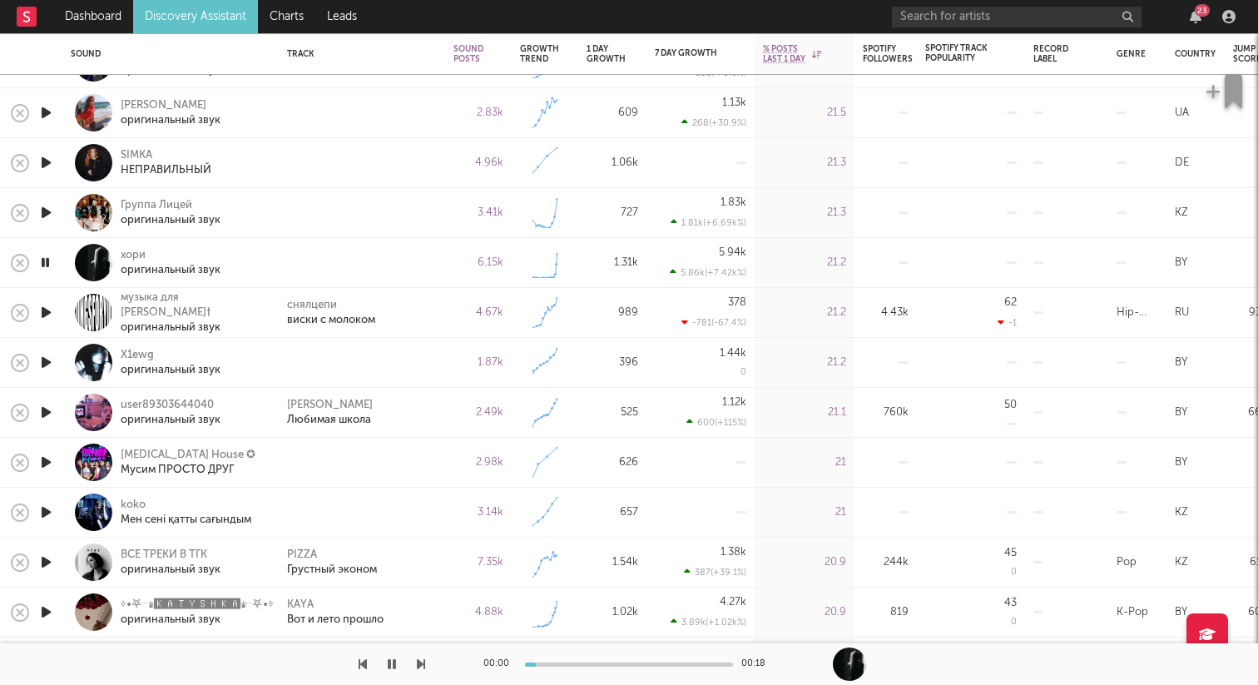
click at [45, 318] on icon "button" at bounding box center [45, 312] width 17 height 21
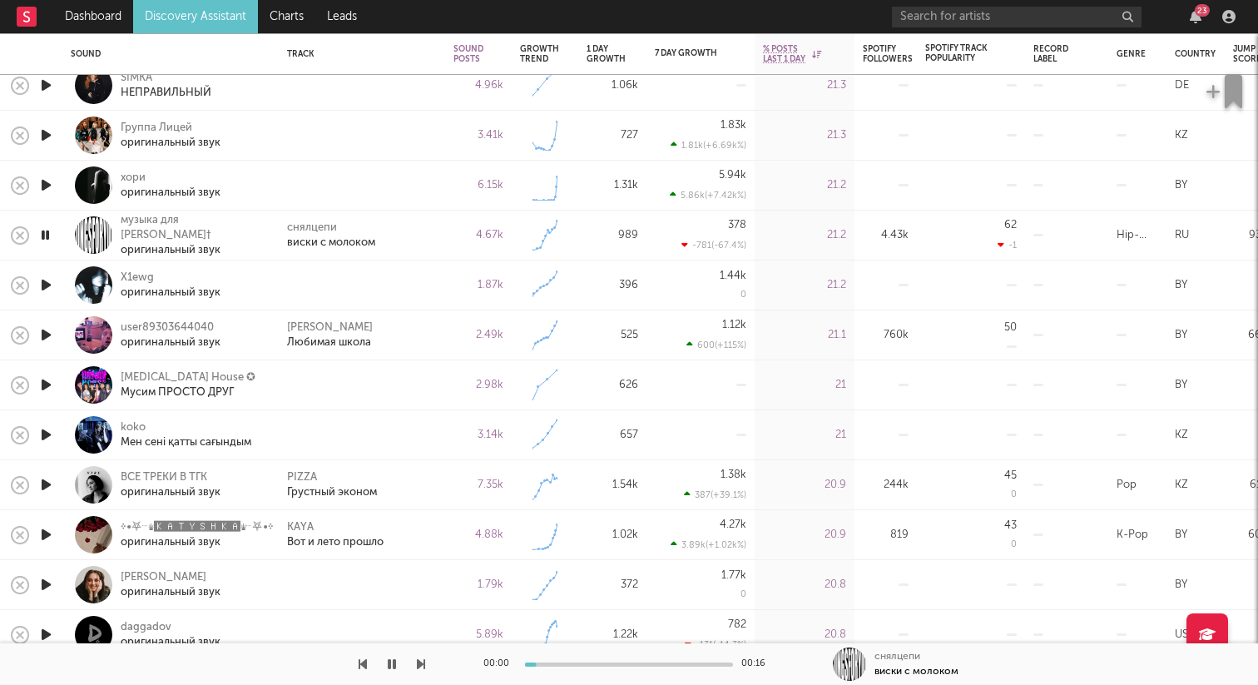
click at [46, 290] on icon "button" at bounding box center [45, 285] width 17 height 21
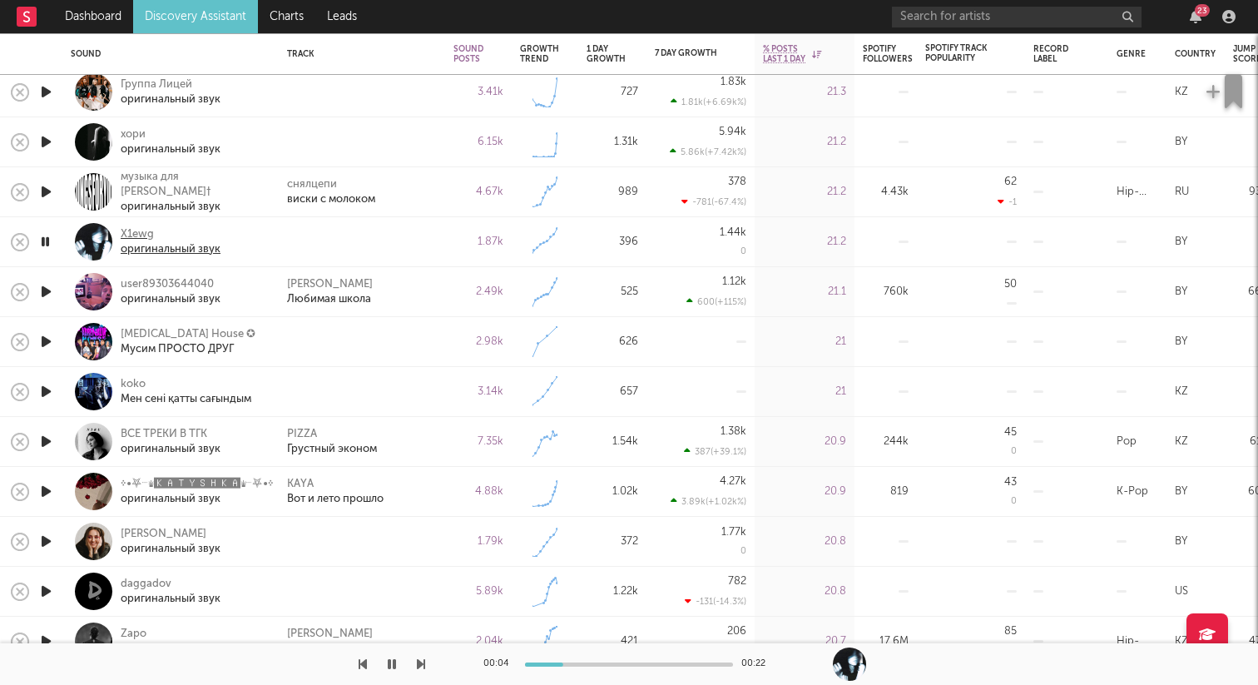
click at [141, 241] on div "X1ewg" at bounding box center [171, 234] width 100 height 15
click at [55, 242] on div at bounding box center [45, 242] width 33 height 50
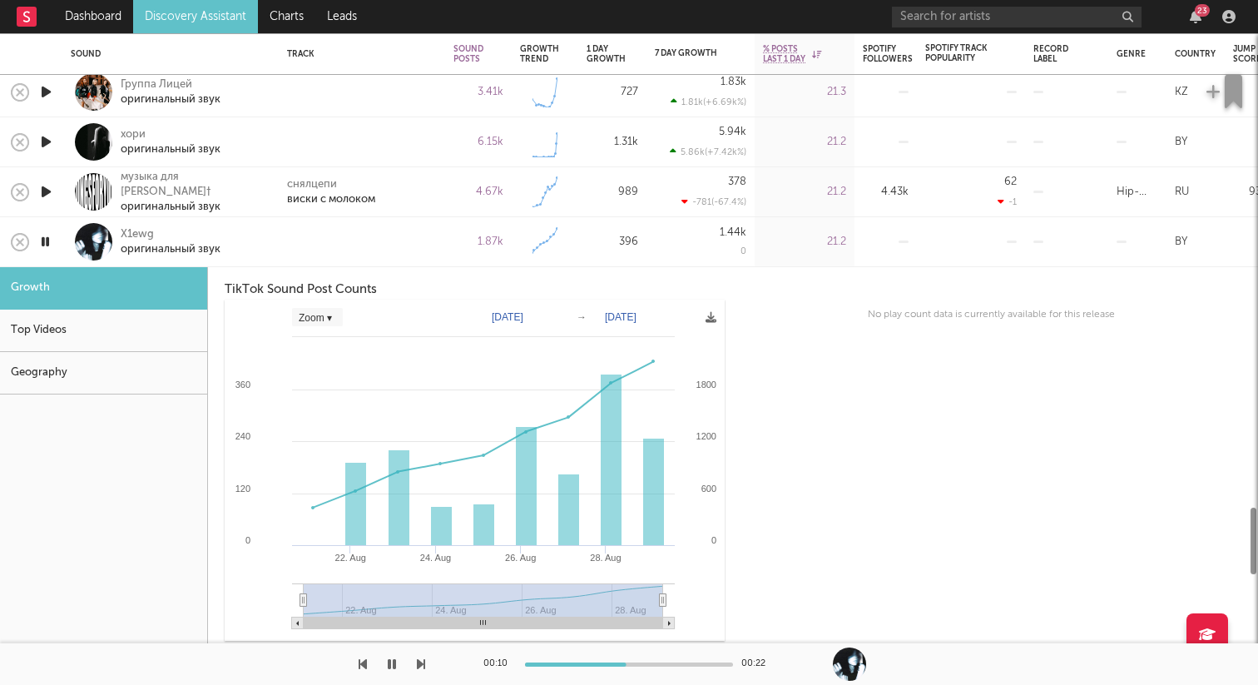
click at [96, 238] on div at bounding box center [93, 241] width 37 height 37
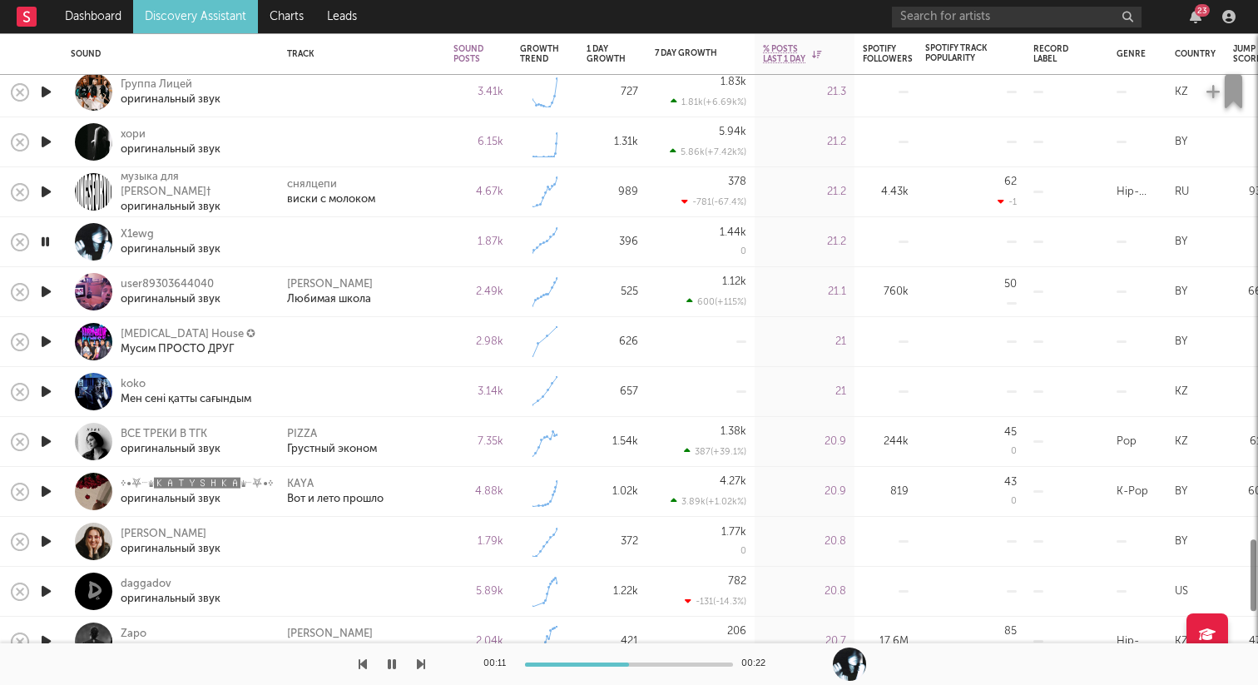
click at [47, 238] on icon "button" at bounding box center [45, 241] width 16 height 21
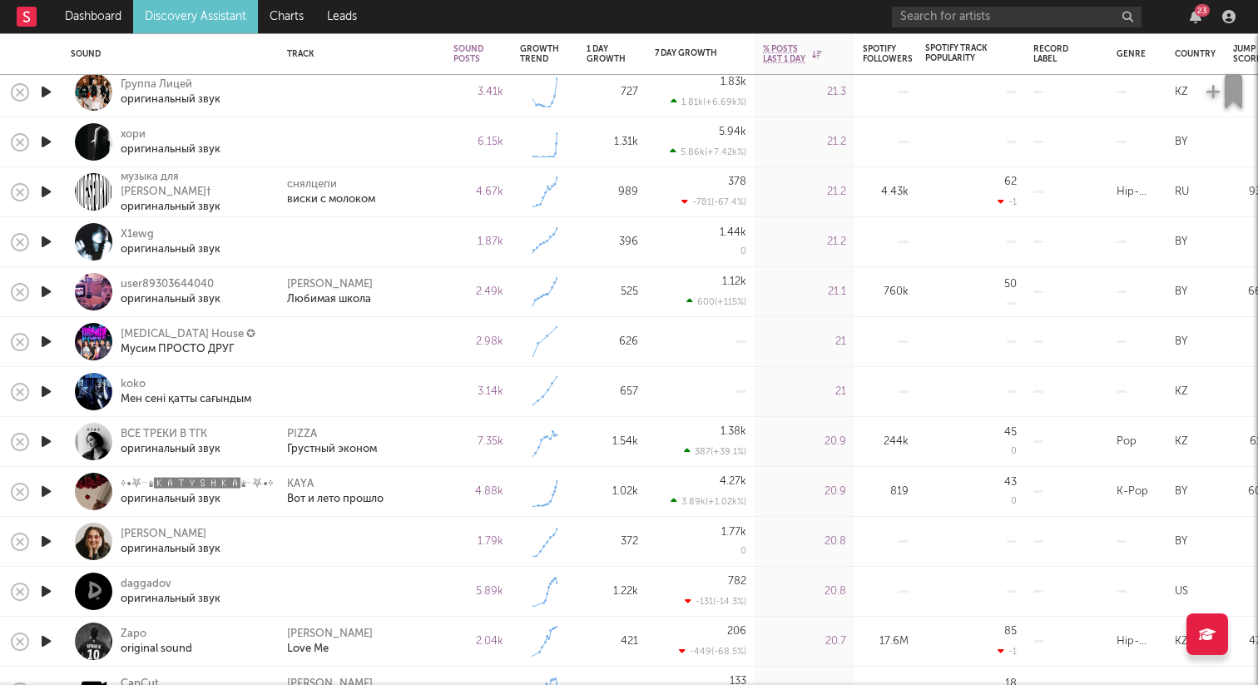
click at [46, 295] on icon "button" at bounding box center [45, 291] width 17 height 21
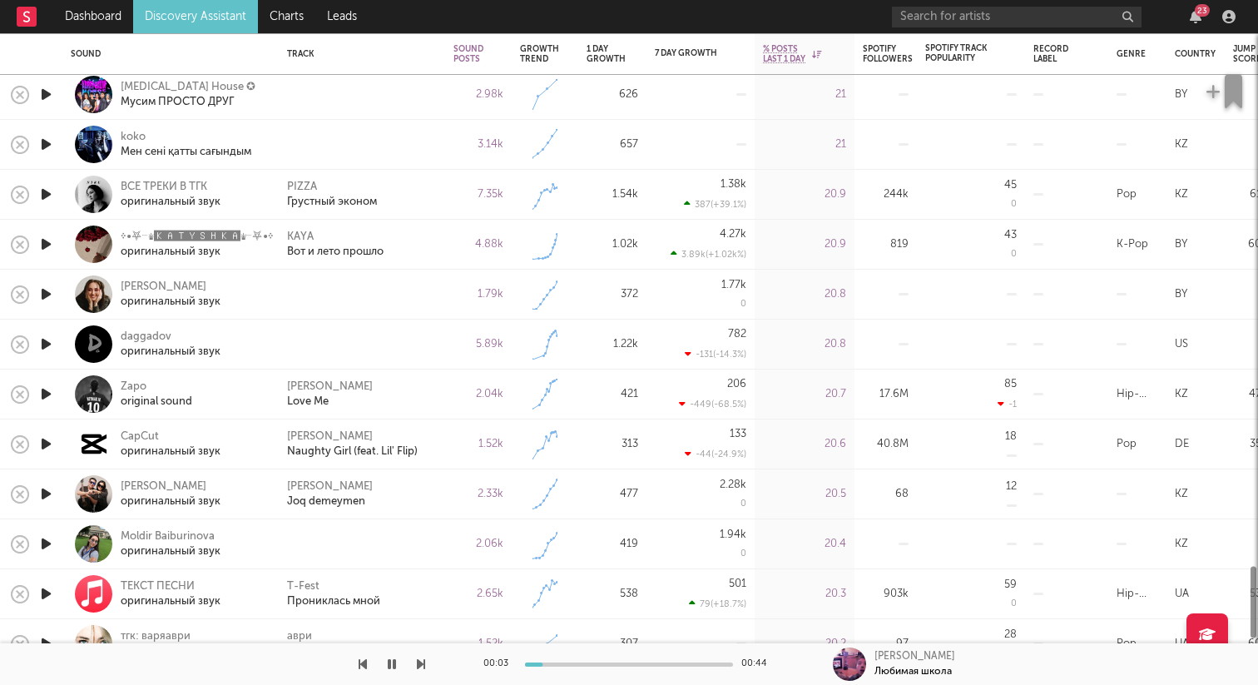
click at [46, 342] on icon "button" at bounding box center [45, 344] width 17 height 21
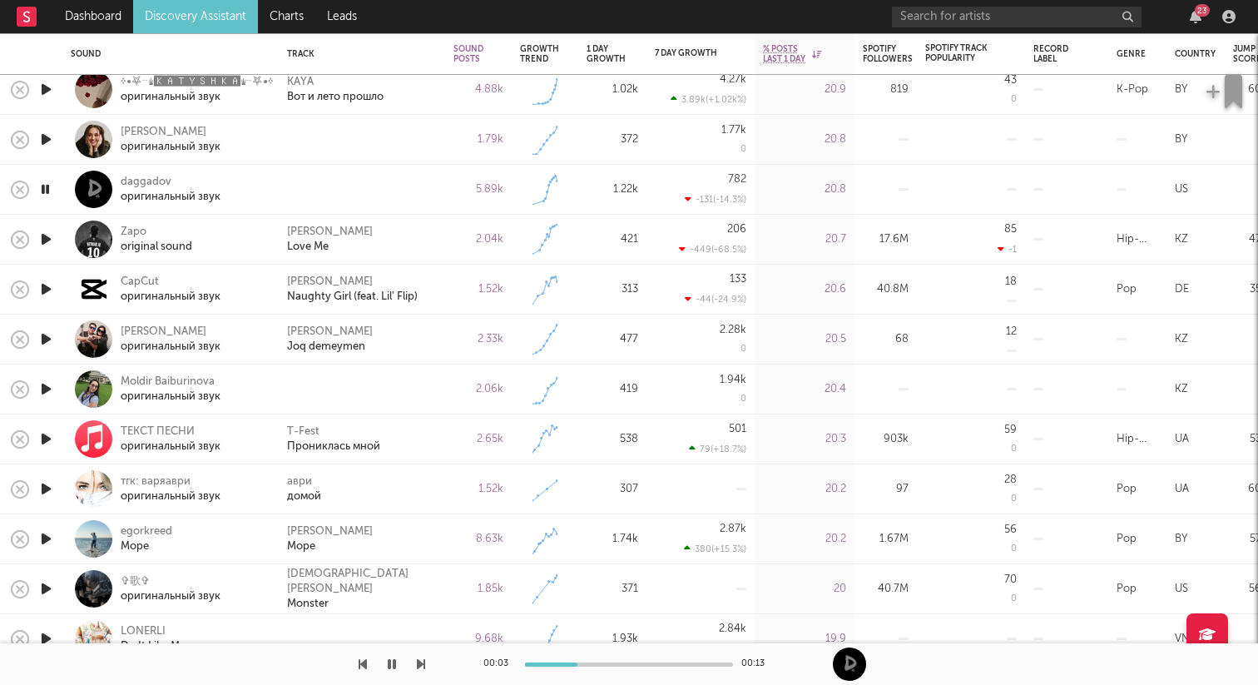
click at [48, 192] on icon "button" at bounding box center [45, 189] width 16 height 21
